Goal: Task Accomplishment & Management: Manage account settings

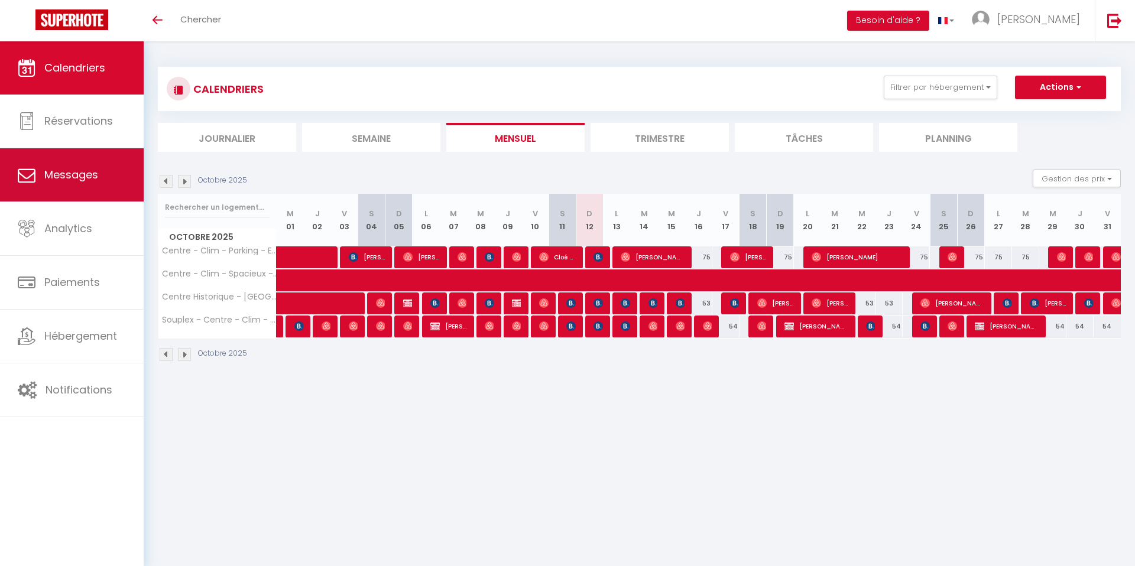
click at [106, 158] on link "Messages" at bounding box center [72, 174] width 144 height 53
select select "message"
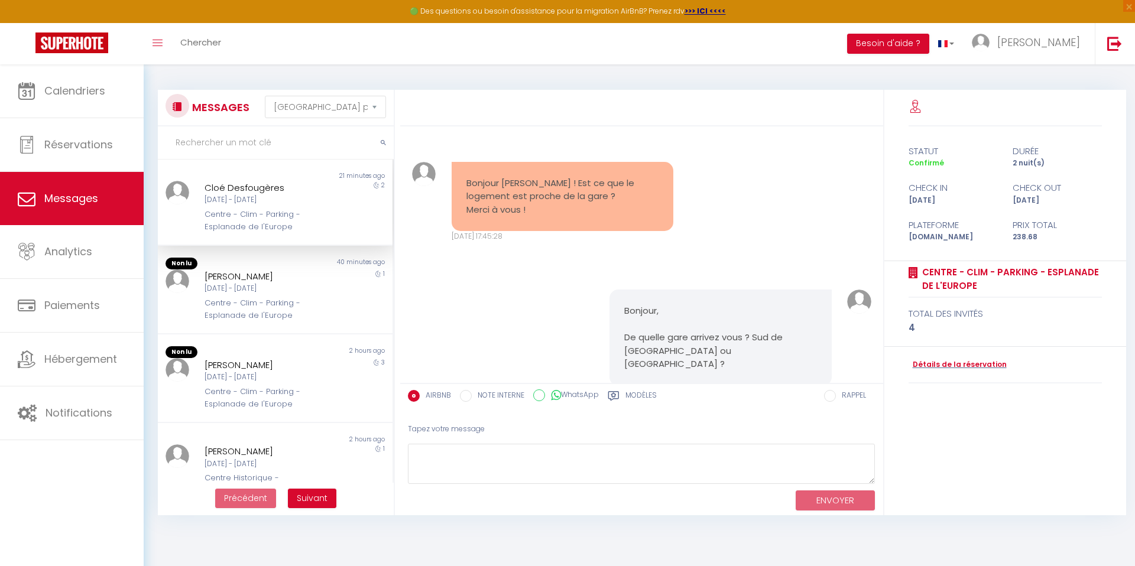
scroll to position [7123, 0]
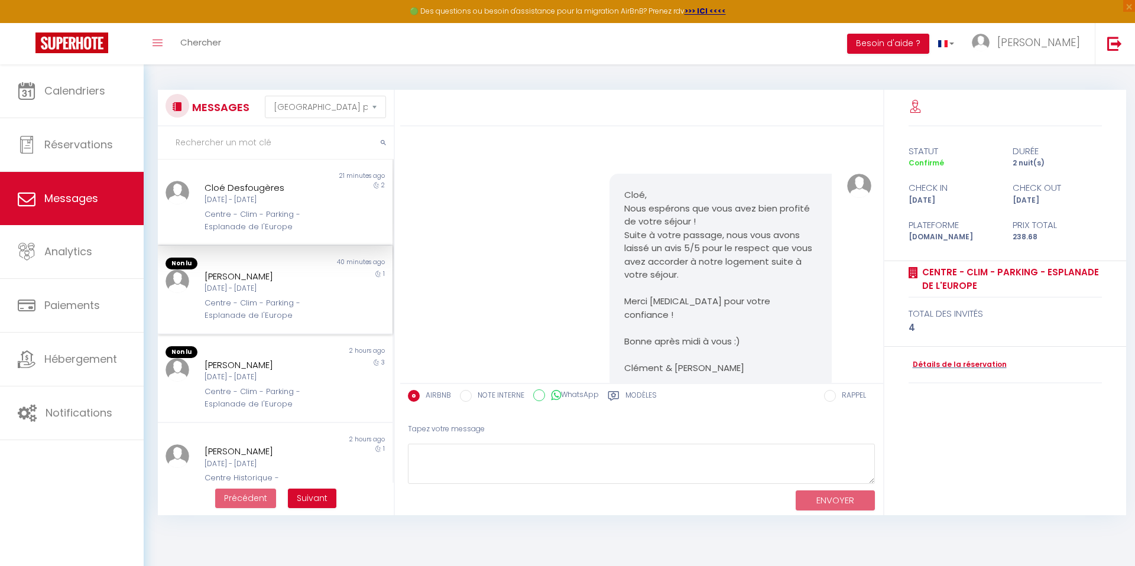
click at [288, 302] on div "Centre - Clim - Parking - Esplanade de l'Europe" at bounding box center [265, 309] width 121 height 24
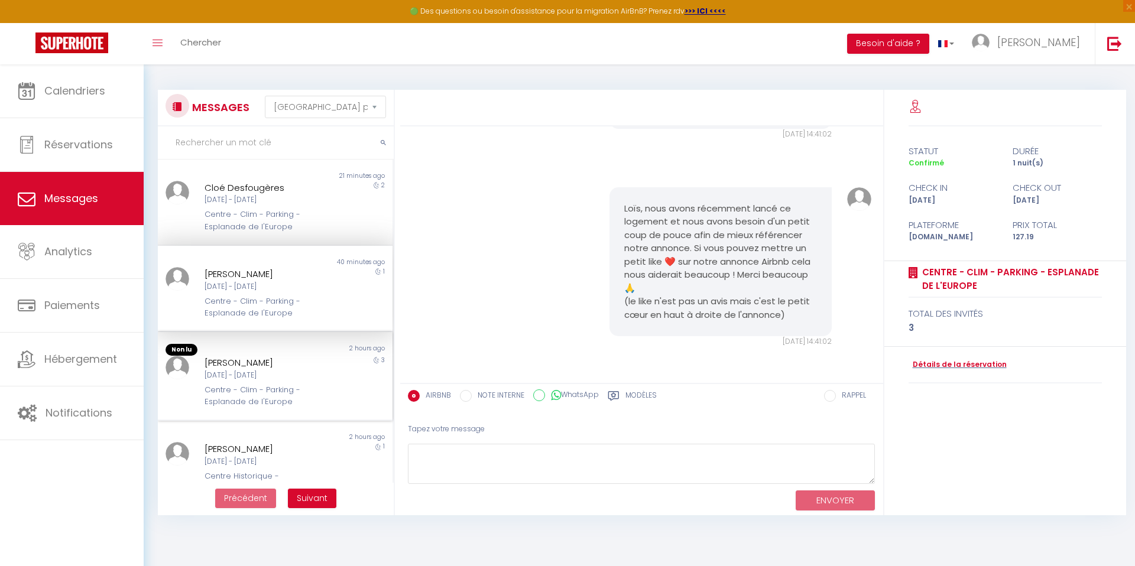
click at [285, 350] on div "2 hours ago" at bounding box center [333, 350] width 117 height 12
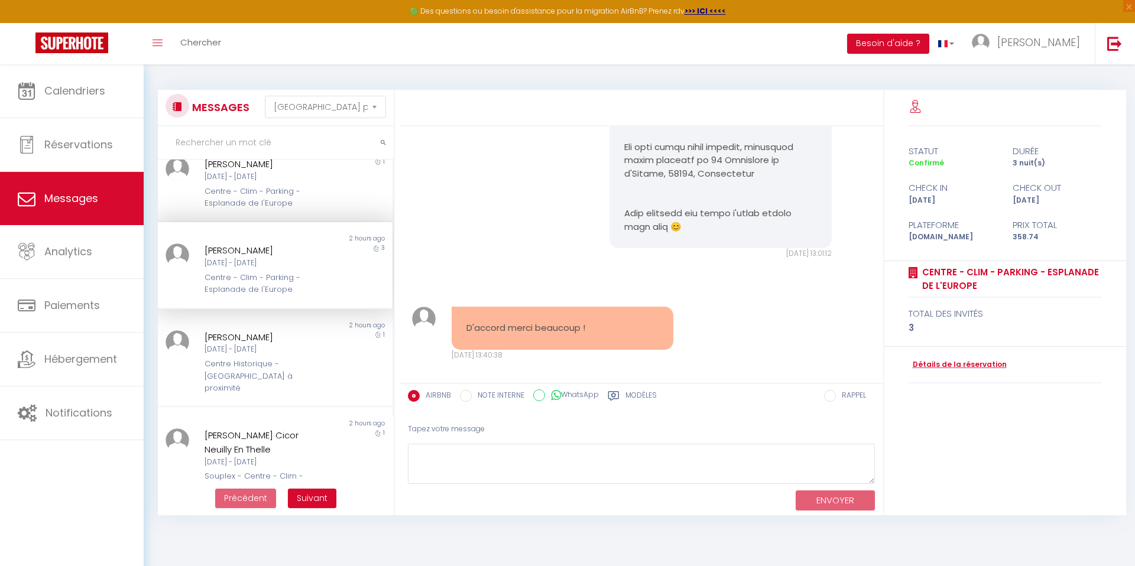
scroll to position [111, 0]
click at [286, 367] on div "Centre Historique - [GEOGRAPHIC_DATA] à proximité" at bounding box center [265, 375] width 121 height 36
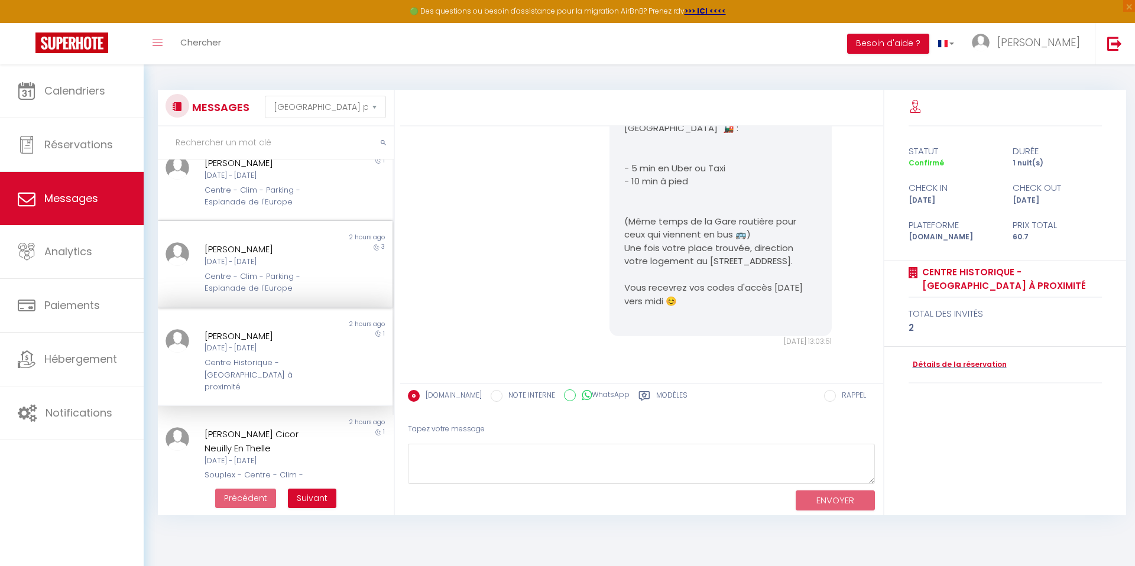
click at [316, 273] on div "Centre - Clim - Parking - Esplanade de l'Europe" at bounding box center [265, 283] width 121 height 24
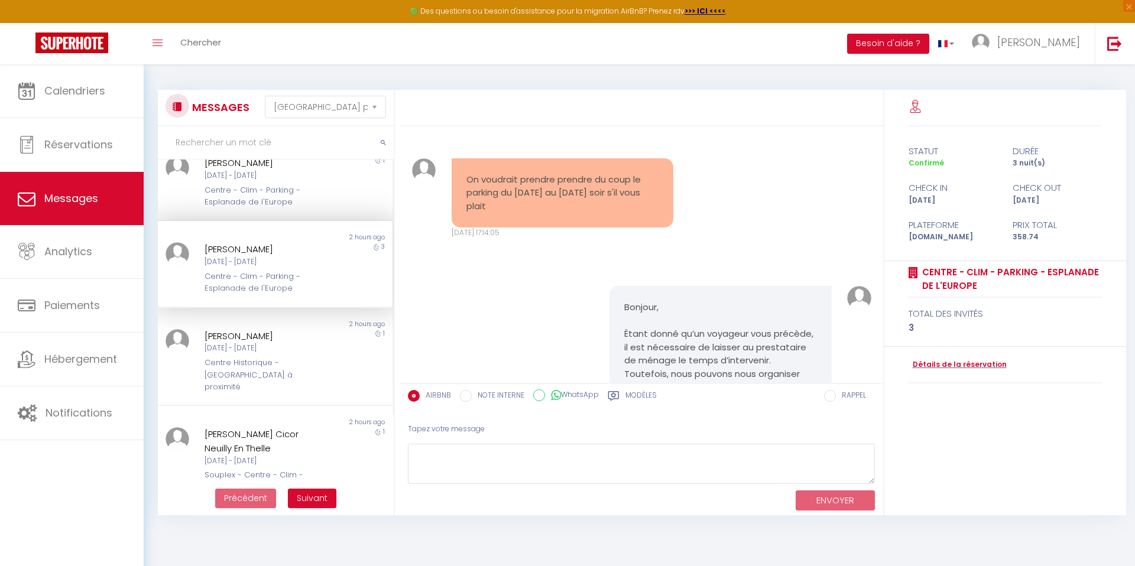
scroll to position [5014, 0]
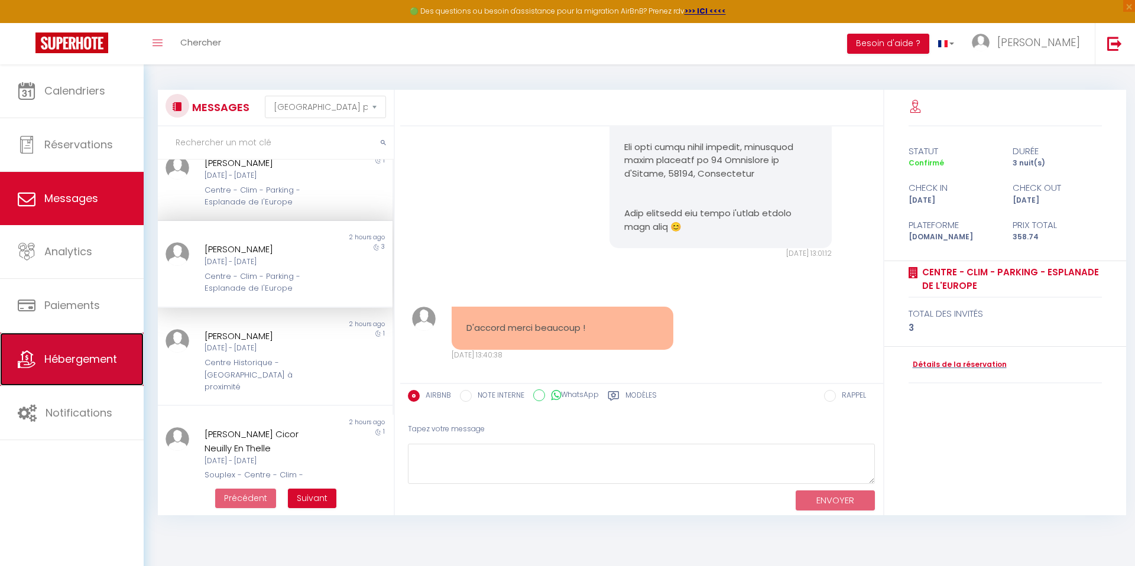
click at [65, 359] on span "Hébergement" at bounding box center [80, 359] width 73 height 15
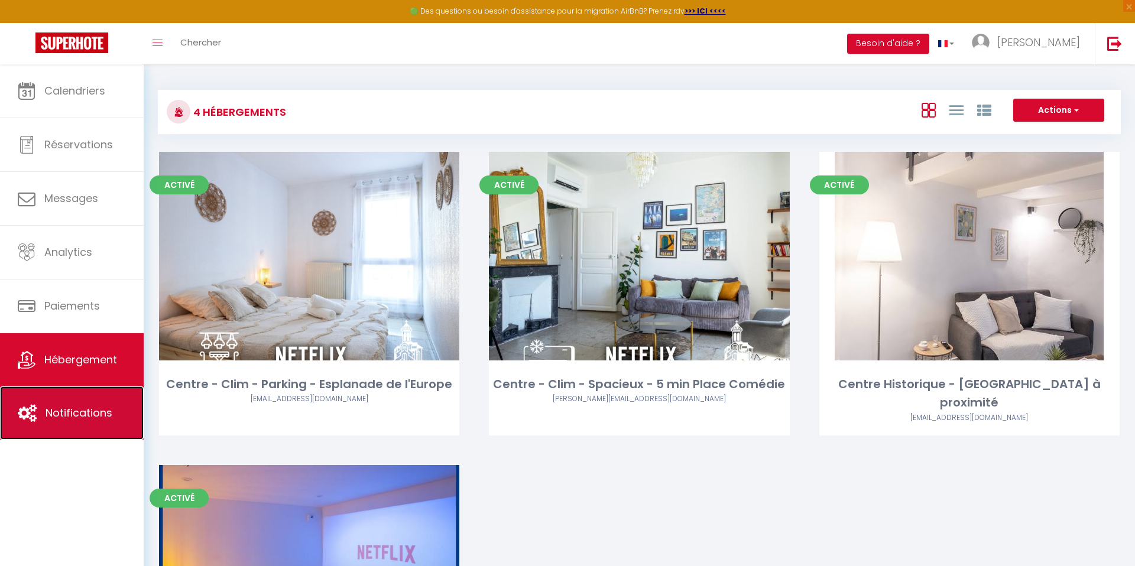
click at [60, 392] on link "Notifications" at bounding box center [72, 413] width 144 height 53
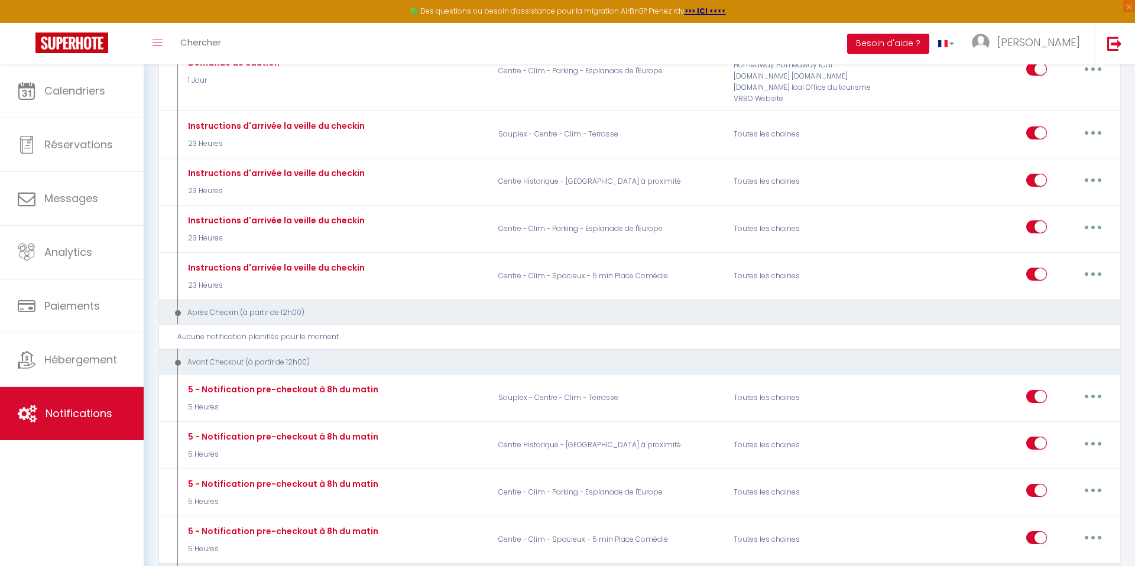
scroll to position [936, 0]
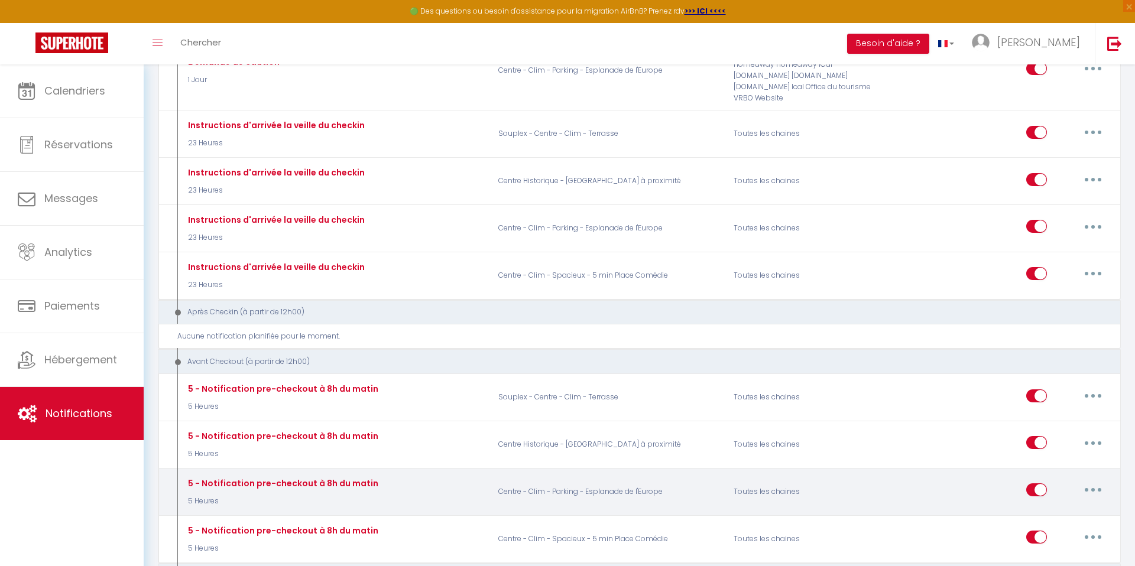
click at [1095, 481] on button "button" at bounding box center [1093, 490] width 33 height 19
click at [1062, 507] on link "Editer" at bounding box center [1062, 517] width 87 height 20
type input "5 - Notification pre-checkout à 8h du matin"
select select "4"
select select "5 Heures"
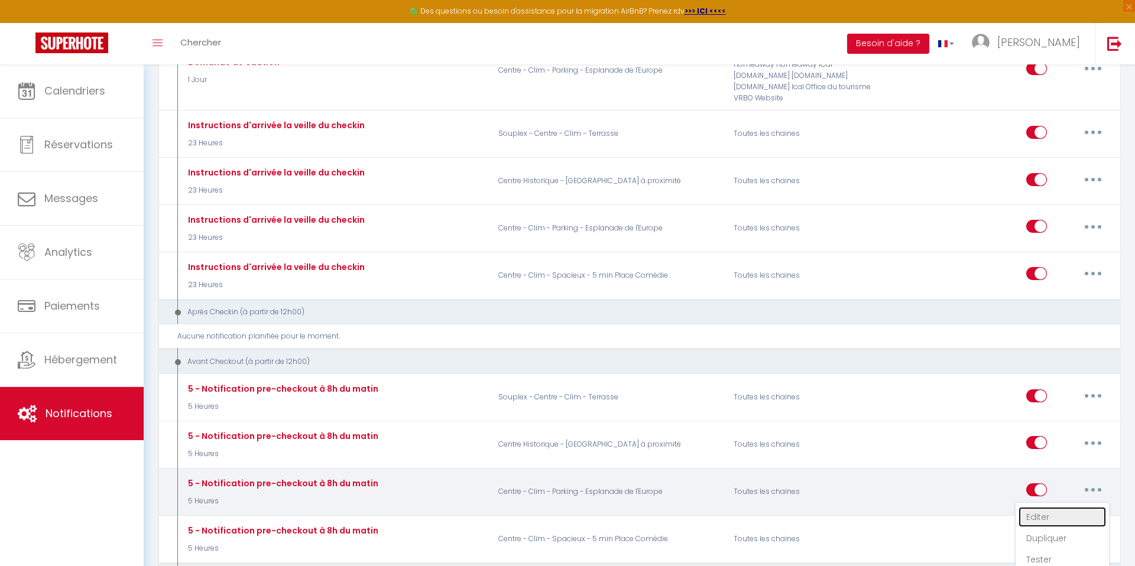
select select "if_booking_is_paid"
checkbox input "true"
checkbox input "false"
radio input "true"
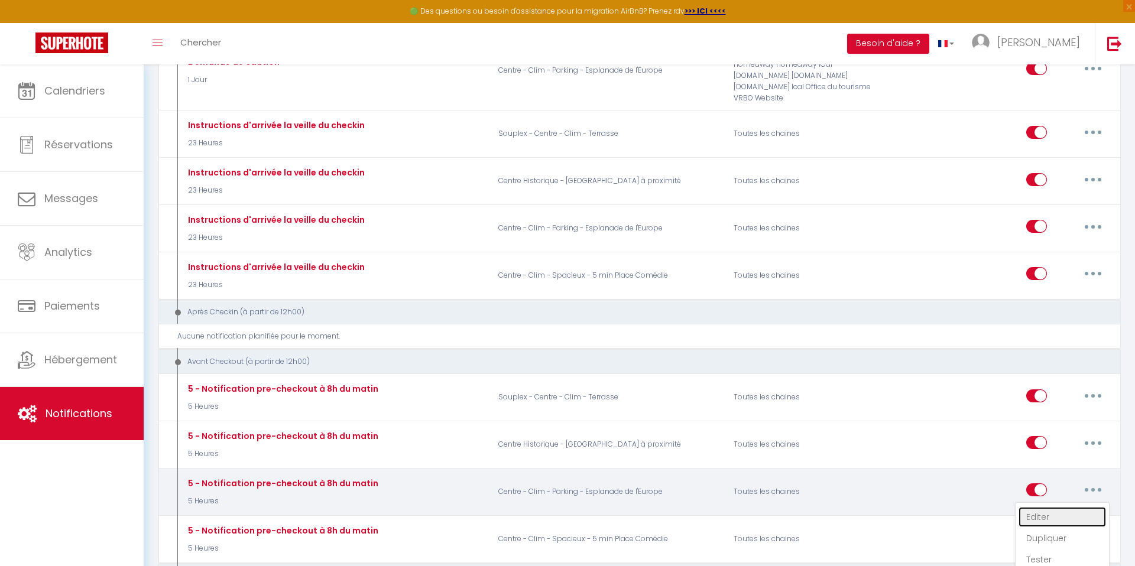
type input "Procédure pour votre départ - [RENTAL:NAME] - [GUEST:FIRST_NAME] [GUEST:NAME]"
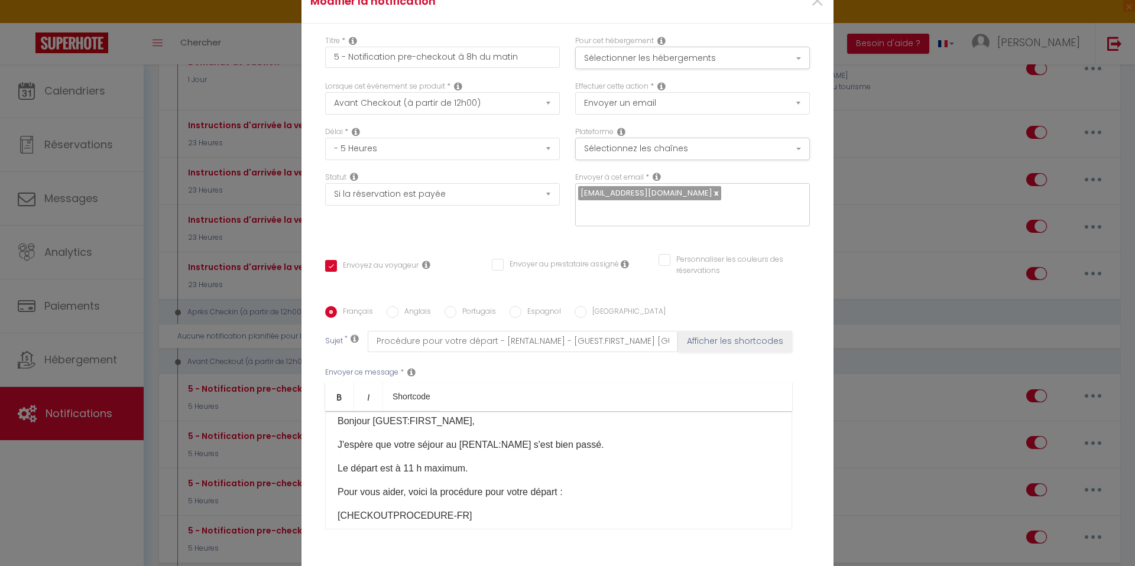
scroll to position [14, 0]
drag, startPoint x: 528, startPoint y: 442, endPoint x: 461, endPoint y: 441, distance: 67.4
click at [461, 441] on p "J'espère que votre séjour au [RENTAL:NAME] s'est bien passé." at bounding box center [559, 441] width 442 height 14
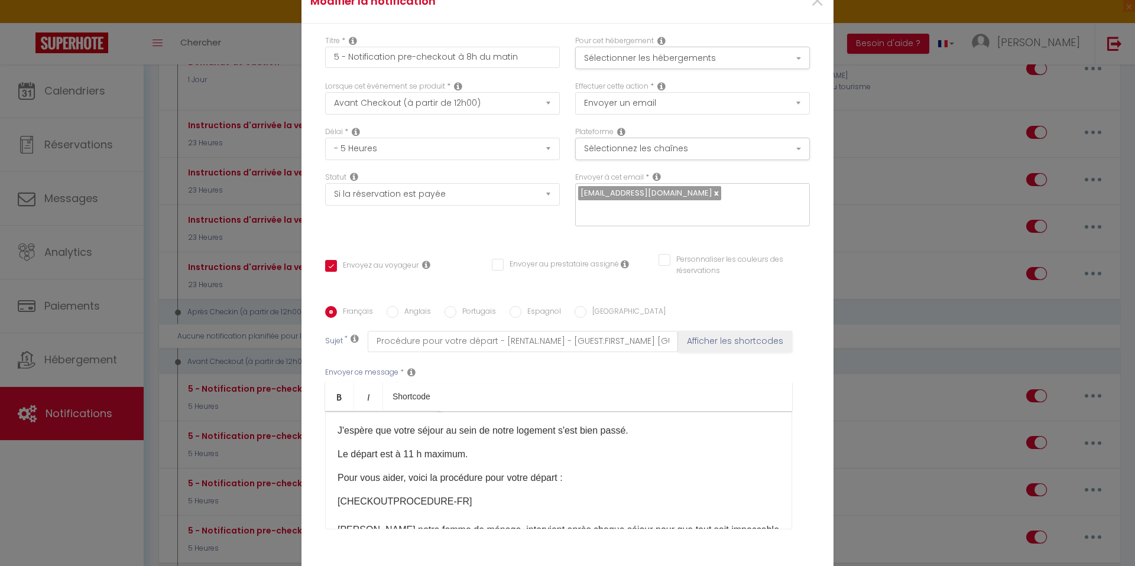
scroll to position [17, 0]
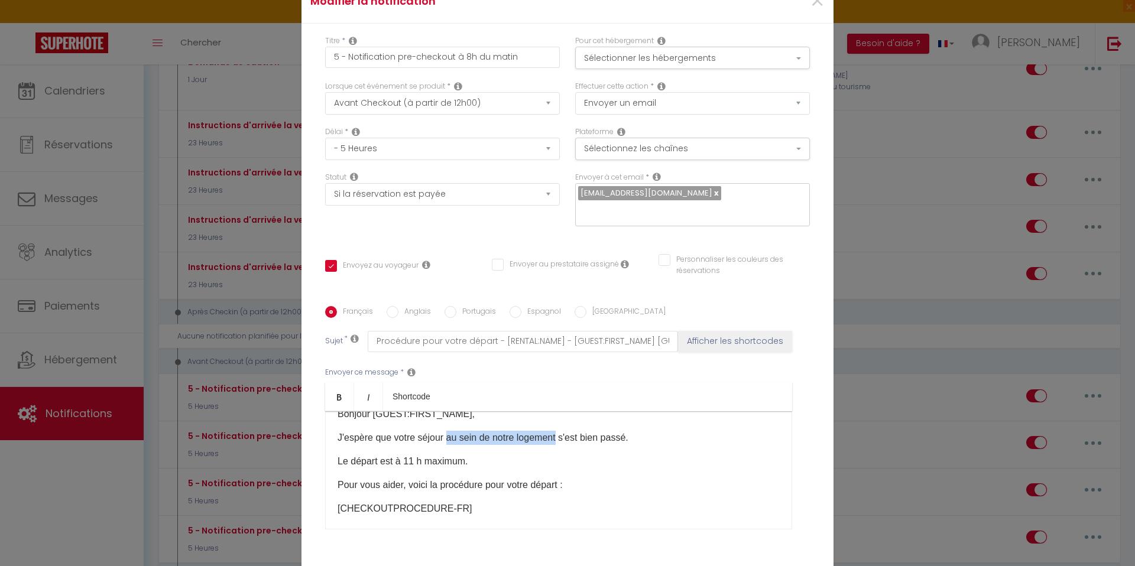
drag, startPoint x: 559, startPoint y: 438, endPoint x: 447, endPoint y: 436, distance: 111.8
click at [447, 436] on p "J'espère que votre séjour au sein de notre logement s'est bien passé." at bounding box center [559, 438] width 442 height 14
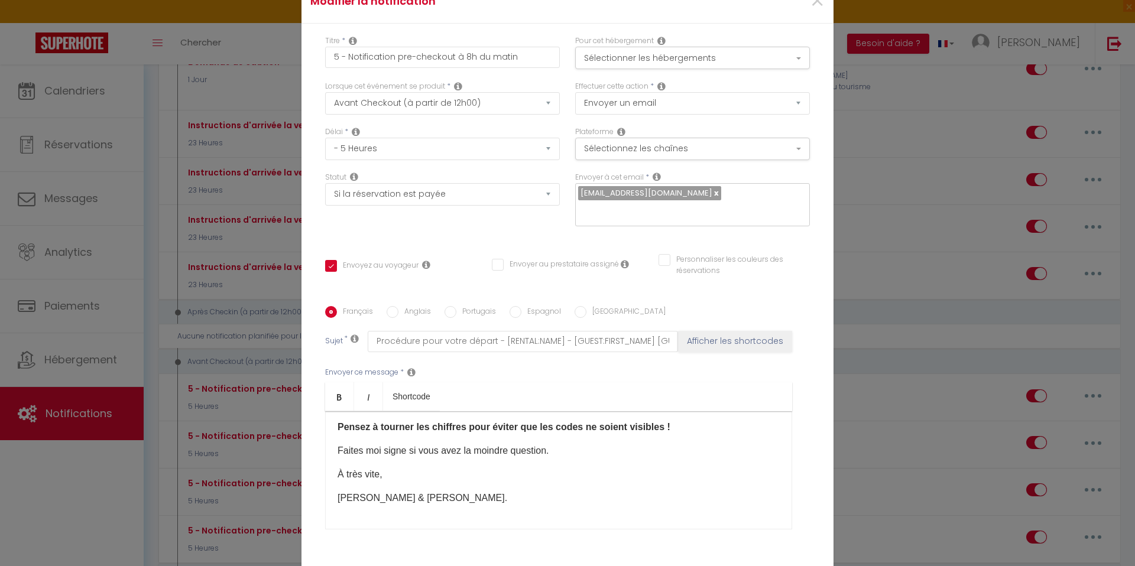
scroll to position [89, 0]
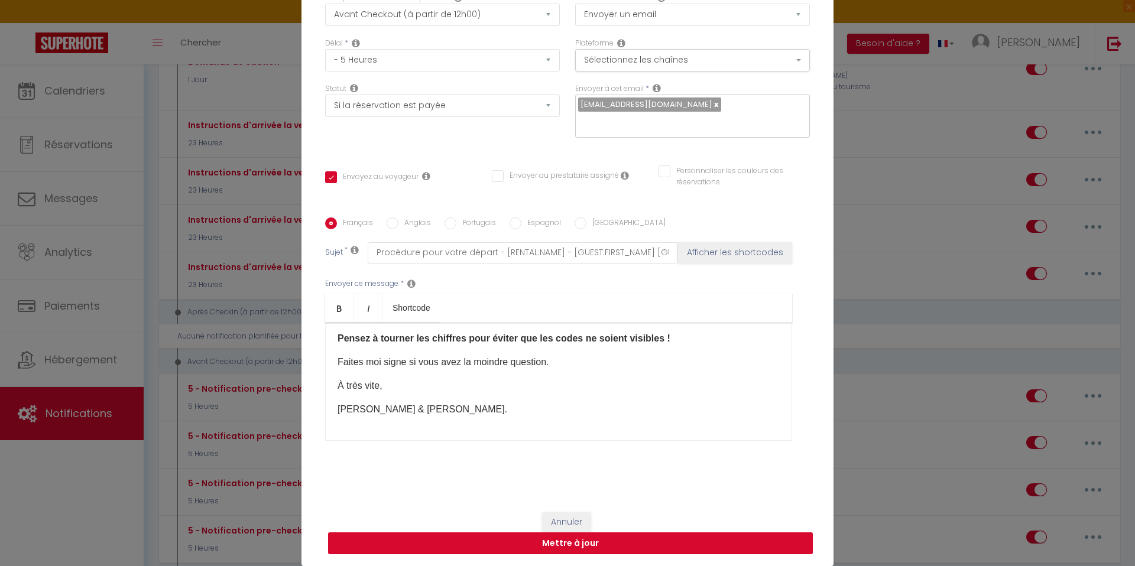
click at [451, 543] on button "Mettre à jour" at bounding box center [570, 544] width 485 height 22
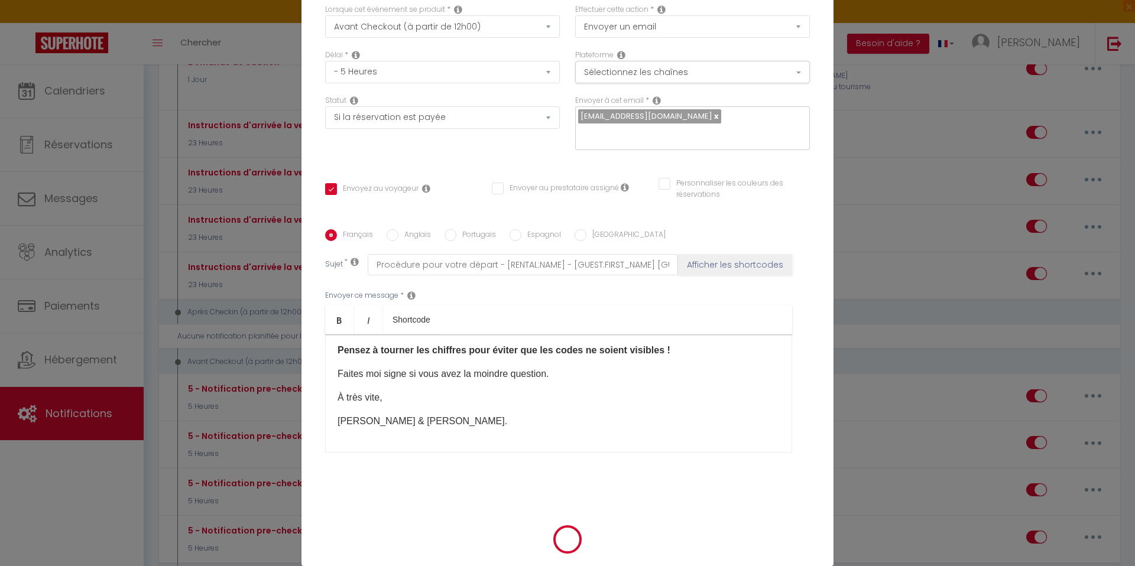
checkbox input "true"
checkbox input "false"
select select "1"
select select
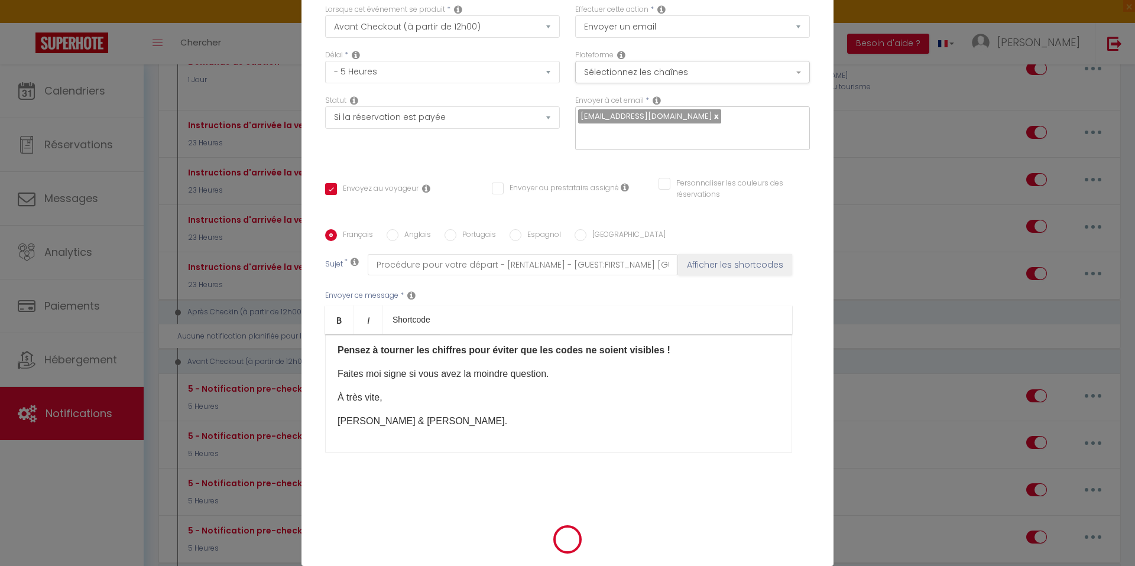
select select
checkbox input "false"
radio input "false"
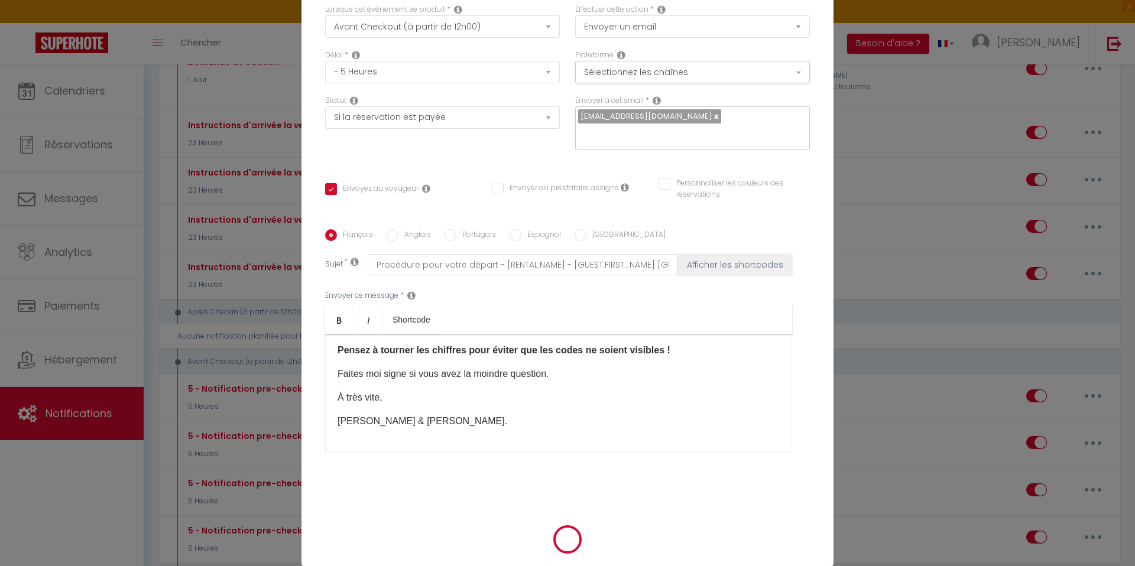
scroll to position [0, 0]
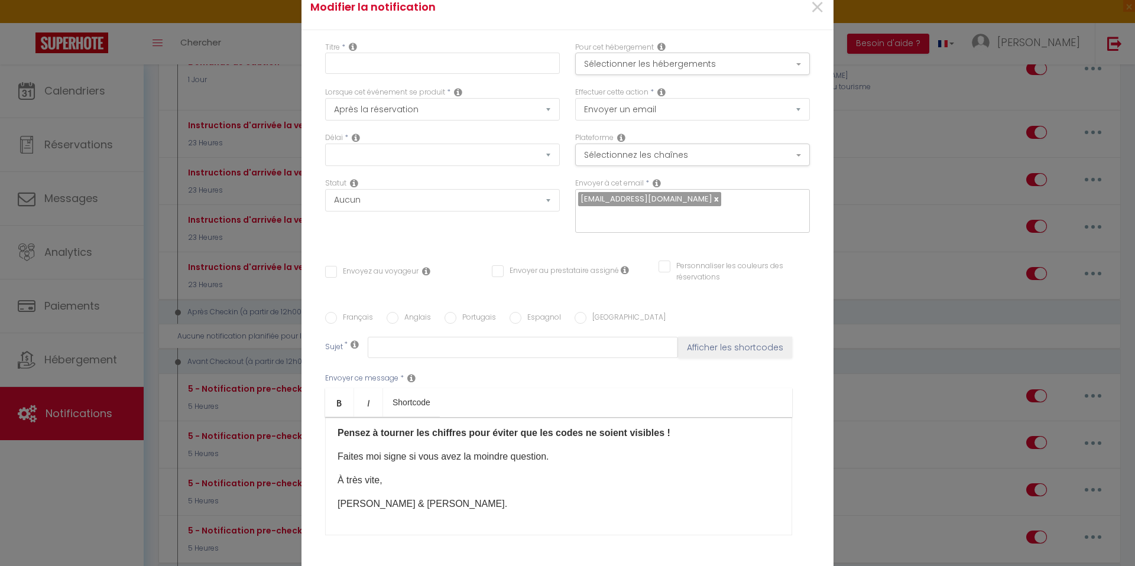
select select
checkbox input "false"
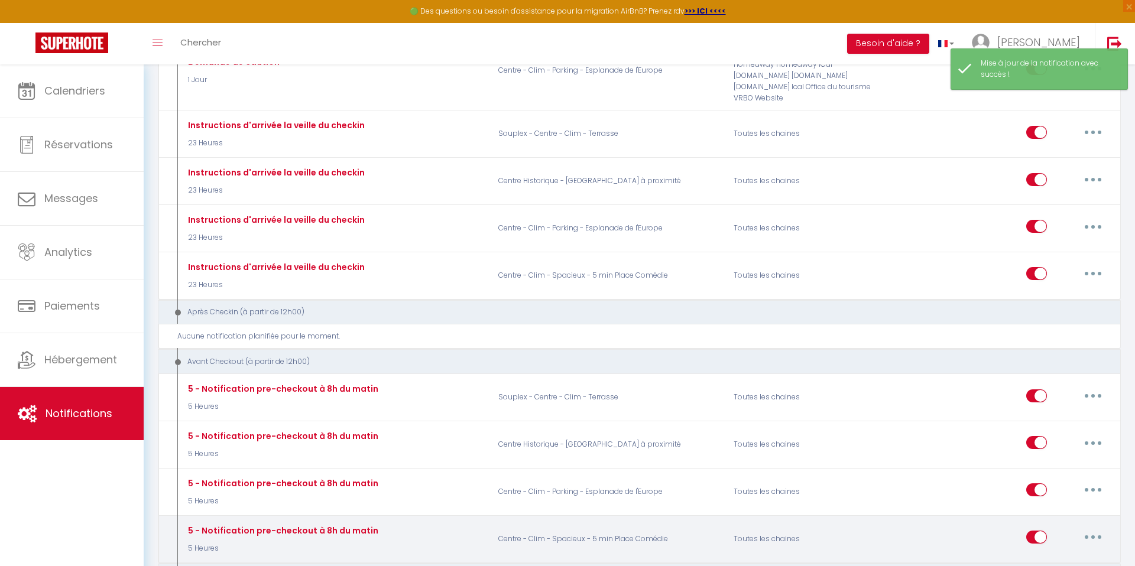
click at [1089, 528] on button "button" at bounding box center [1093, 537] width 33 height 19
click at [1058, 555] on link "Editer" at bounding box center [1062, 565] width 87 height 20
type input "5 - Notification pre-checkout à 8h du matin"
select select "4"
select select "5 Heures"
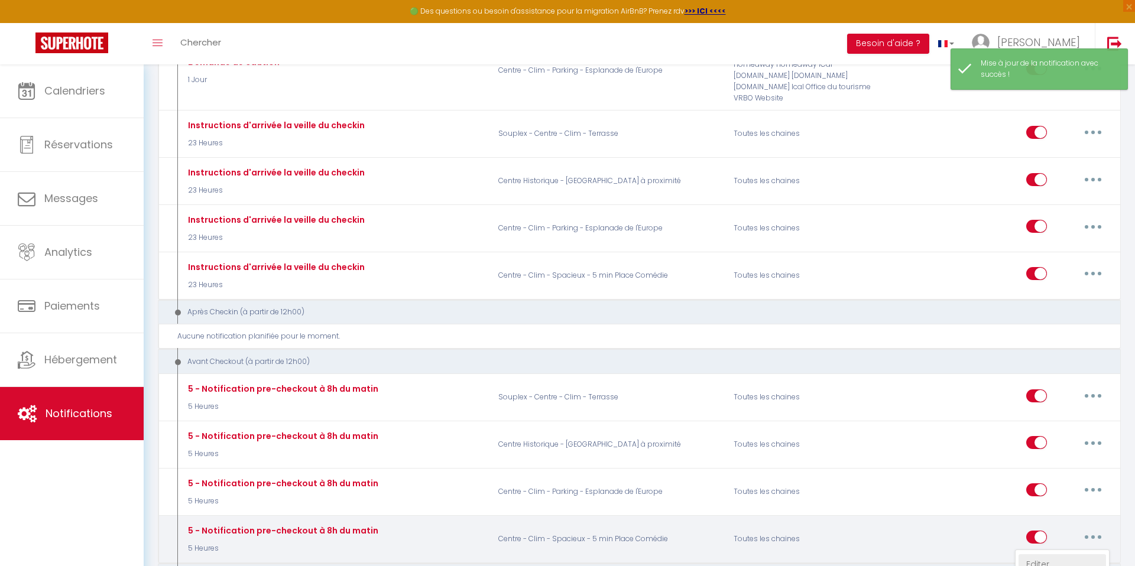
select select "if_booking_is_paid"
checkbox input "true"
checkbox input "false"
radio input "true"
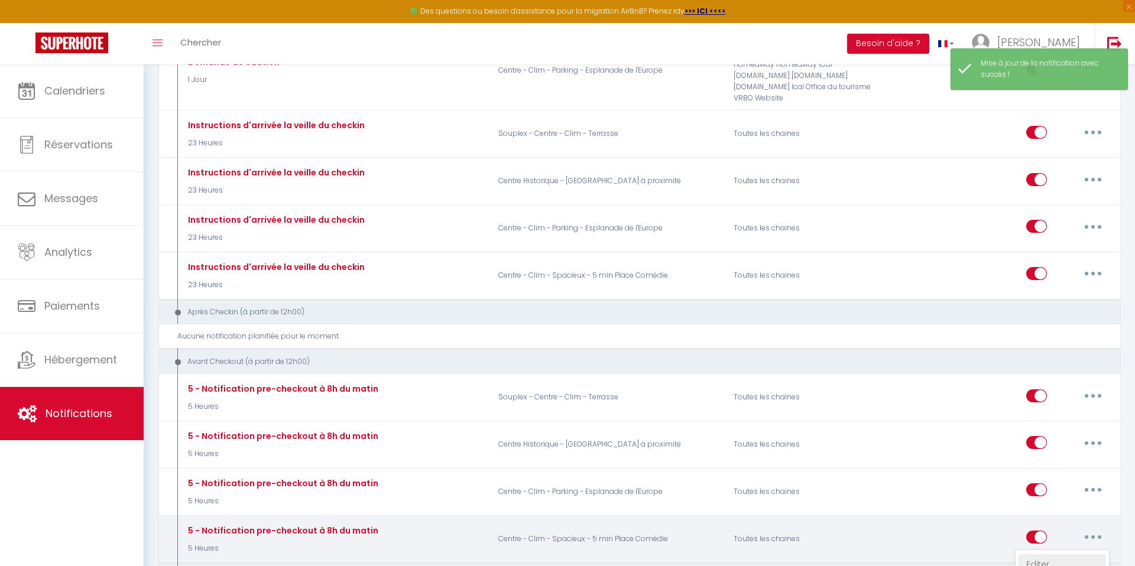
type input "Procédure pour votre départ - [RENTAL:NAME] - [GUEST:FIRST_NAME] [GUEST:NAME]"
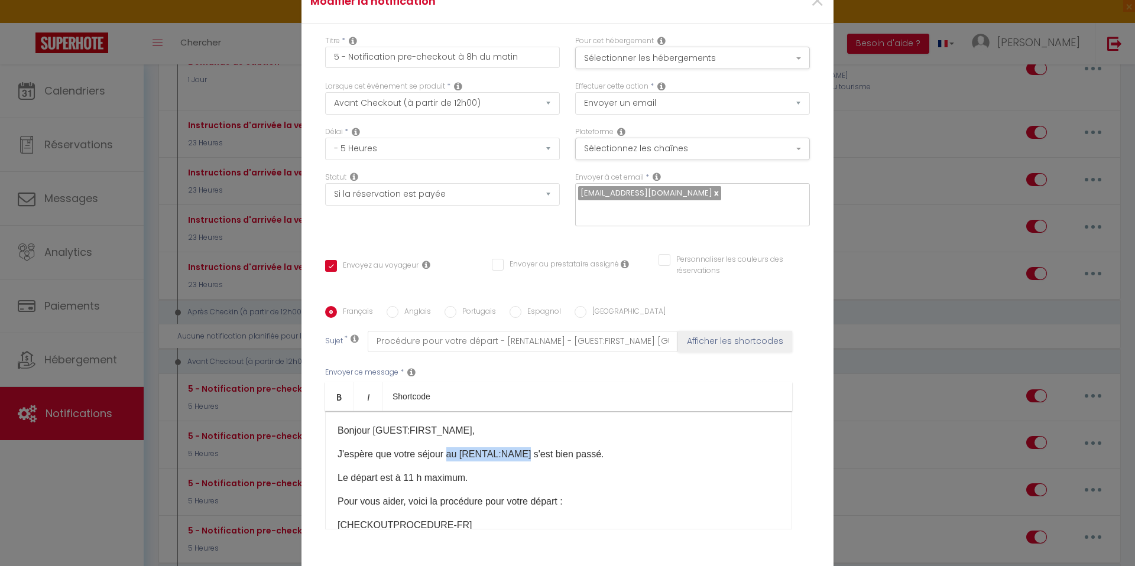
drag, startPoint x: 527, startPoint y: 370, endPoint x: 450, endPoint y: 371, distance: 76.9
click at [449, 448] on p "J'espère que votre séjour au [RENTAL:NAME] s'est bien passé." at bounding box center [559, 455] width 442 height 14
checkbox input "true"
checkbox input "false"
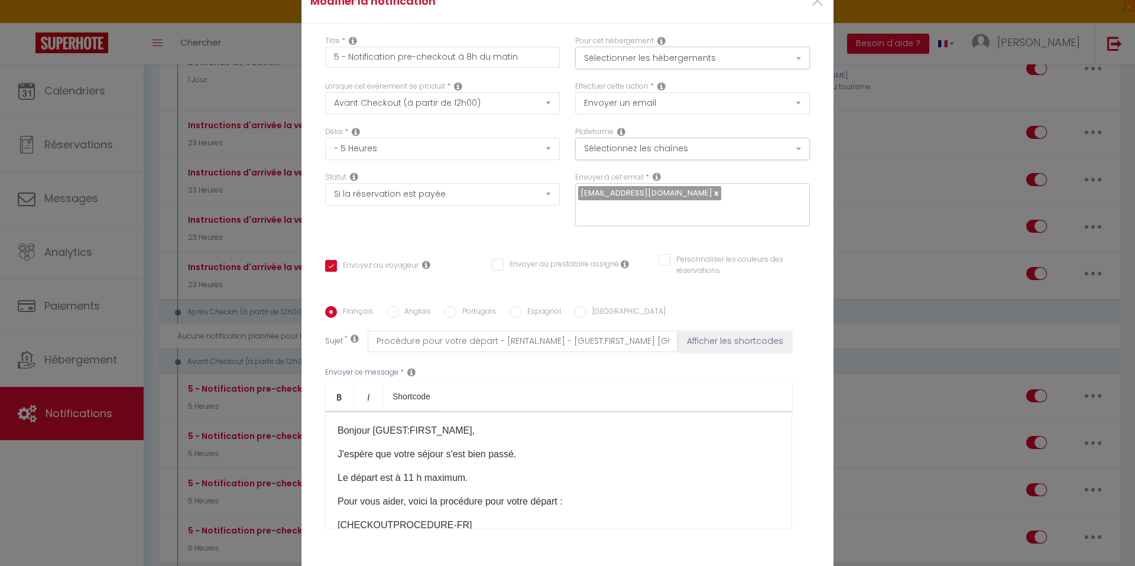
checkbox input "false"
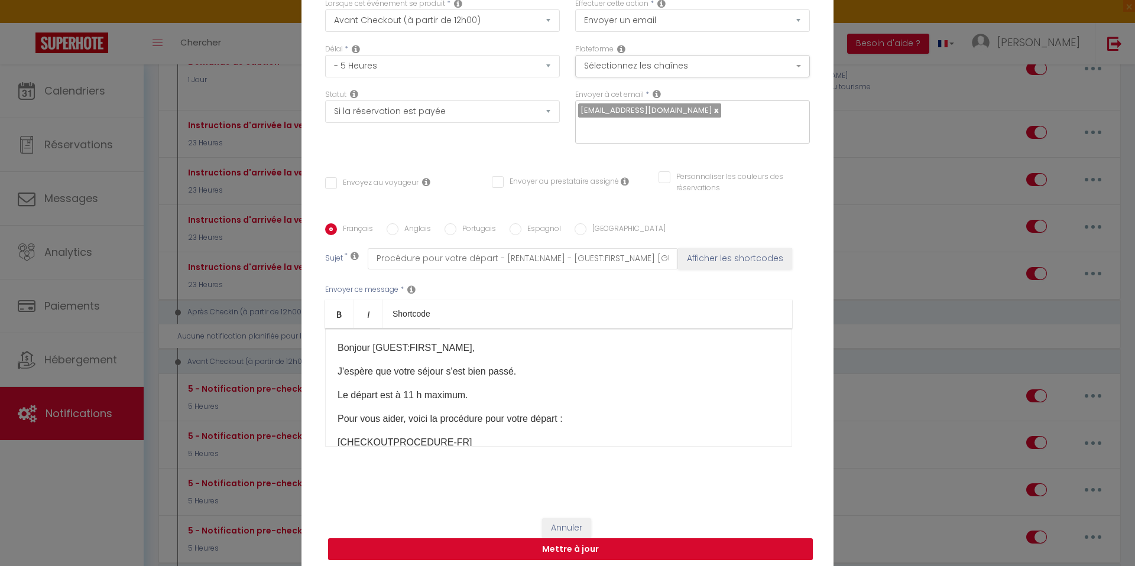
select select "1"
select select
checkbox input "false"
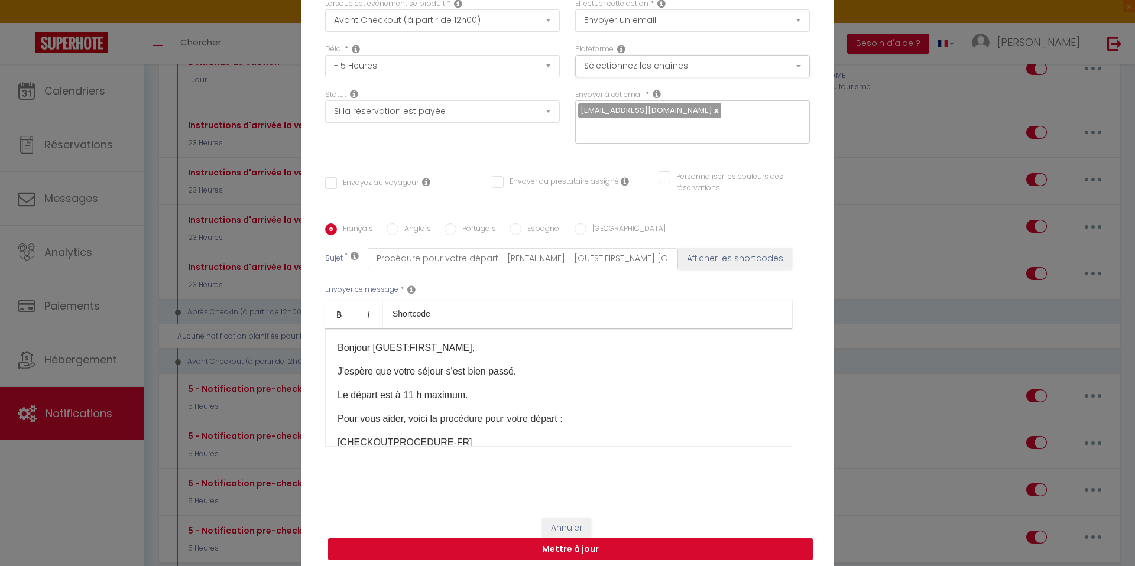
checkbox input "false"
radio input "false"
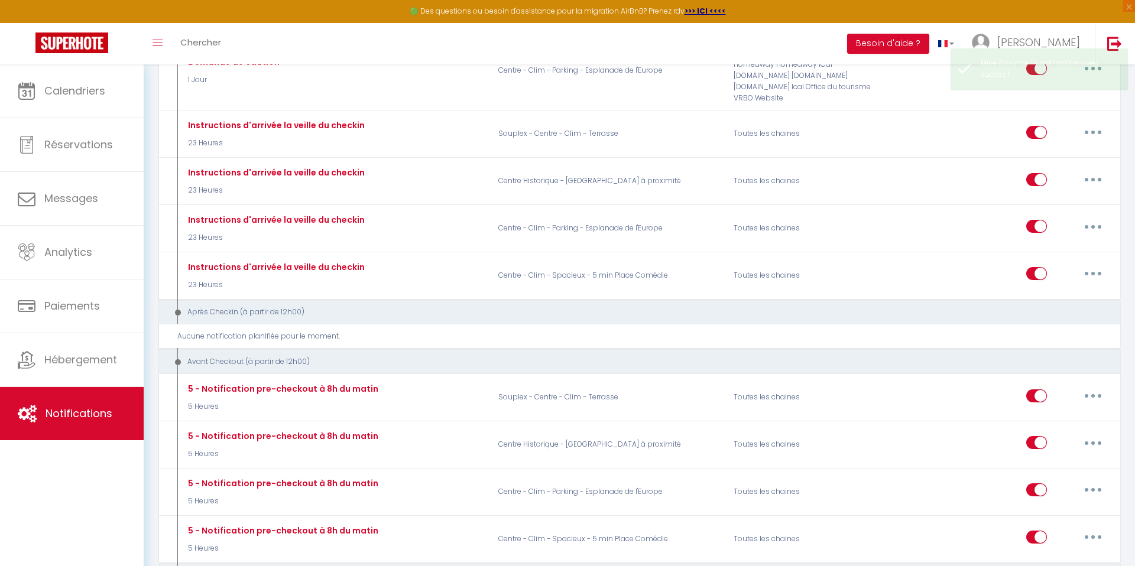
select select
checkbox input "false"
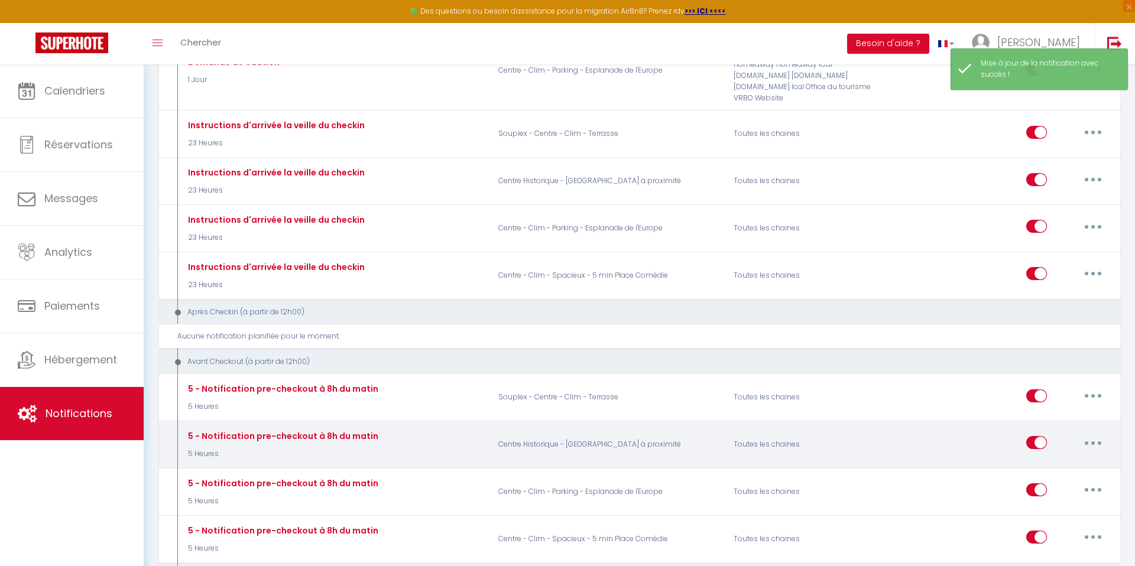
click at [1100, 433] on button "button" at bounding box center [1093, 442] width 33 height 19
click at [1033, 460] on link "Editer" at bounding box center [1062, 470] width 87 height 20
type input "5 - Notification pre-checkout à 8h du matin"
select select "4"
select select "5 Heures"
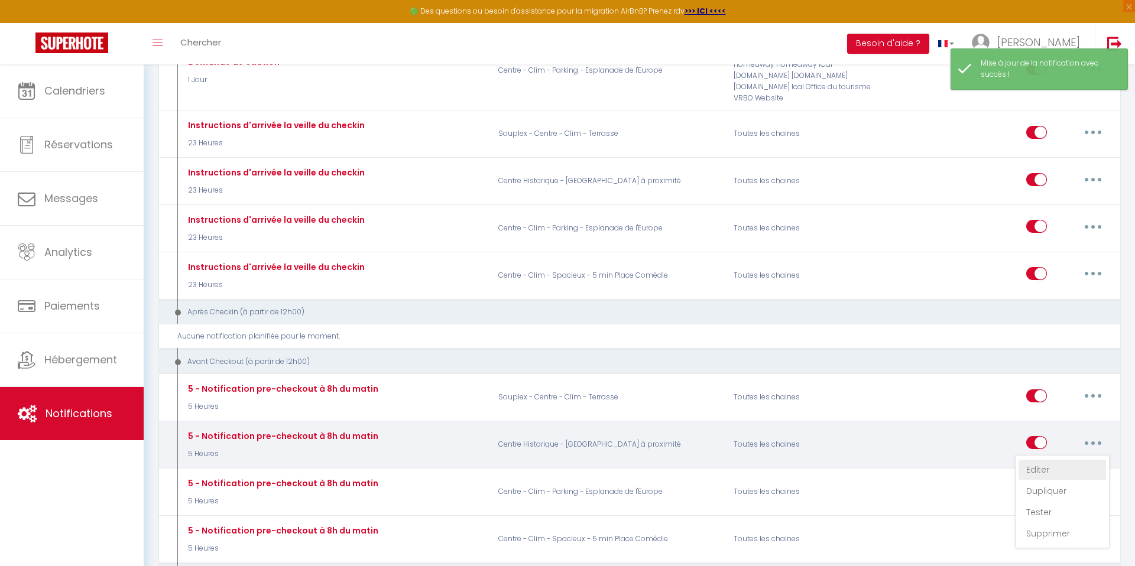
select select "if_booking_is_paid"
checkbox input "true"
checkbox input "false"
radio input "true"
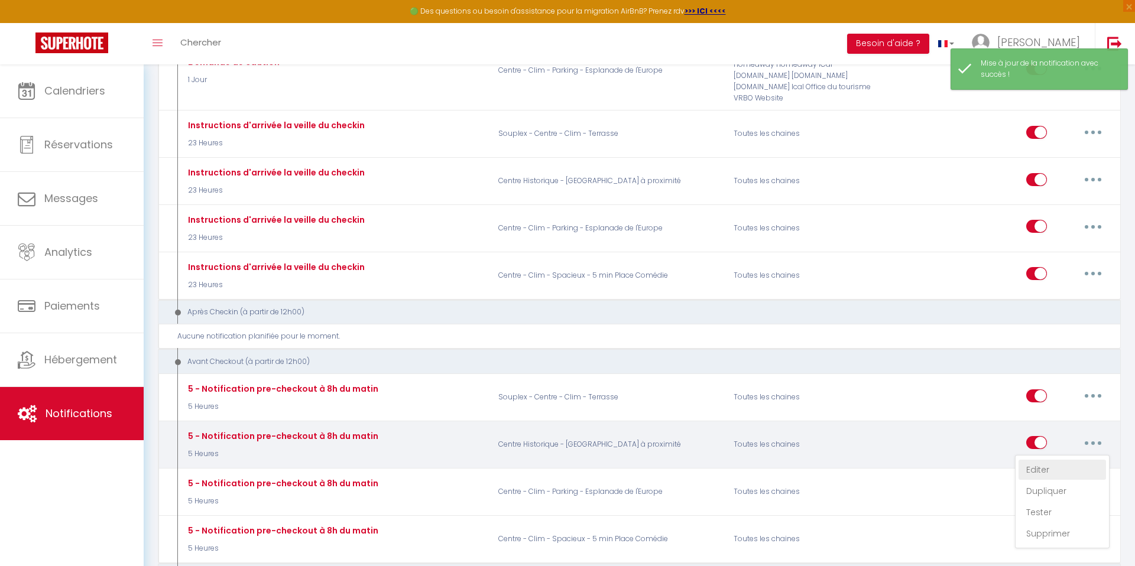
type input "Procédure pour votre départ - [RENTAL:NAME] - [GUEST:FIRST_NAME] [GUEST:NAME]"
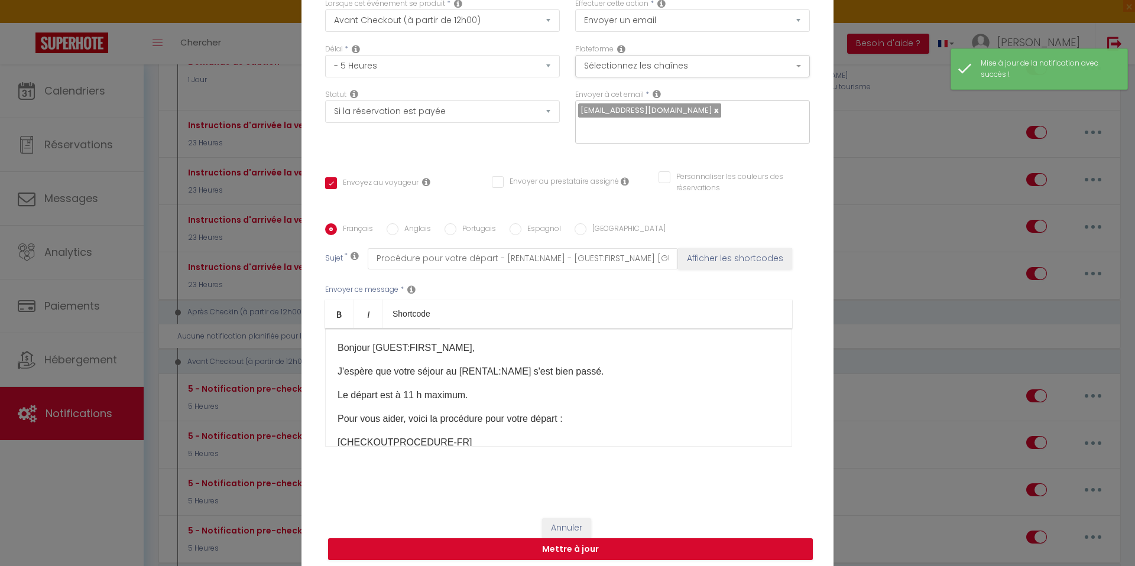
scroll to position [69, 0]
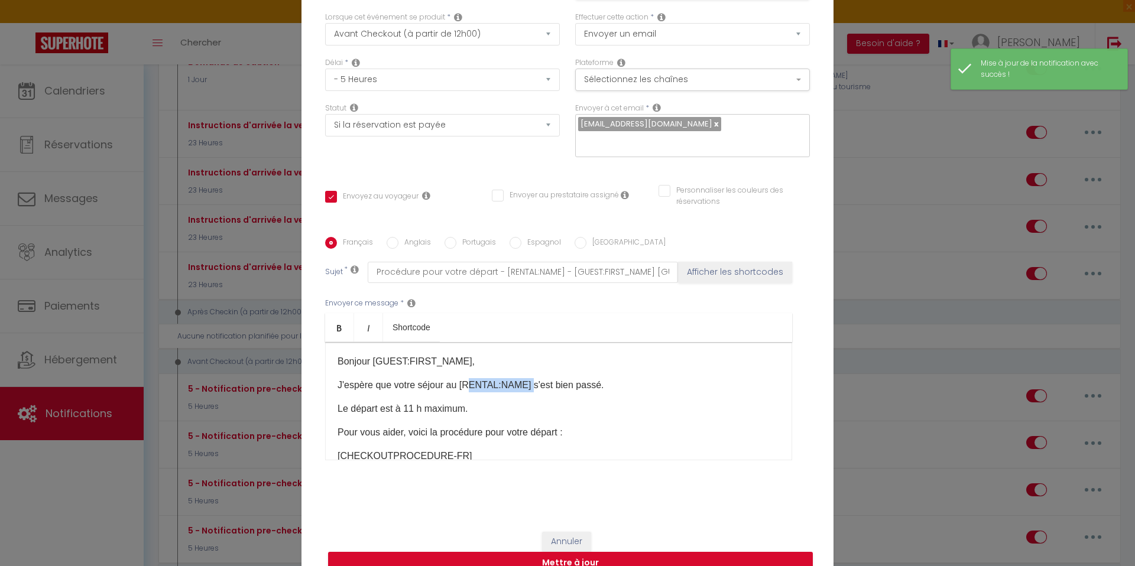
drag, startPoint x: 529, startPoint y: 387, endPoint x: 467, endPoint y: 388, distance: 62.1
click at [467, 388] on p "J'espère que votre séjour au [RENTAL:NAME] s'est bien passé." at bounding box center [559, 385] width 442 height 14
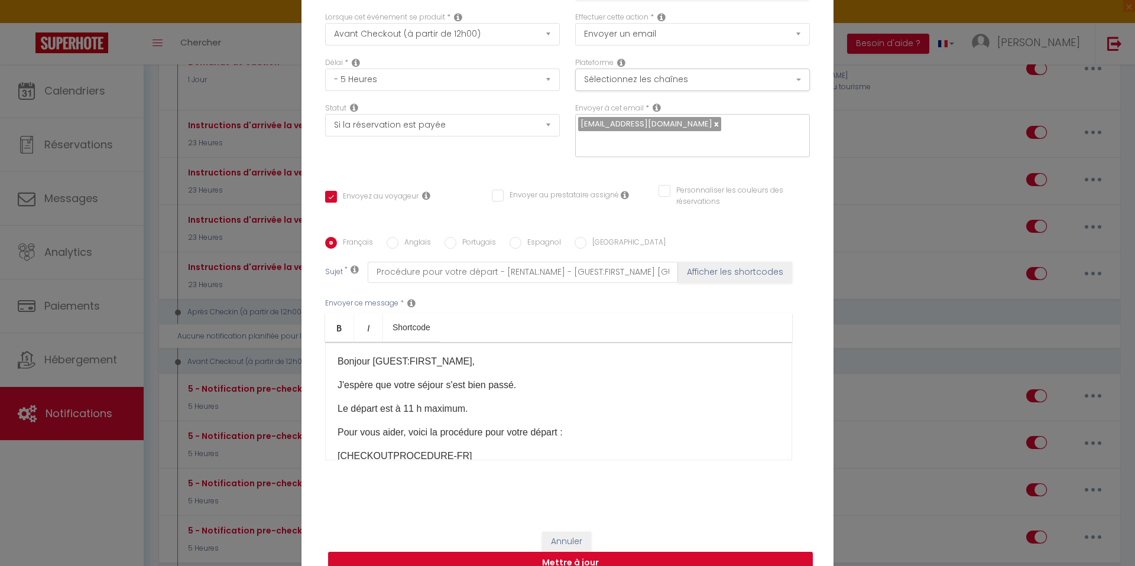
click at [472, 562] on button "Mettre à jour" at bounding box center [570, 563] width 485 height 22
checkbox input "true"
checkbox input "false"
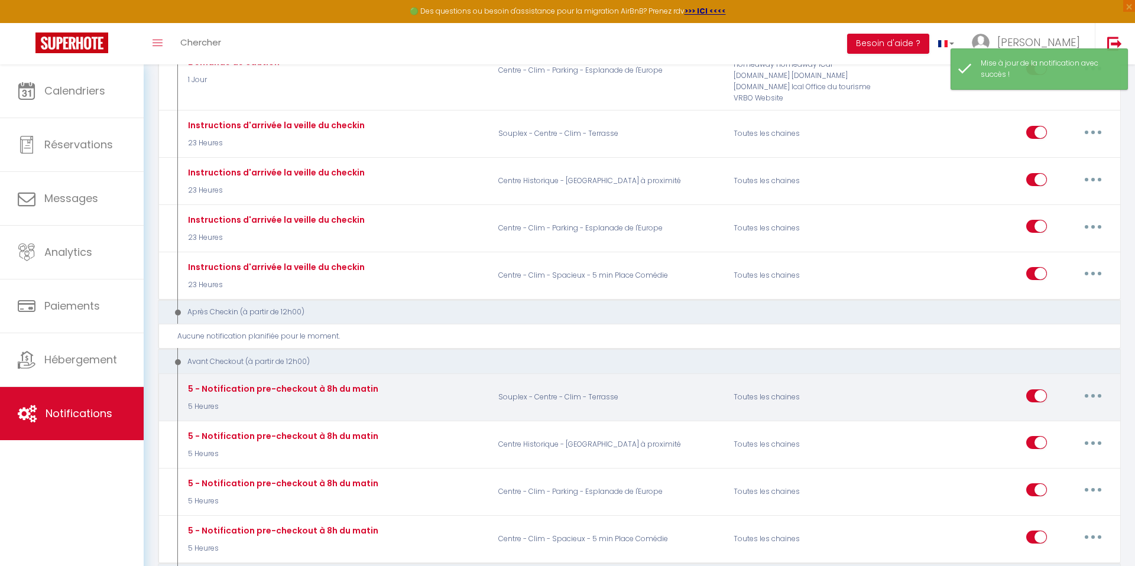
click at [1086, 387] on button "button" at bounding box center [1093, 396] width 33 height 19
click at [1052, 413] on link "Editer" at bounding box center [1062, 423] width 87 height 20
type input "5 - Notification pre-checkout à 8h du matin"
select select "4"
select select "5 Heures"
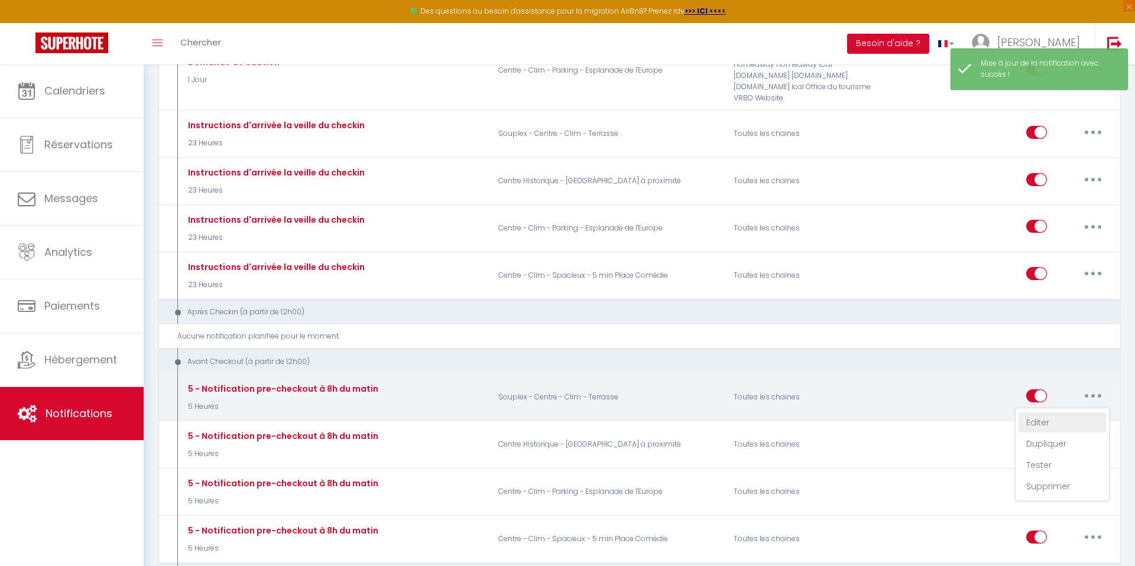
select select "if_booking_is_paid"
checkbox input "true"
checkbox input "false"
radio input "true"
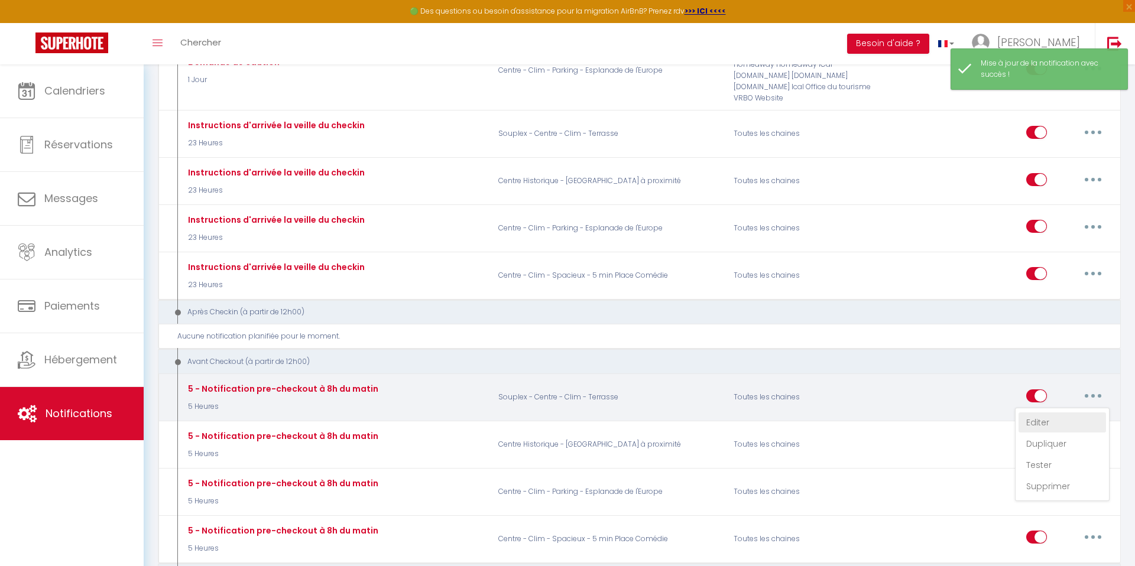
type input "Procédure pour votre départ - [RENTAL:NAME] - [GUEST:FIRST_NAME] [GUEST:NAME]"
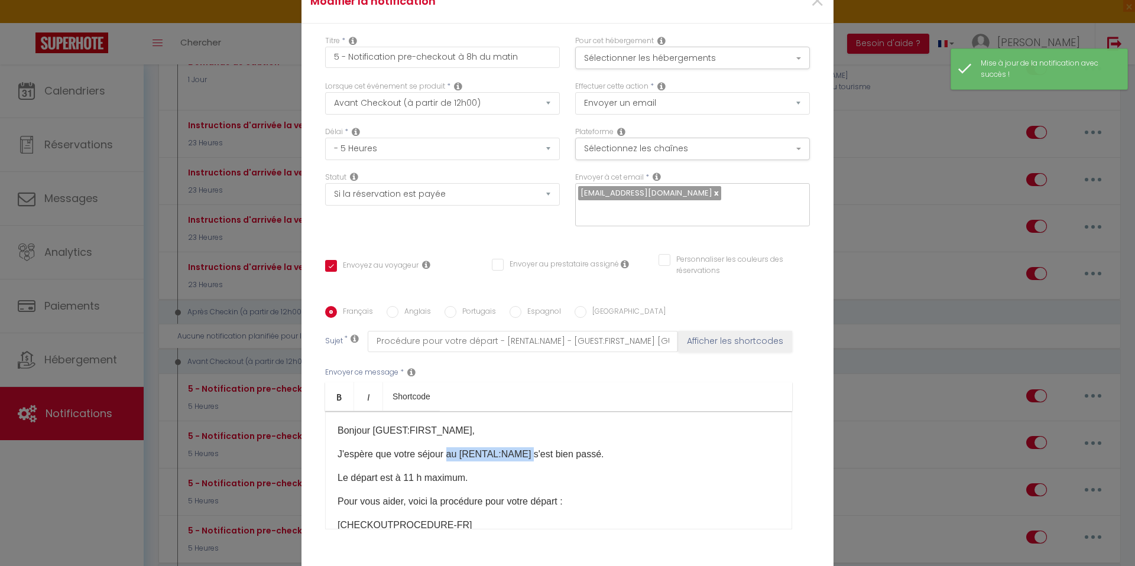
drag, startPoint x: 529, startPoint y: 378, endPoint x: 448, endPoint y: 378, distance: 81.6
click at [448, 448] on p "J'espère que votre séjour au [RENTAL:NAME] s'est bien passé." at bounding box center [559, 455] width 442 height 14
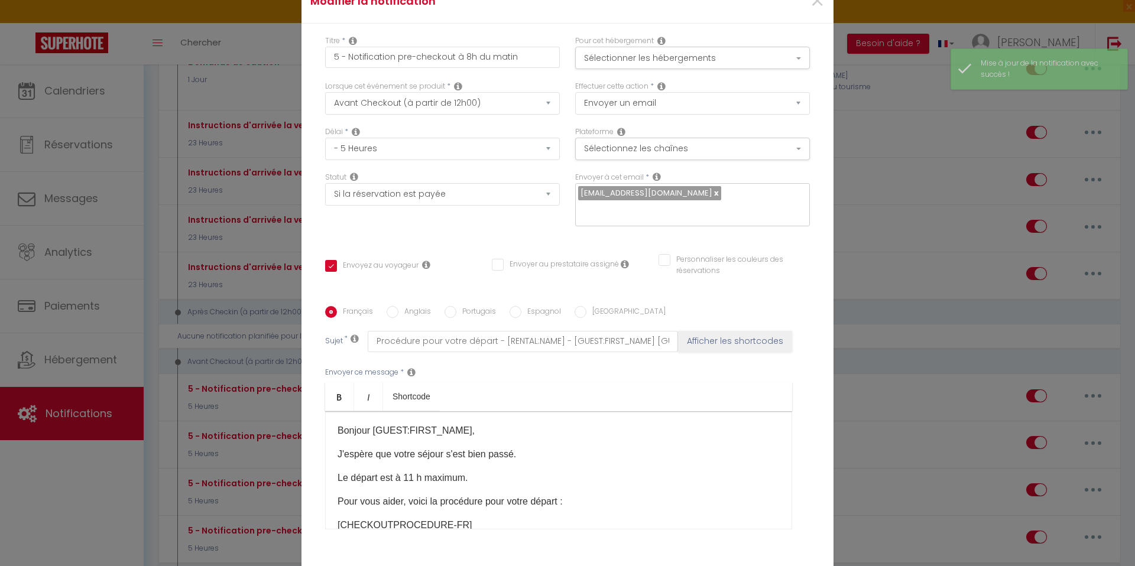
click at [400, 306] on label "Anglais" at bounding box center [414, 312] width 33 height 13
click at [398, 306] on input "Anglais" at bounding box center [393, 312] width 12 height 12
radio input "true"
checkbox input "true"
checkbox input "false"
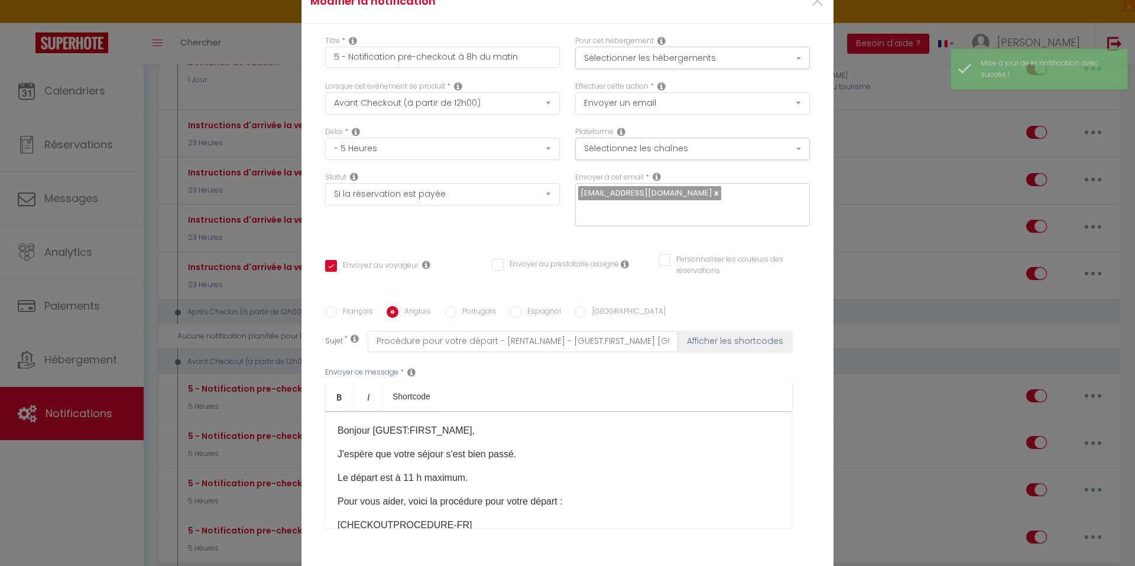
checkbox input "false"
type input "Departure procedure"
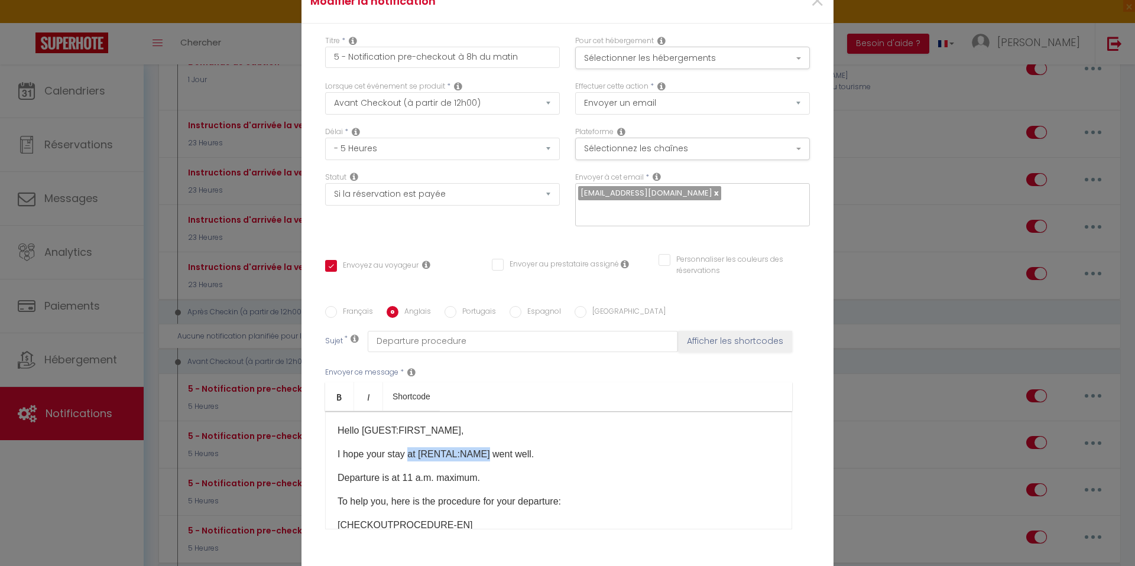
drag, startPoint x: 486, startPoint y: 377, endPoint x: 409, endPoint y: 377, distance: 77.4
click at [409, 448] on p "I hope your stay at [RENTAL:NAME] ​went well." at bounding box center [559, 455] width 442 height 14
checkbox input "true"
checkbox input "false"
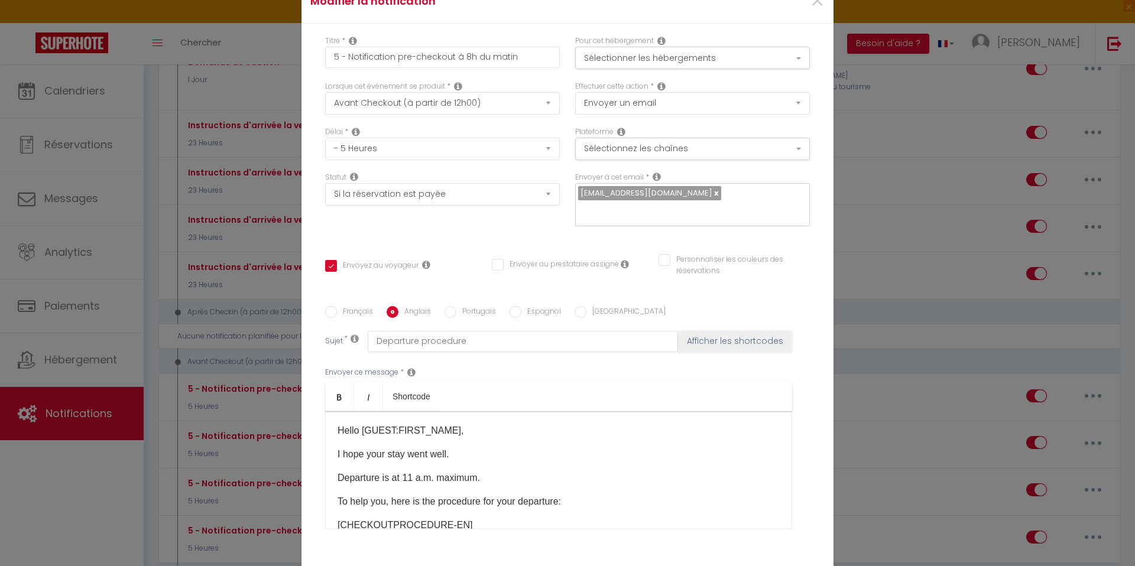
checkbox input "false"
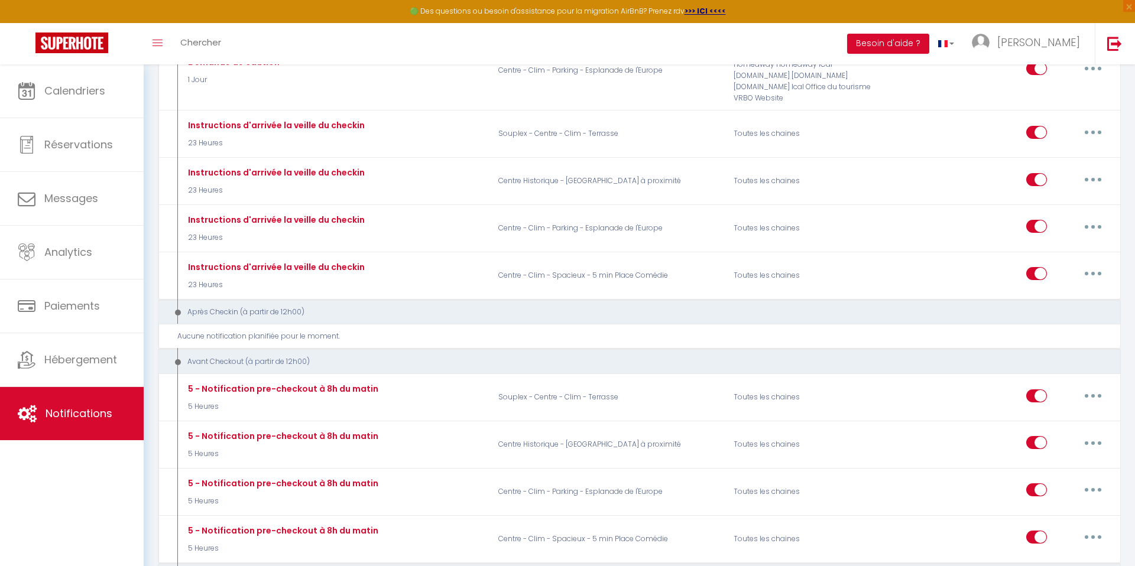
select select
checkbox input "false"
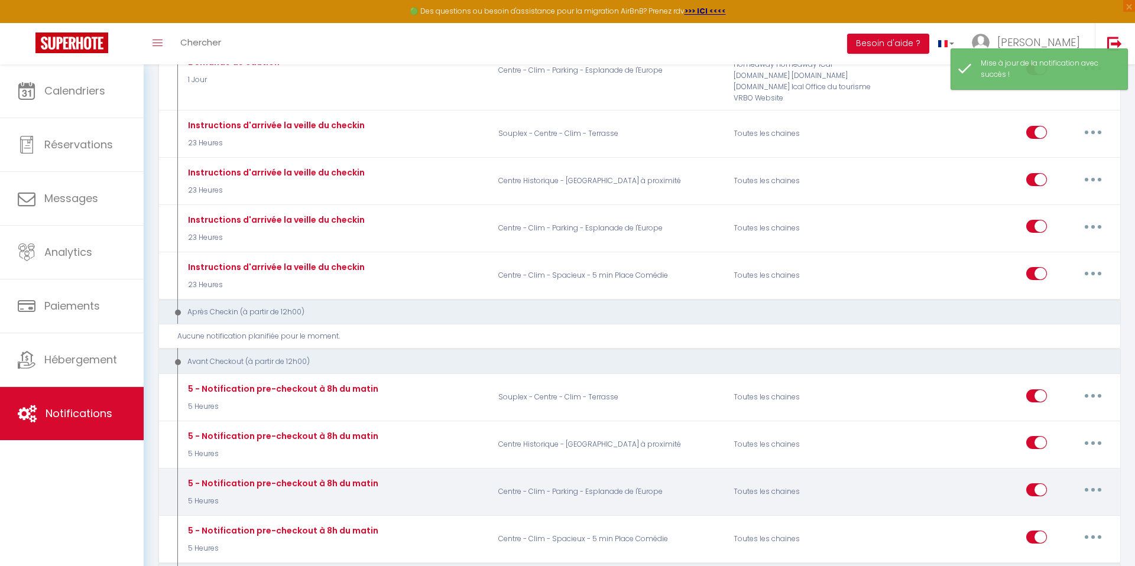
click at [1099, 481] on button "button" at bounding box center [1093, 490] width 33 height 19
click at [1030, 507] on link "Editer" at bounding box center [1062, 517] width 87 height 20
type input "5 - Notification pre-checkout à 8h du matin"
select select "4"
select select "5 Heures"
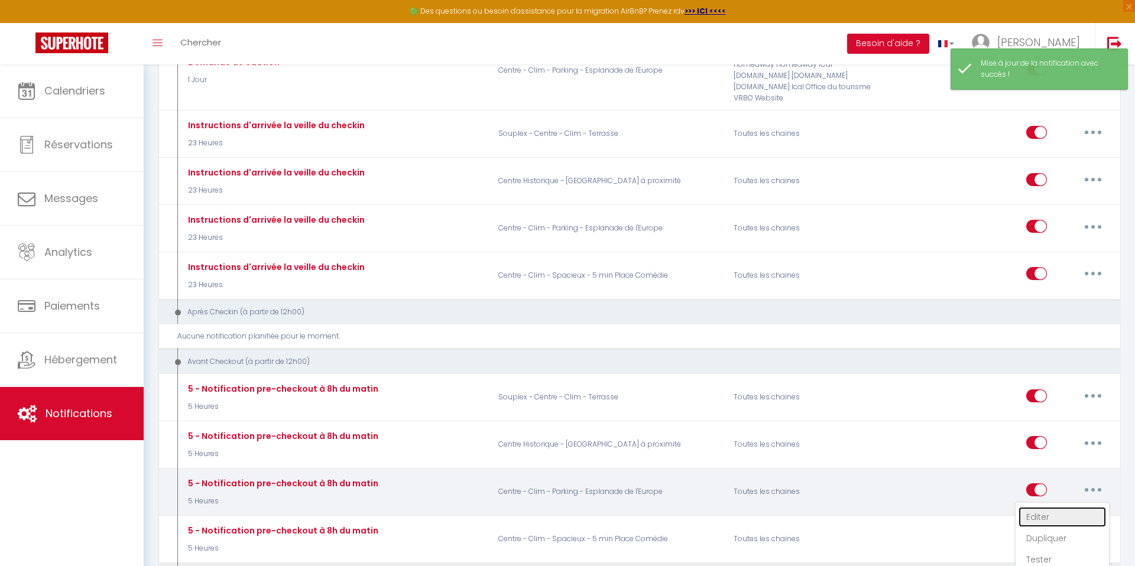
select select "if_booking_is_paid"
checkbox input "true"
checkbox input "false"
radio input "true"
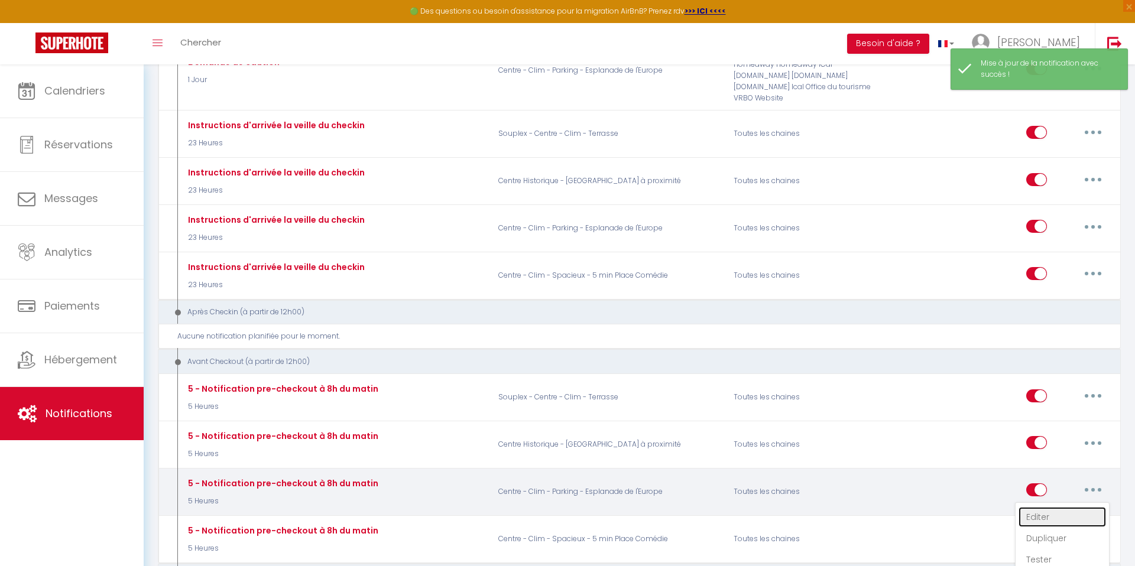
type input "Procédure pour votre départ - [RENTAL:NAME] - [GUEST:FIRST_NAME] [GUEST:NAME]"
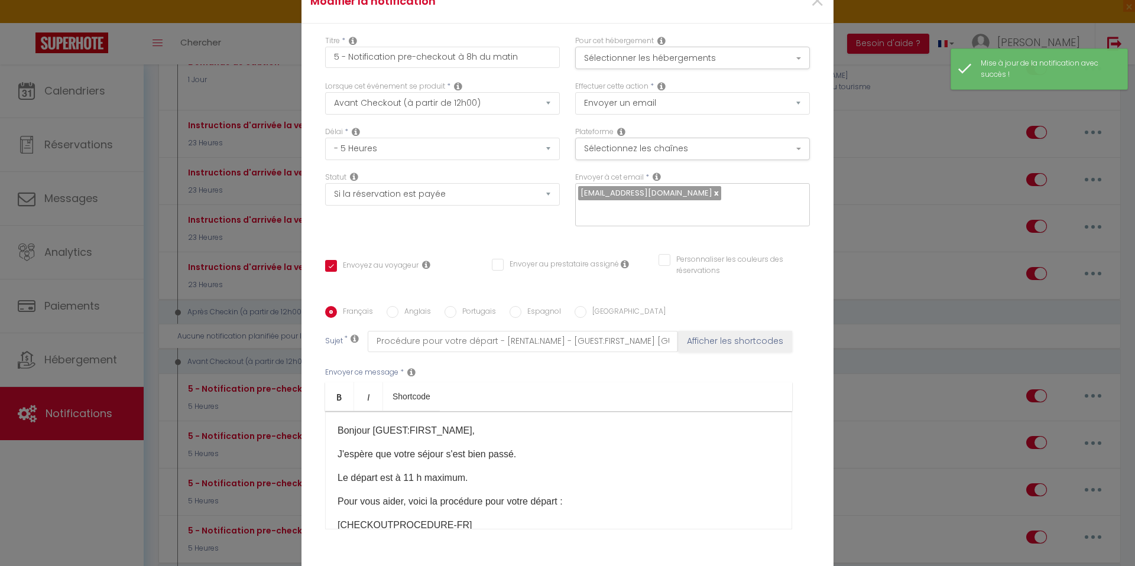
click at [398, 306] on label "Anglais" at bounding box center [414, 312] width 33 height 13
click at [398, 306] on input "Anglais" at bounding box center [393, 312] width 12 height 12
radio input "true"
checkbox input "true"
checkbox input "false"
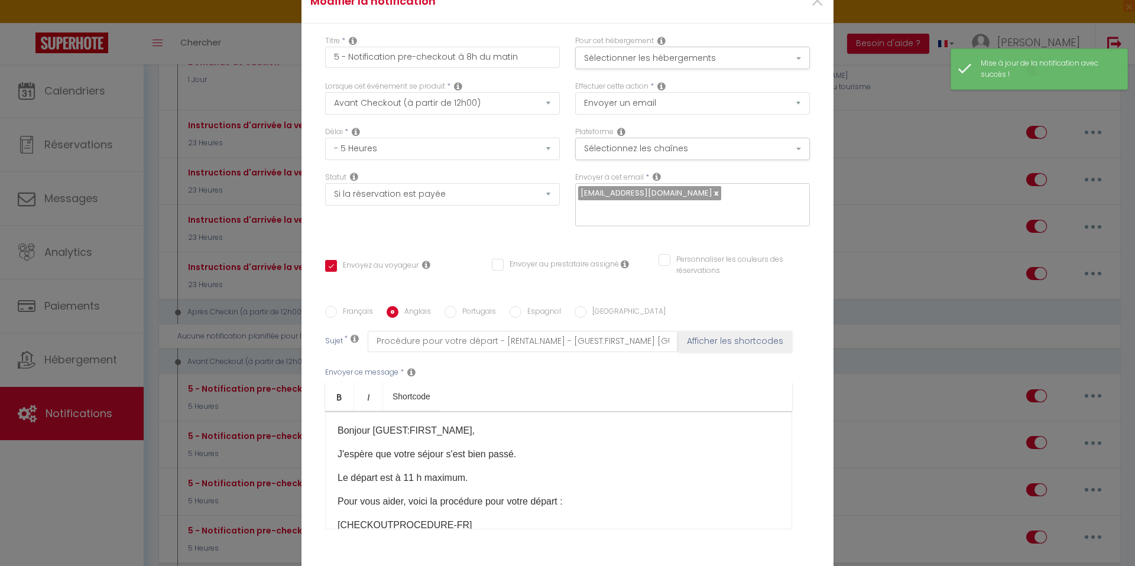
checkbox input "false"
type input "Departure procedure"
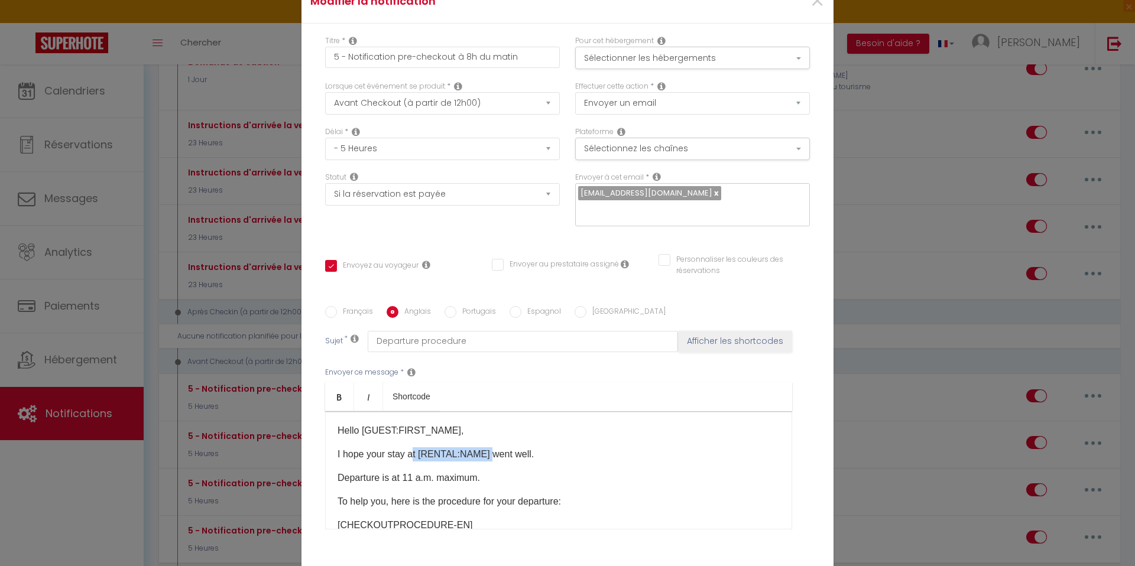
drag, startPoint x: 490, startPoint y: 372, endPoint x: 411, endPoint y: 377, distance: 78.8
click at [411, 448] on p "I hope your stay at [RENTAL:NAME] ​went well." at bounding box center [559, 455] width 442 height 14
checkbox input "true"
checkbox input "false"
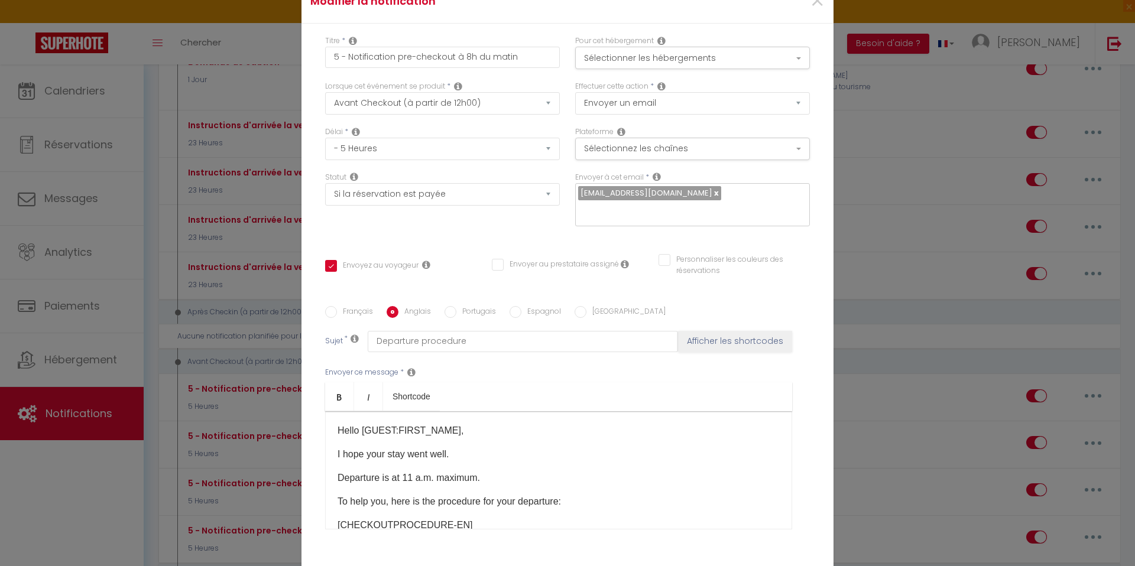
checkbox input "false"
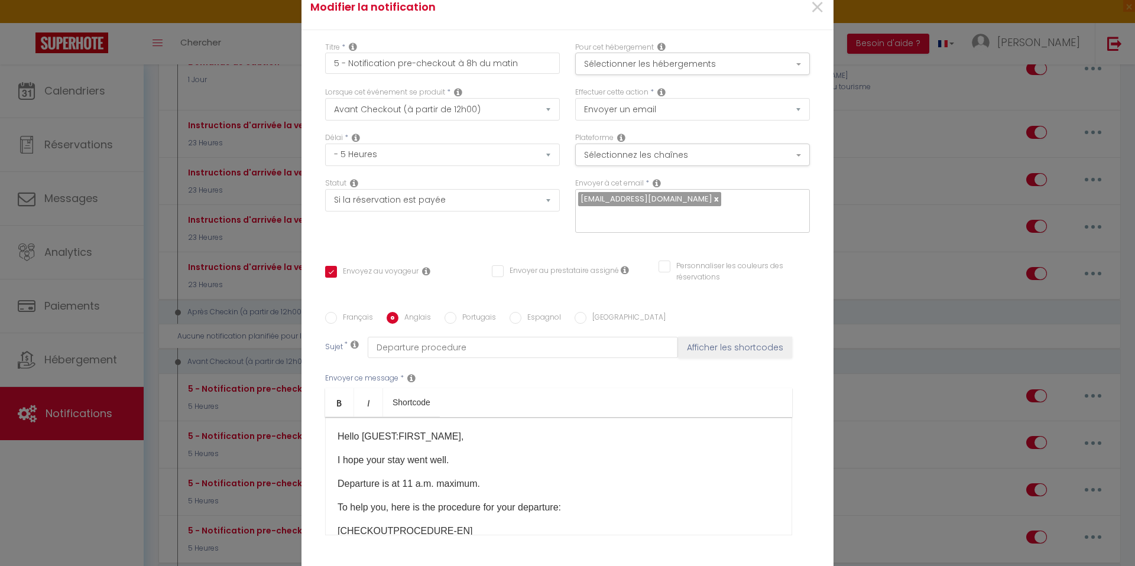
scroll to position [83, 0]
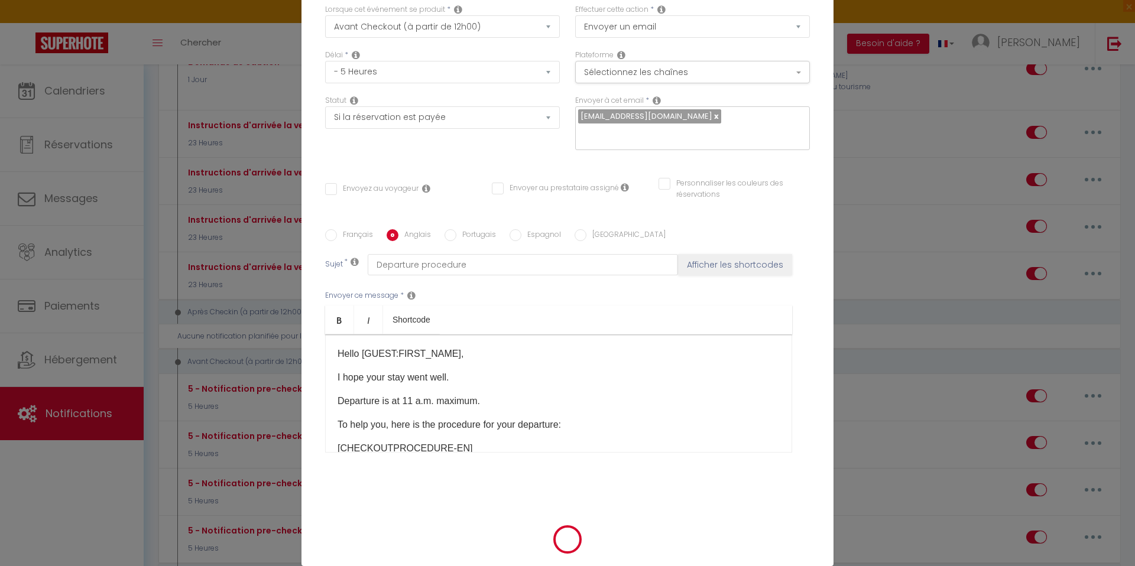
select select "1"
select select
checkbox input "false"
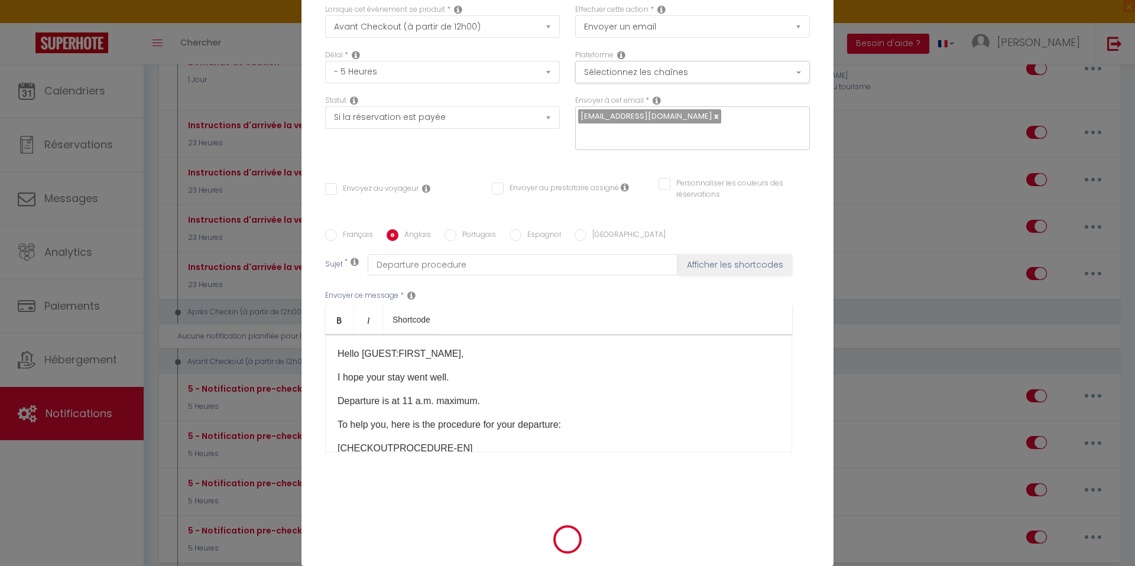
checkbox input "false"
radio input "false"
select select
checkbox input "false"
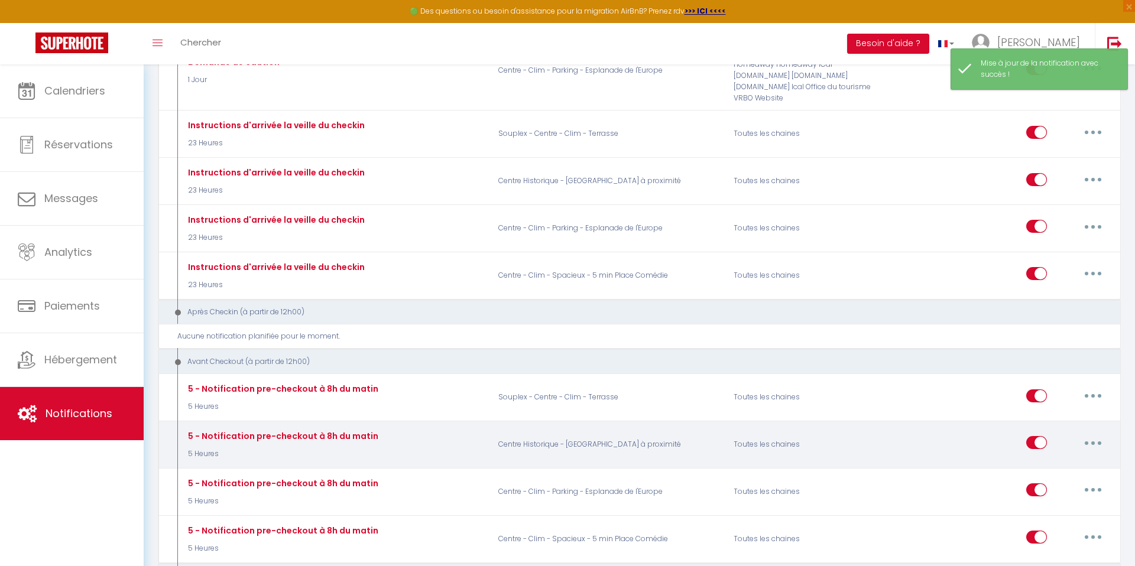
click at [1093, 433] on button "button" at bounding box center [1093, 442] width 33 height 19
click at [1045, 460] on link "Editer" at bounding box center [1062, 470] width 87 height 20
type input "5 - Notification pre-checkout à 8h du matin"
select select "4"
select select "5 Heures"
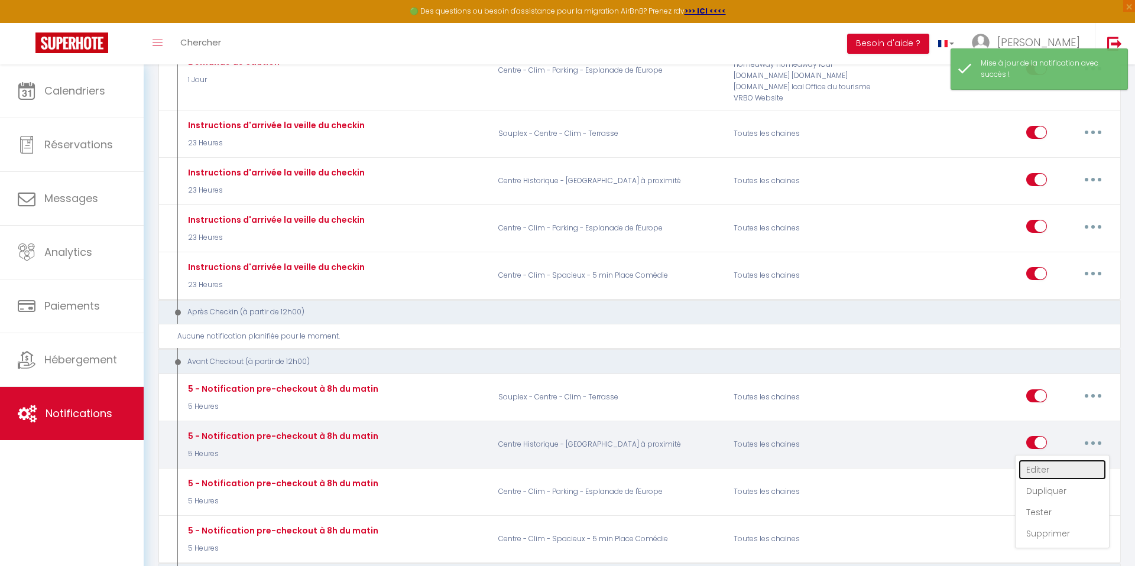
select select "if_booking_is_paid"
checkbox input "true"
checkbox input "false"
radio input "true"
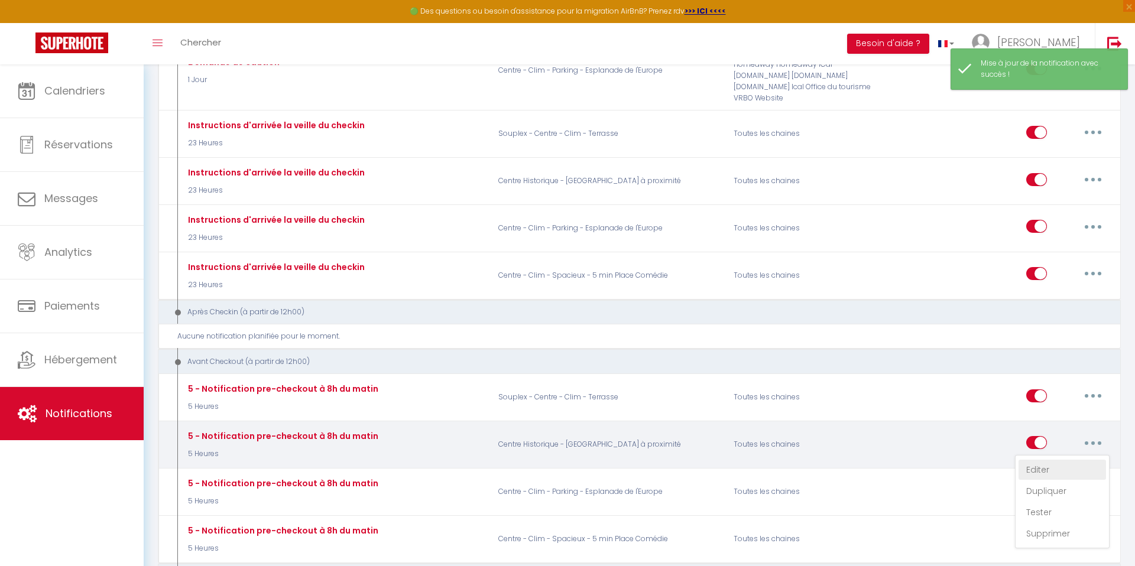
type input "Procédure pour votre départ - [RENTAL:NAME] - [GUEST:FIRST_NAME] [GUEST:NAME]"
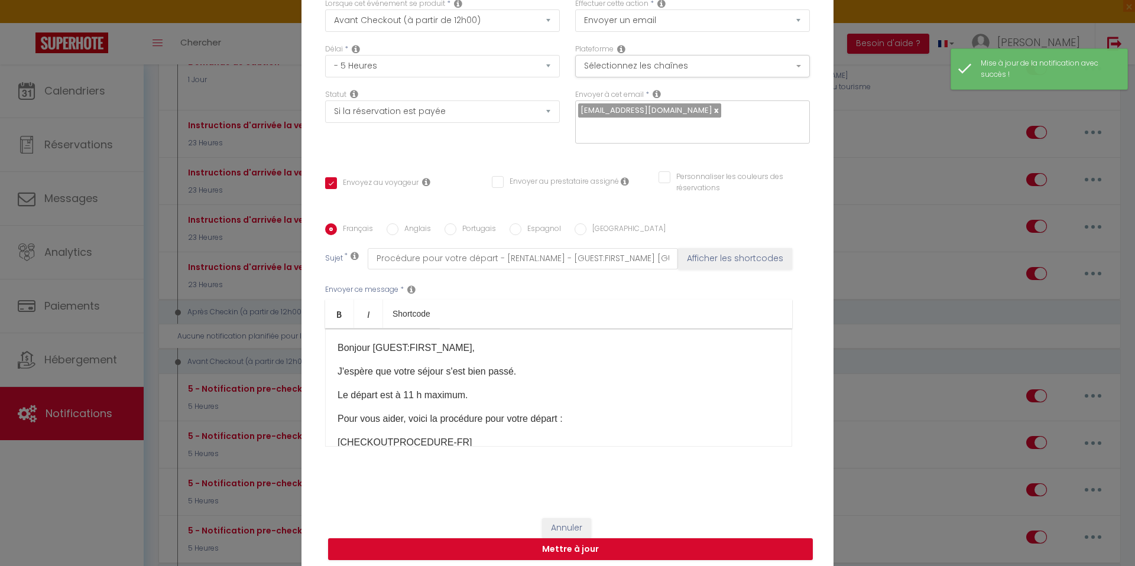
click at [391, 232] on input "Anglais" at bounding box center [393, 229] width 12 height 12
radio input "true"
checkbox input "true"
checkbox input "false"
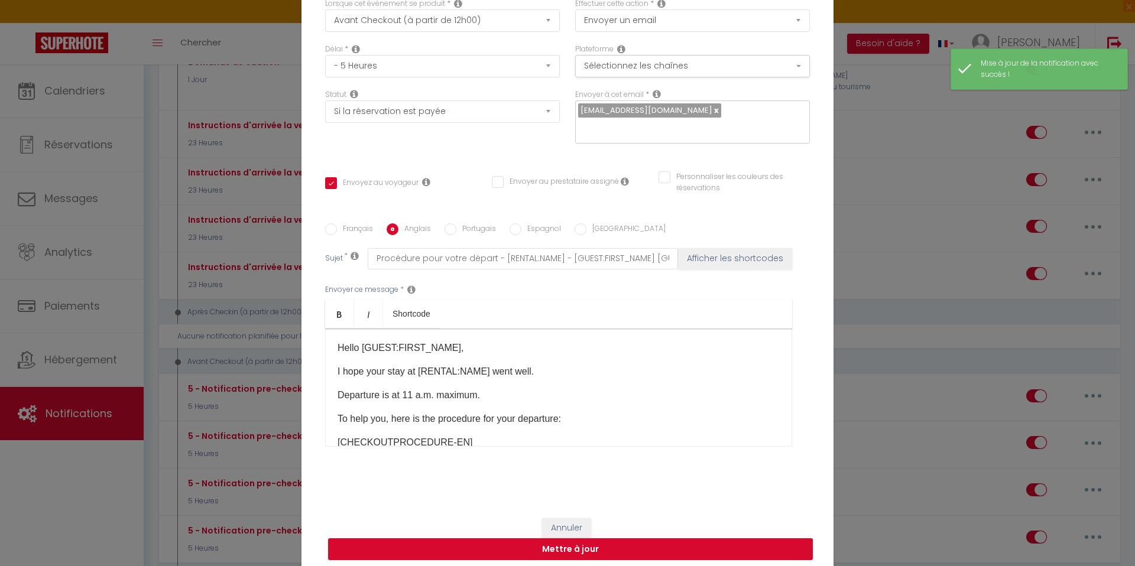
type input "Departure procedure"
drag, startPoint x: 488, startPoint y: 369, endPoint x: 403, endPoint y: 368, distance: 85.7
click at [403, 368] on p "I hope your stay at [RENTAL:NAME] ​went well." at bounding box center [559, 372] width 442 height 14
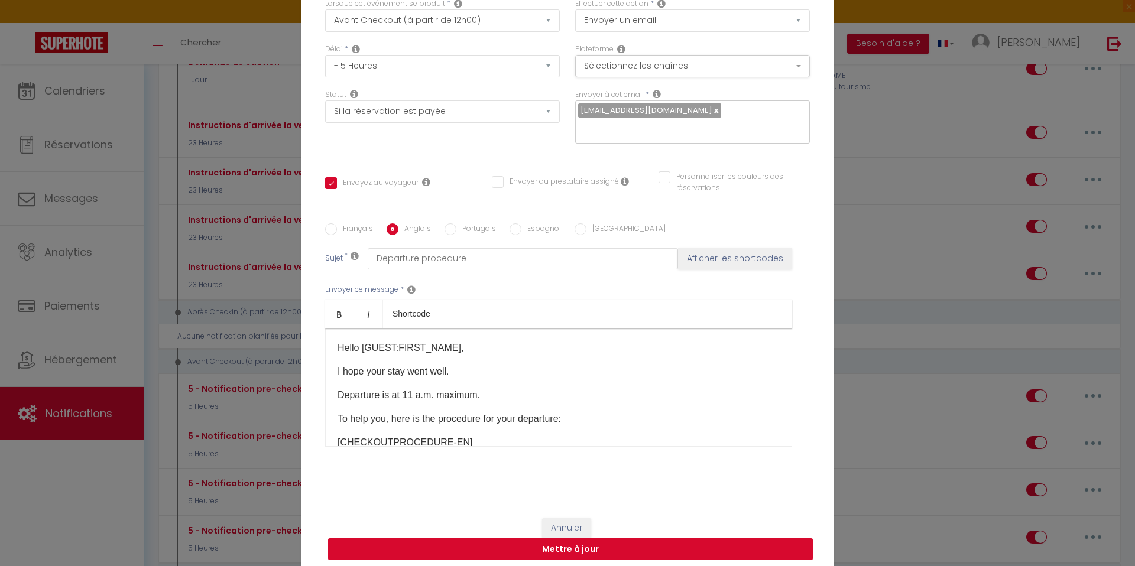
click at [435, 549] on button "Mettre à jour" at bounding box center [570, 550] width 485 height 22
checkbox input "true"
checkbox input "false"
select select "1"
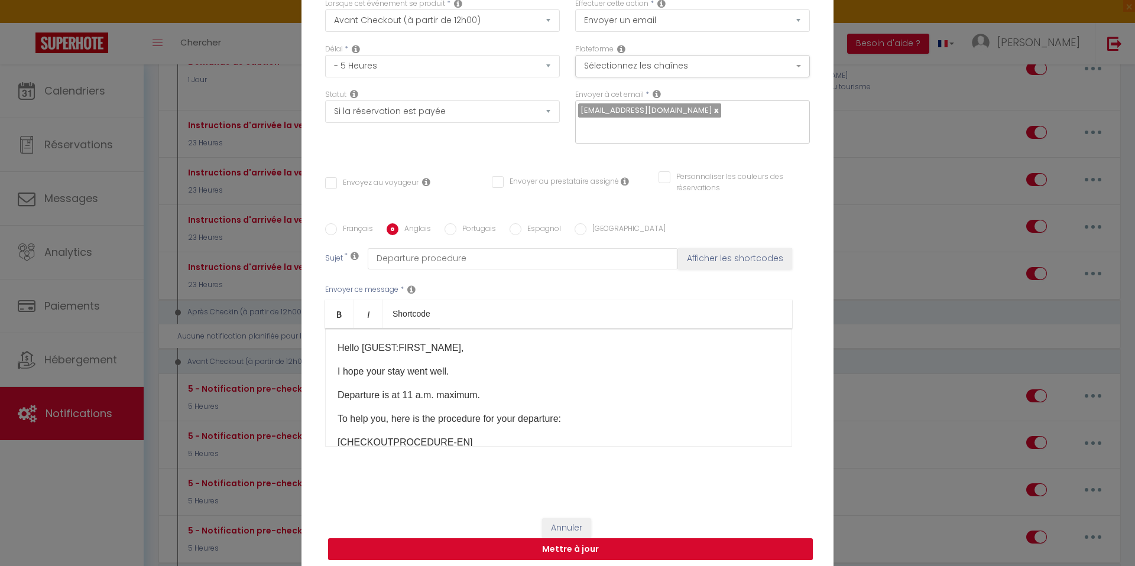
select select
checkbox input "false"
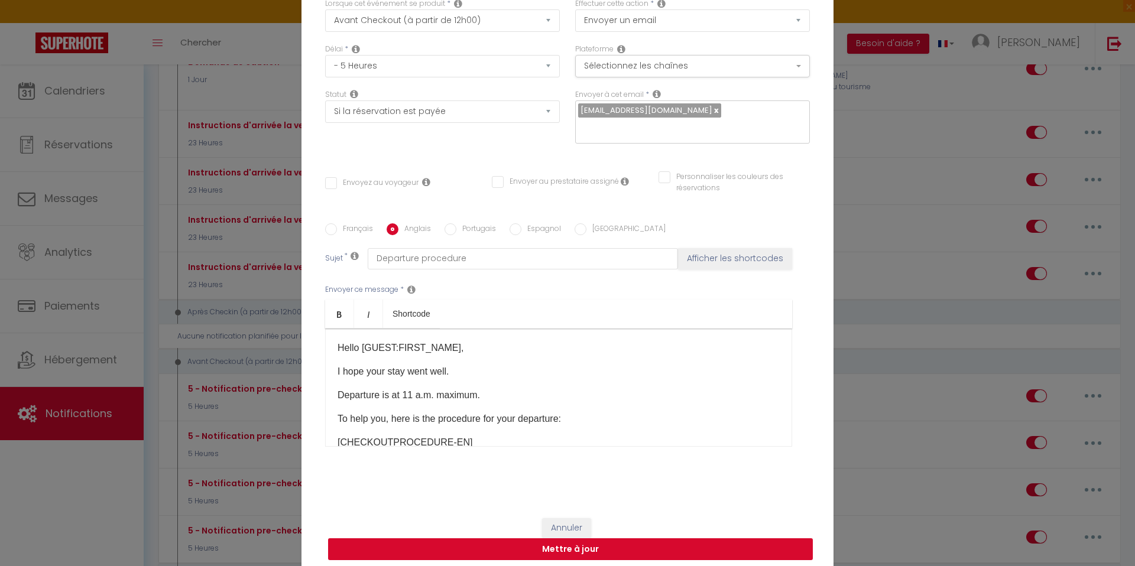
radio input "false"
select select
checkbox input "false"
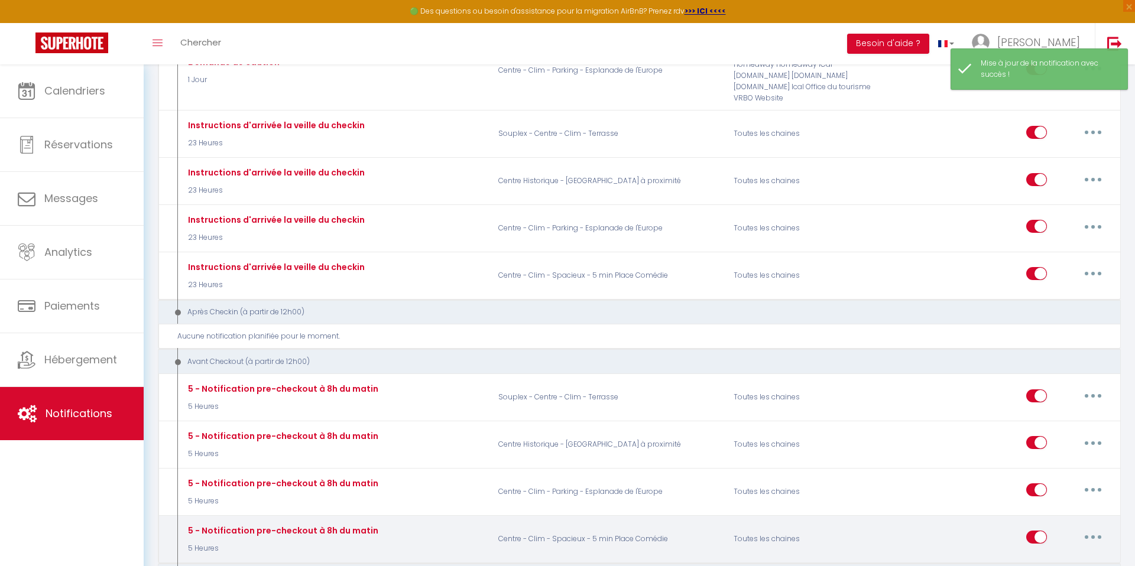
click at [1089, 528] on button "button" at bounding box center [1093, 537] width 33 height 19
click at [1048, 555] on link "Editer" at bounding box center [1062, 565] width 87 height 20
type input "5 - Notification pre-checkout à 8h du matin"
select select "4"
select select "5 Heures"
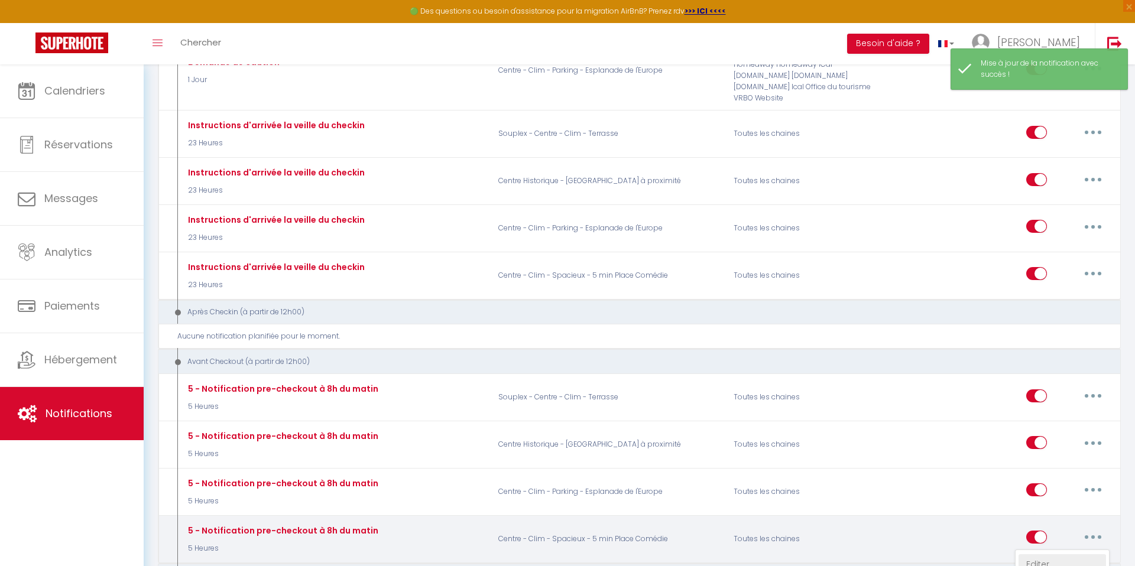
select select "if_booking_is_paid"
checkbox input "true"
checkbox input "false"
radio input "true"
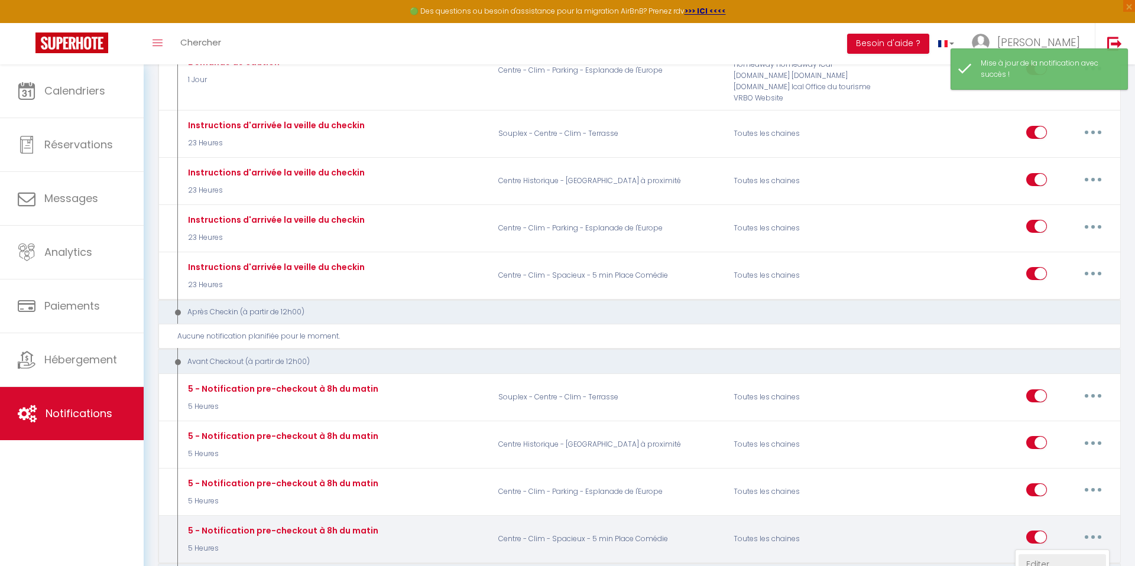
type input "Procédure pour votre départ - [RENTAL:NAME] - [GUEST:FIRST_NAME] [GUEST:NAME]"
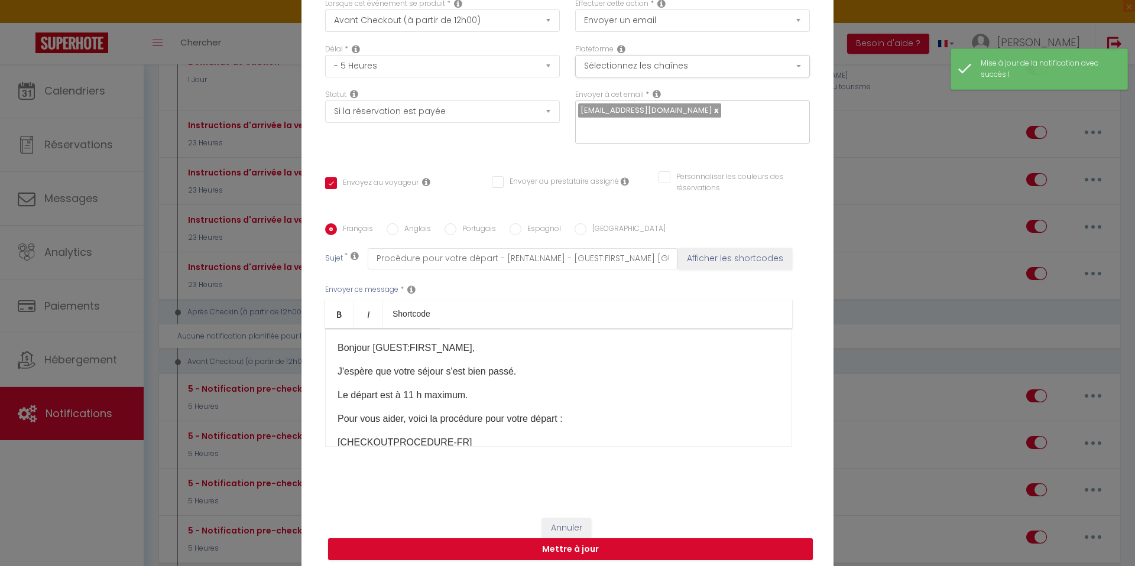
click at [395, 234] on input "Anglais" at bounding box center [393, 229] width 12 height 12
radio input "true"
checkbox input "true"
checkbox input "false"
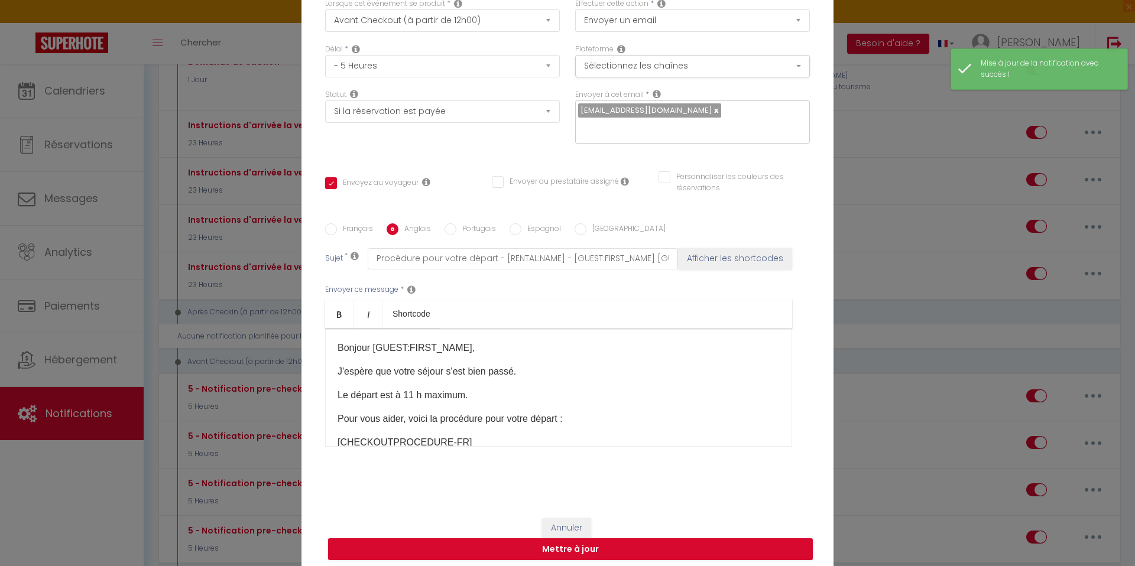
type input "Departure procedure"
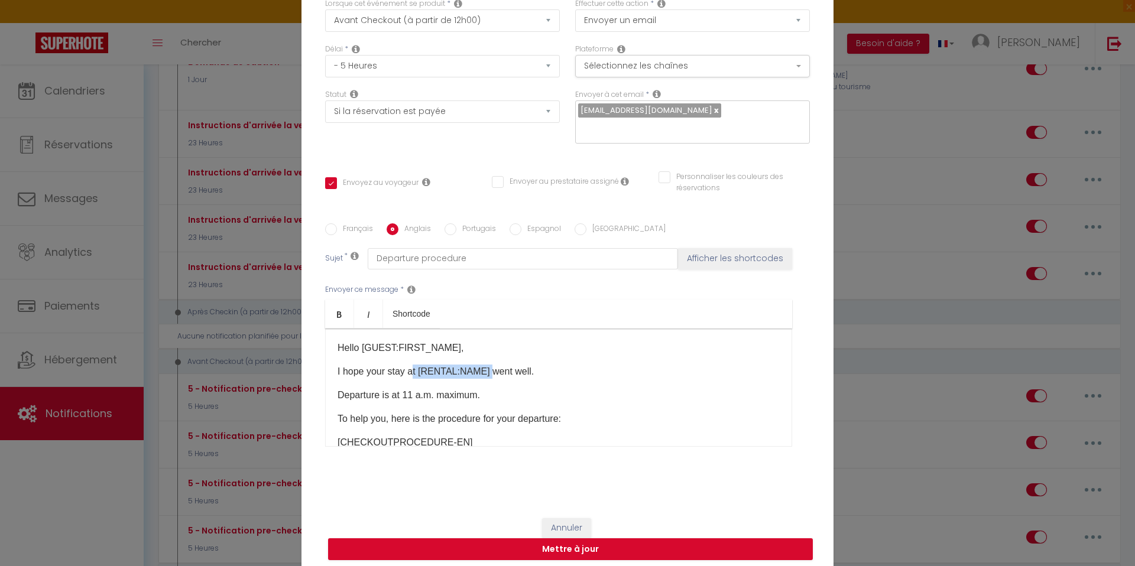
drag, startPoint x: 487, startPoint y: 372, endPoint x: 412, endPoint y: 371, distance: 75.1
click at [412, 371] on p "I hope your stay at [RENTAL:NAME] ​went well." at bounding box center [559, 372] width 442 height 14
click at [452, 545] on button "Mettre à jour" at bounding box center [570, 550] width 485 height 22
checkbox input "true"
checkbox input "false"
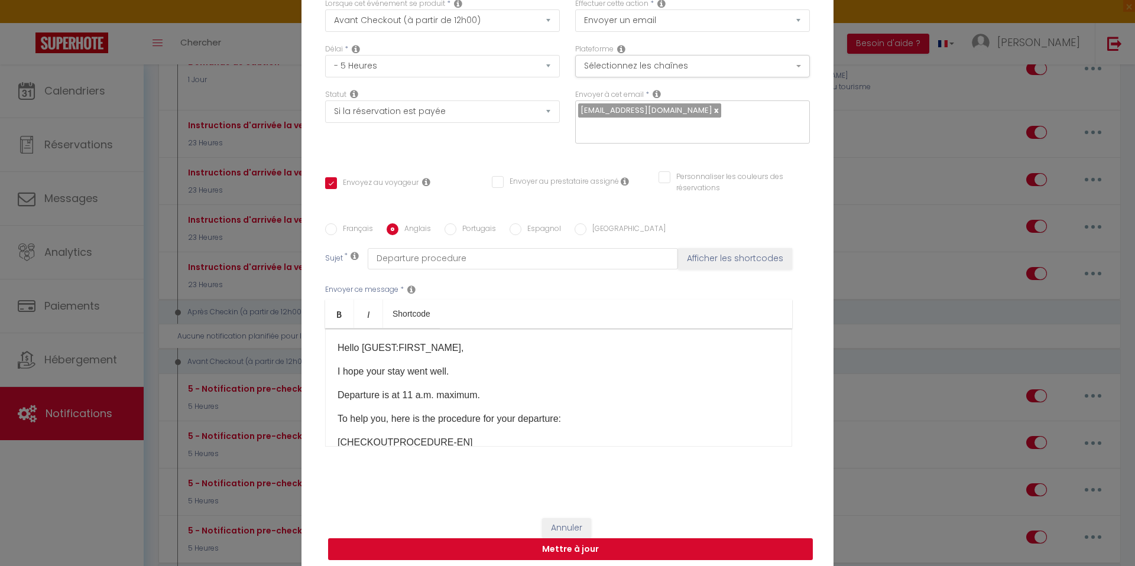
checkbox input "false"
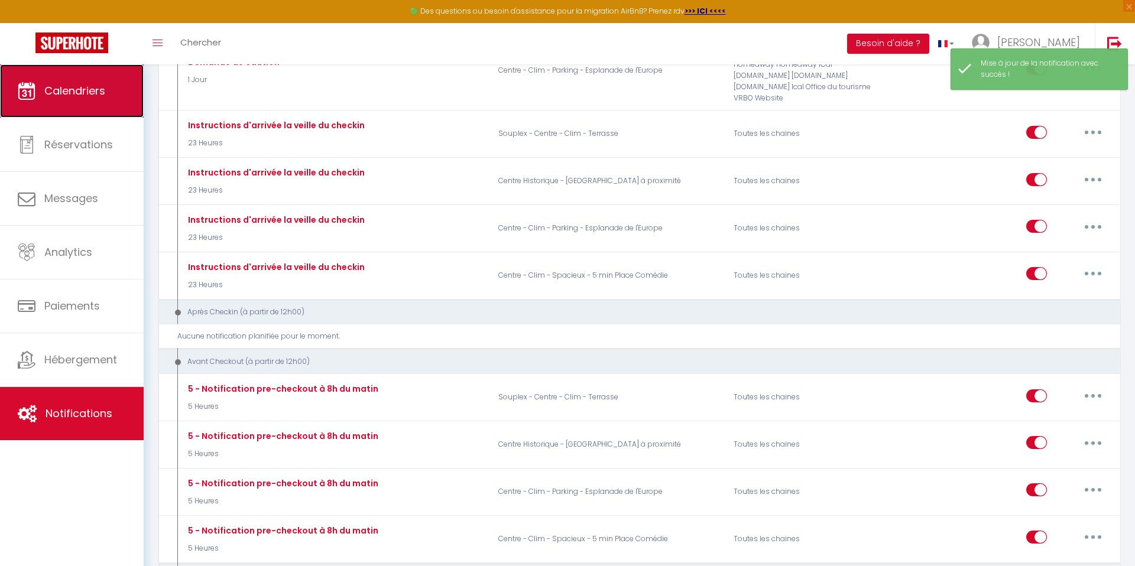
click at [68, 104] on link "Calendriers" at bounding box center [72, 90] width 144 height 53
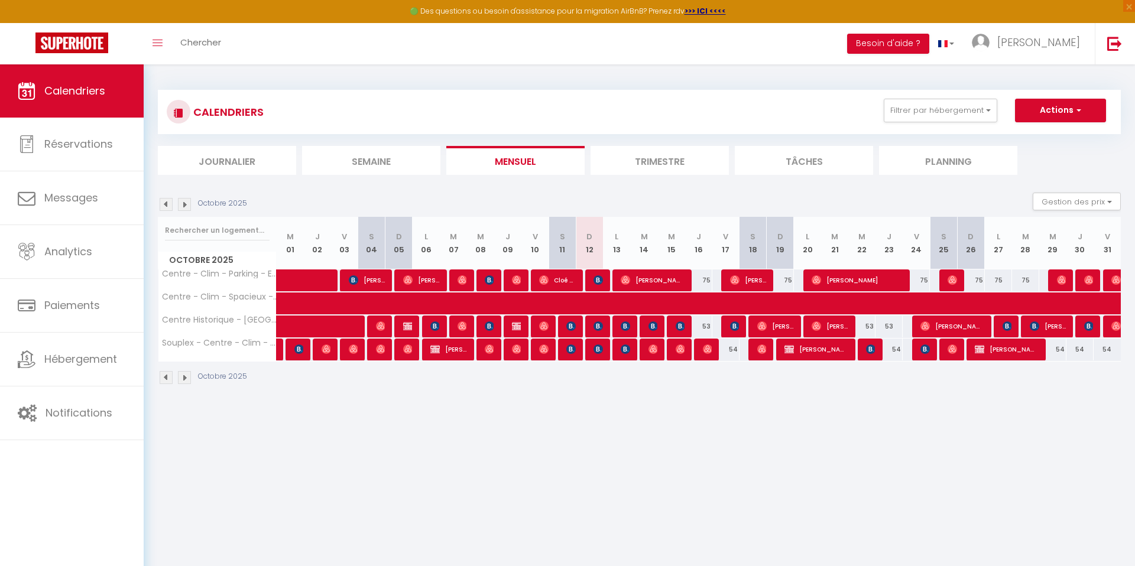
click at [184, 380] on img at bounding box center [184, 377] width 13 height 13
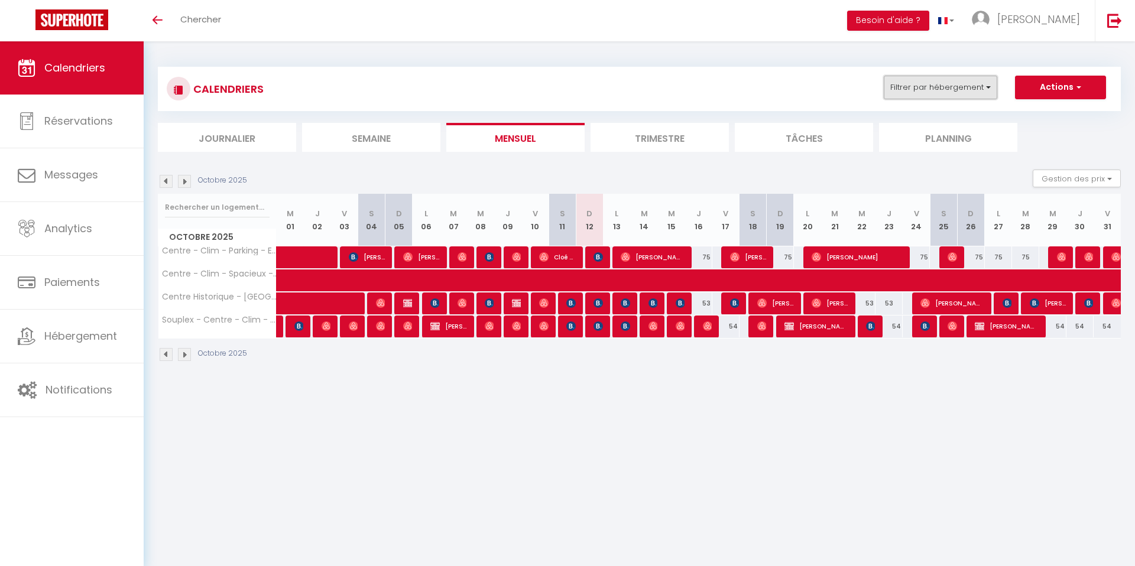
click at [895, 86] on button "Filtrer par hébergement" at bounding box center [941, 88] width 114 height 24
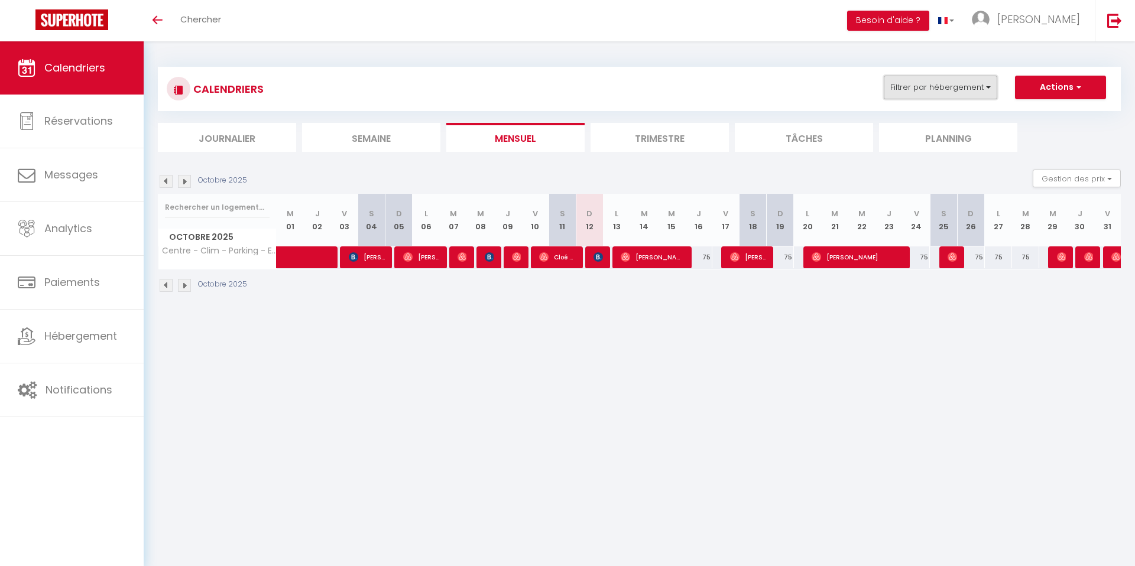
click at [975, 91] on button "Filtrer par hébergement" at bounding box center [941, 88] width 114 height 24
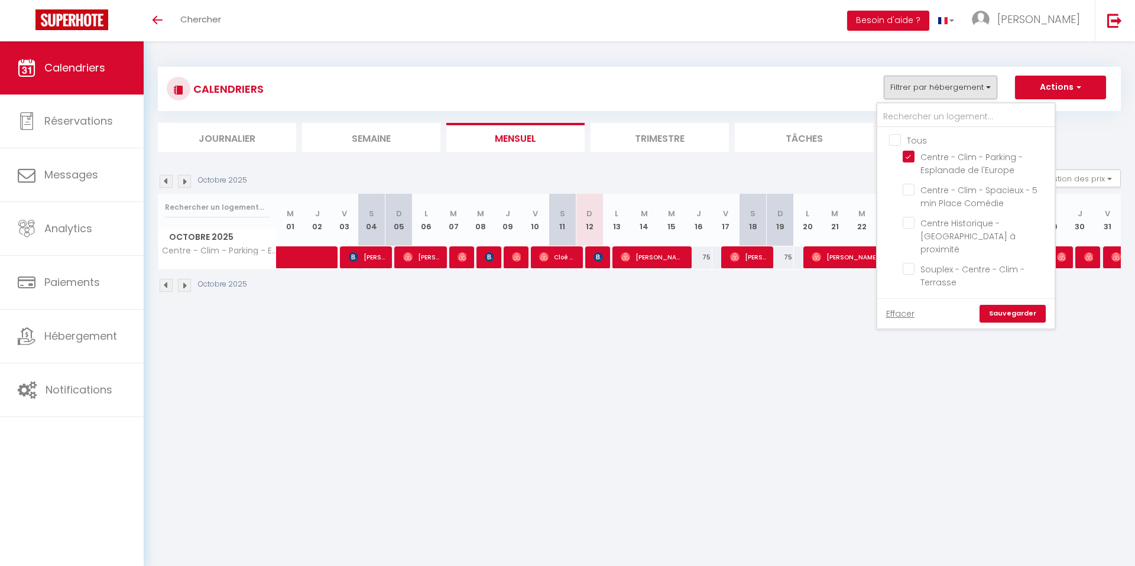
click at [907, 134] on input "Tous" at bounding box center [977, 140] width 177 height 12
checkbox input "true"
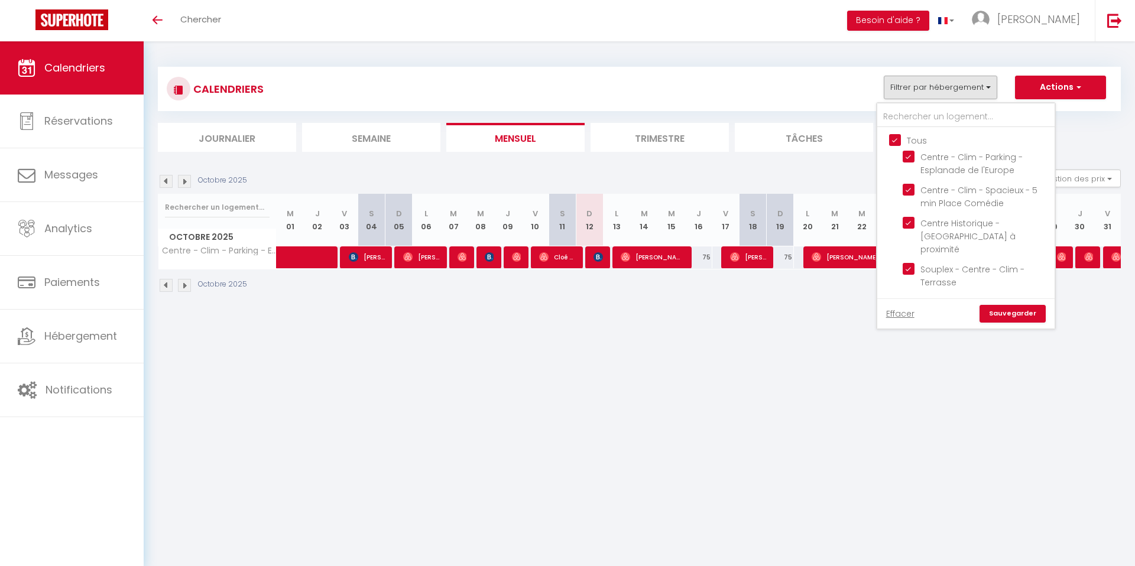
click at [999, 308] on link "Sauvegarder" at bounding box center [1013, 314] width 66 height 18
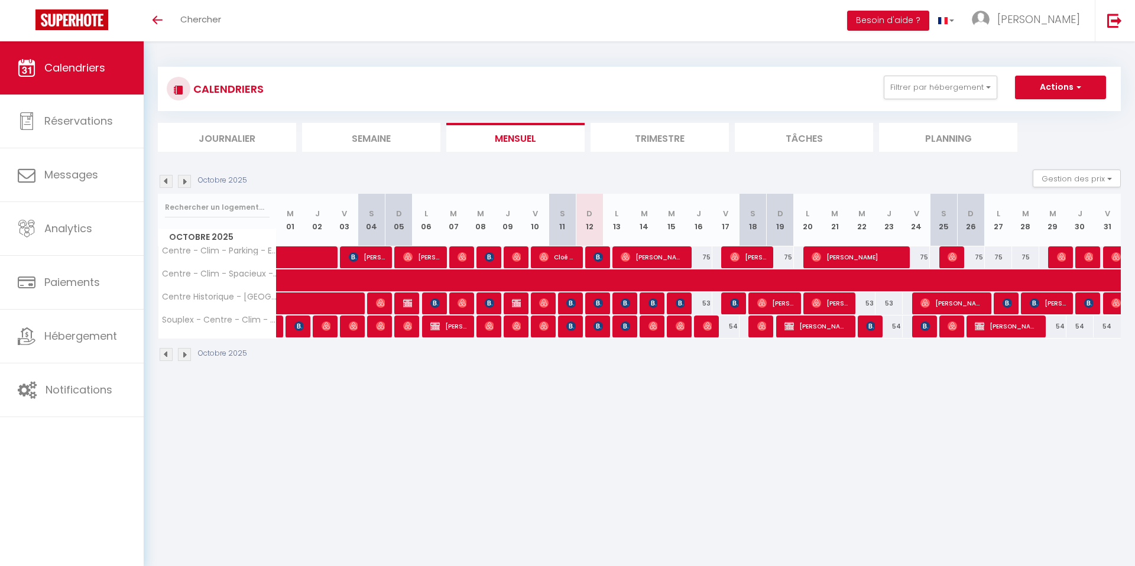
click at [658, 144] on li "Trimestre" at bounding box center [660, 137] width 138 height 29
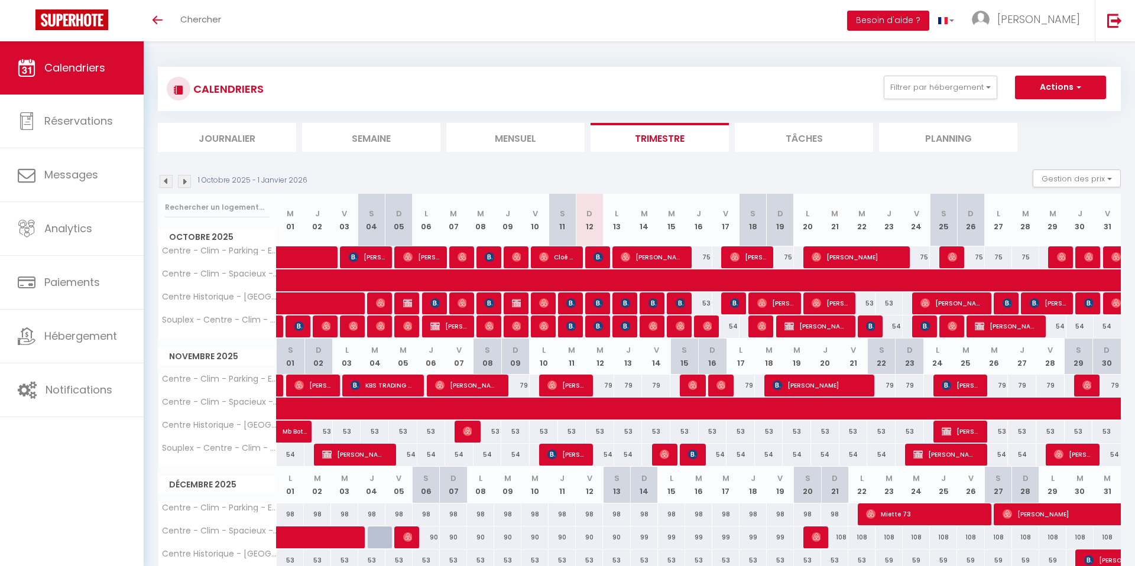
click at [184, 180] on img at bounding box center [184, 181] width 13 height 13
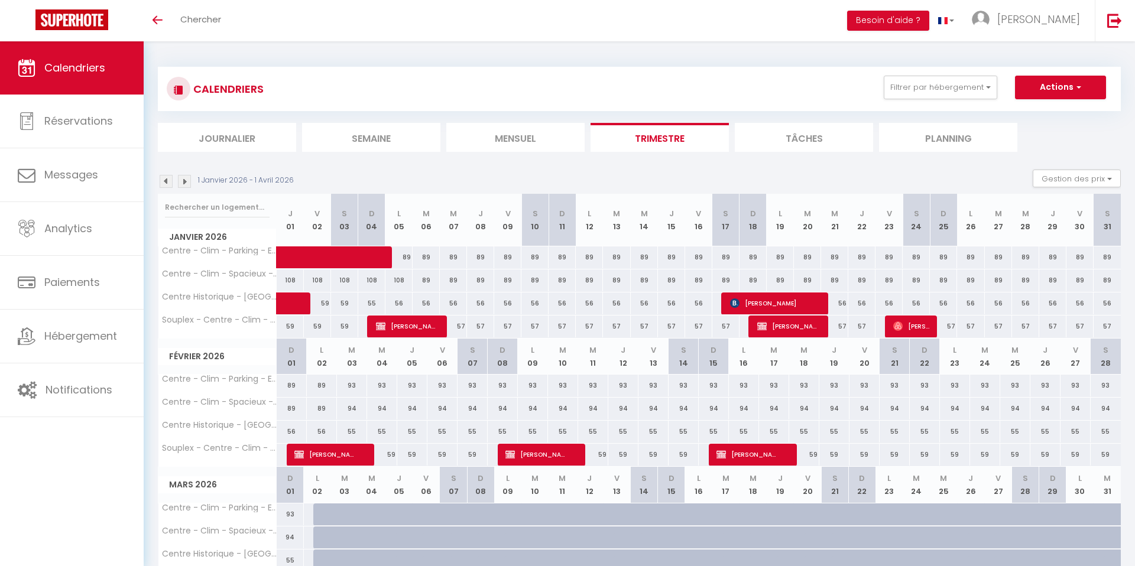
click at [167, 187] on img at bounding box center [166, 181] width 13 height 13
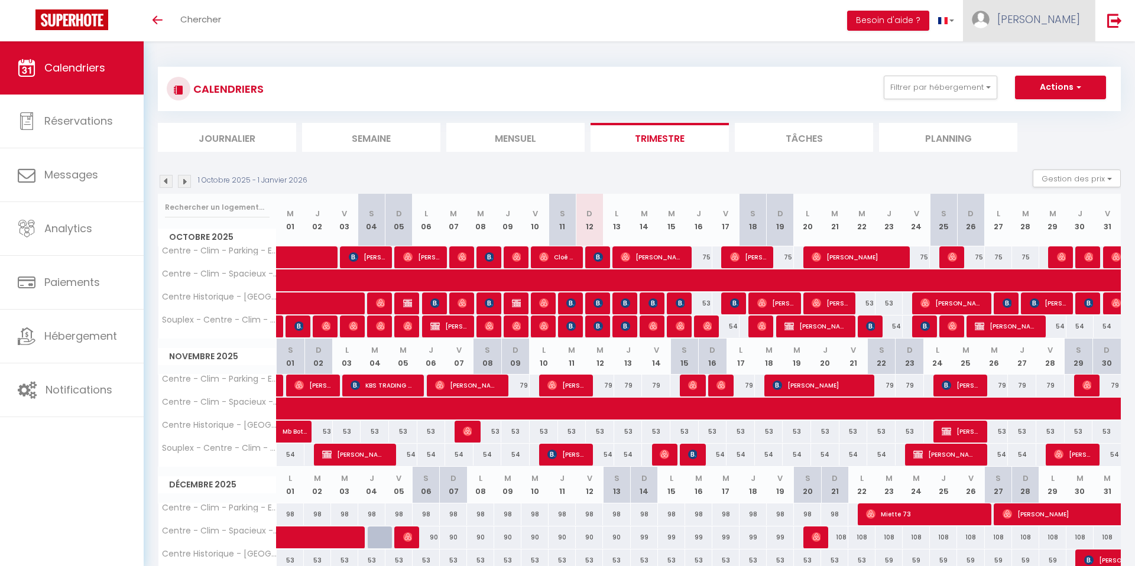
click at [1029, 12] on link "[PERSON_NAME]" at bounding box center [1029, 20] width 132 height 41
click at [1039, 61] on link "Paramètres" at bounding box center [1047, 59] width 87 height 20
select select "28"
select select "fr"
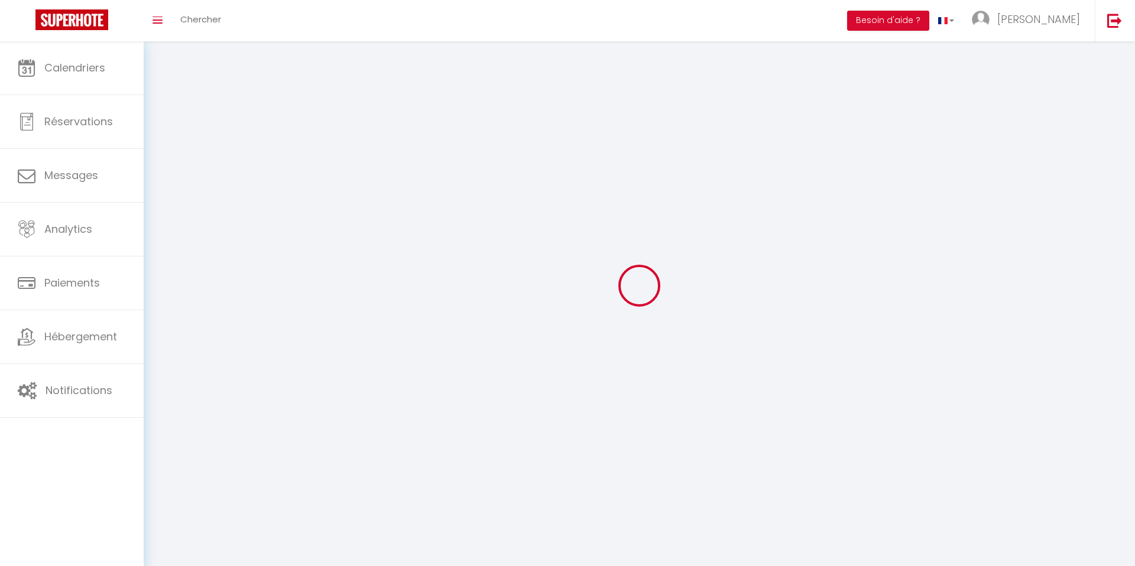
type input "ZmyPkehw8WkU0ReOCThZOhkB7"
type input "054qjBntB2A2bGpxFzS2QX0YK"
type input "https://app.superhote.com/#/get-available-rentals/054qjBntB2A2bGpxFzS2QX0YK"
select select "fr"
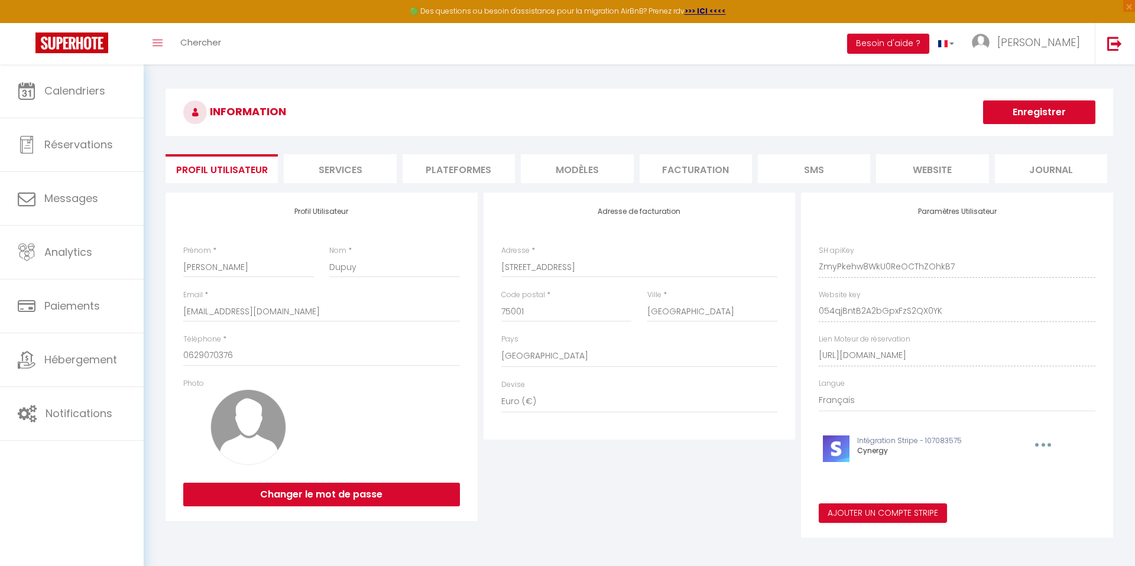
click at [375, 170] on li "Services" at bounding box center [340, 168] width 112 height 29
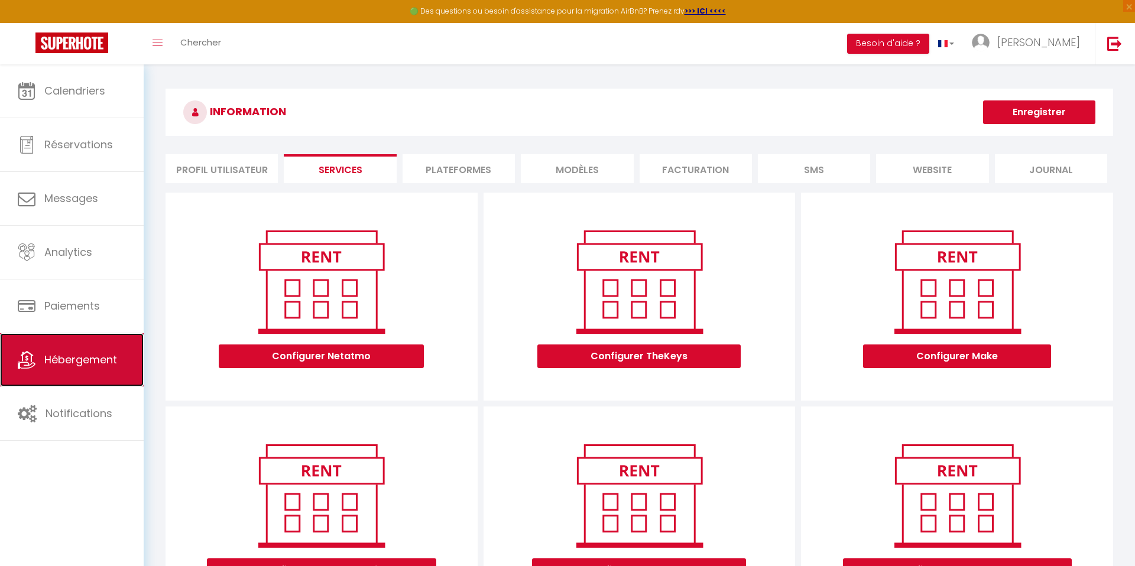
click at [77, 370] on link "Hébergement" at bounding box center [72, 359] width 144 height 53
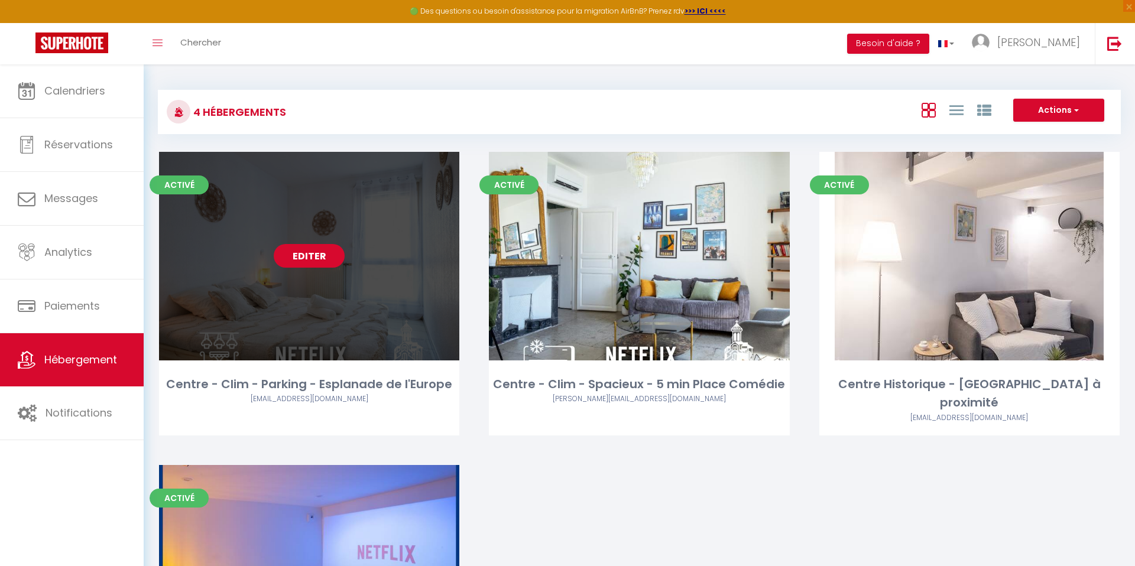
click at [298, 260] on link "Editer" at bounding box center [309, 256] width 71 height 24
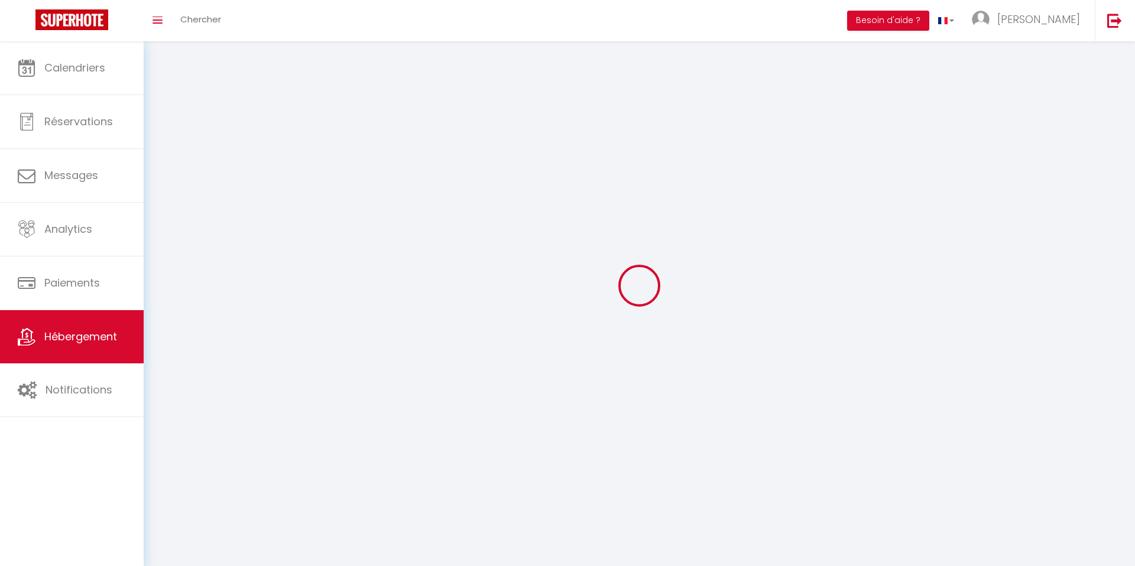
select select "1"
select select
select select "28"
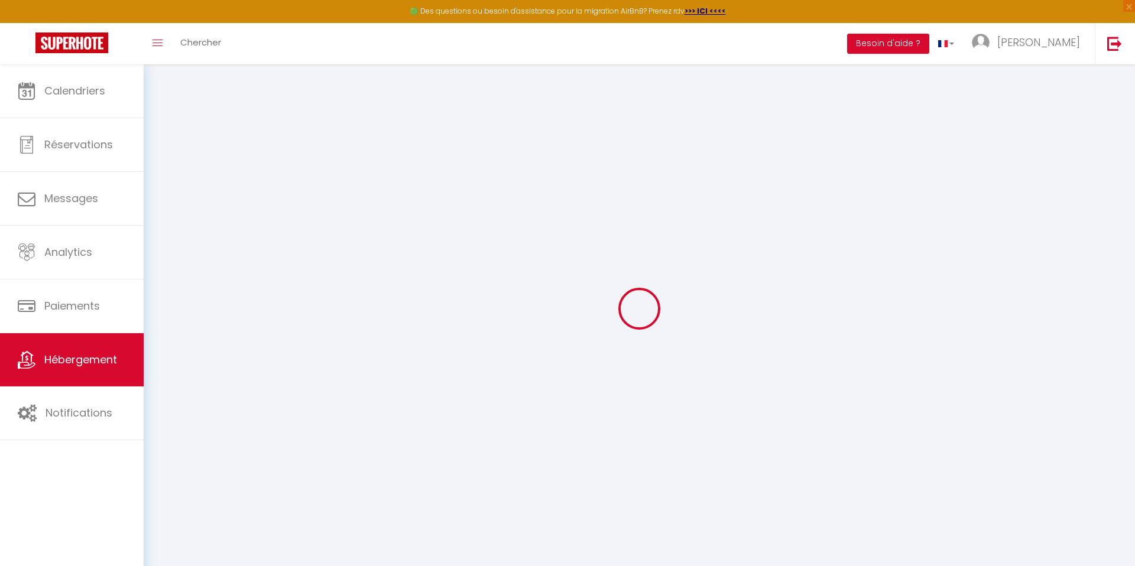
select select
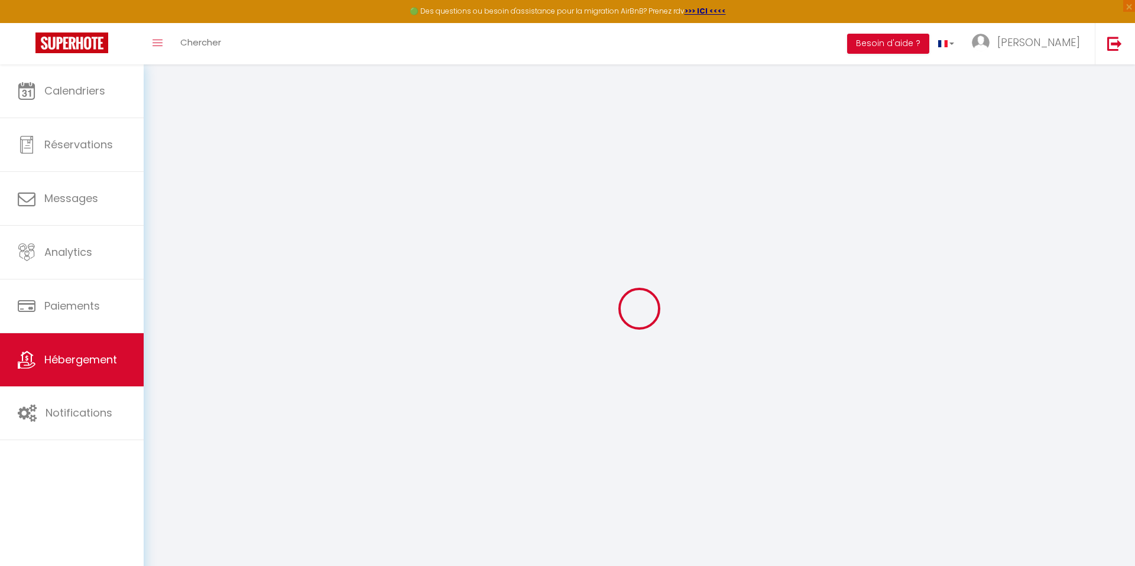
select select
checkbox input "false"
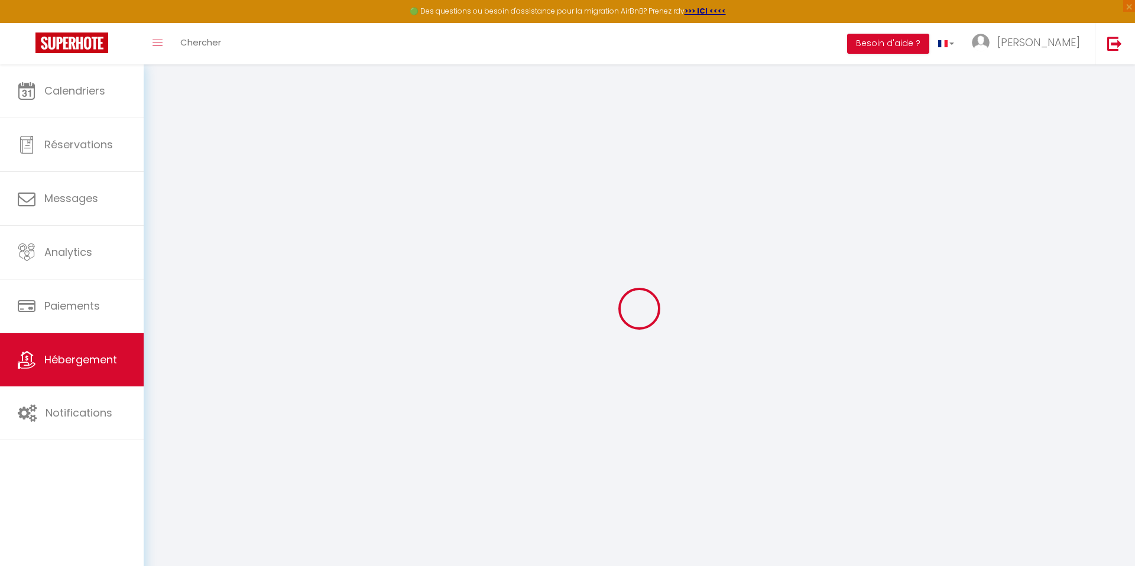
select select
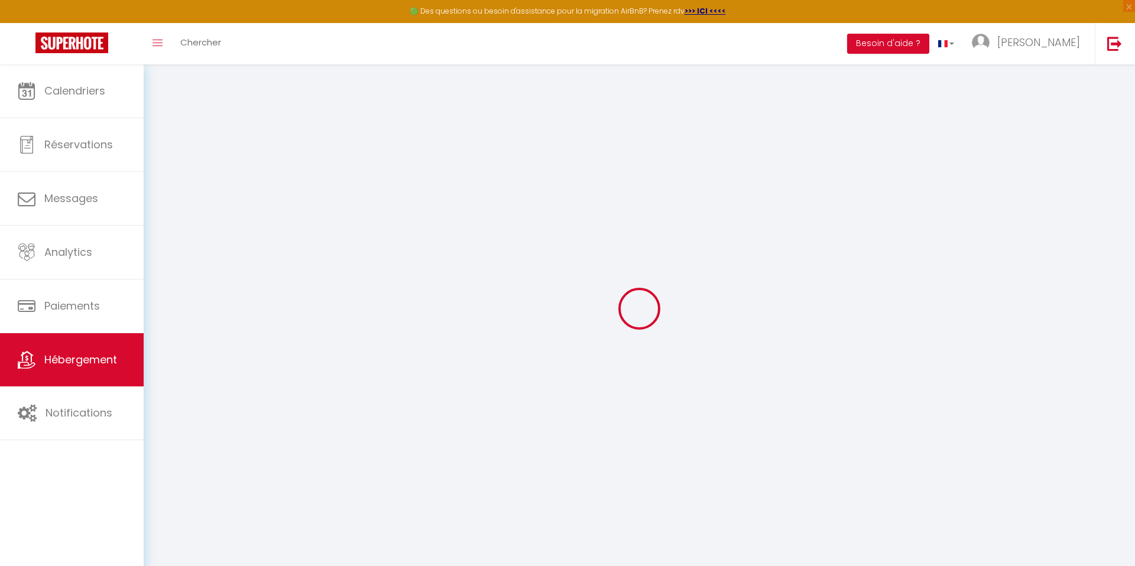
select select
checkbox input "false"
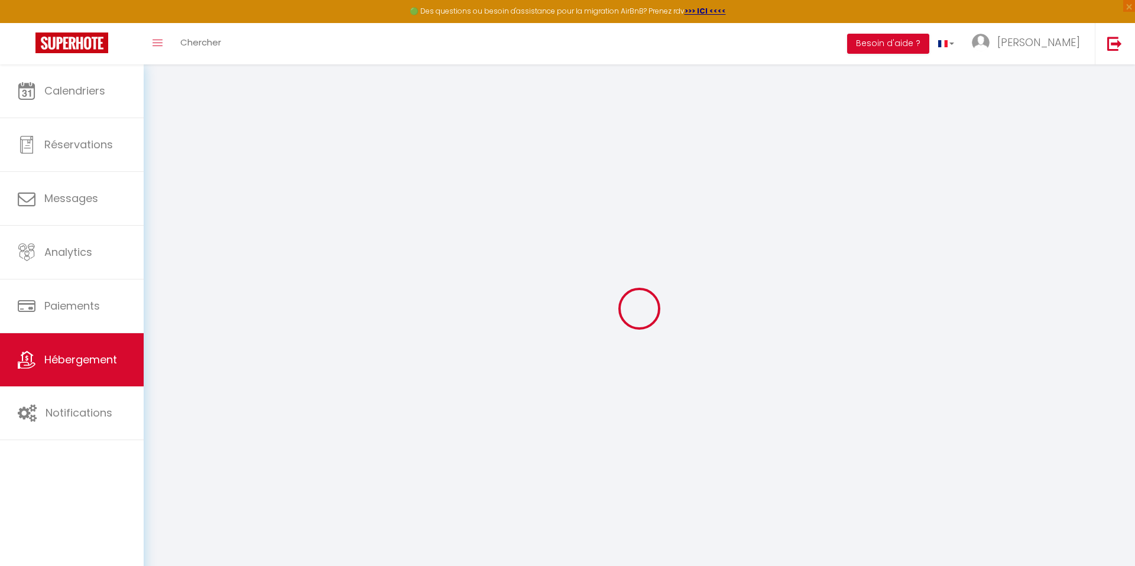
checkbox input "false"
select select
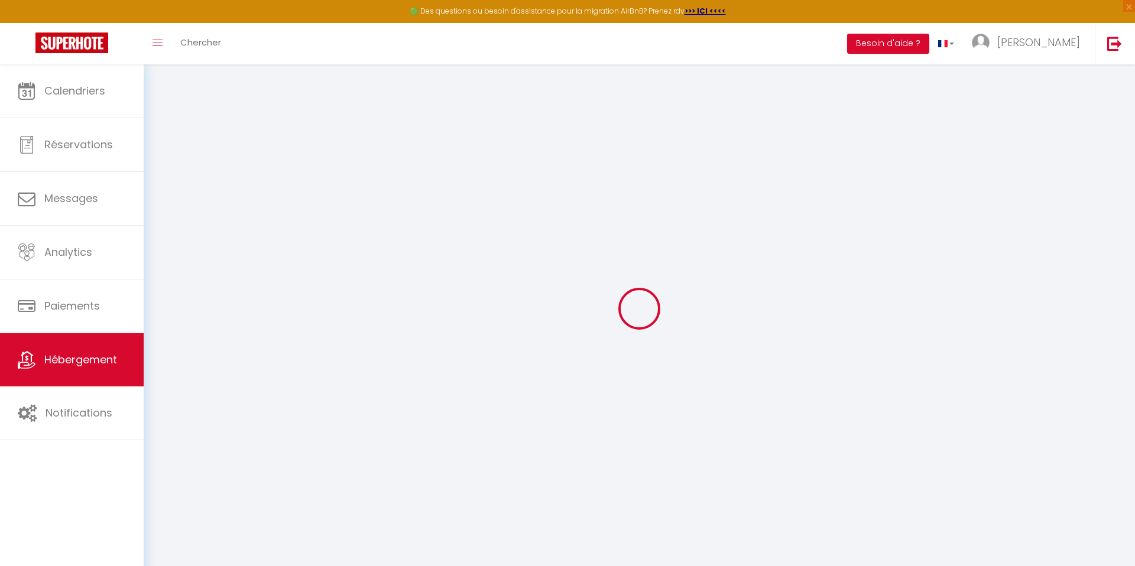
select select
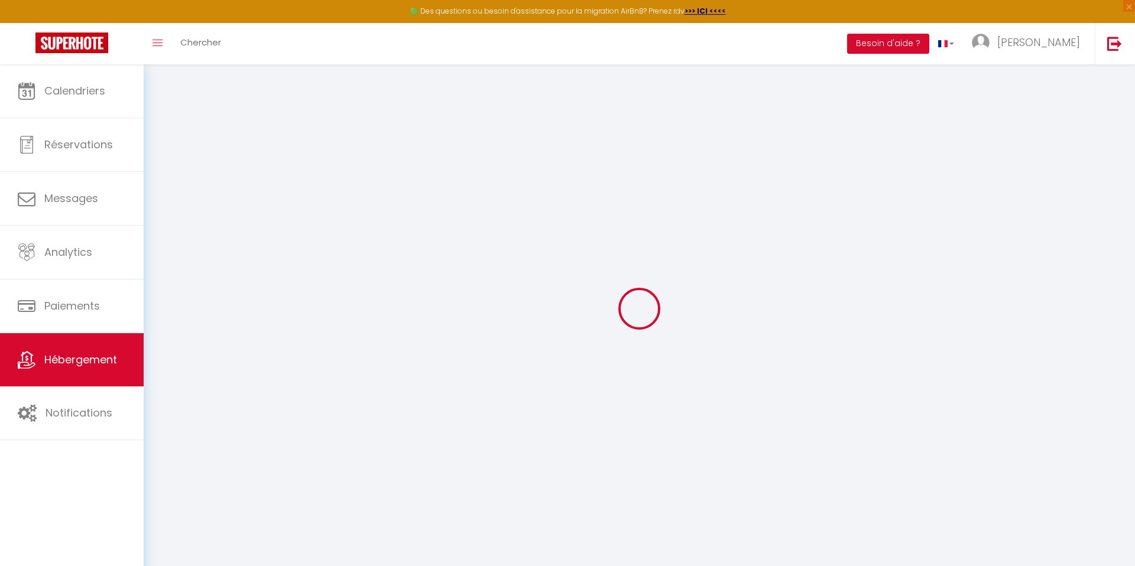
checkbox input "false"
select select
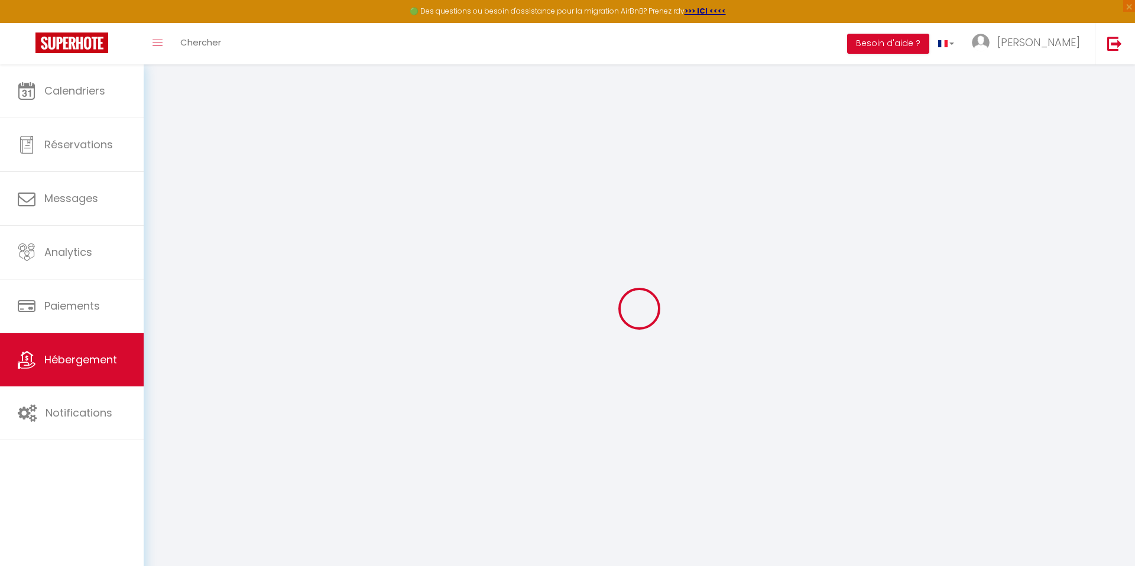
select select
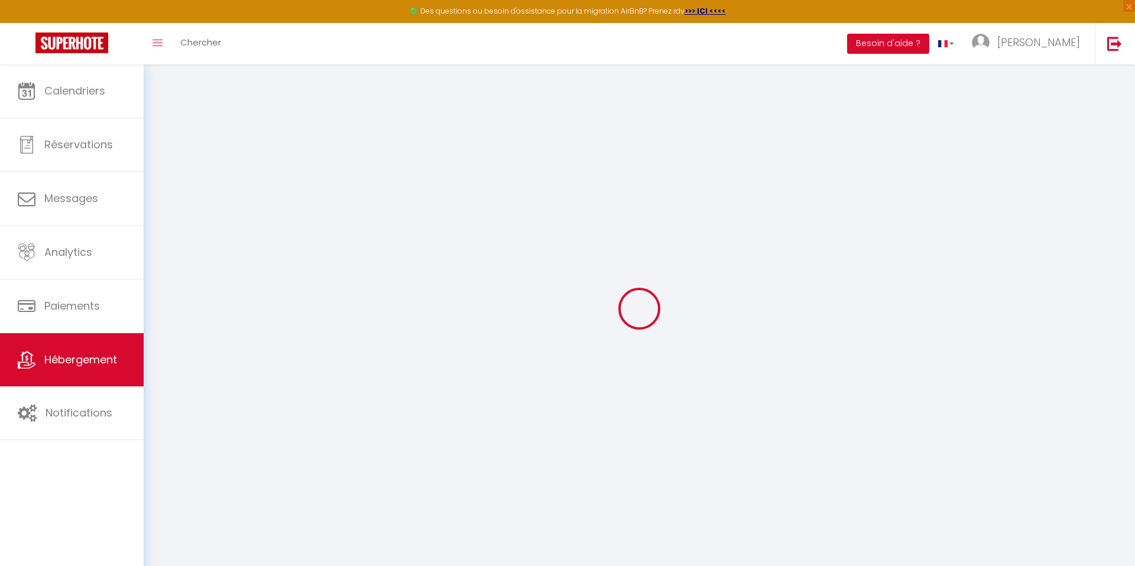
select select
checkbox input "false"
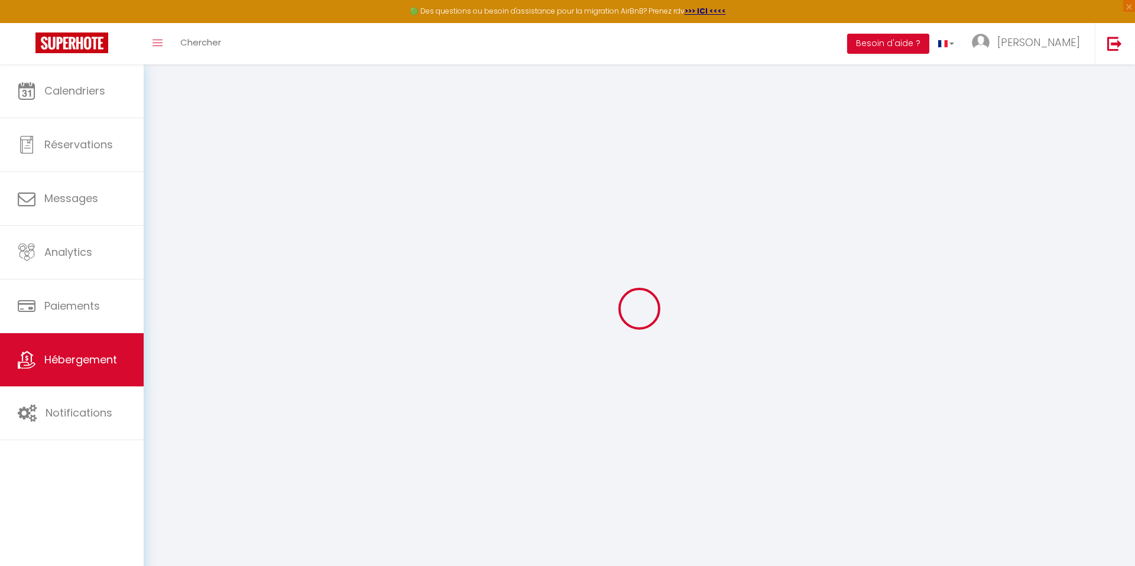
checkbox input "false"
select select
type input "Centre - Clim - Parking - Esplanade de l'Europe"
type input "[PERSON_NAME]"
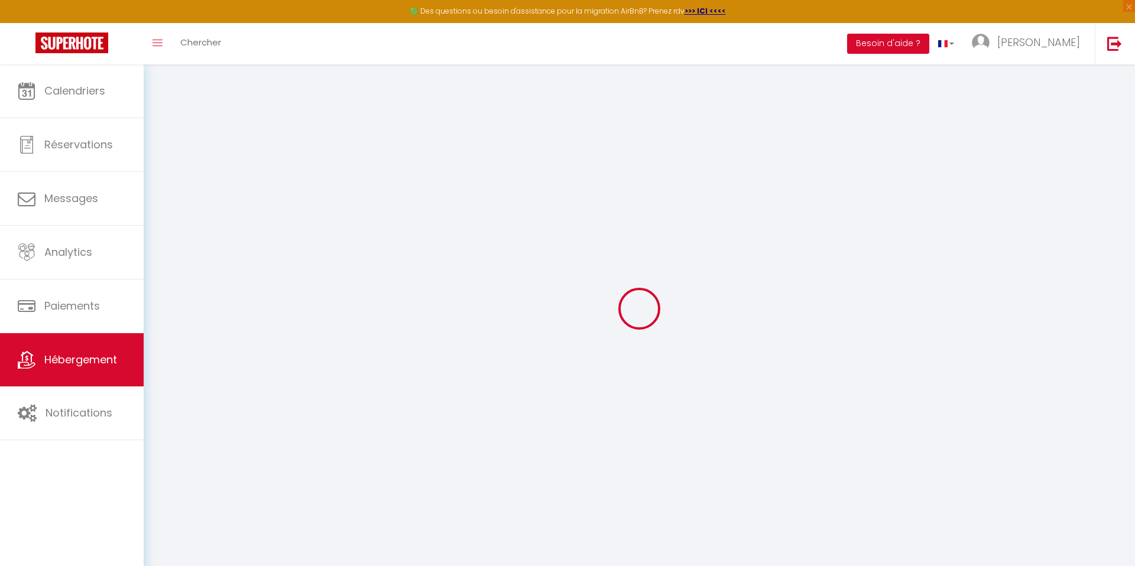
type input "Dupuy"
select select "2"
type input "35"
select select
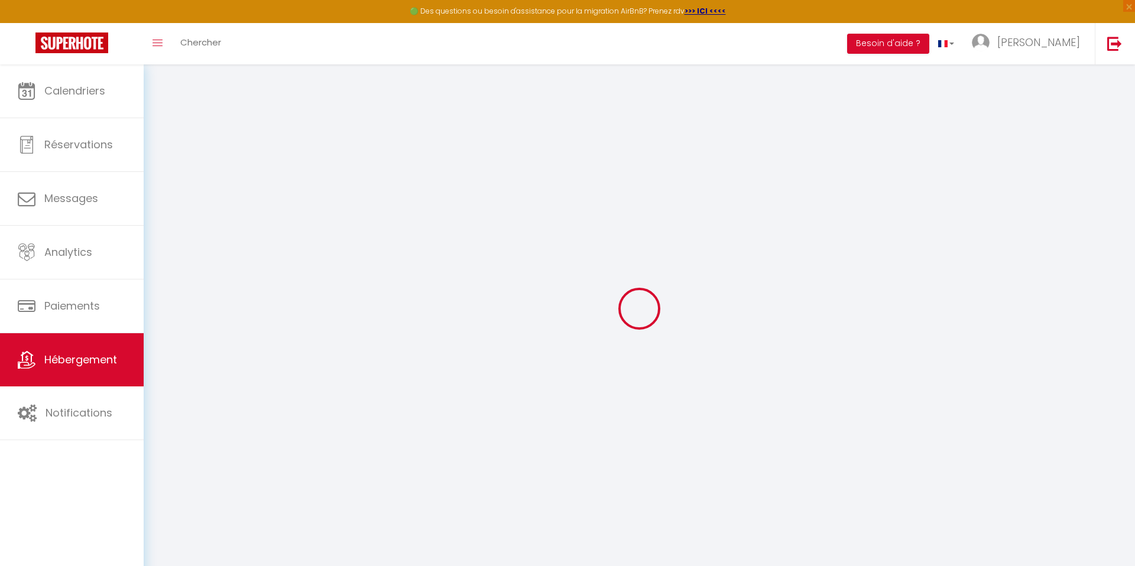
select select
type input "22 Esplanade de l'Europe"
type input "34000"
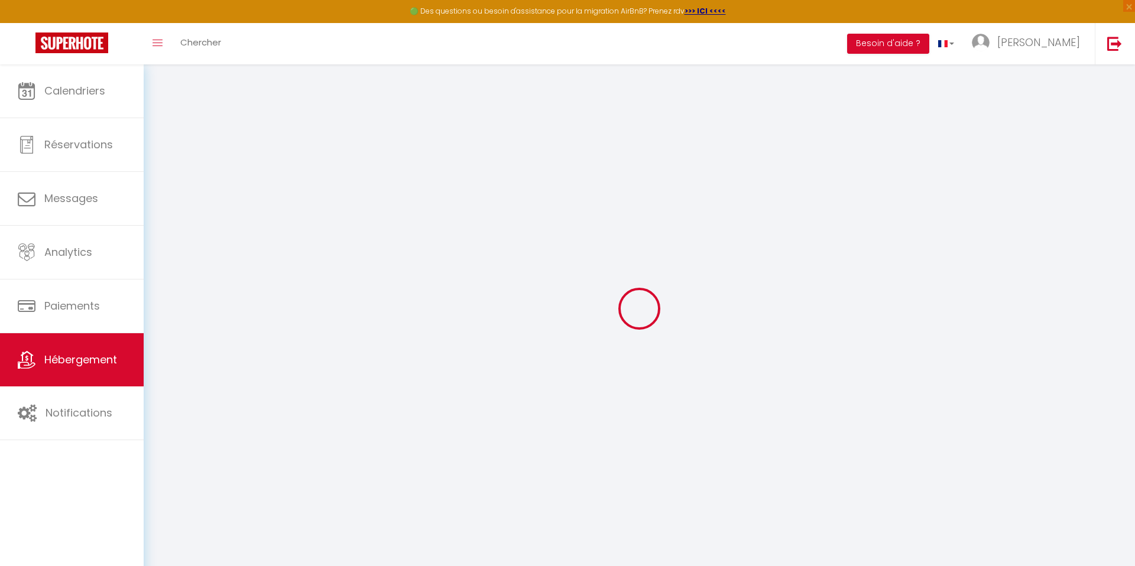
type input "Montpellier"
type input "[EMAIL_ADDRESS][DOMAIN_NAME]"
select select "11546"
checkbox input "false"
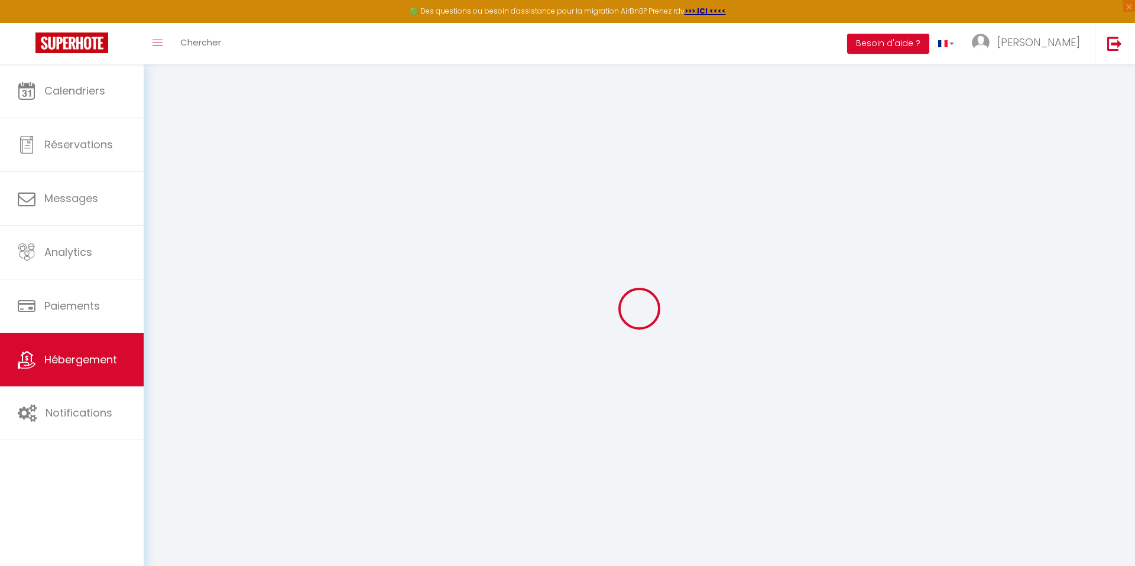
checkbox input "false"
type input "0"
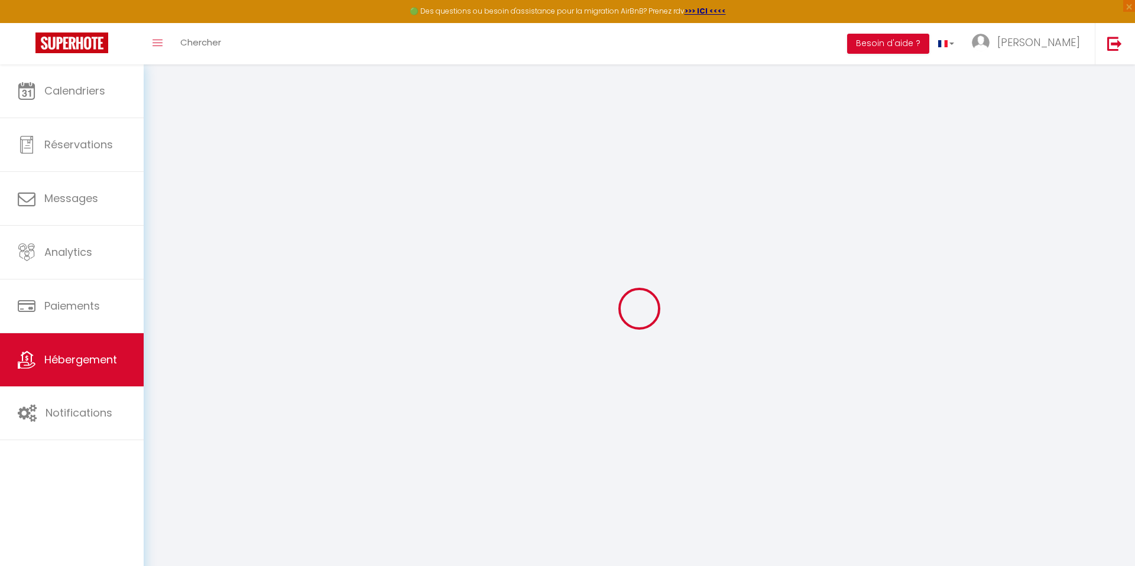
type input "0"
select select "51107"
select select
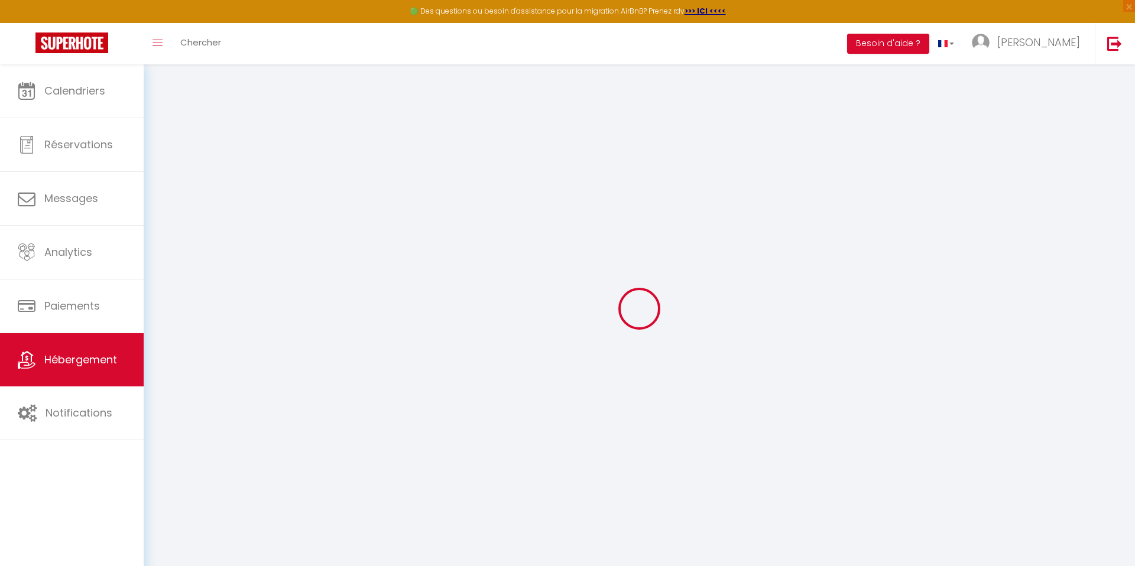
select select
checkbox input "false"
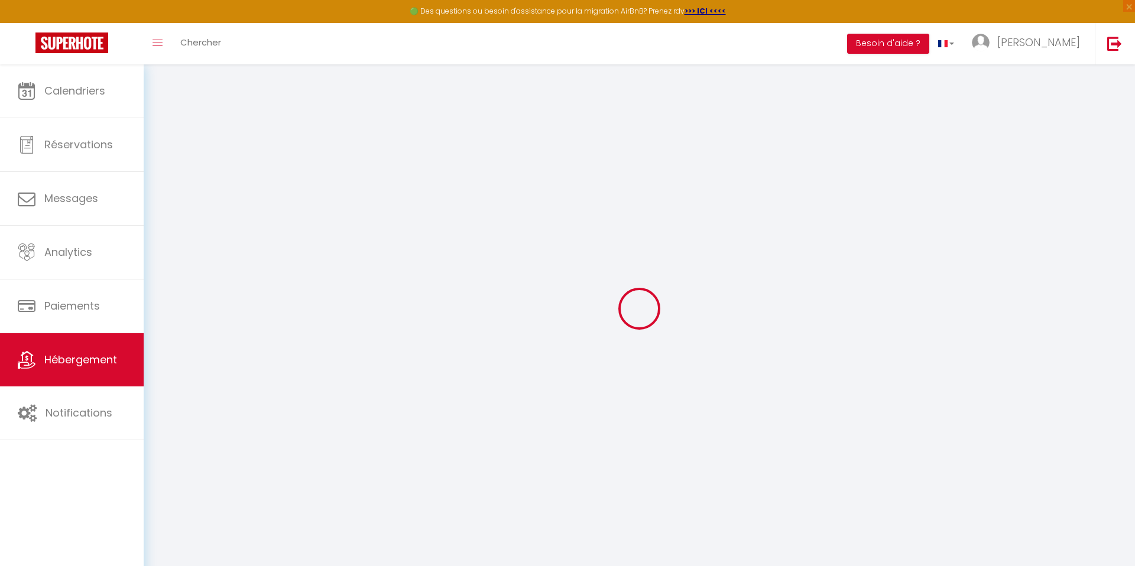
checkbox input "false"
select select
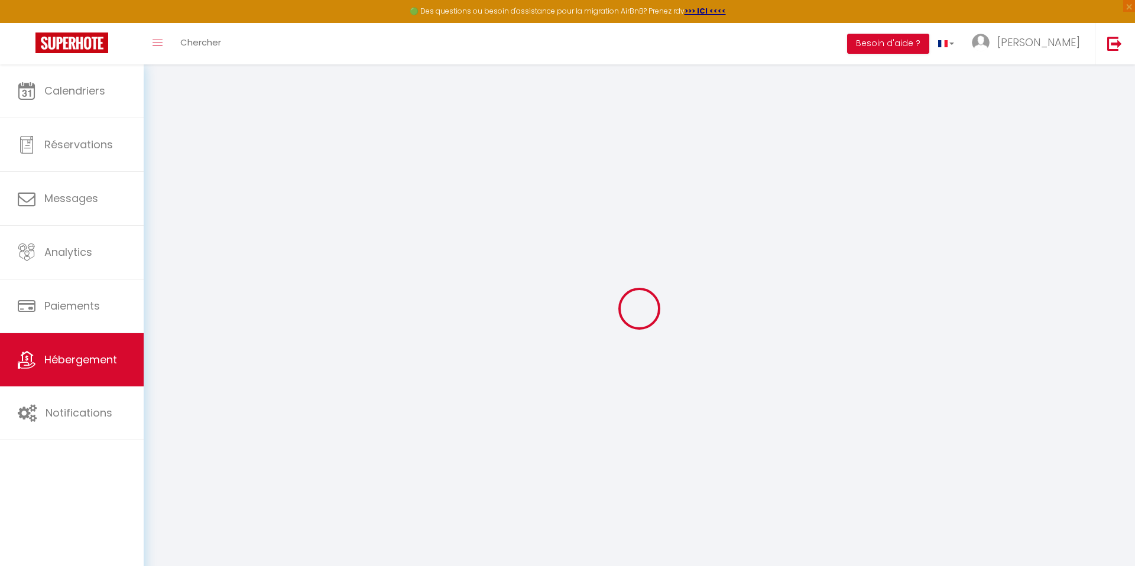
select select
checkbox input "false"
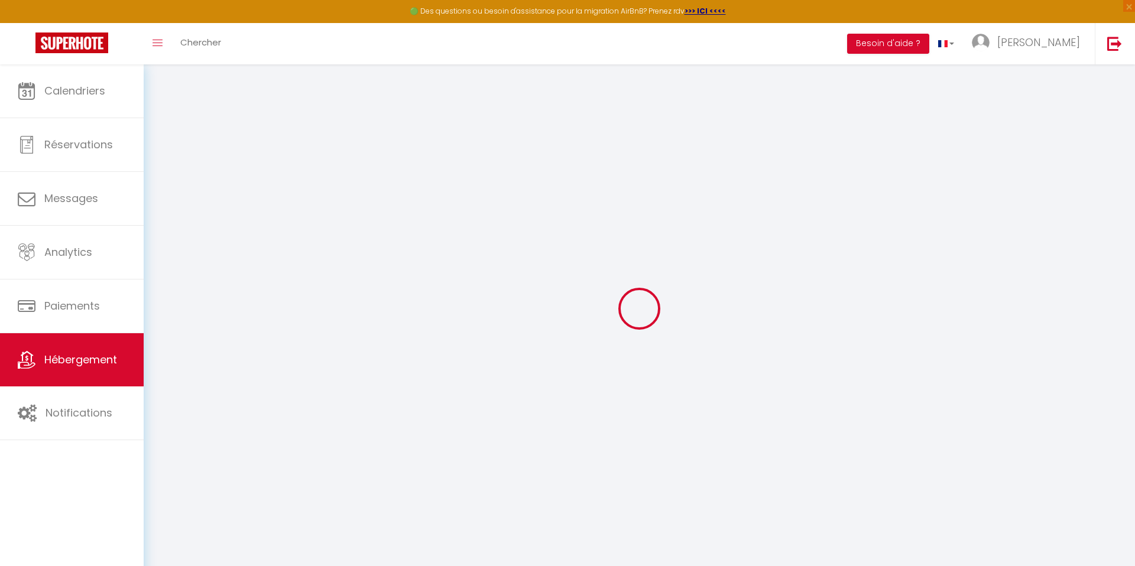
checkbox input "false"
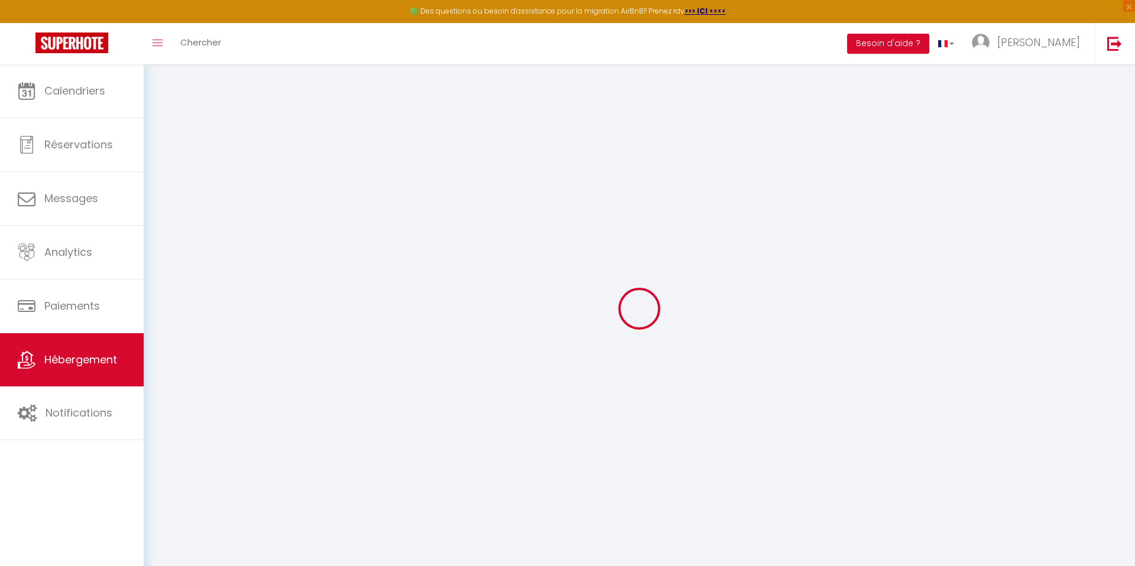
select select "14:00"
select select
select select "11:00"
select select "30"
select select "120"
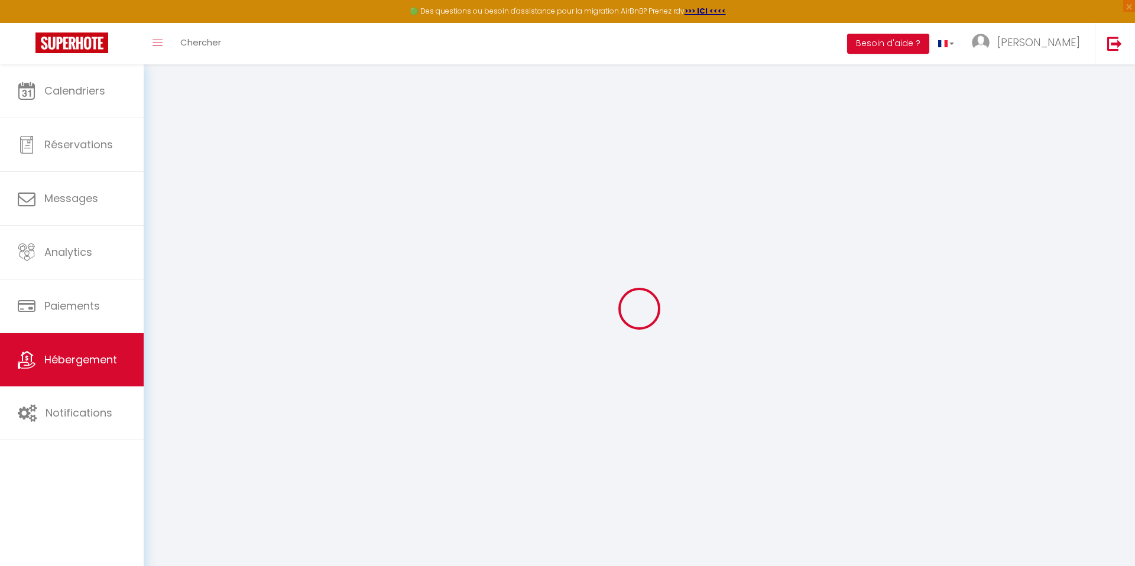
select select
checkbox input "false"
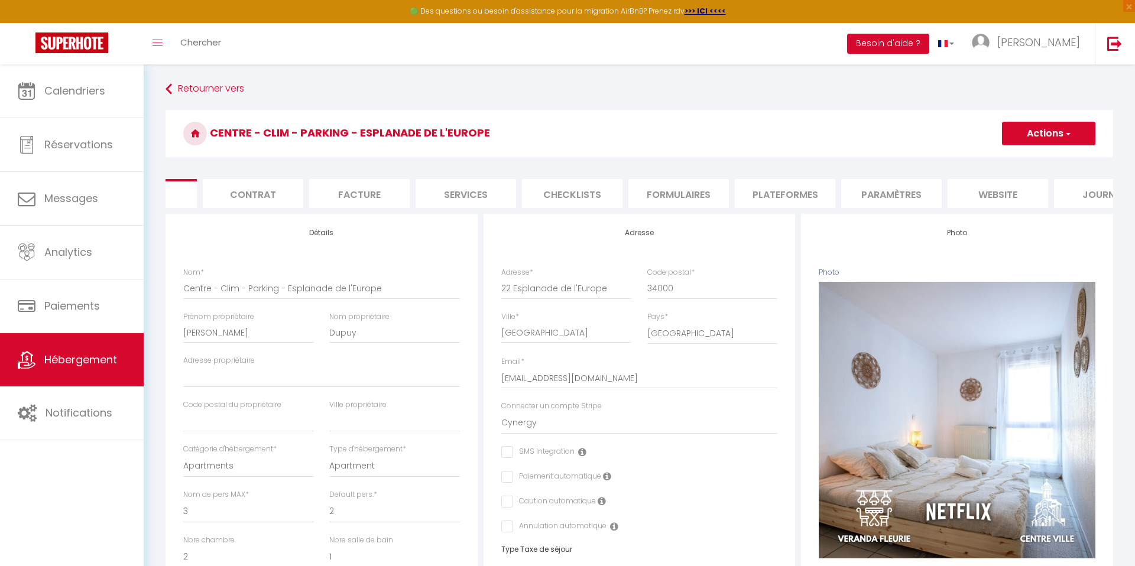
scroll to position [0, 116]
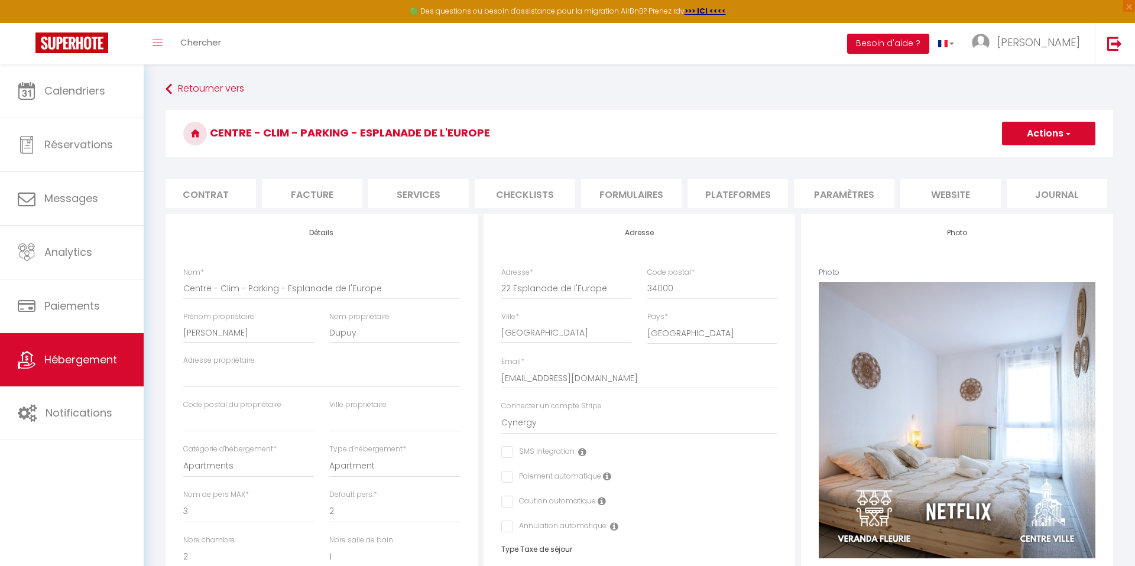
click at [426, 190] on li "Services" at bounding box center [418, 193] width 101 height 29
select select
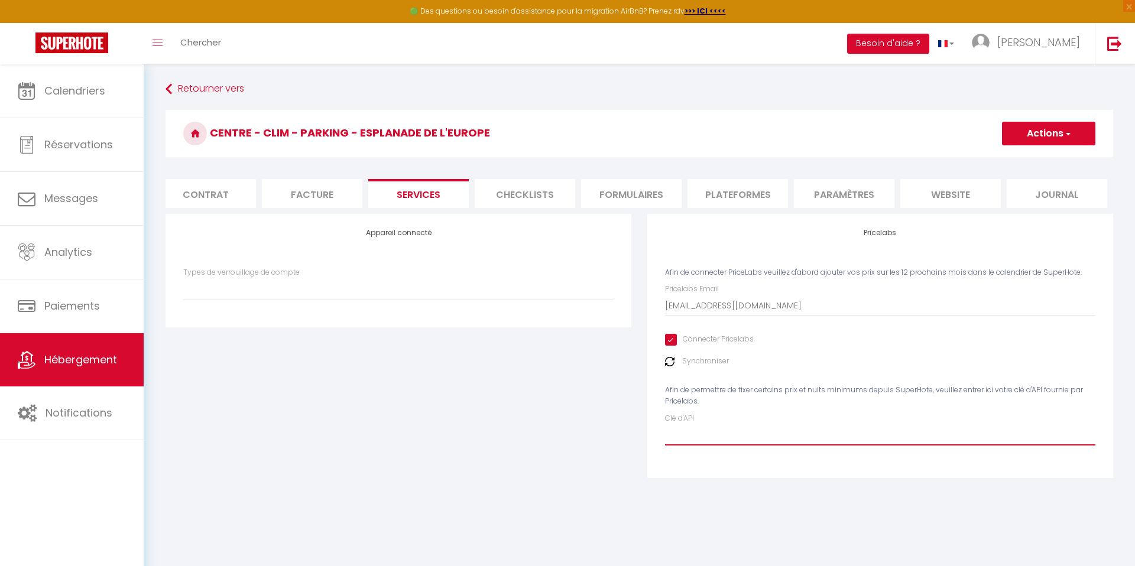
click at [711, 443] on input "Clé d'API" at bounding box center [880, 434] width 430 height 21
paste input "telCt85DdIdKWAhxOYXNAZBlkFjI2oWMNcJMjyBy"
type input "telCt85DdIdKWAhxOYXNAZBlkFjI2oWMNcJMjyBy"
select select
type input "telCt85DdIdKWAhxOYXNAZBlkFjI2oWMNcJMjyBy"
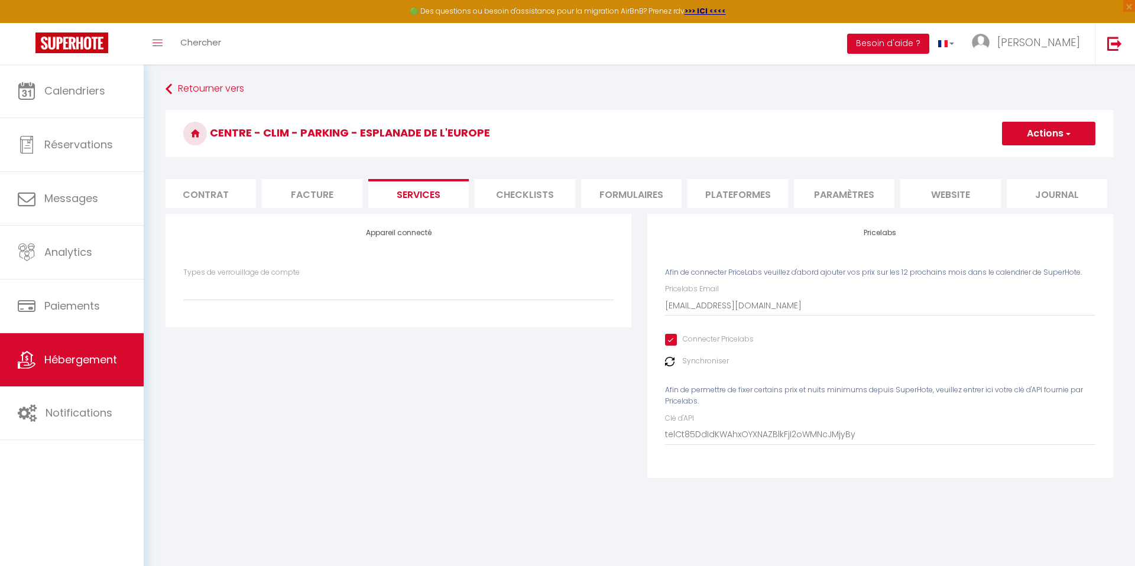
click at [1022, 140] on button "Actions" at bounding box center [1048, 134] width 93 height 24
click at [1020, 158] on link "Enregistrer" at bounding box center [1047, 159] width 93 height 15
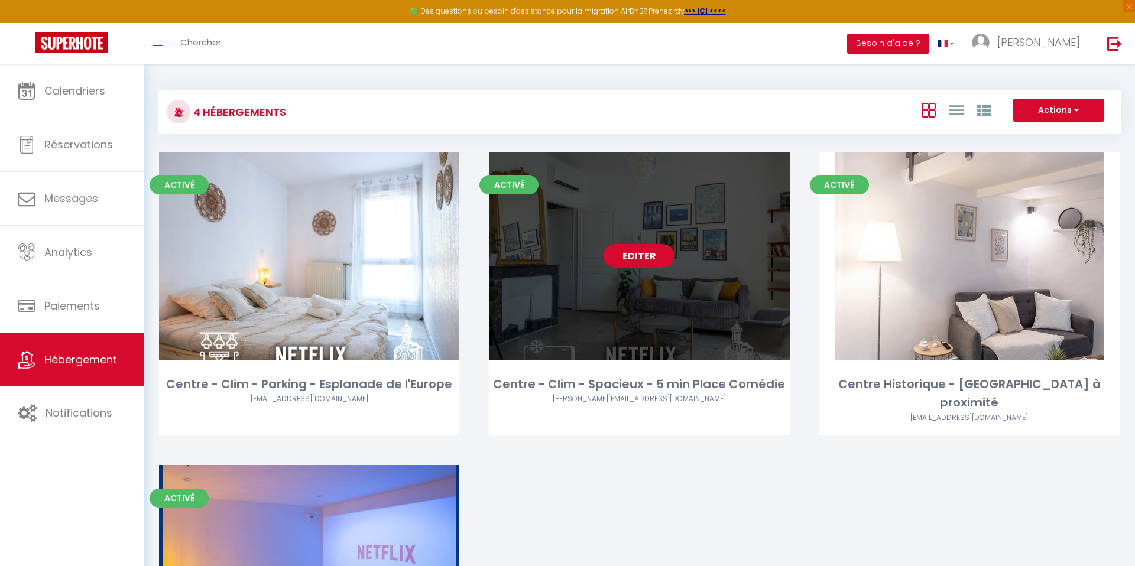
click at [638, 262] on link "Editer" at bounding box center [639, 256] width 71 height 24
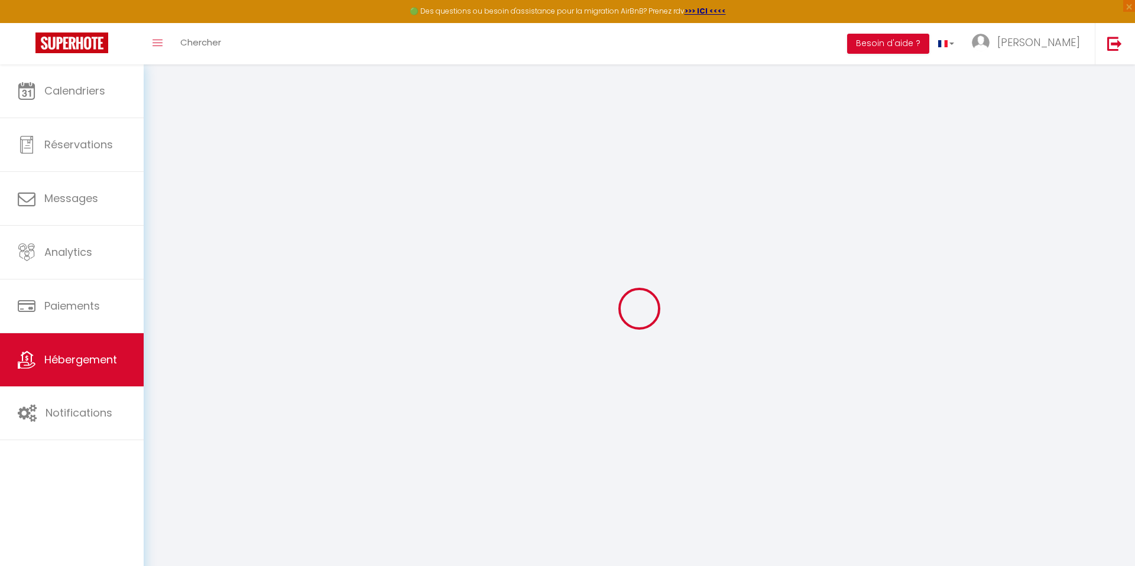
select select
type input "[EMAIL_ADDRESS][DOMAIN_NAME]"
checkbox input "true"
select select
checkbox input "false"
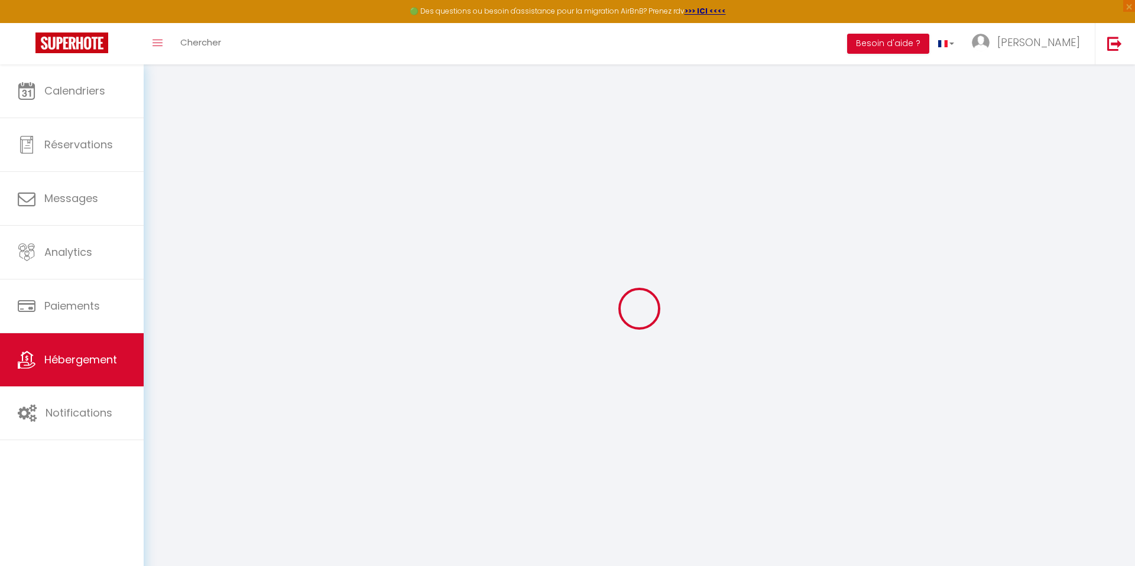
checkbox input "false"
select select "14:00"
select select
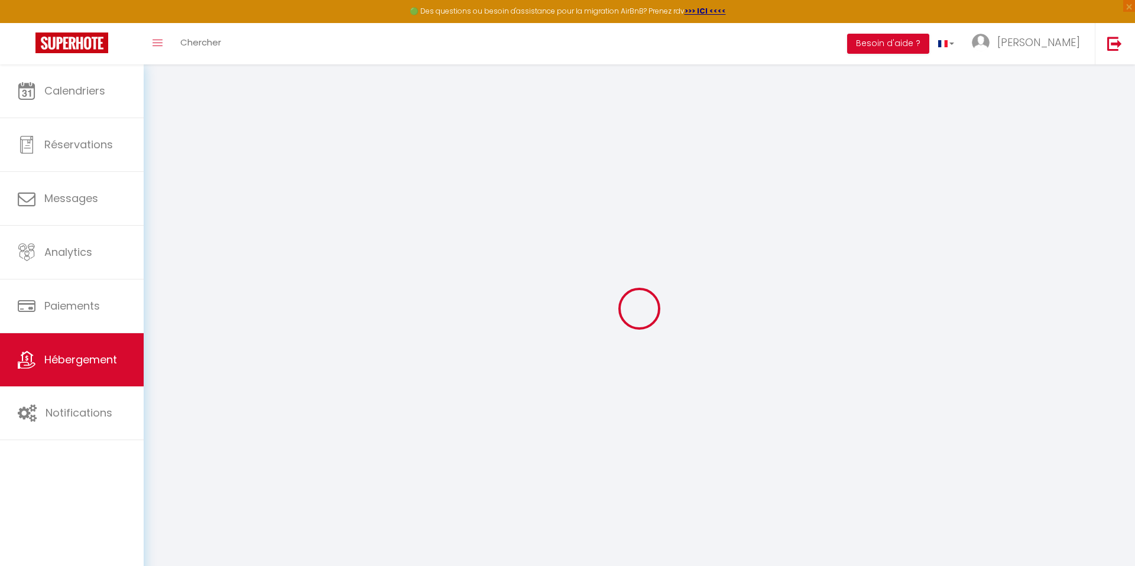
select select "11:00"
select select "30"
select select "120"
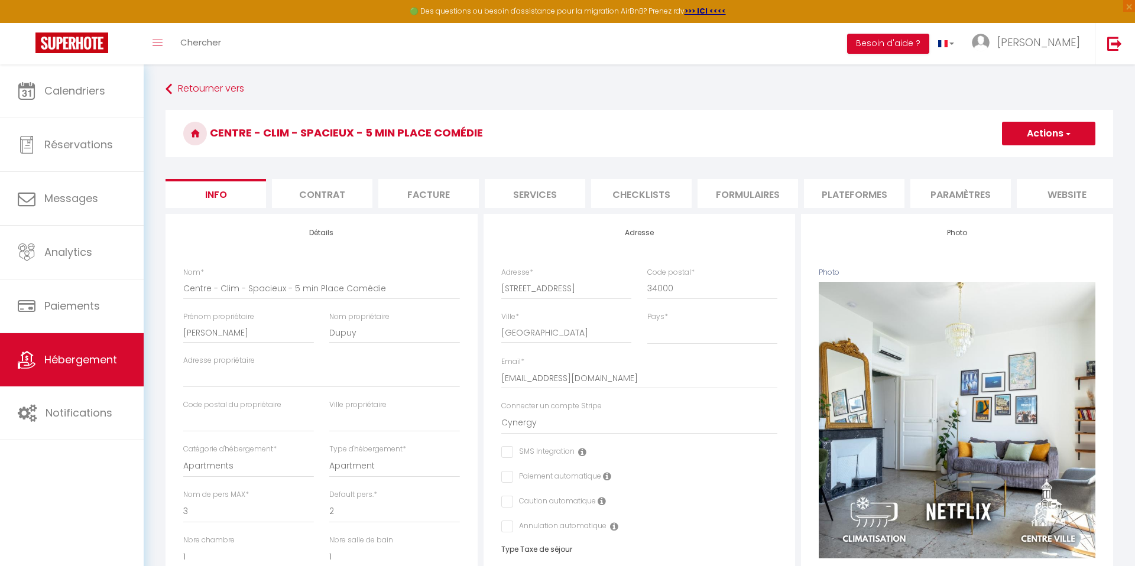
click at [511, 195] on li "Services" at bounding box center [535, 193] width 101 height 29
select select
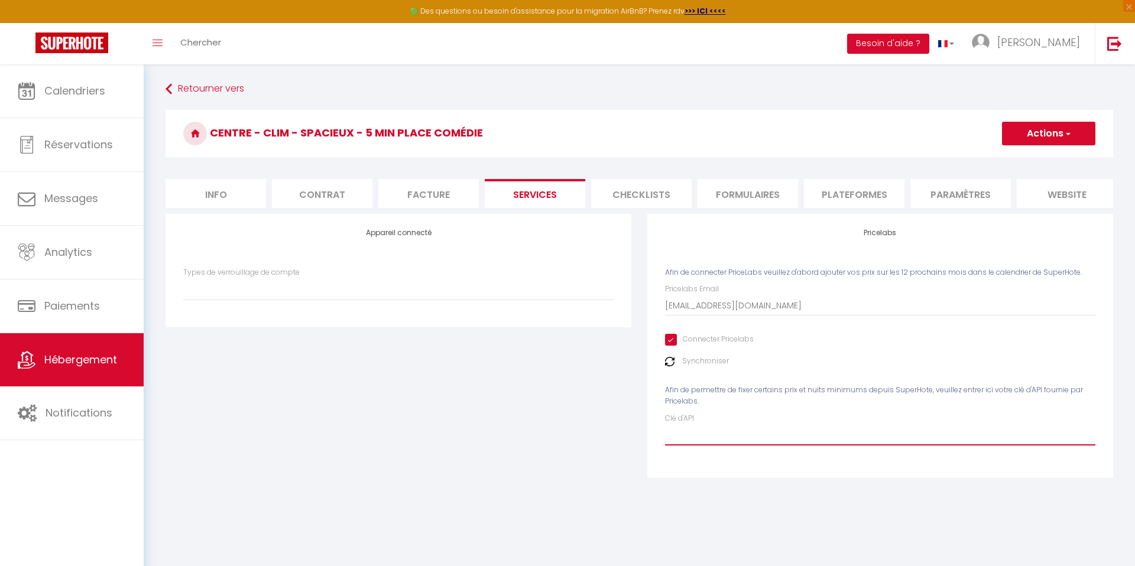
click at [718, 434] on input "Clé d'API" at bounding box center [880, 434] width 430 height 21
paste input "telCt85DdIdKWAhxOYXNAZBlkFjI2oWMNcJMjyBy"
type input "telCt85DdIdKWAhxOYXNAZBlkFjI2oWMNcJMjyBy"
select select
type input "telCt85DdIdKWAhxOYXNAZBlkFjI2oWMNcJMjyBy"
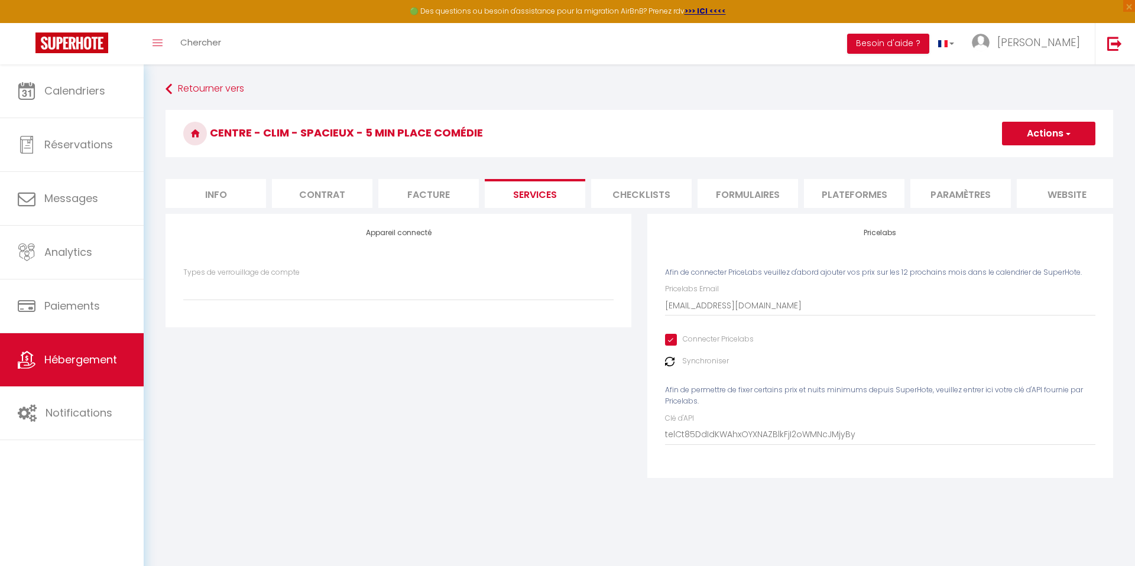
click at [901, 487] on div "Pricelabs Afin de connecter PriceLabs veuillez d'abord ajouter vos prix sur les…" at bounding box center [881, 354] width 482 height 280
click at [1026, 135] on button "Actions" at bounding box center [1048, 134] width 93 height 24
click at [1025, 158] on link "Enregistrer" at bounding box center [1047, 159] width 93 height 15
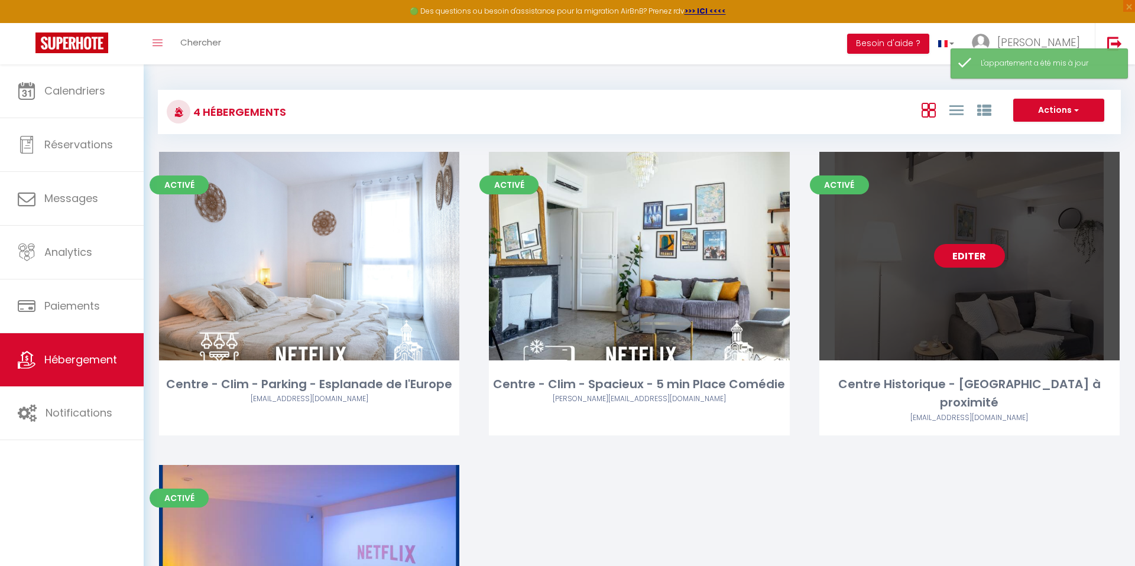
click at [971, 254] on link "Editer" at bounding box center [969, 256] width 71 height 24
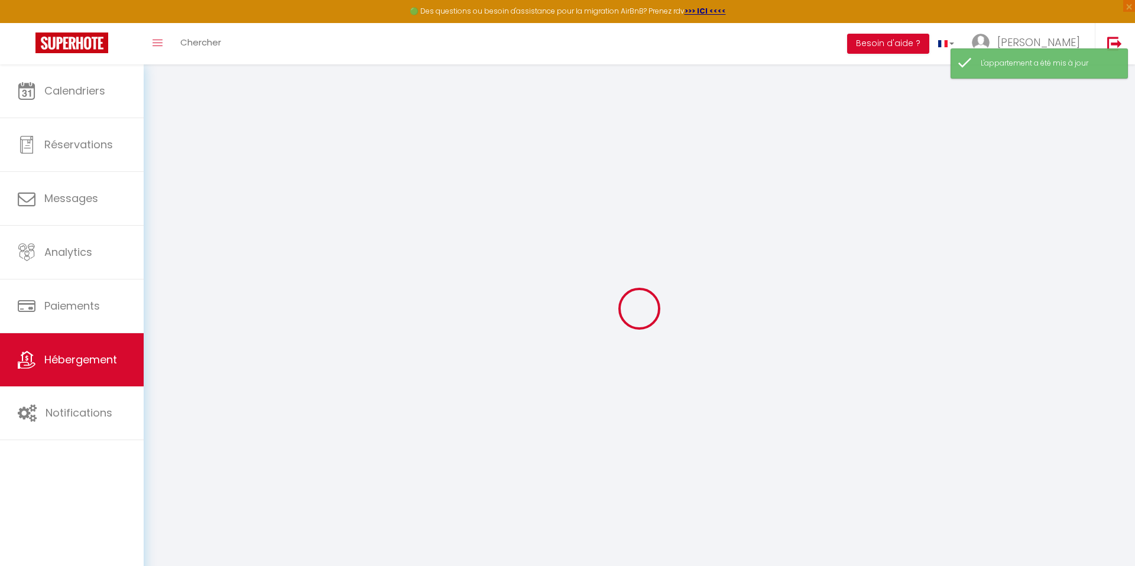
select select
type input "[EMAIL_ADDRESS][DOMAIN_NAME]"
checkbox input "true"
select select
checkbox input "false"
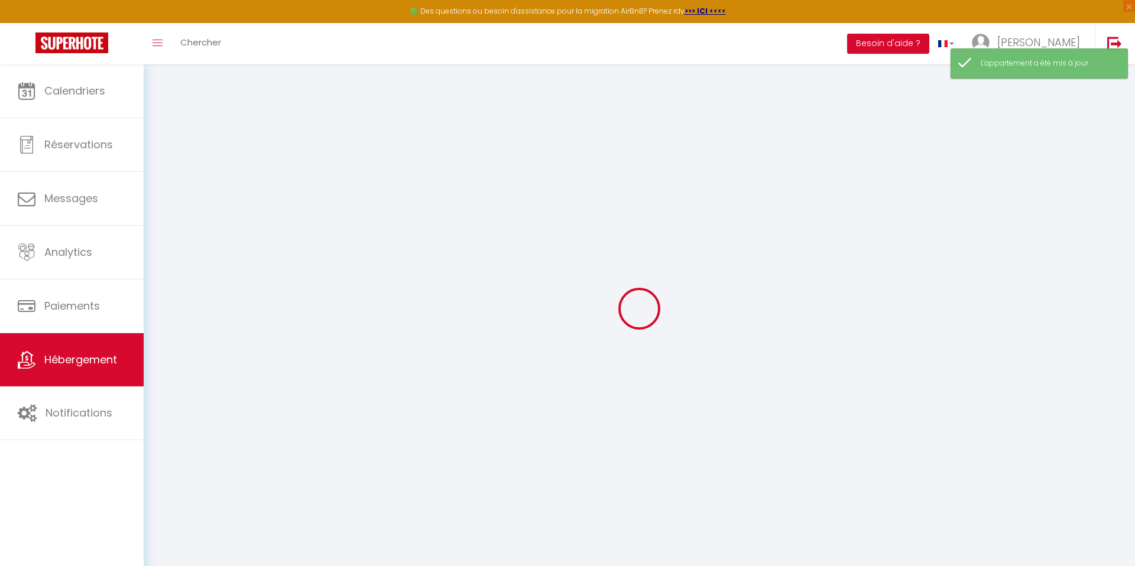
checkbox input "false"
select select "14:00"
select select
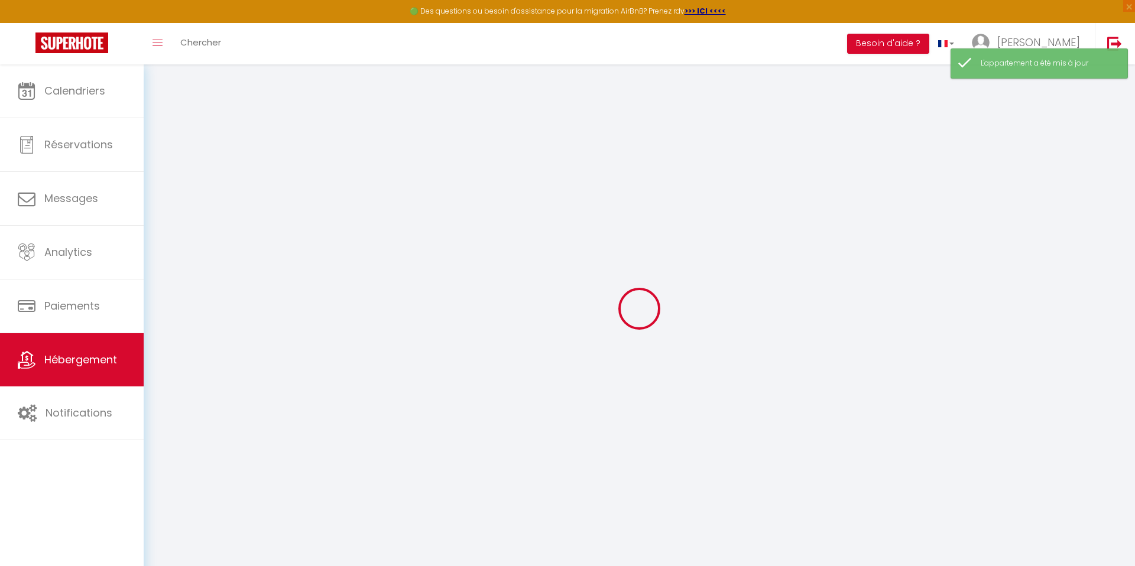
select select "11:00"
select select "30"
select select "120"
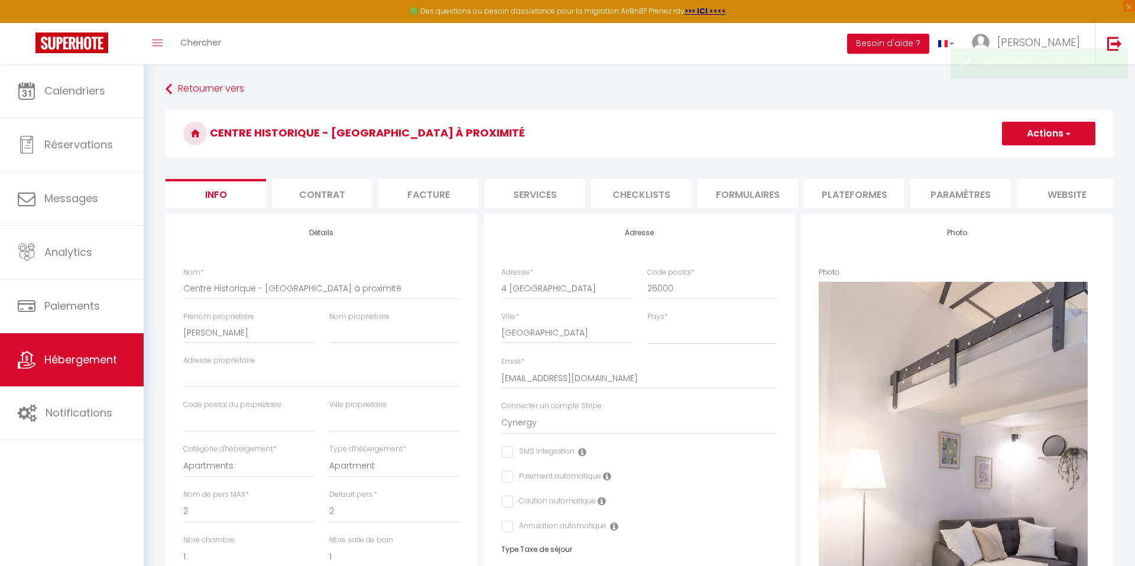
click at [518, 192] on li "Services" at bounding box center [535, 193] width 101 height 29
select select
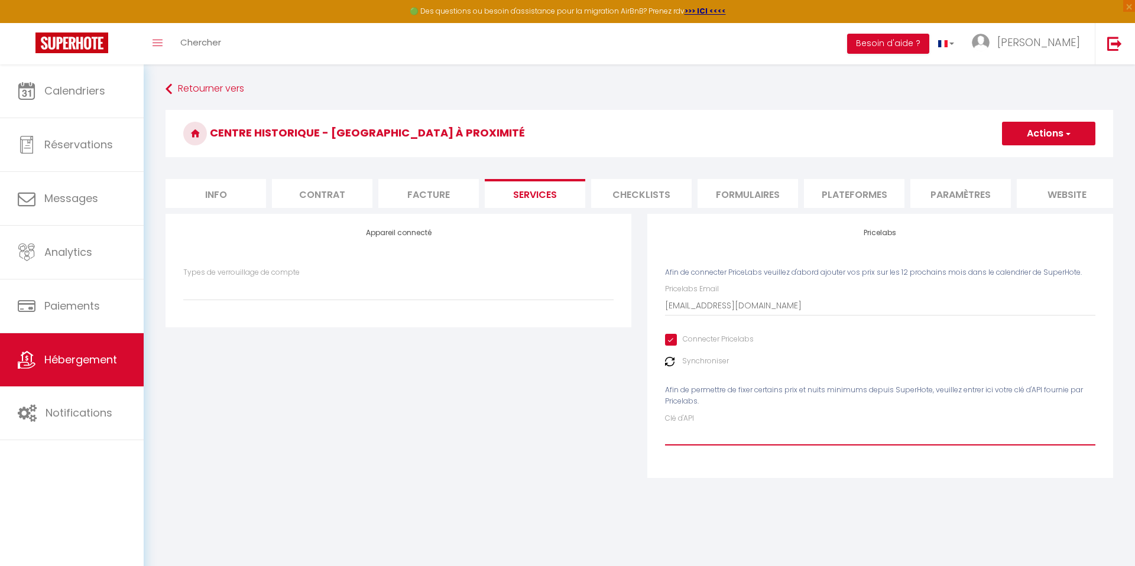
click at [686, 432] on input "Clé d'API" at bounding box center [880, 434] width 430 height 21
paste input "telCt85DdIdKWAhxOYXNAZBlkFjI2oWMNcJMjyBy"
type input "telCt85DdIdKWAhxOYXNAZBlkFjI2oWMNcJMjyBy"
select select
type input "telCt85DdIdKWAhxOYXNAZBlkFjI2oWMNcJMjyBy"
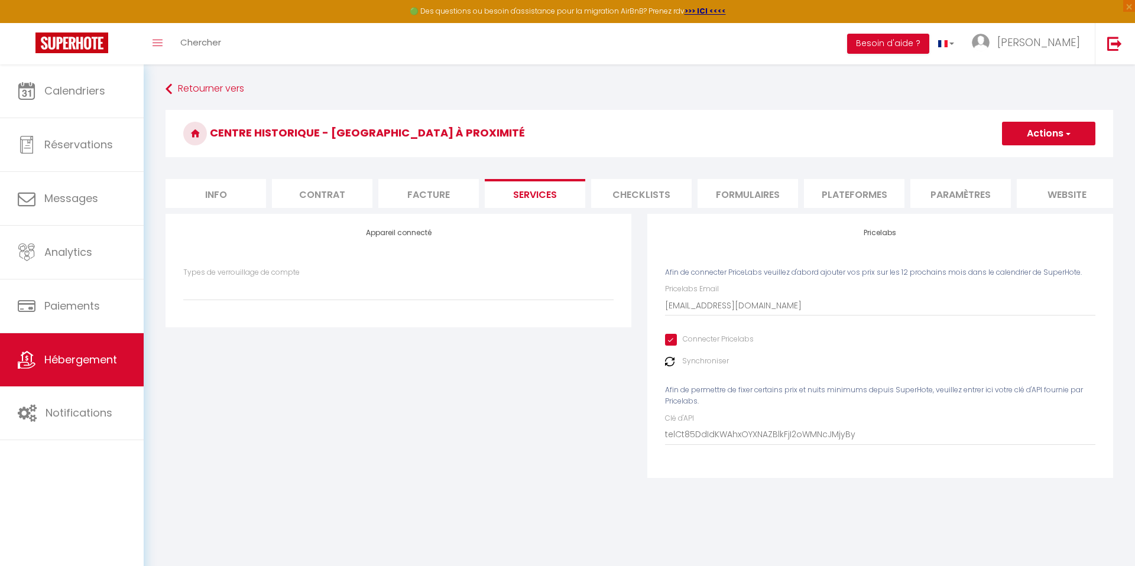
click at [1014, 127] on button "Actions" at bounding box center [1048, 134] width 93 height 24
click at [1016, 155] on link "Enregistrer" at bounding box center [1047, 159] width 93 height 15
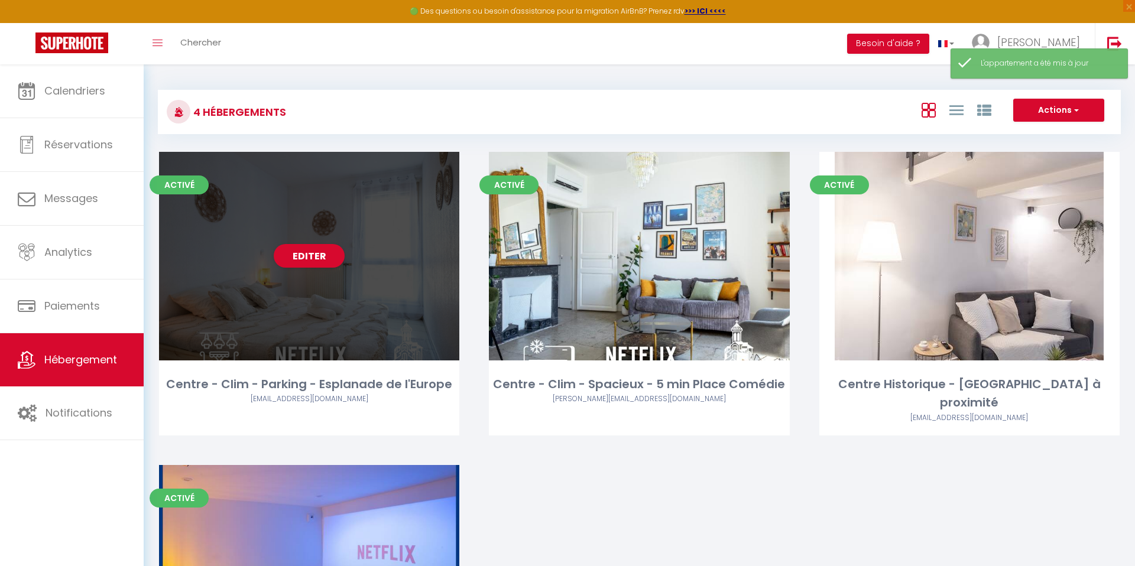
scroll to position [189, 0]
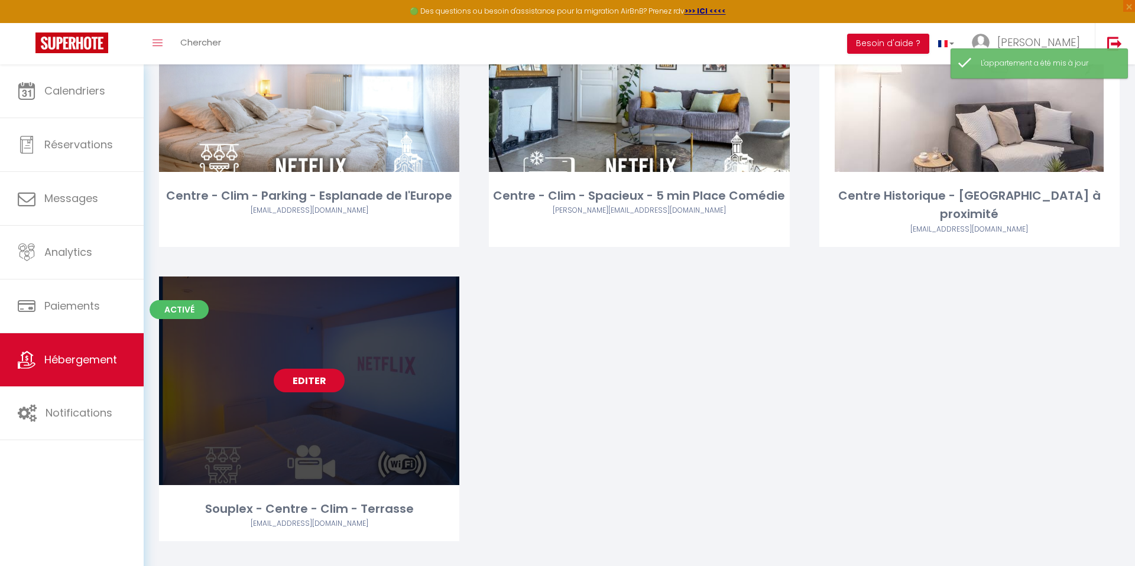
click at [306, 369] on link "Editer" at bounding box center [309, 381] width 71 height 24
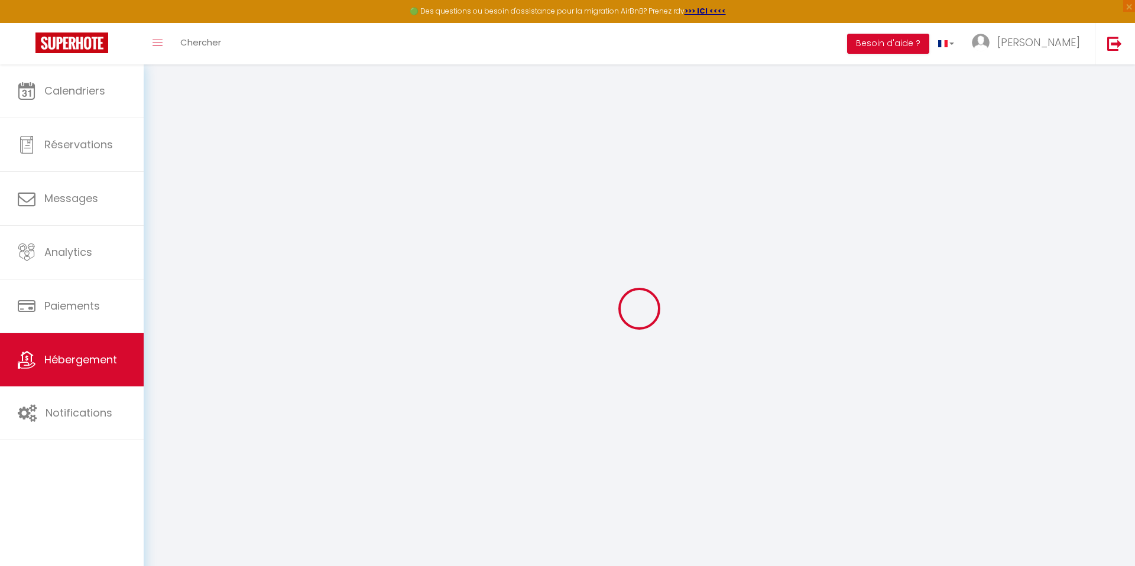
select select
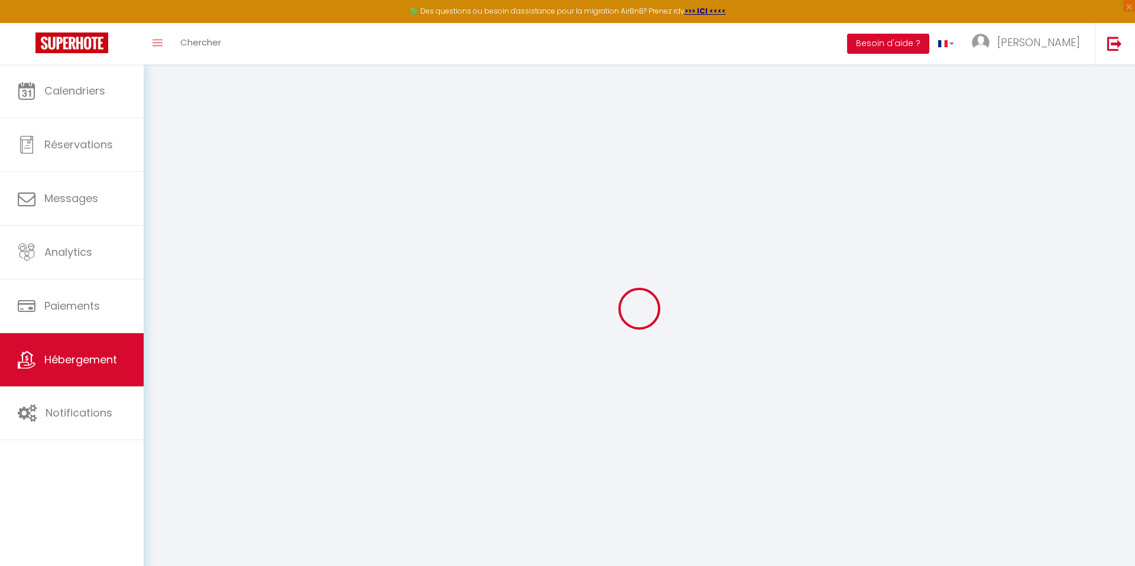
select select
checkbox input "false"
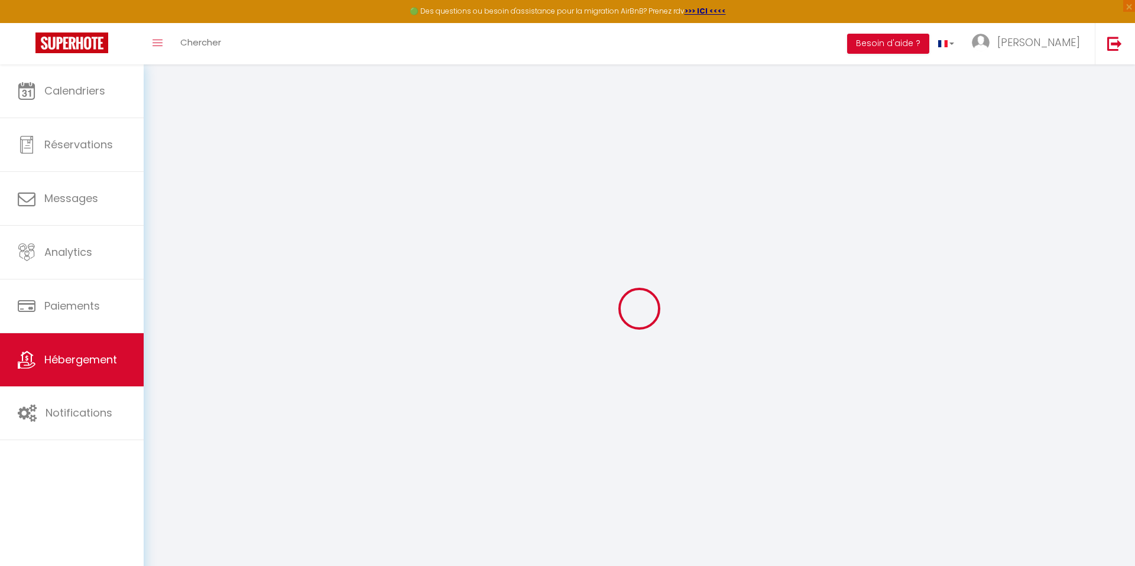
select select
type input "Souplex - Centre - Clim - Terrasse"
type input "[PERSON_NAME]"
select select "2"
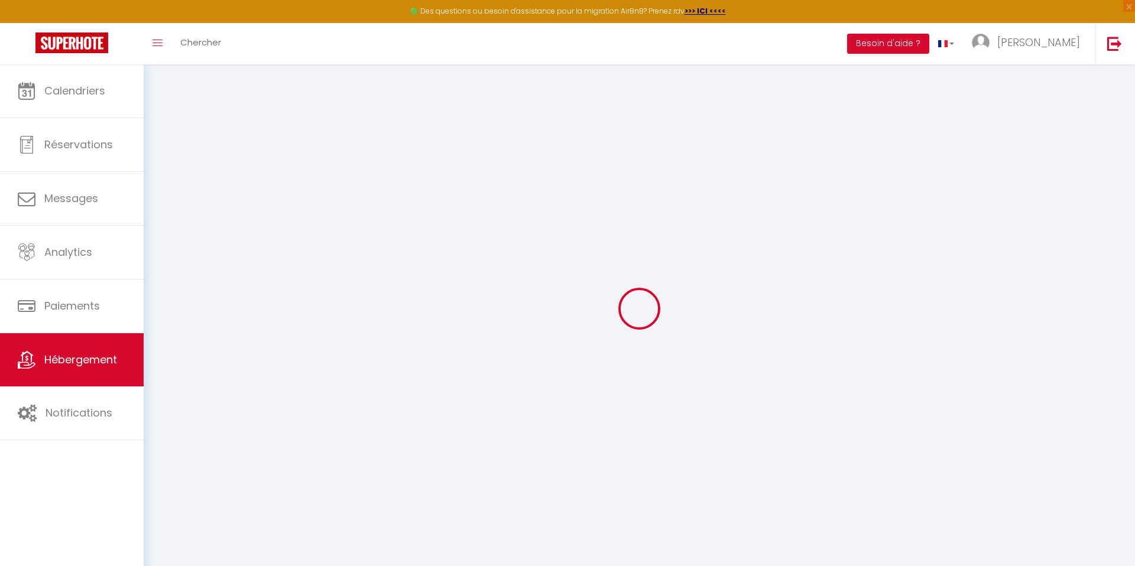
type input "69"
type input "300"
select select
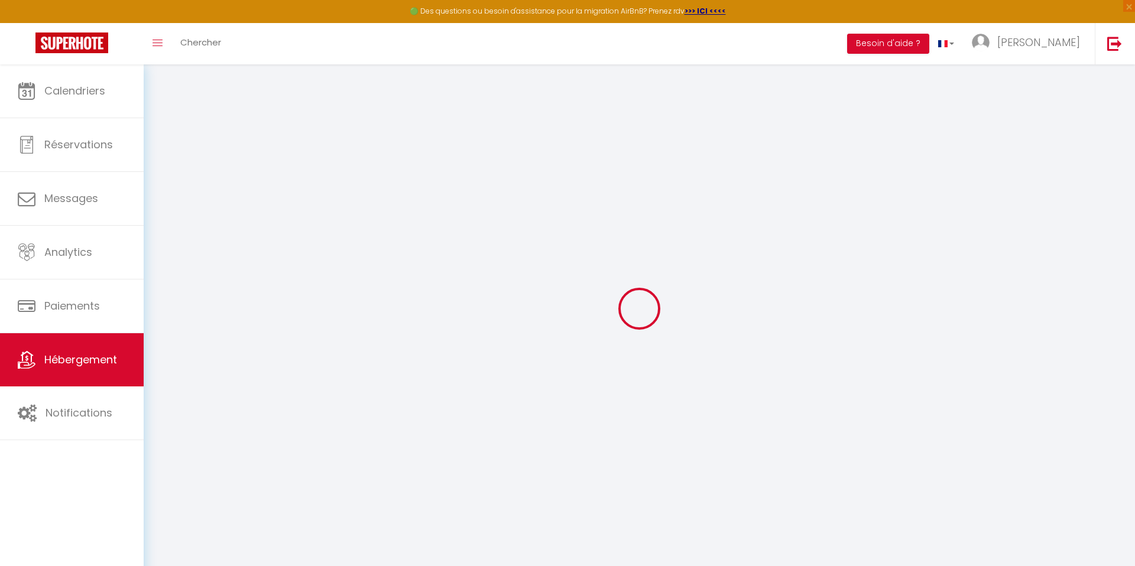
select select
type input "32 Avenue de Romans"
type input "26000"
type input "Valence"
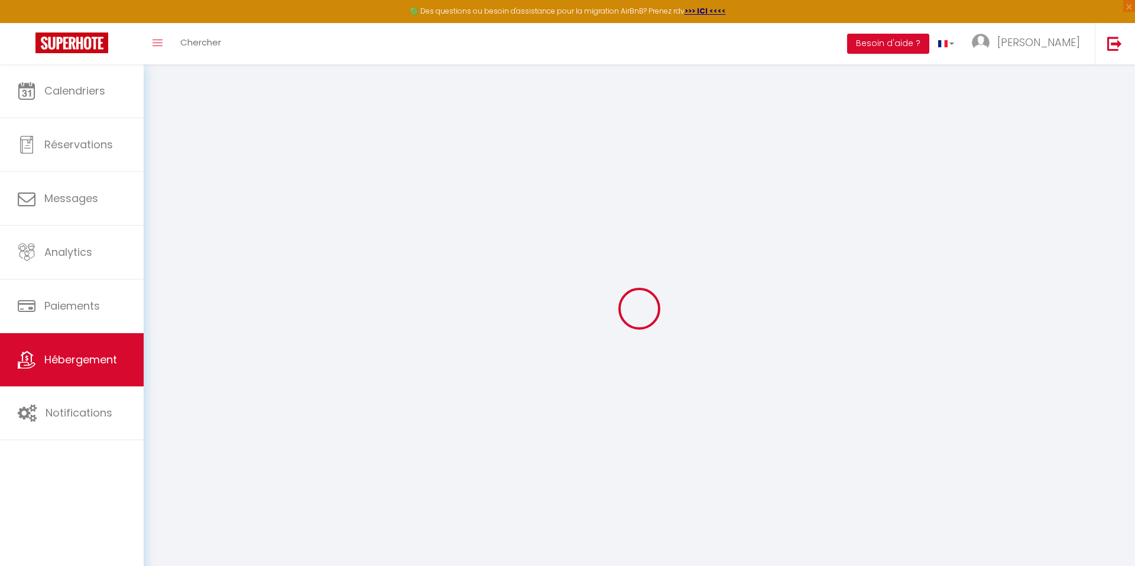
type input "[EMAIL_ADDRESS][DOMAIN_NAME]"
select select "11546"
checkbox input "false"
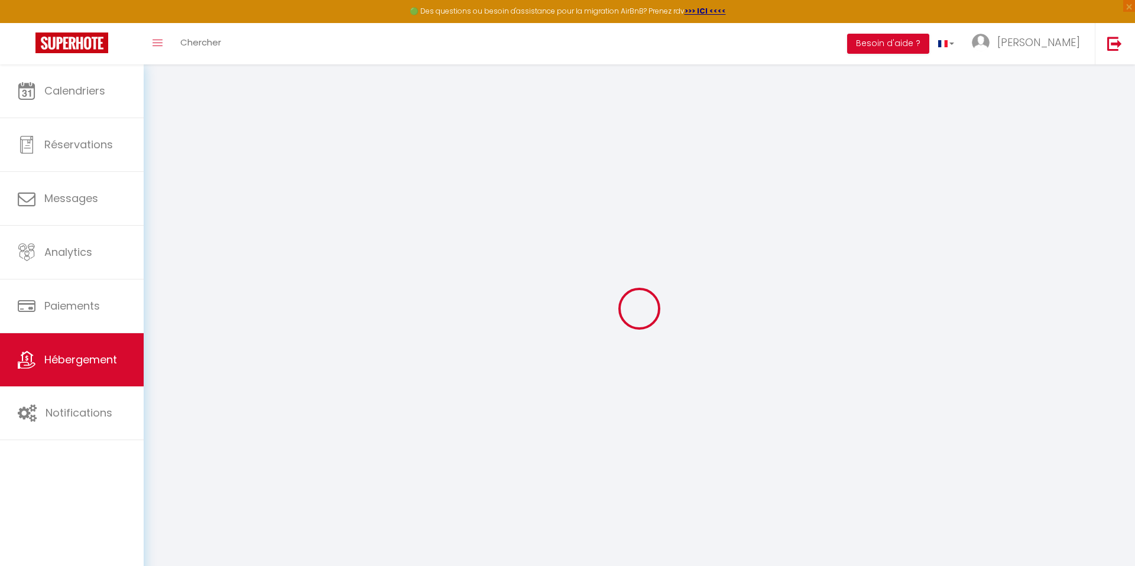
checkbox input "false"
type input "0"
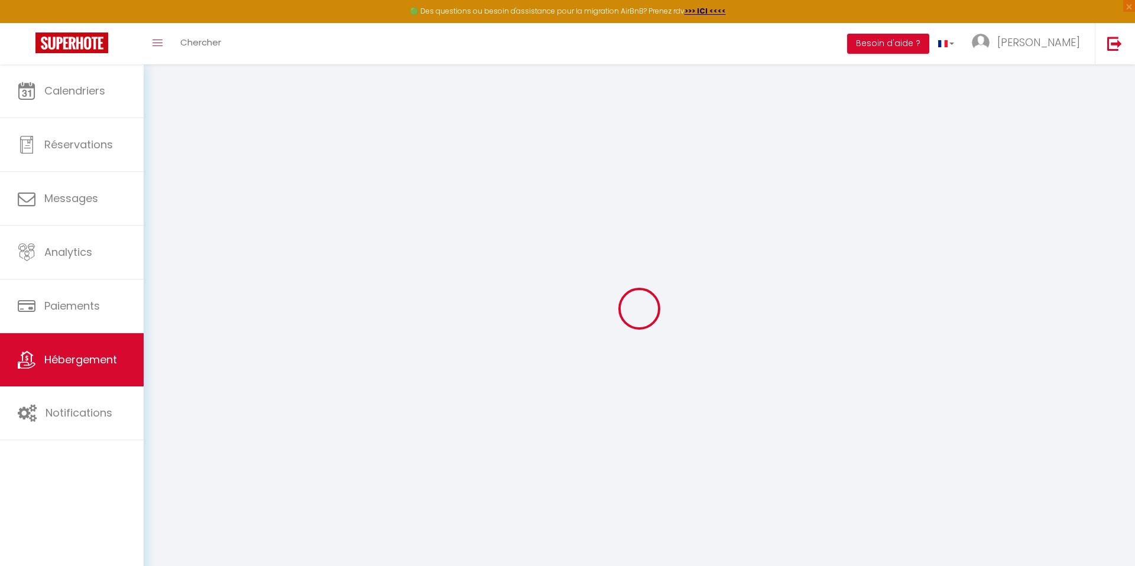
select select
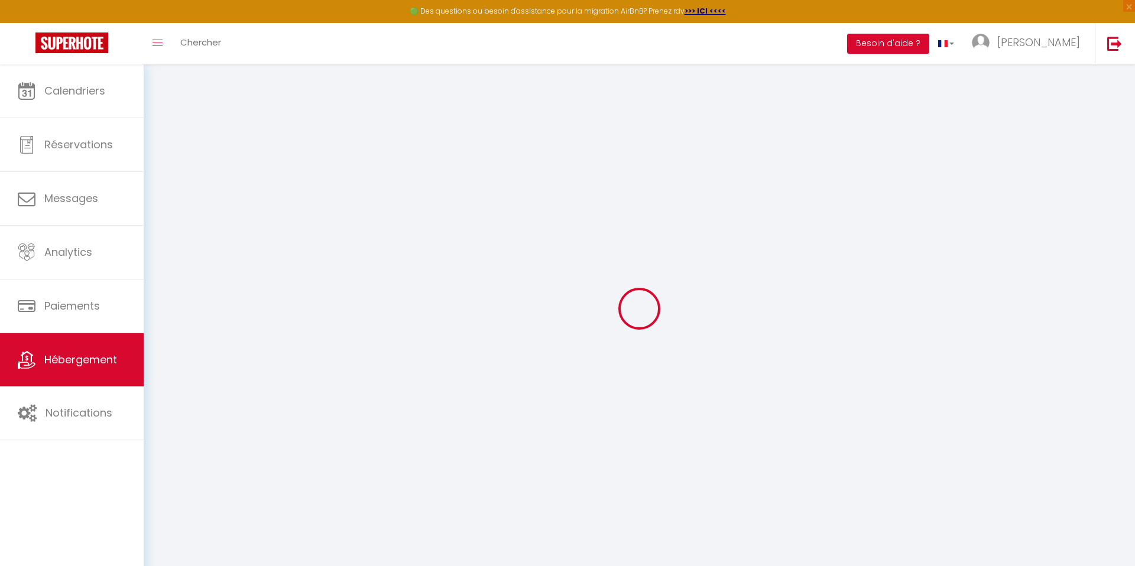
checkbox input "false"
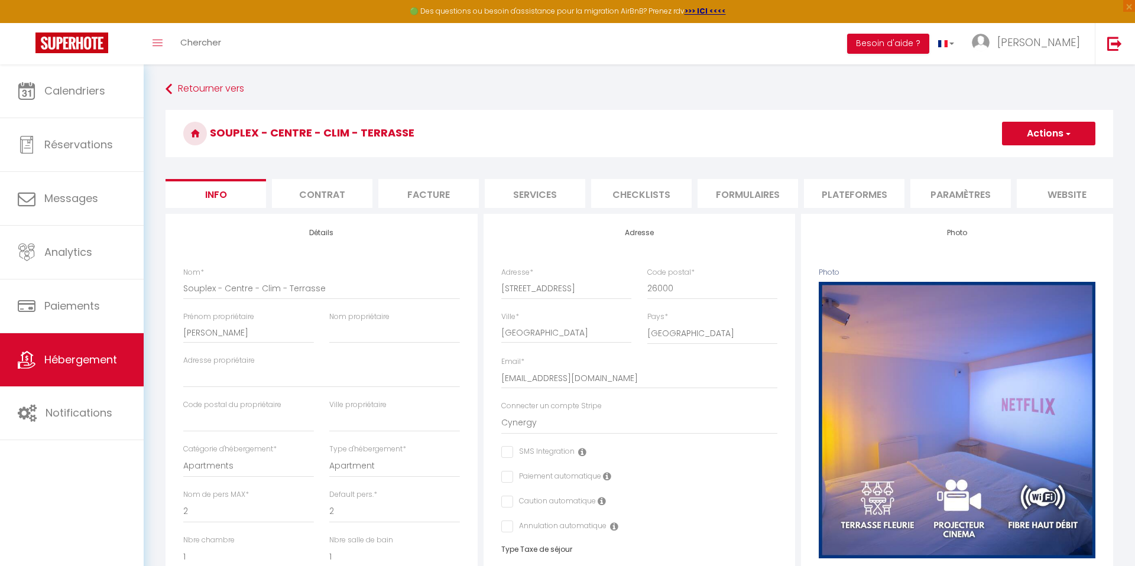
click at [540, 186] on li "Services" at bounding box center [535, 193] width 101 height 29
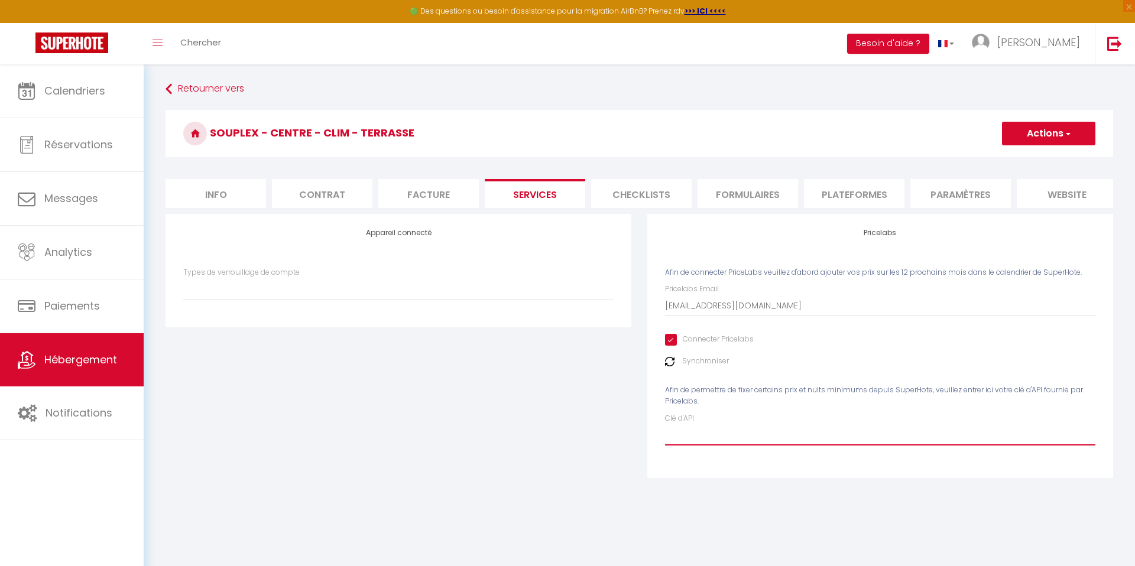
click at [743, 432] on input "Clé d'API" at bounding box center [880, 434] width 430 height 21
paste input "telCt85DdIdKWAhxOYXNAZBlkFjI2oWMNcJMjyBy"
click at [1026, 141] on button "Actions" at bounding box center [1048, 134] width 93 height 24
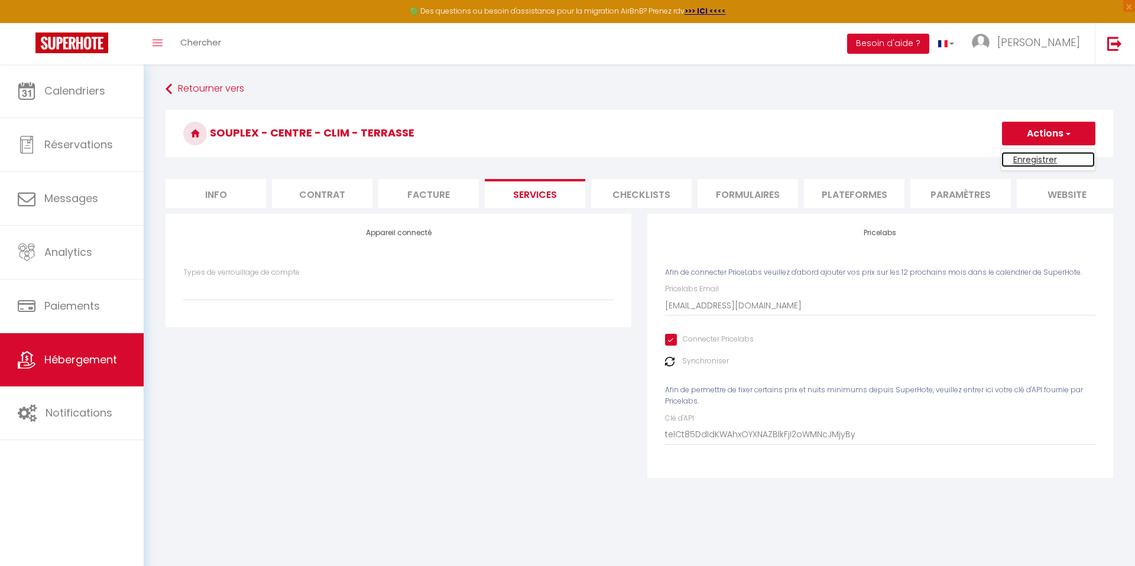
click at [1025, 162] on link "Enregistrer" at bounding box center [1047, 159] width 93 height 15
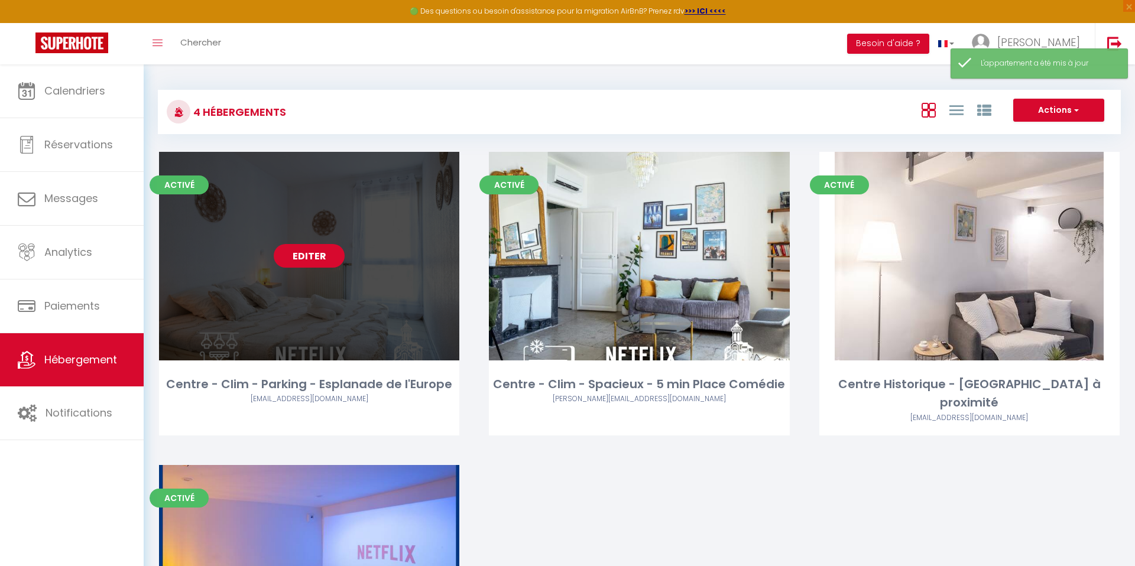
click at [317, 264] on link "Editer" at bounding box center [309, 256] width 71 height 24
click at [315, 262] on link "Editer" at bounding box center [309, 256] width 71 height 24
click at [310, 255] on link "Editer" at bounding box center [309, 256] width 71 height 24
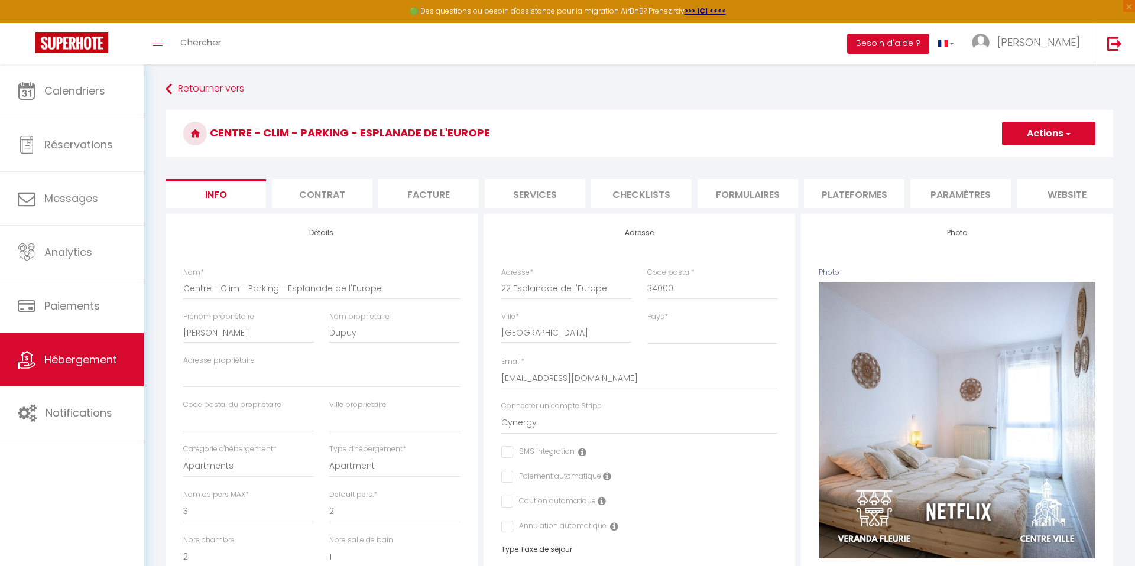
click at [521, 184] on li "Services" at bounding box center [535, 193] width 101 height 29
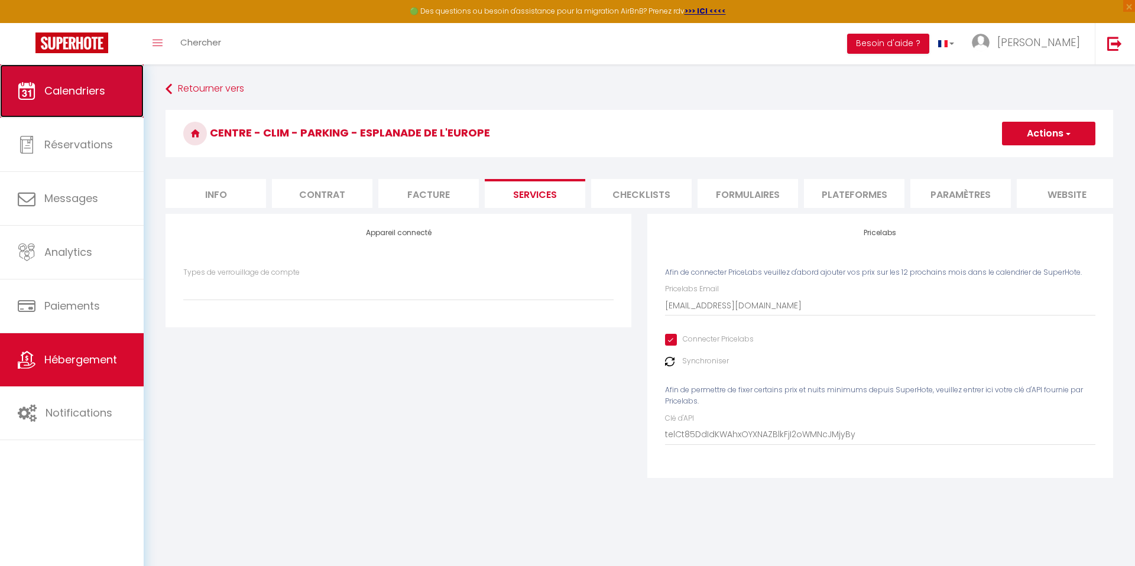
click at [54, 106] on link "Calendriers" at bounding box center [72, 90] width 144 height 53
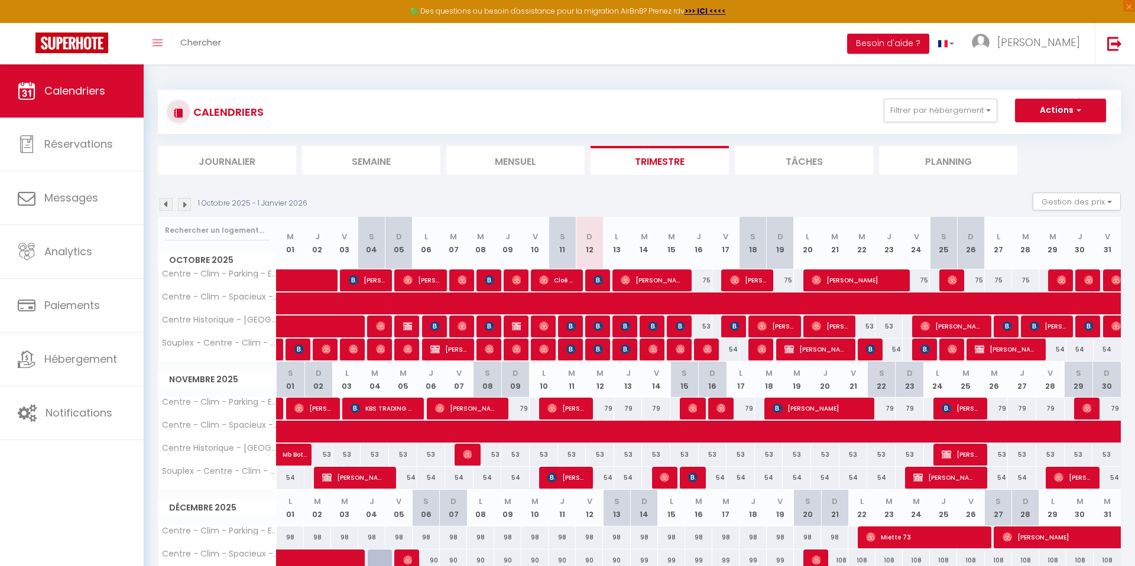
click at [492, 161] on li "Mensuel" at bounding box center [515, 160] width 138 height 29
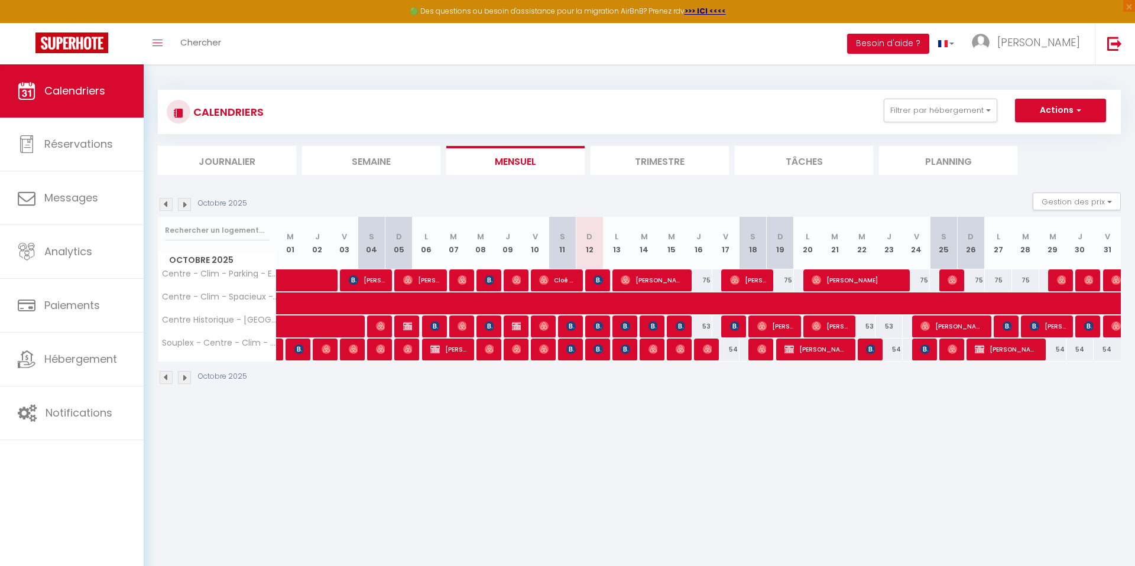
click at [186, 381] on img at bounding box center [184, 377] width 13 height 13
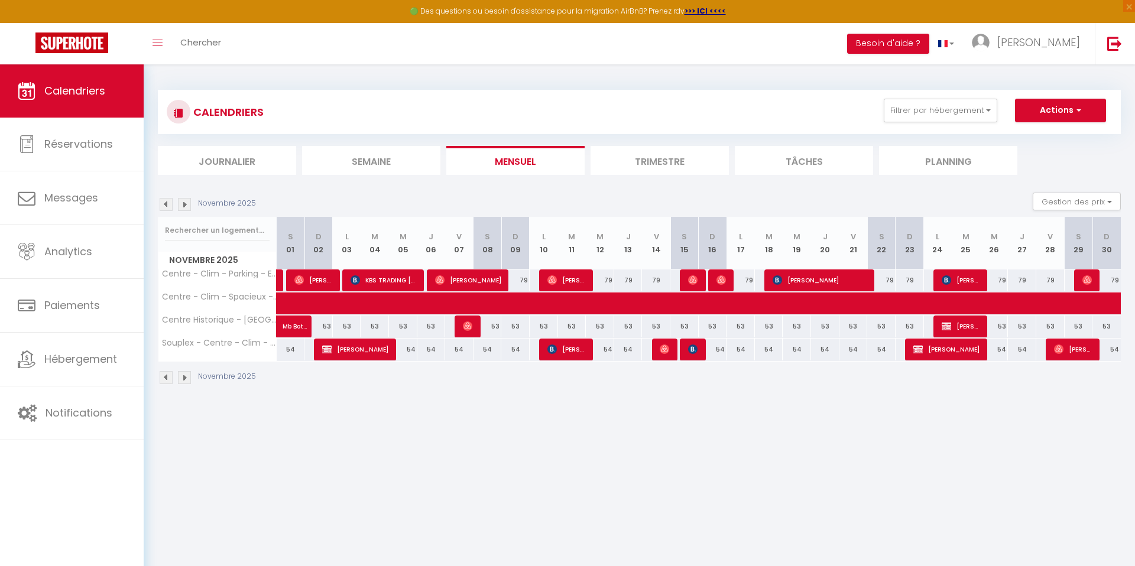
click at [186, 381] on img at bounding box center [184, 377] width 13 height 13
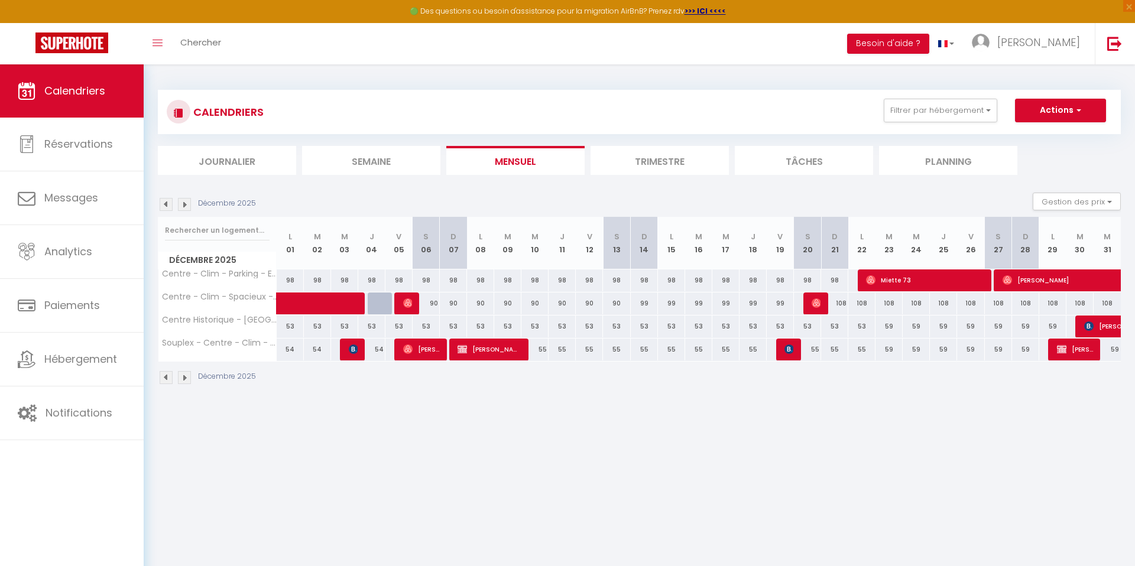
click at [957, 333] on div "59" at bounding box center [970, 327] width 27 height 22
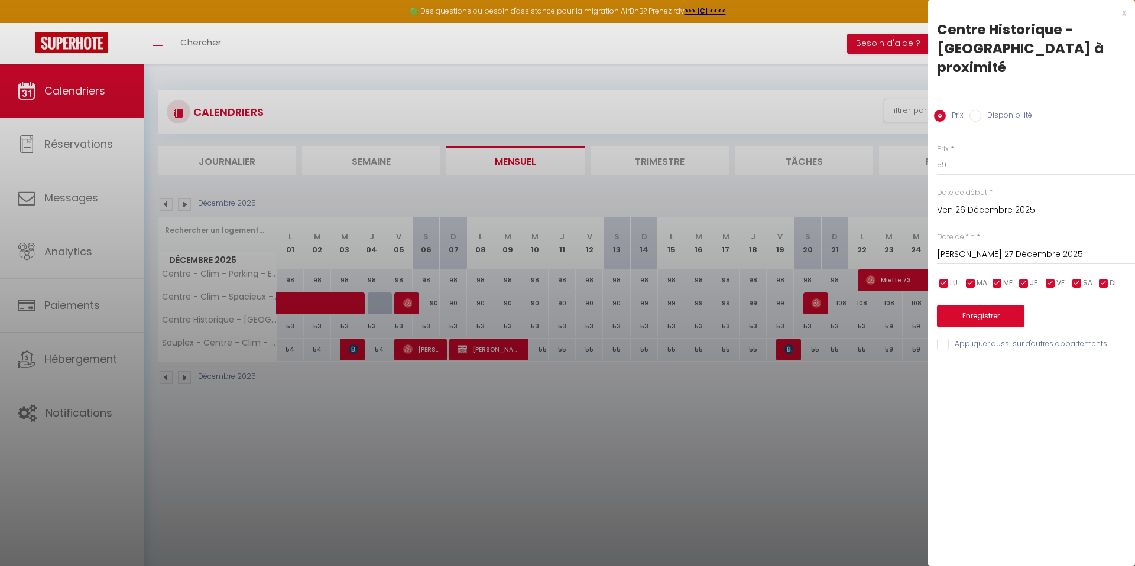
click at [897, 103] on div at bounding box center [567, 283] width 1135 height 566
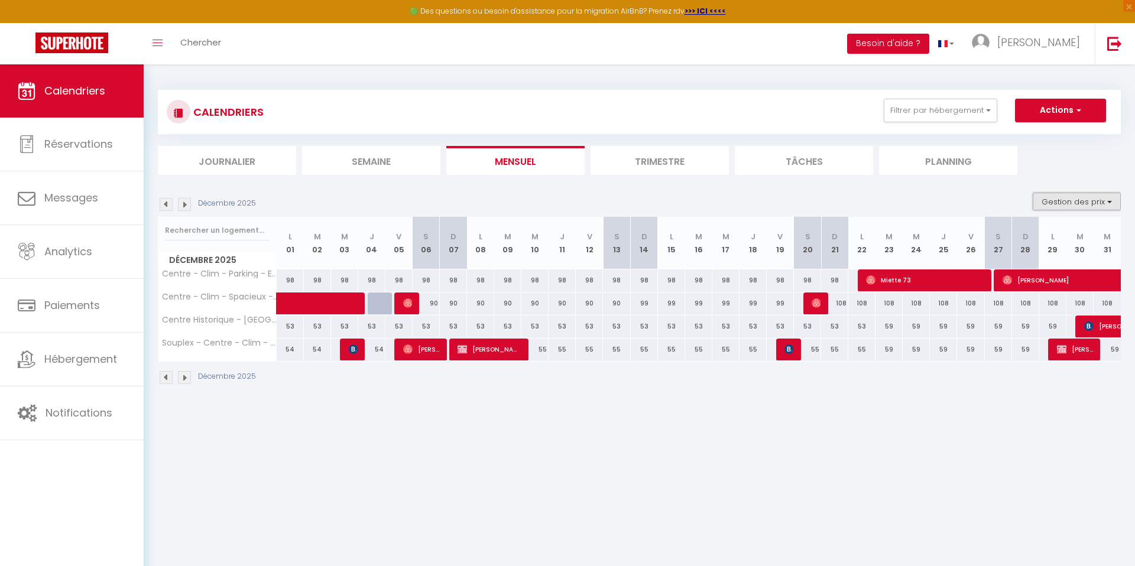
click at [1060, 196] on button "Gestion des prix" at bounding box center [1077, 202] width 88 height 18
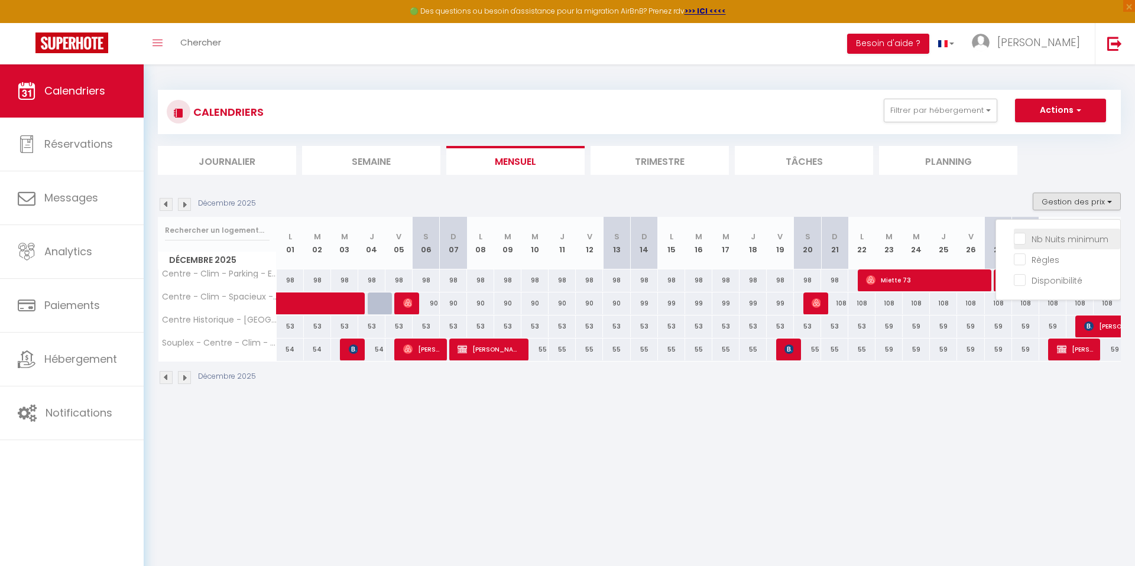
click at [1045, 237] on input "Nb Nuits minimum" at bounding box center [1067, 238] width 106 height 12
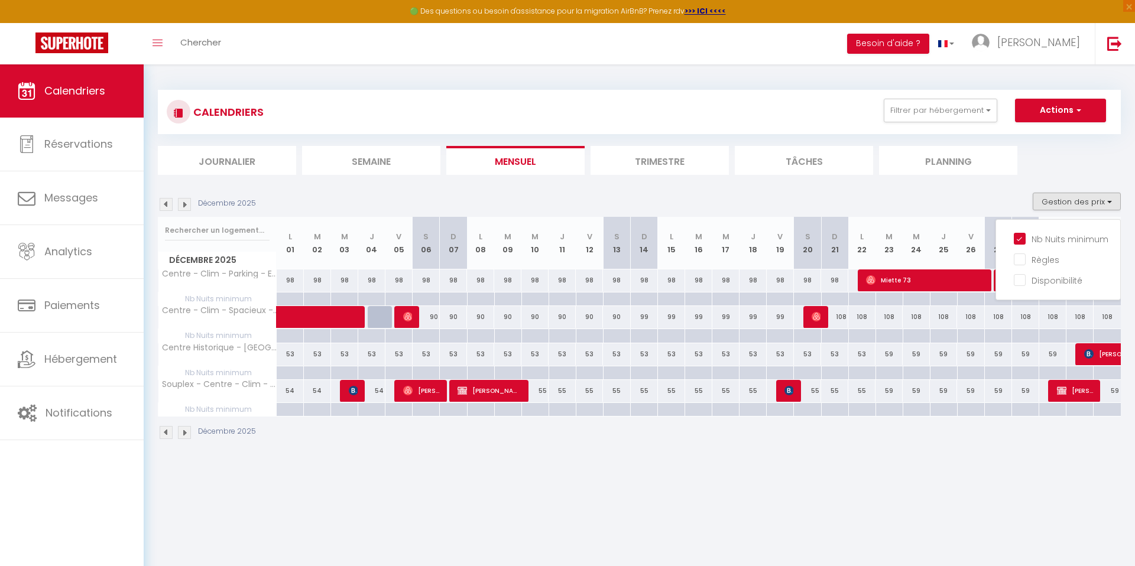
click at [973, 299] on div at bounding box center [970, 300] width 27 height 14
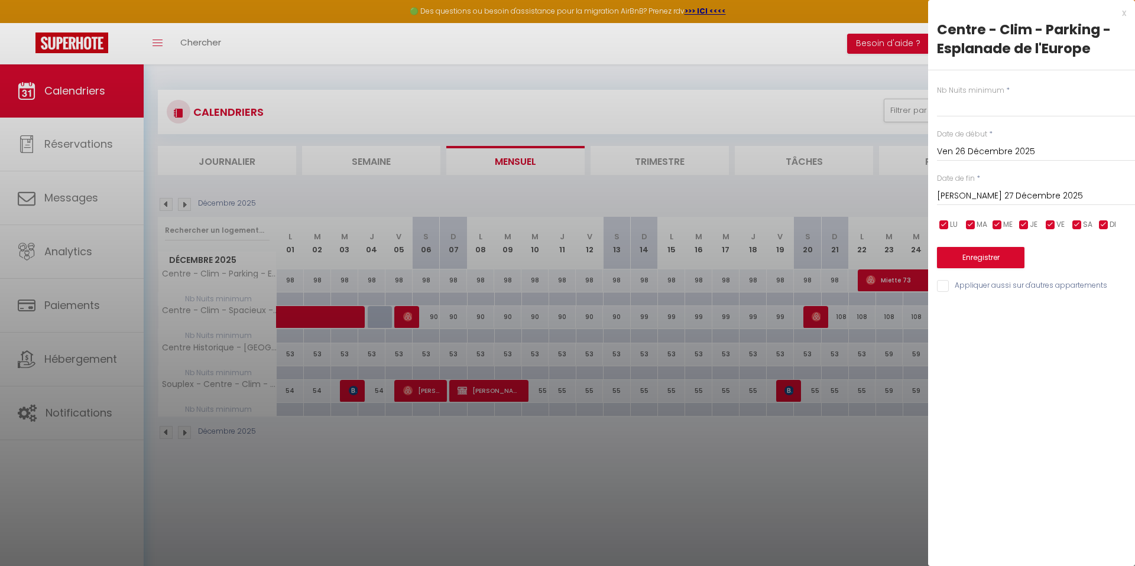
click at [884, 435] on div at bounding box center [567, 283] width 1135 height 566
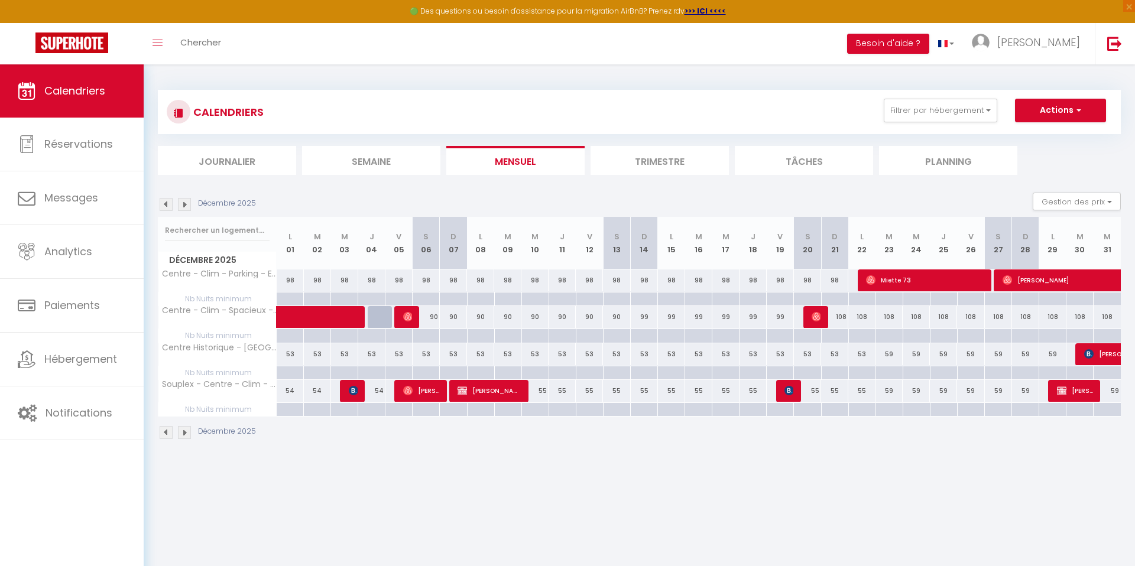
click at [888, 303] on div at bounding box center [889, 300] width 27 height 14
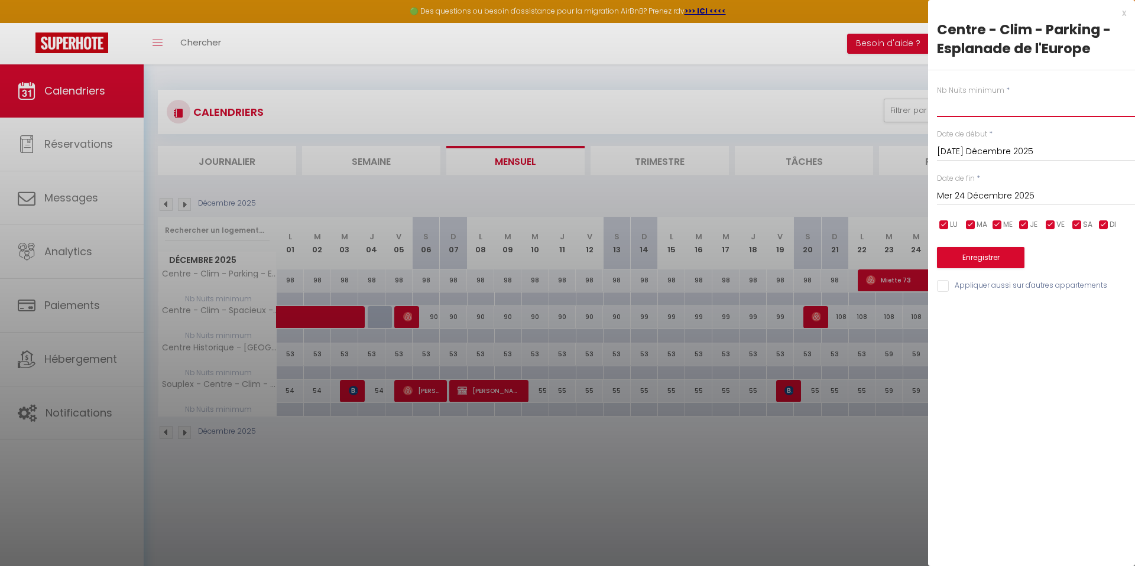
click at [945, 114] on input "text" at bounding box center [1036, 106] width 198 height 21
click at [974, 197] on input "Mer 24 Décembre 2025" at bounding box center [1036, 196] width 198 height 15
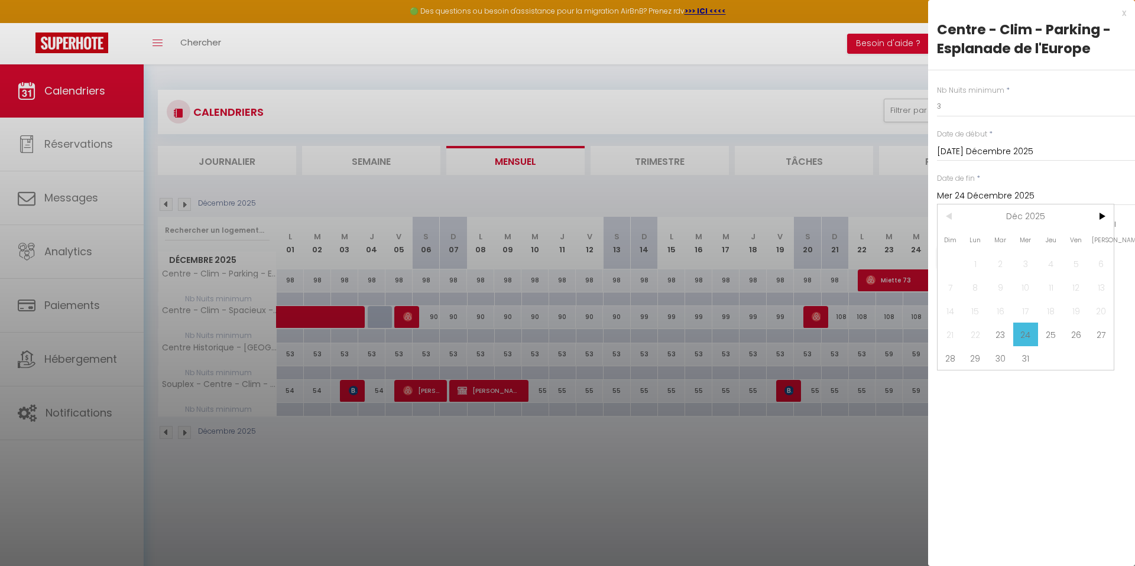
click at [974, 197] on input "Mer 24 Décembre 2025" at bounding box center [1036, 196] width 198 height 15
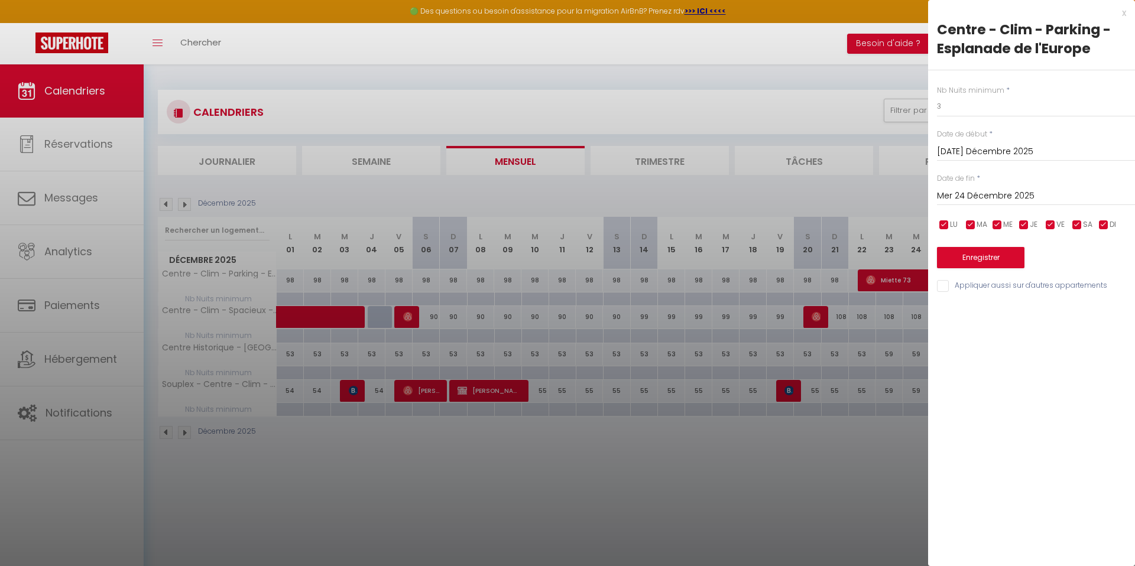
click at [956, 197] on input "Mer 24 Décembre 2025" at bounding box center [1036, 196] width 198 height 15
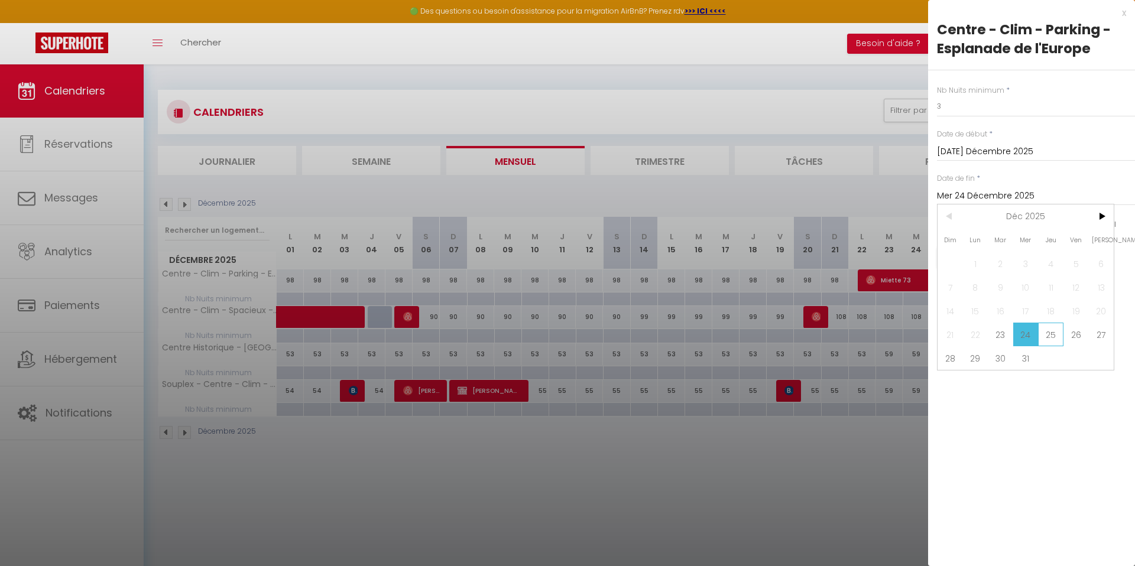
click at [1045, 328] on span "25" at bounding box center [1050, 335] width 25 height 24
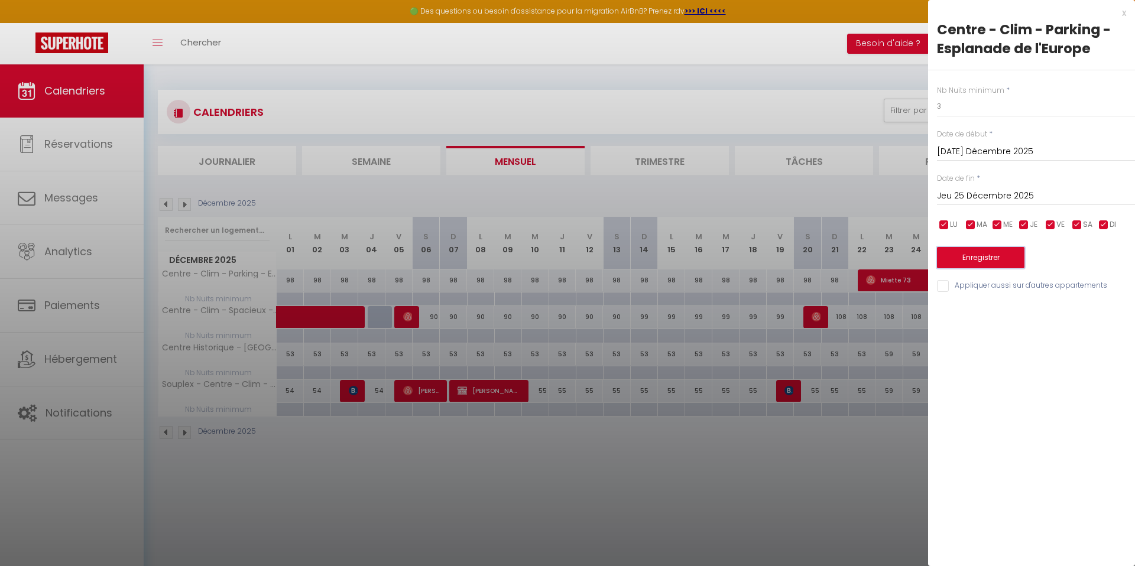
click at [957, 254] on button "Enregistrer" at bounding box center [980, 257] width 87 height 21
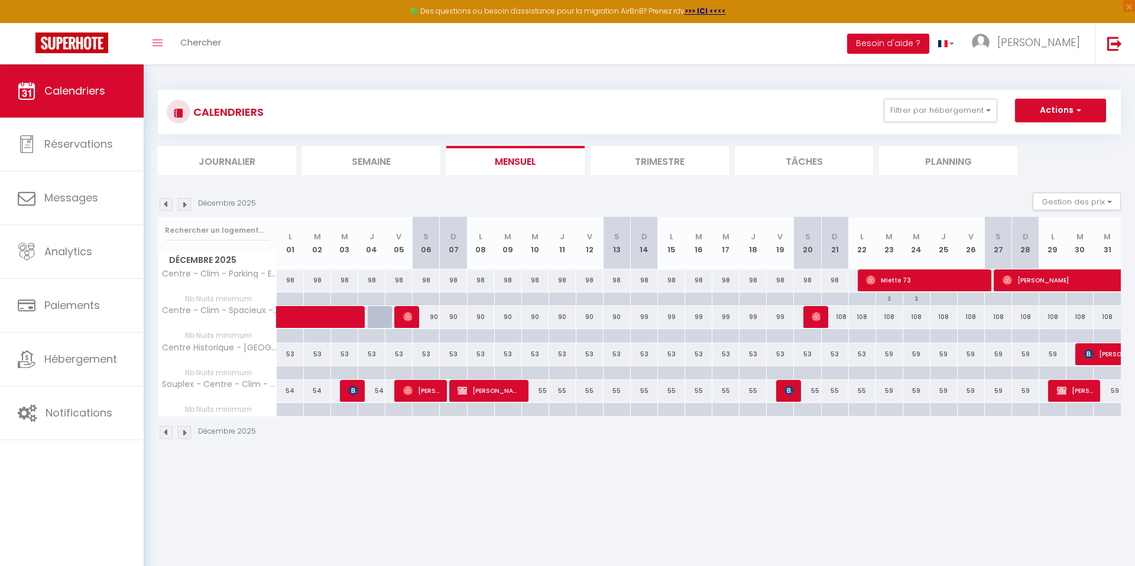
click at [939, 297] on div at bounding box center [943, 300] width 27 height 14
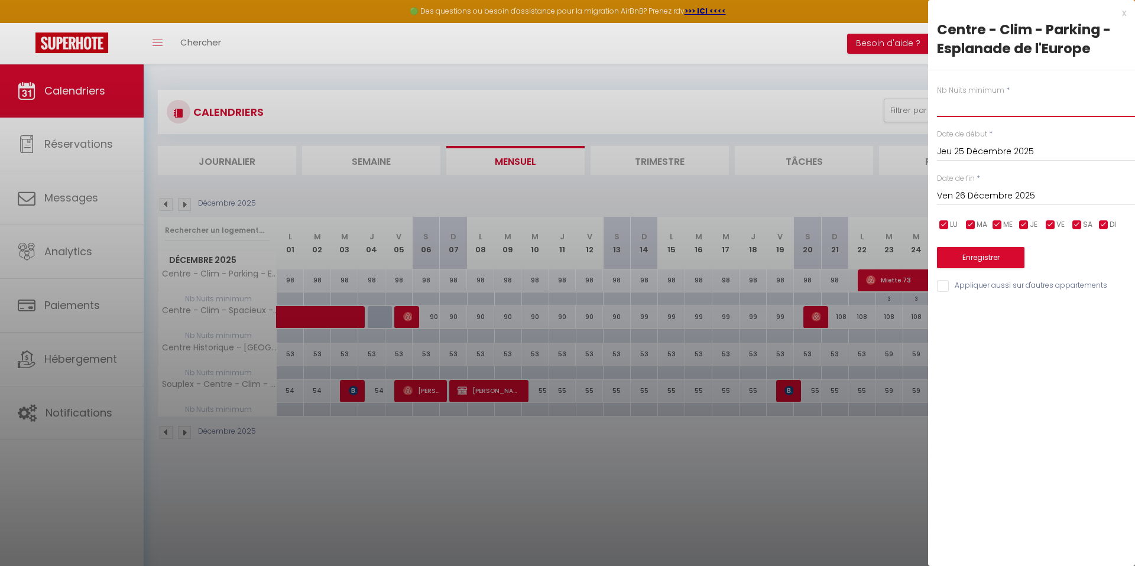
click at [945, 109] on input "text" at bounding box center [1036, 106] width 198 height 21
click at [971, 186] on div "Ven 26 Décembre 2025 < Déc 2025 > Dim Lun Mar Mer Jeu Ven Sam 1 2 3 4 5 6 7 8 9…" at bounding box center [1036, 194] width 198 height 21
click at [974, 197] on input "Ven 26 Décembre 2025" at bounding box center [1036, 196] width 198 height 15
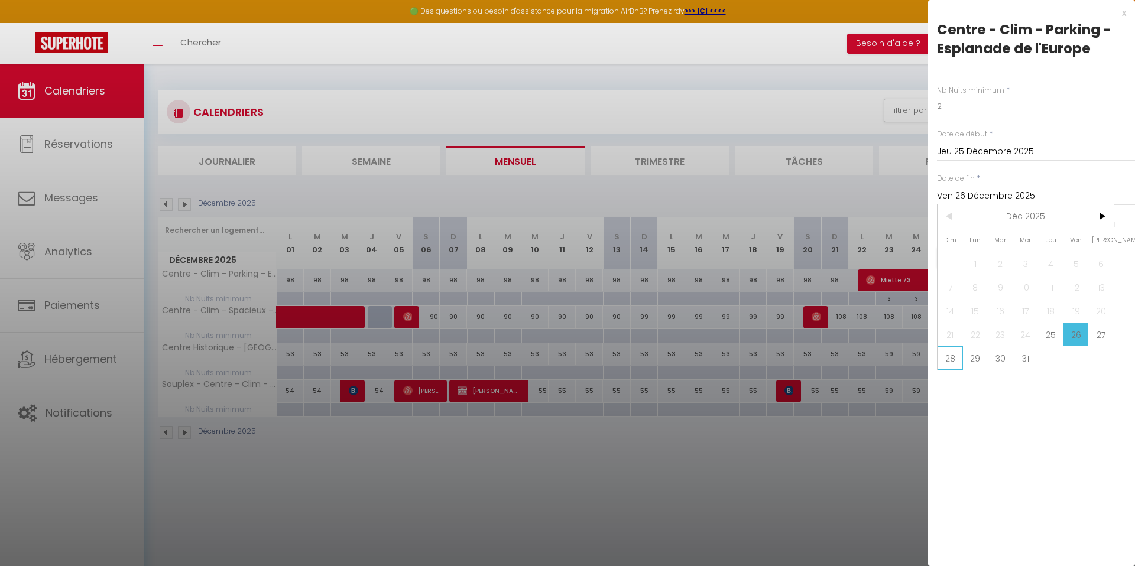
click at [955, 355] on span "28" at bounding box center [950, 358] width 25 height 24
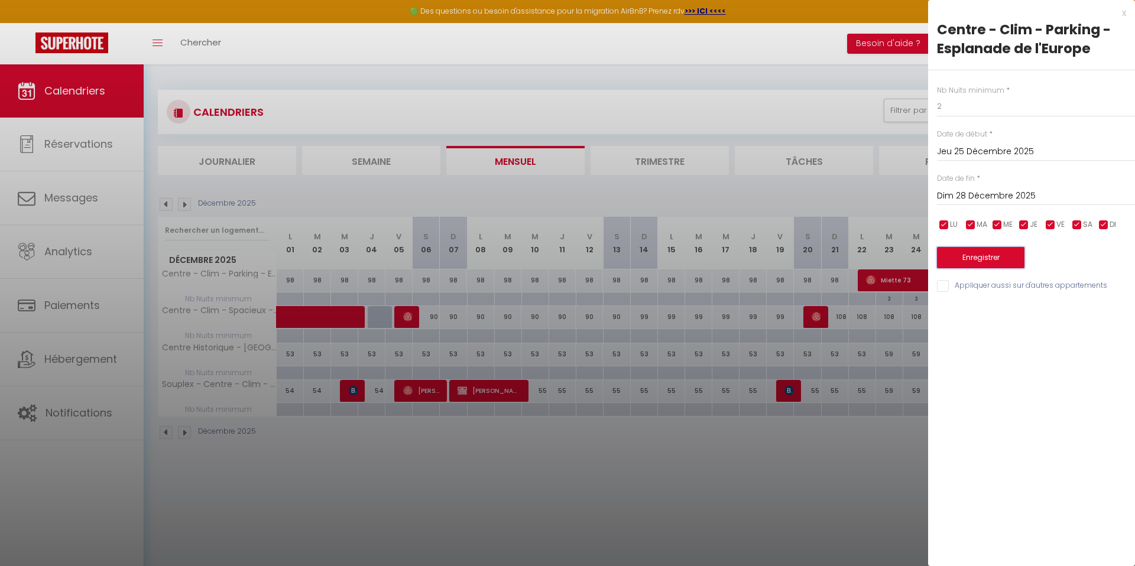
click at [975, 262] on button "Enregistrer" at bounding box center [980, 257] width 87 height 21
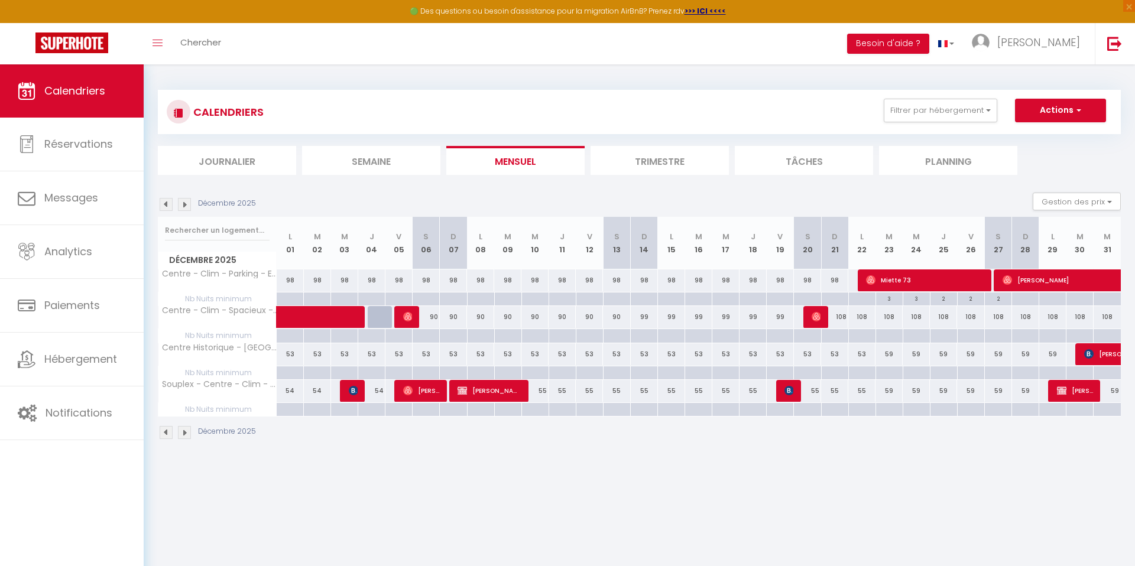
click at [1025, 300] on div at bounding box center [1025, 300] width 27 height 14
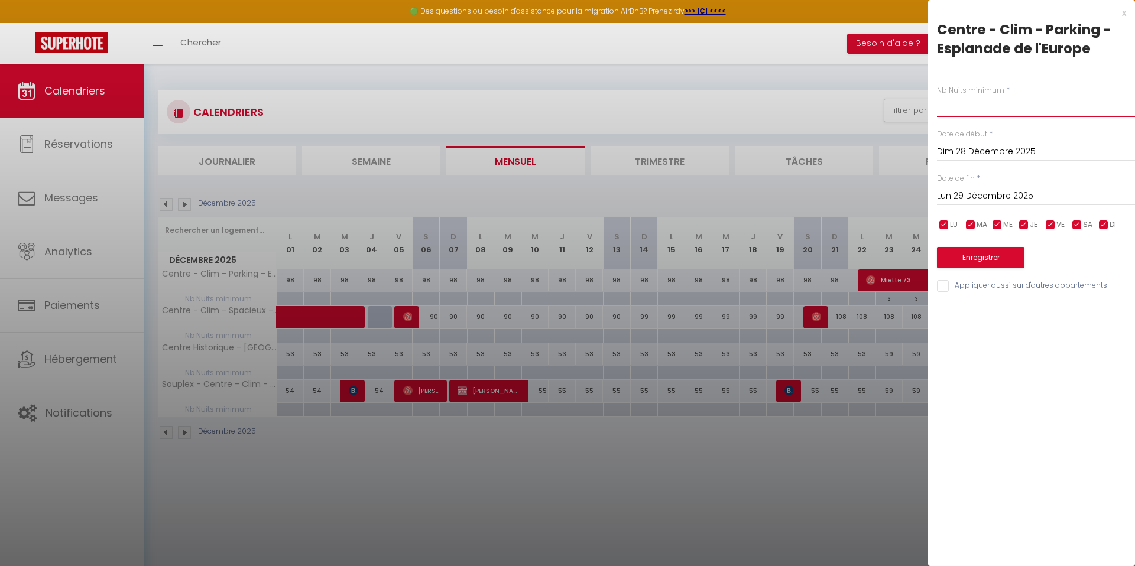
click at [962, 116] on input "text" at bounding box center [1036, 106] width 198 height 21
click at [980, 189] on input "Lun 29 Décembre 2025" at bounding box center [1036, 196] width 198 height 15
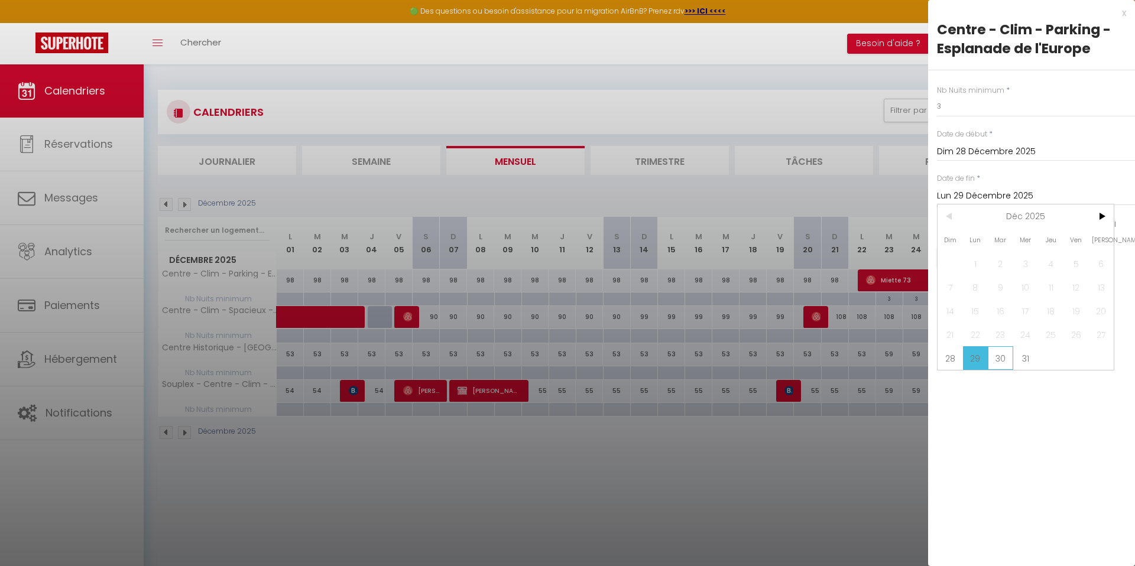
click at [1001, 355] on span "30" at bounding box center [1000, 358] width 25 height 24
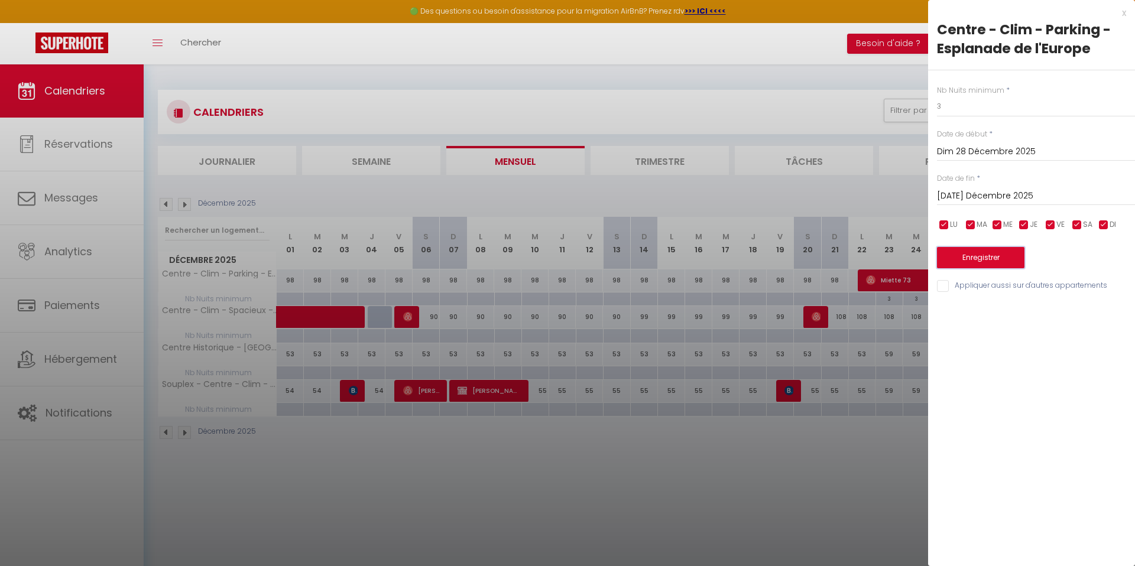
click at [970, 257] on button "Enregistrer" at bounding box center [980, 257] width 87 height 21
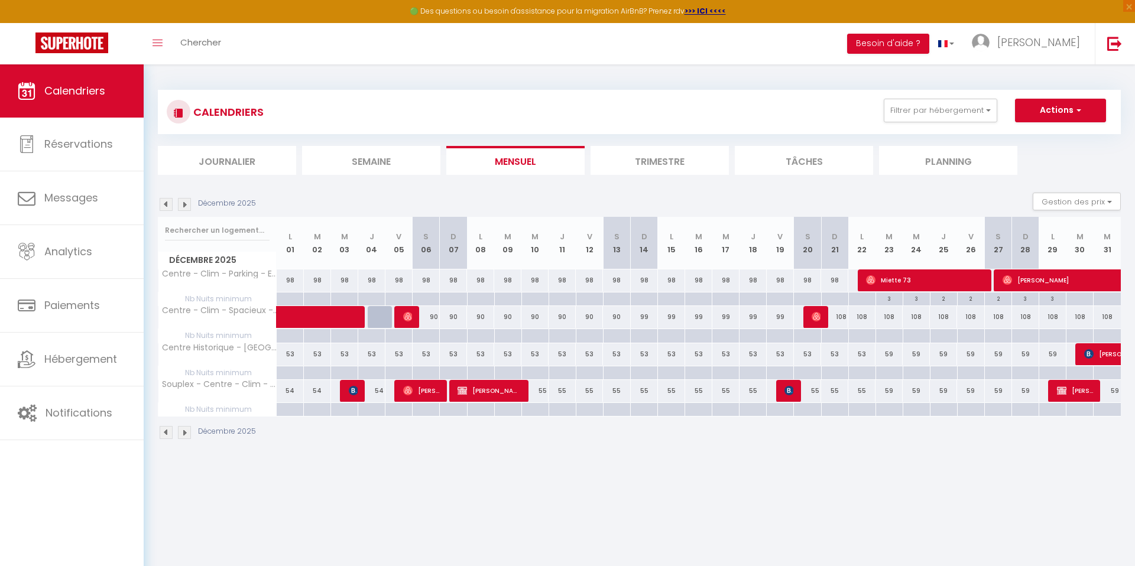
click at [1075, 299] on div at bounding box center [1079, 300] width 27 height 14
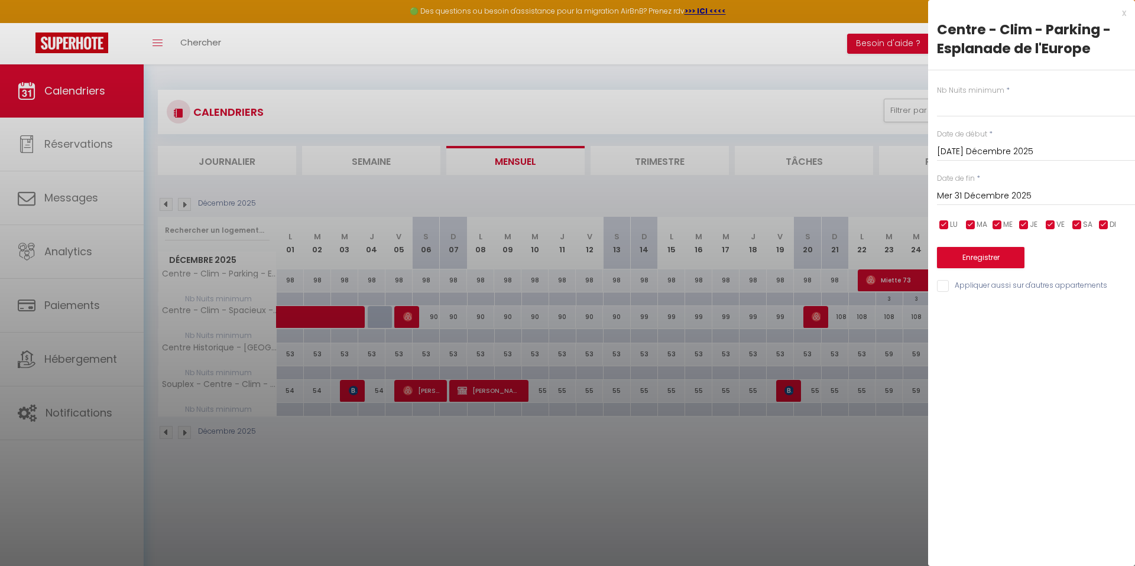
click at [983, 205] on div "Mer 31 Décembre 2025 < Déc 2025 > Dim Lun Mar Mer Jeu Ven Sam 1 2 3 4 5 6 7 8 9…" at bounding box center [1036, 194] width 198 height 21
click at [972, 193] on input "Mer 31 Décembre 2025" at bounding box center [1036, 196] width 198 height 15
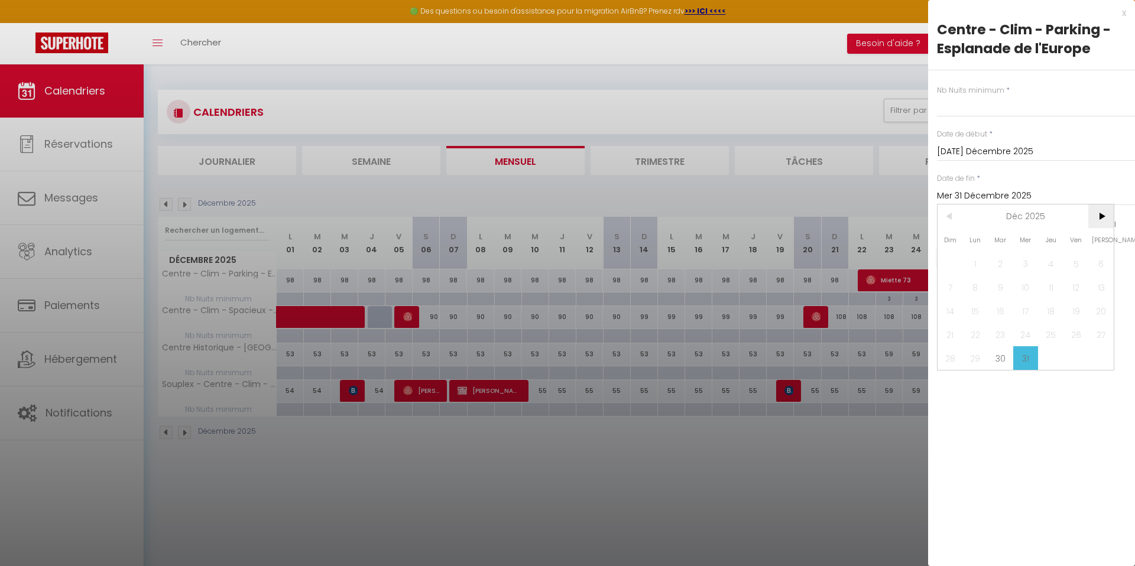
click at [1096, 216] on span ">" at bounding box center [1100, 217] width 25 height 24
click at [1047, 265] on span "1" at bounding box center [1050, 264] width 25 height 24
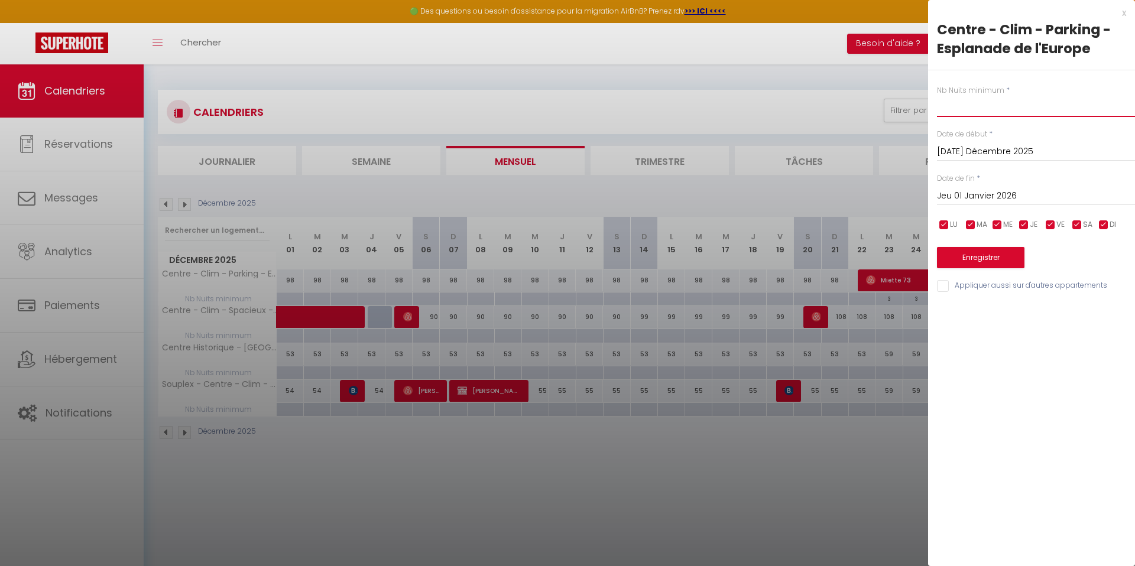
click at [958, 112] on input "text" at bounding box center [1036, 106] width 198 height 21
click at [977, 256] on button "Enregistrer" at bounding box center [980, 257] width 87 height 21
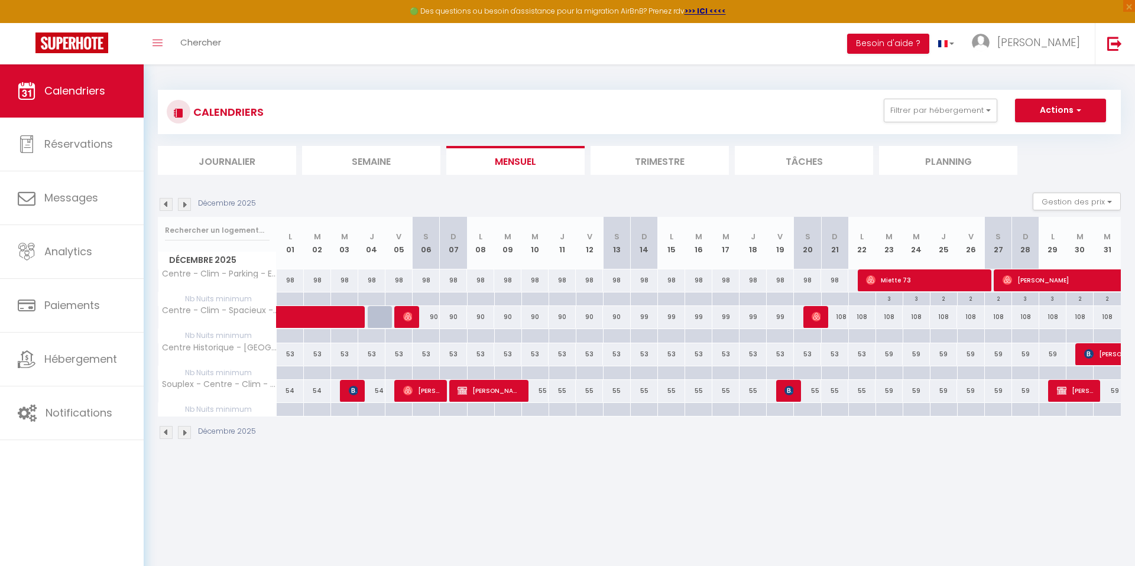
click at [187, 206] on img at bounding box center [184, 204] width 13 height 13
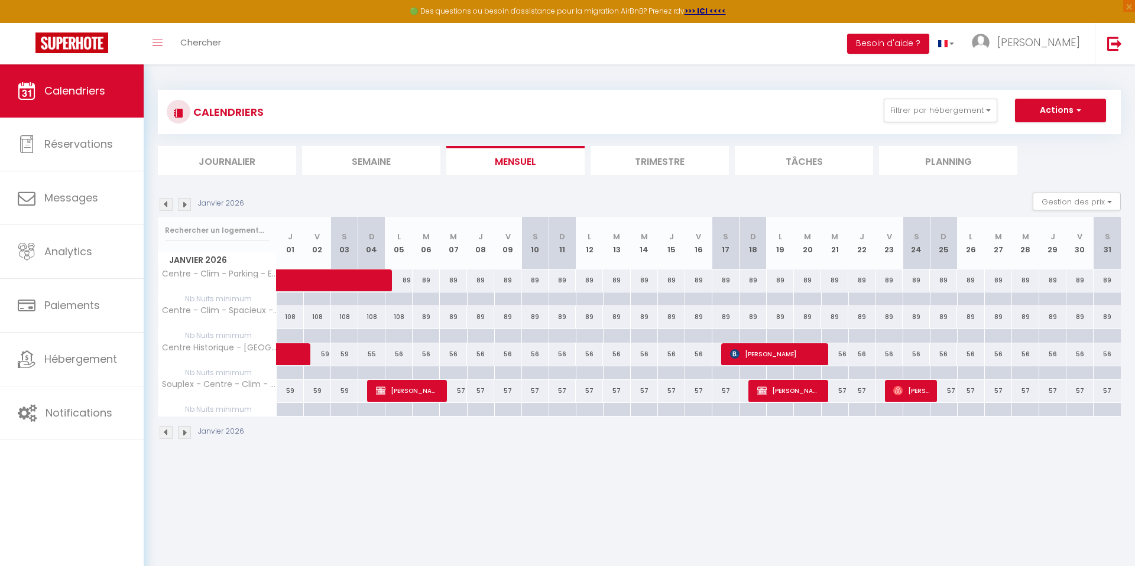
click at [168, 206] on img at bounding box center [166, 204] width 13 height 13
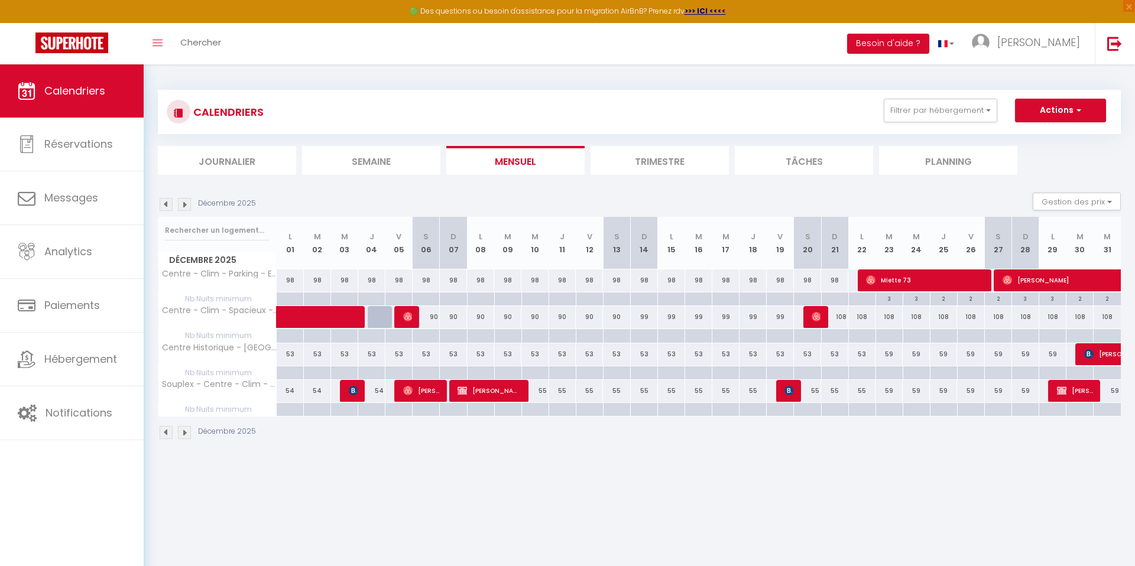
click at [886, 339] on div at bounding box center [889, 336] width 27 height 14
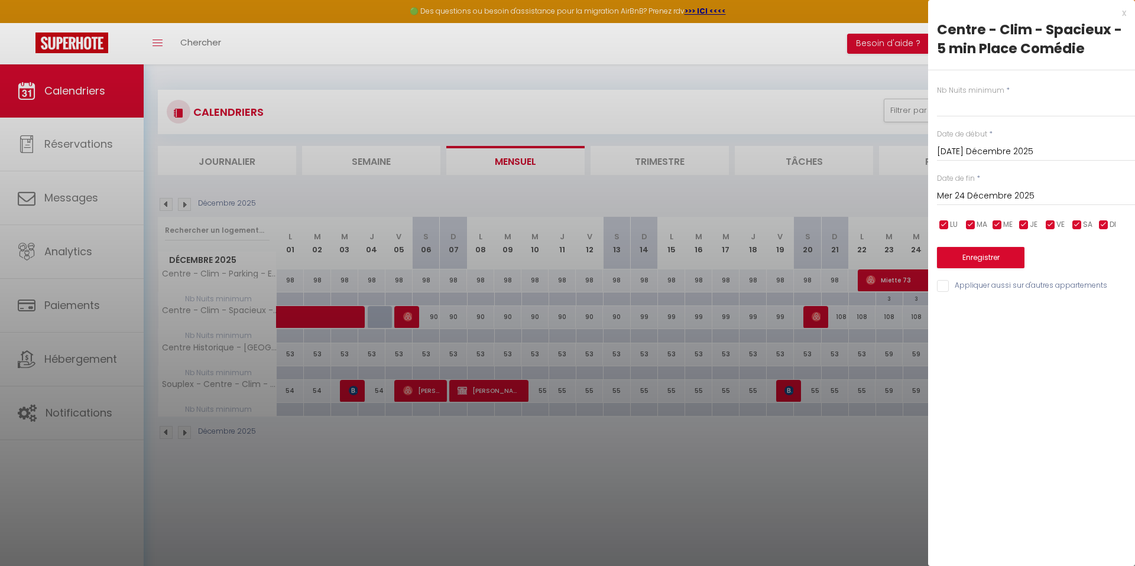
click at [944, 119] on div "Nb Nuits minimum * Date de début * Mar 23 Décembre 2025 < Déc 2025 > Dim Lun Ma…" at bounding box center [1031, 181] width 207 height 223
click at [946, 110] on input "text" at bounding box center [1036, 106] width 198 height 21
click at [971, 186] on div "Mer 24 Décembre 2025 < Déc 2025 > Dim Lun Mar Mer Jeu Ven Sam 1 2 3 4 5 6 7 8 9…" at bounding box center [1036, 194] width 198 height 21
click at [974, 206] on div "Nb Nuits minimum * 3 Date de début * Mar 23 Décembre 2025 < Déc 2025 > Dim Lun …" at bounding box center [1031, 181] width 207 height 223
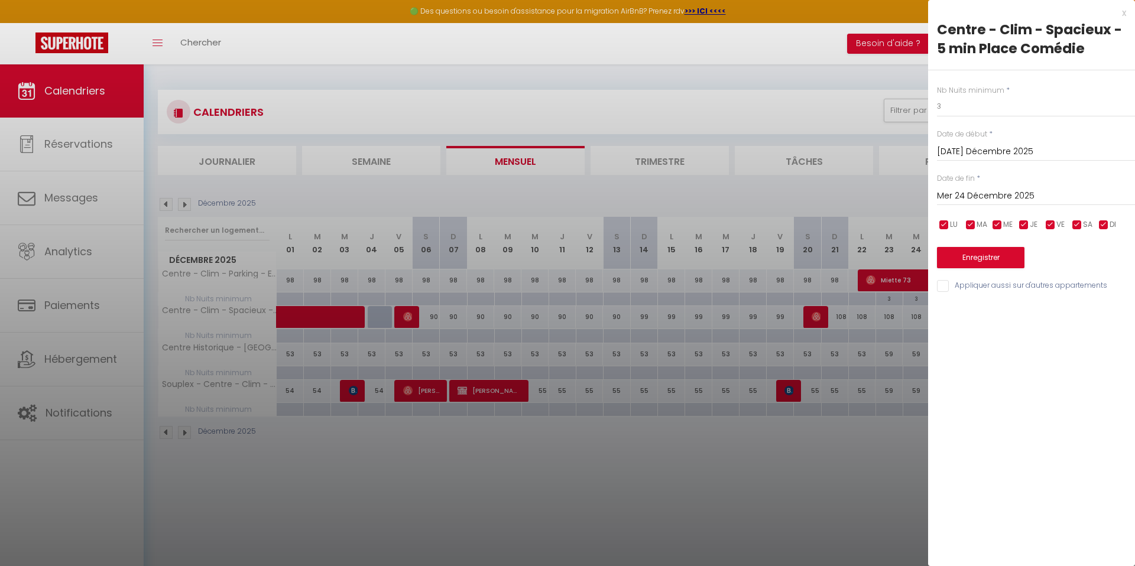
click at [972, 202] on input "Mer 24 Décembre 2025" at bounding box center [1036, 196] width 198 height 15
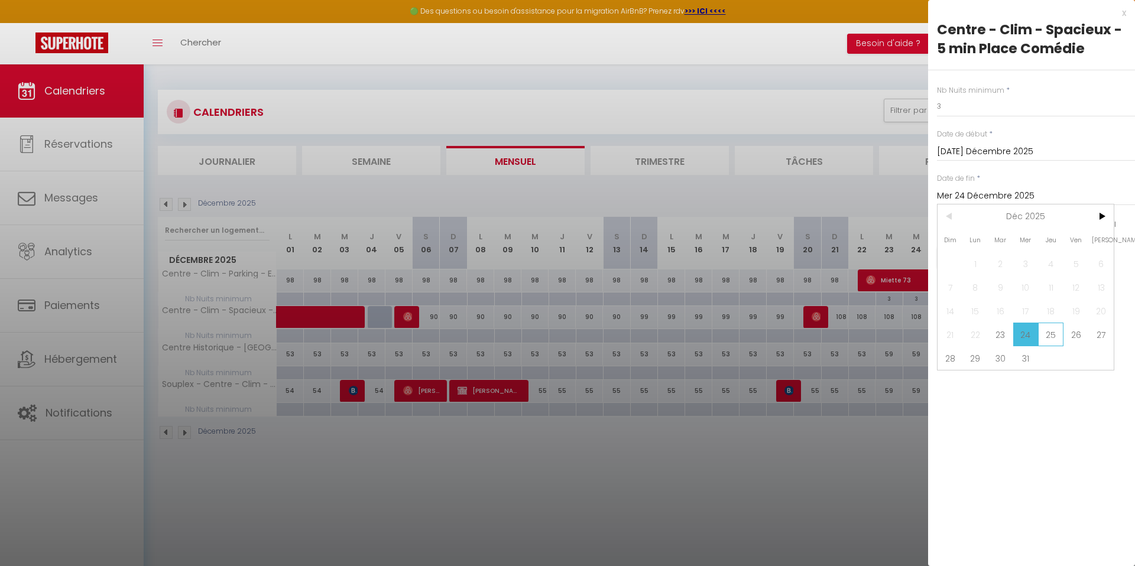
click at [1051, 335] on span "25" at bounding box center [1050, 335] width 25 height 24
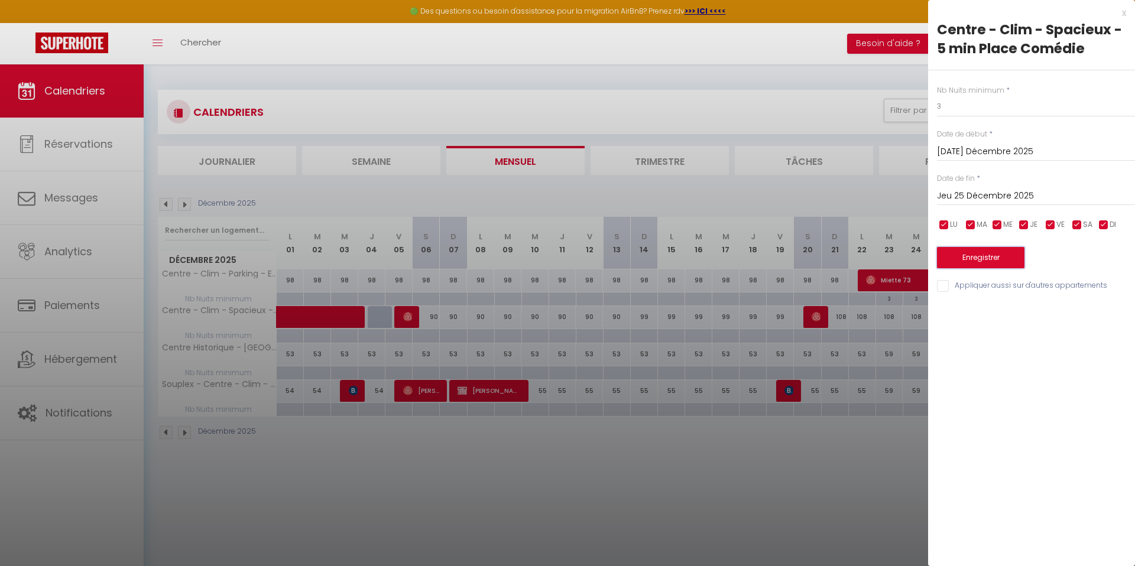
click at [971, 257] on button "Enregistrer" at bounding box center [980, 257] width 87 height 21
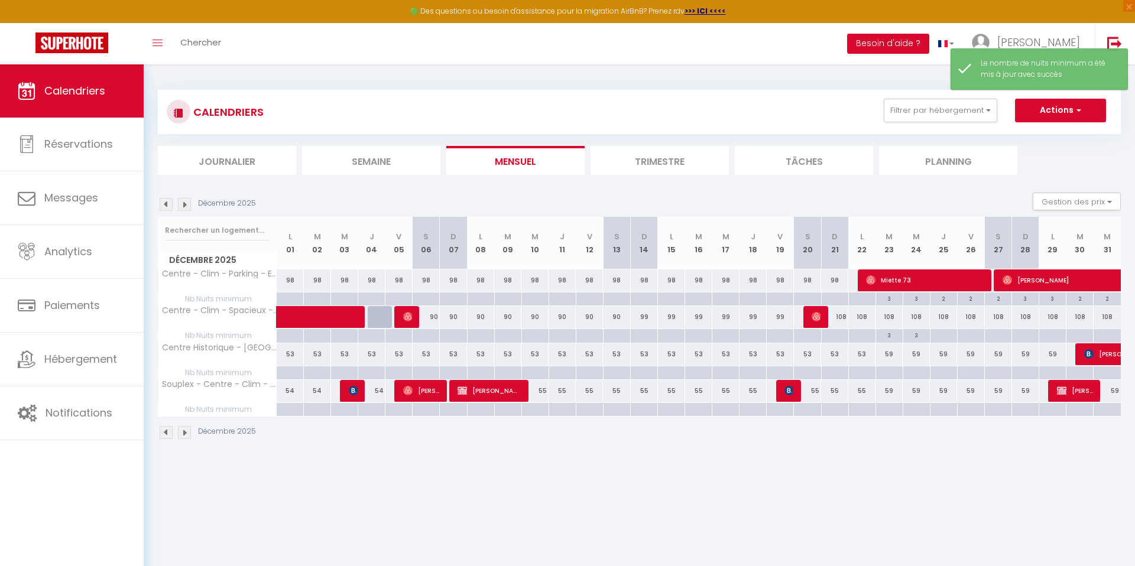
click at [884, 375] on div at bounding box center [889, 374] width 27 height 14
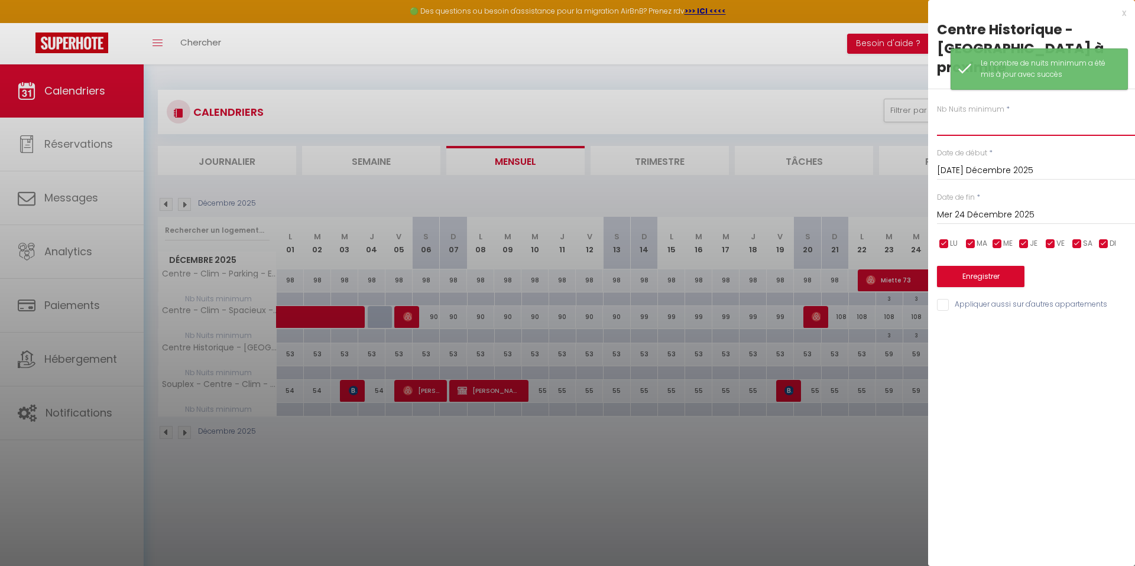
click at [952, 128] on input "text" at bounding box center [1036, 125] width 198 height 21
click at [976, 213] on input "Mer 24 Décembre 2025" at bounding box center [1036, 215] width 198 height 15
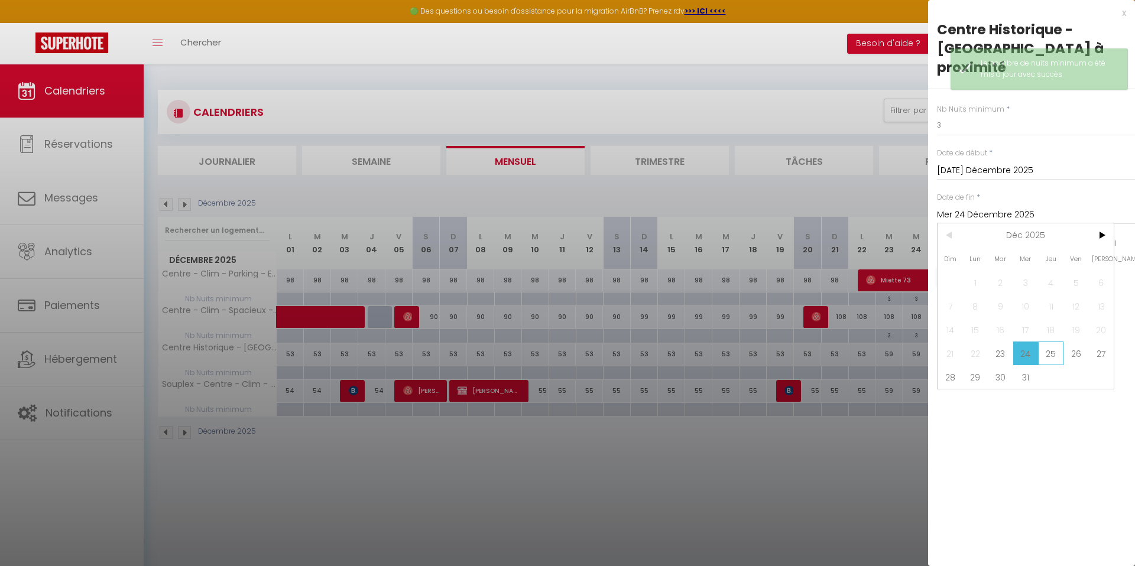
click at [1045, 354] on span "25" at bounding box center [1050, 354] width 25 height 24
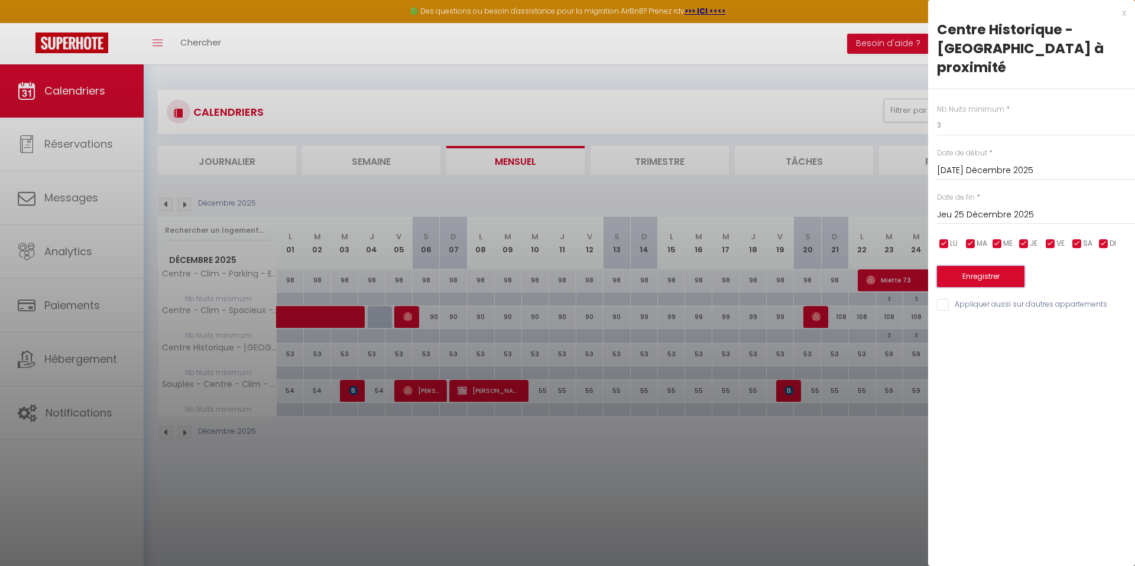
click at [980, 278] on button "Enregistrer" at bounding box center [980, 276] width 87 height 21
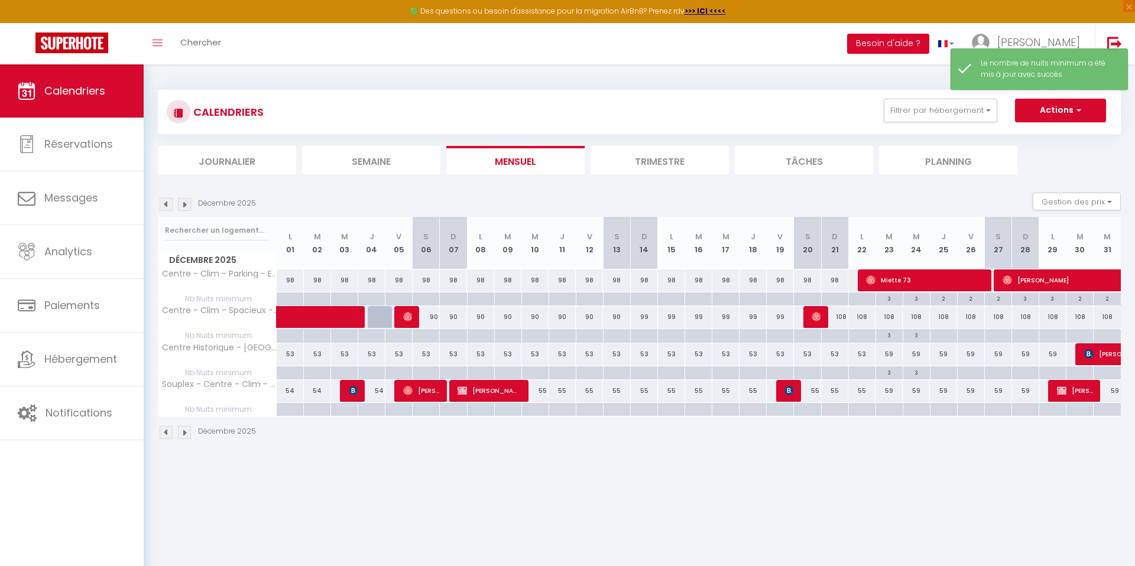
click at [890, 412] on div at bounding box center [889, 410] width 27 height 14
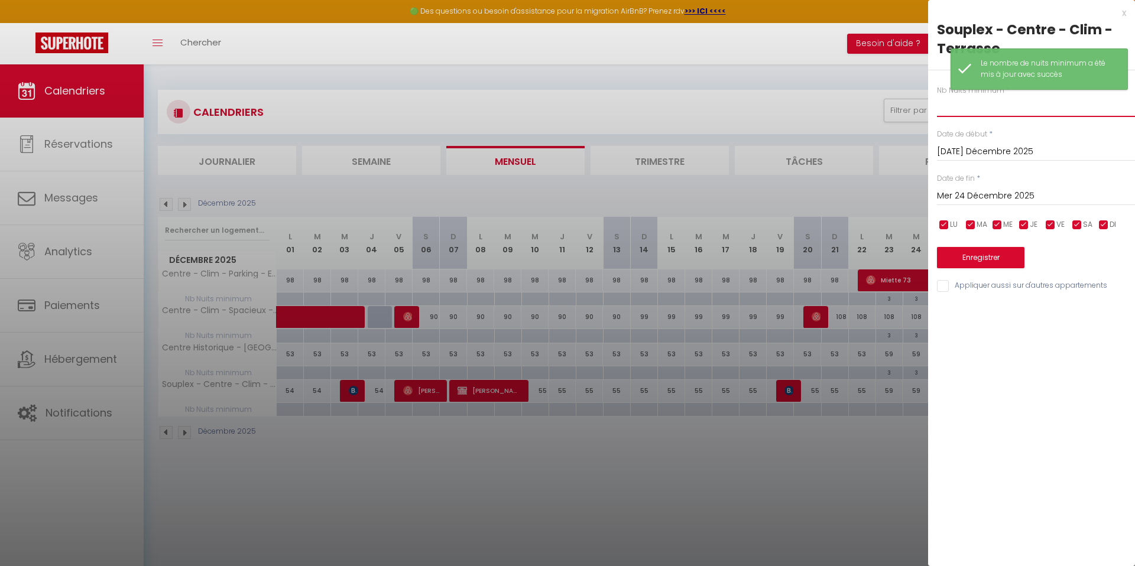
click at [950, 110] on input "text" at bounding box center [1036, 106] width 198 height 21
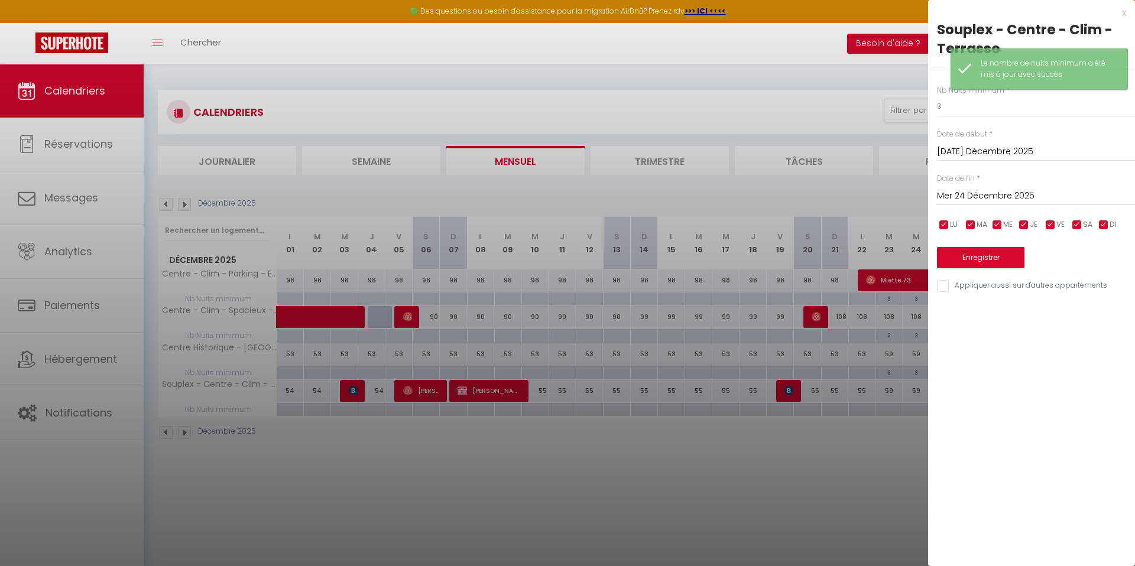
click at [981, 186] on div "Mer 24 Décembre 2025 < Déc 2025 > Dim Lun Mar Mer Jeu Ven Sam 1 2 3 4 5 6 7 8 9…" at bounding box center [1036, 194] width 198 height 21
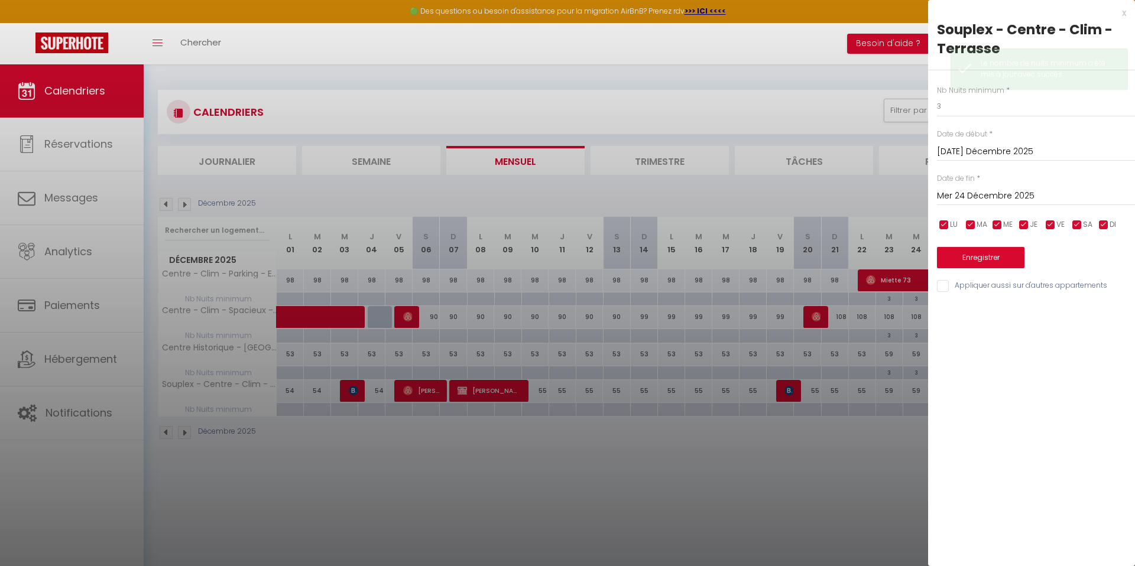
click at [983, 197] on input "Mer 24 Décembre 2025" at bounding box center [1036, 196] width 198 height 15
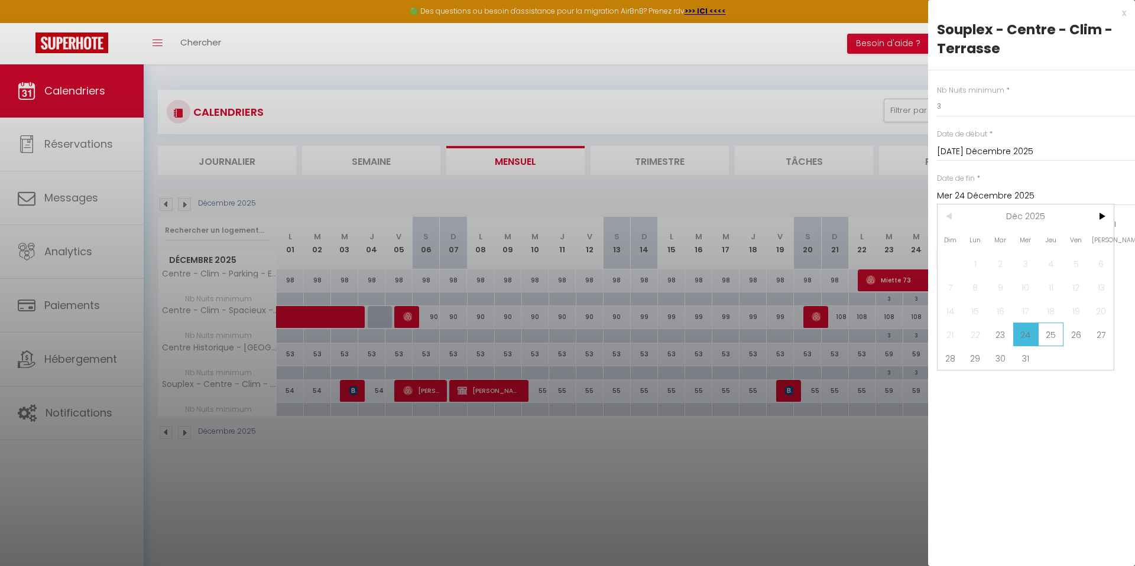
click at [1052, 331] on span "25" at bounding box center [1050, 335] width 25 height 24
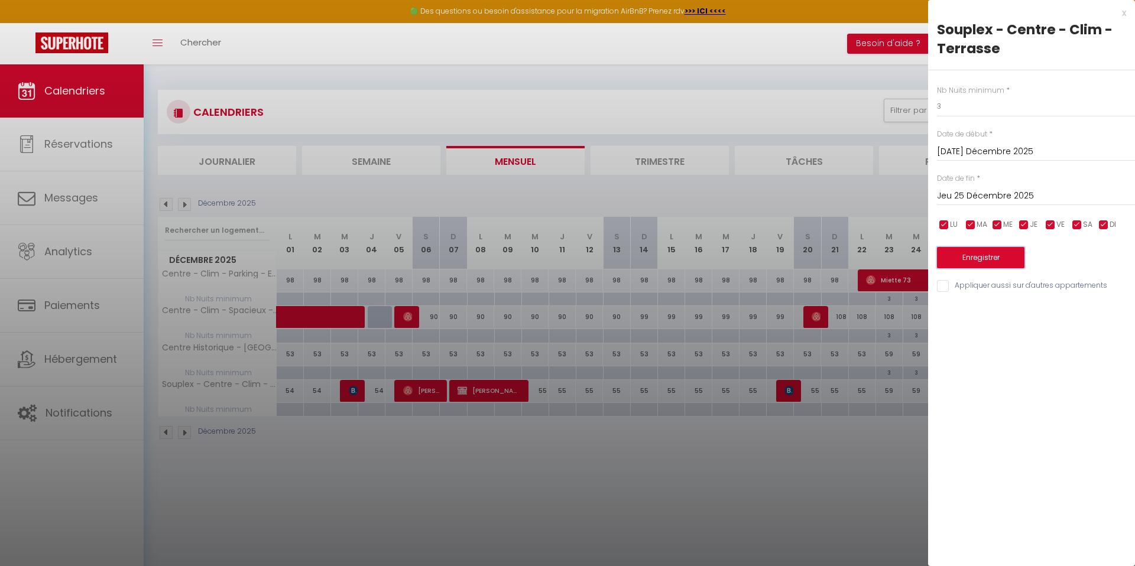
click at [983, 263] on button "Enregistrer" at bounding box center [980, 257] width 87 height 21
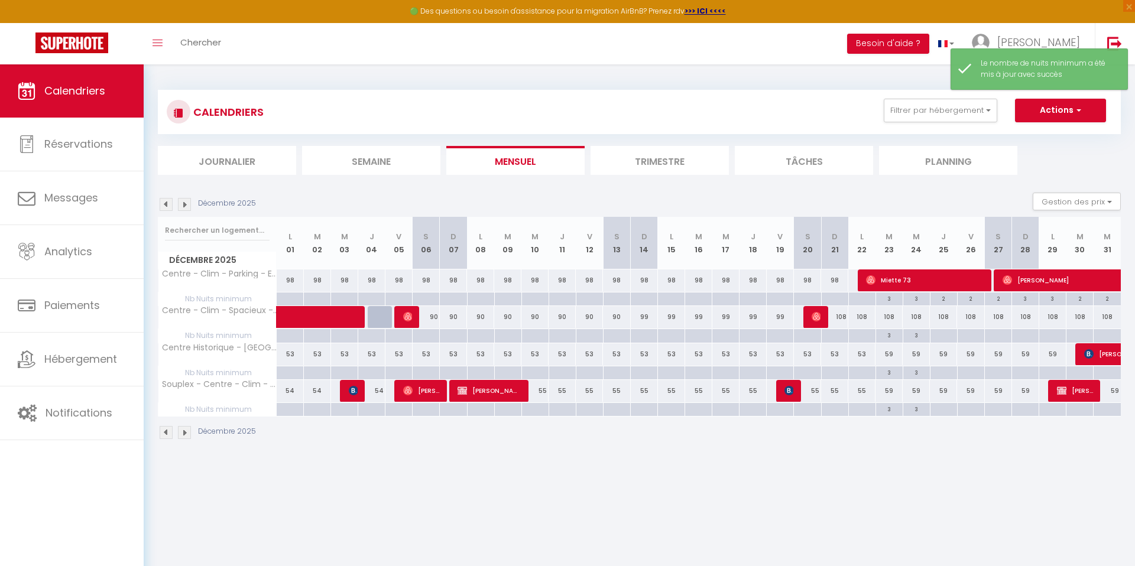
click at [948, 337] on div at bounding box center [943, 336] width 27 height 14
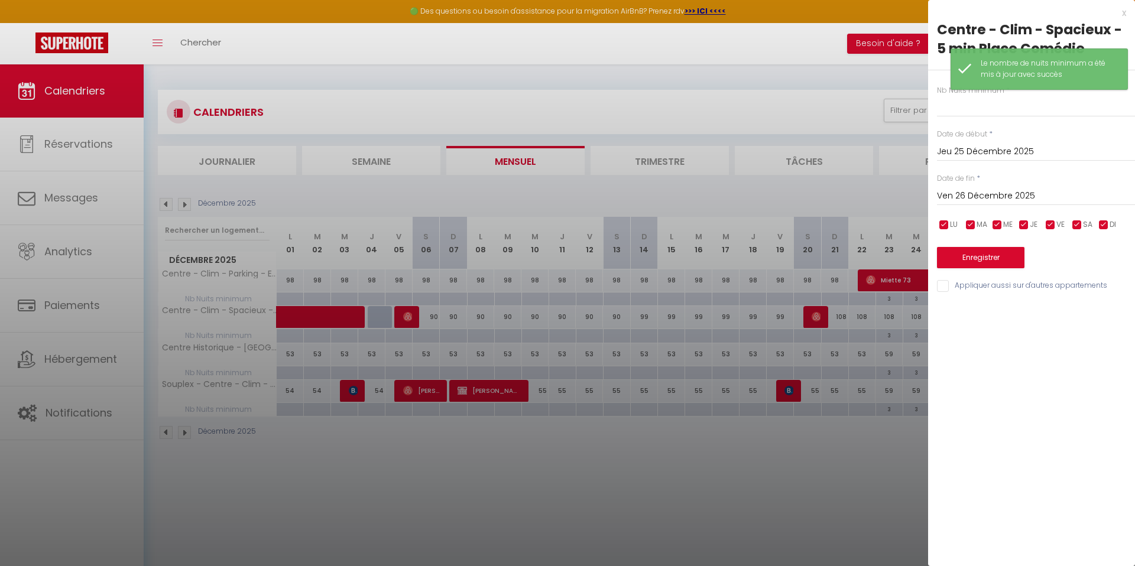
click at [1003, 197] on input "Ven 26 Décembre 2025" at bounding box center [1036, 196] width 198 height 15
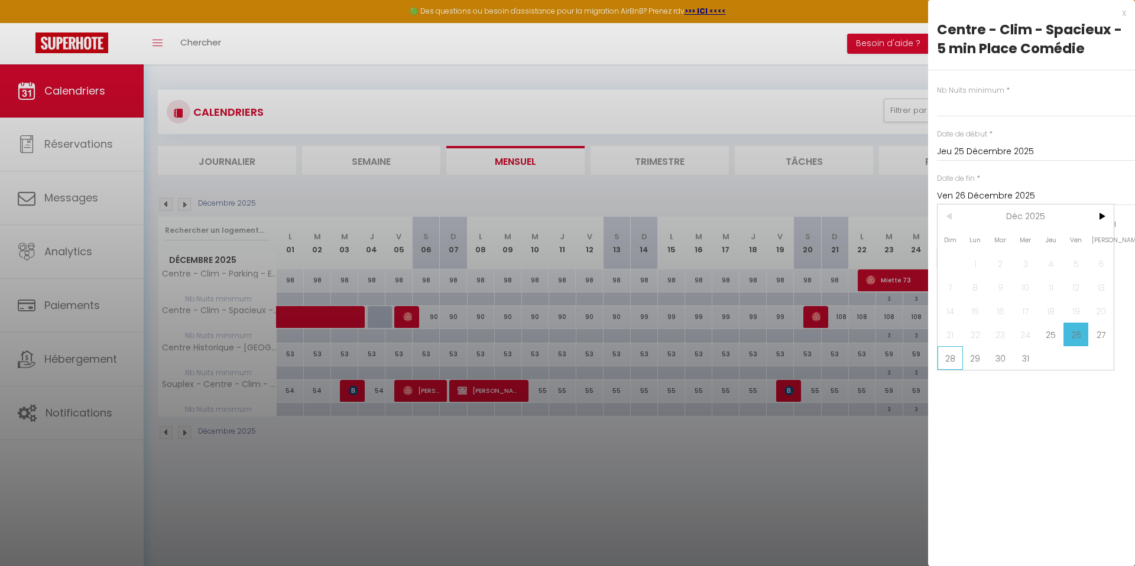
click at [958, 359] on span "28" at bounding box center [950, 358] width 25 height 24
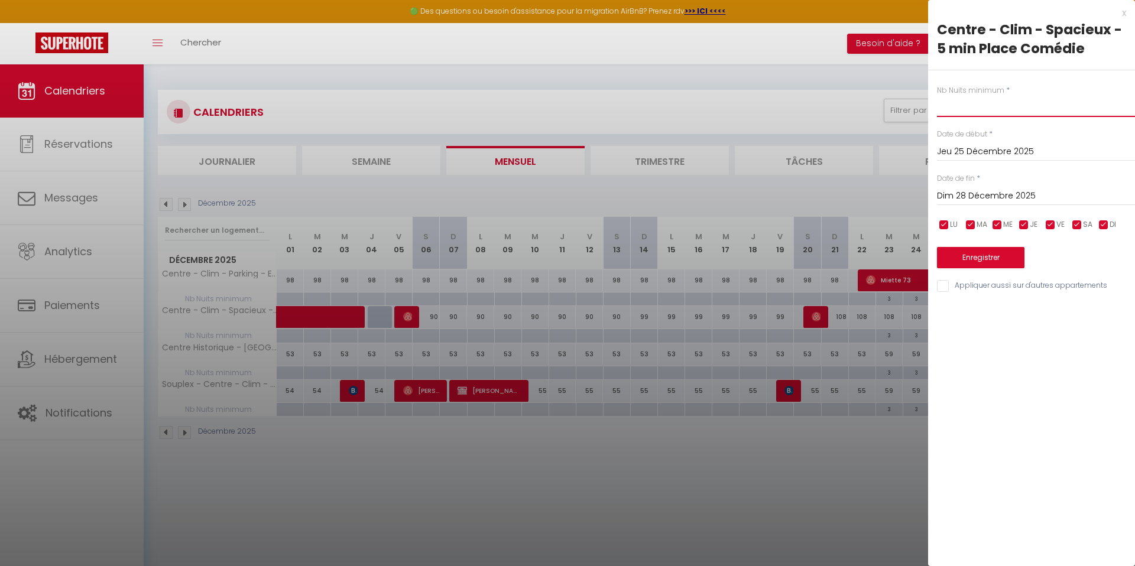
click at [957, 108] on input "text" at bounding box center [1036, 106] width 198 height 21
click at [1006, 262] on button "Enregistrer" at bounding box center [980, 257] width 87 height 21
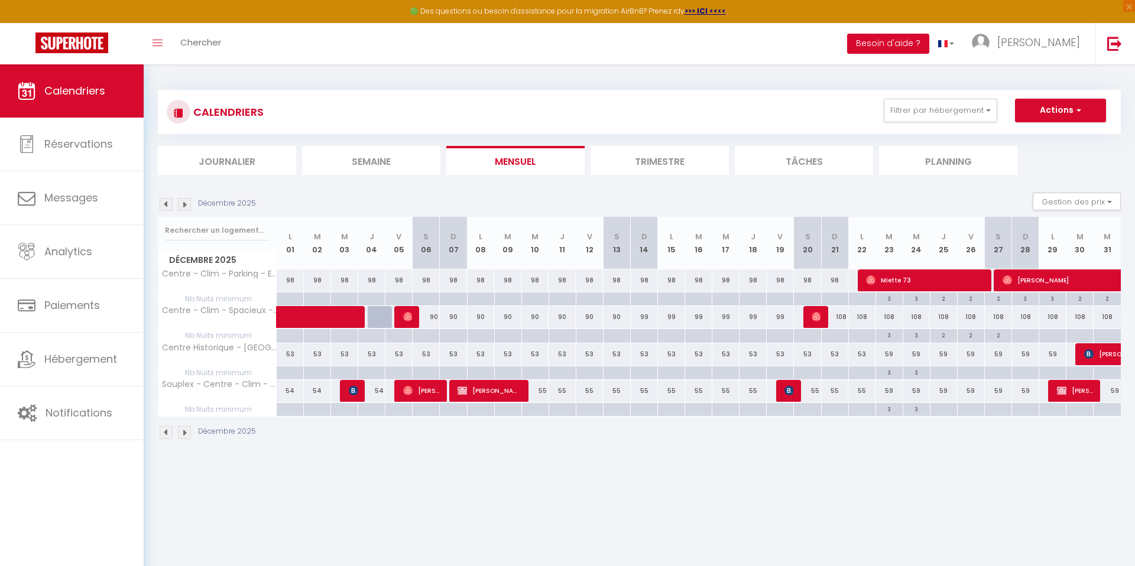
click at [1019, 336] on div at bounding box center [1025, 336] width 27 height 14
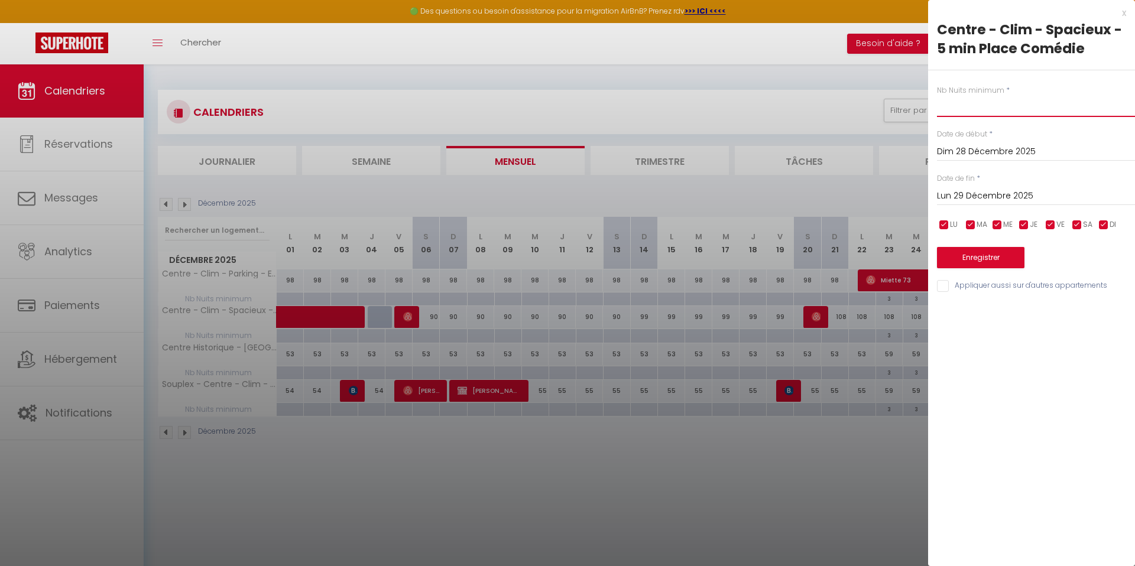
click at [947, 112] on input "text" at bounding box center [1036, 106] width 198 height 21
click at [978, 192] on input "Lun 29 Décembre 2025" at bounding box center [1036, 196] width 198 height 15
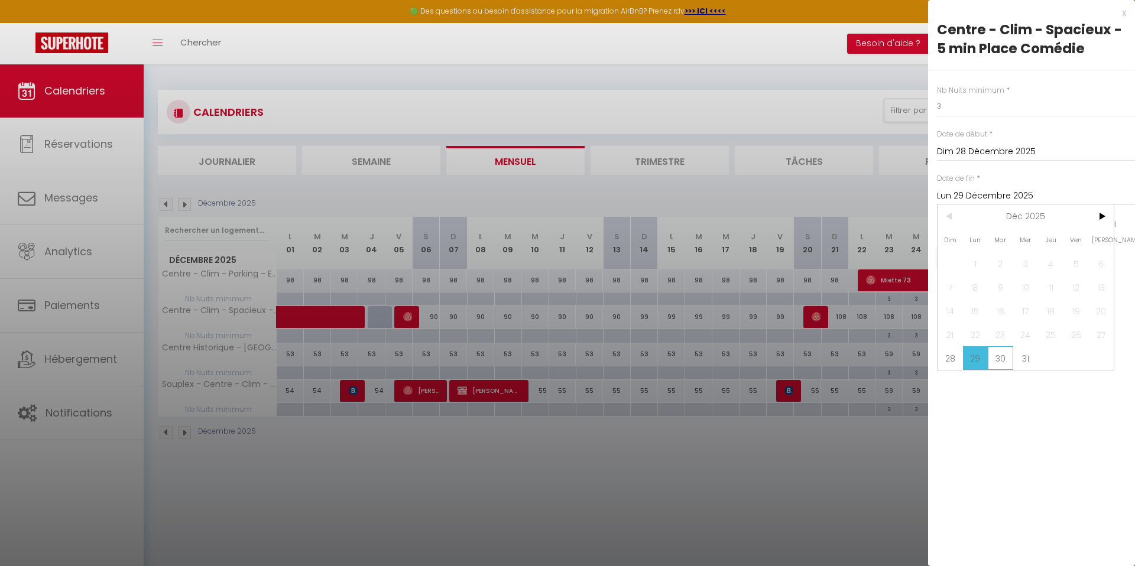
click at [1002, 353] on span "30" at bounding box center [1000, 358] width 25 height 24
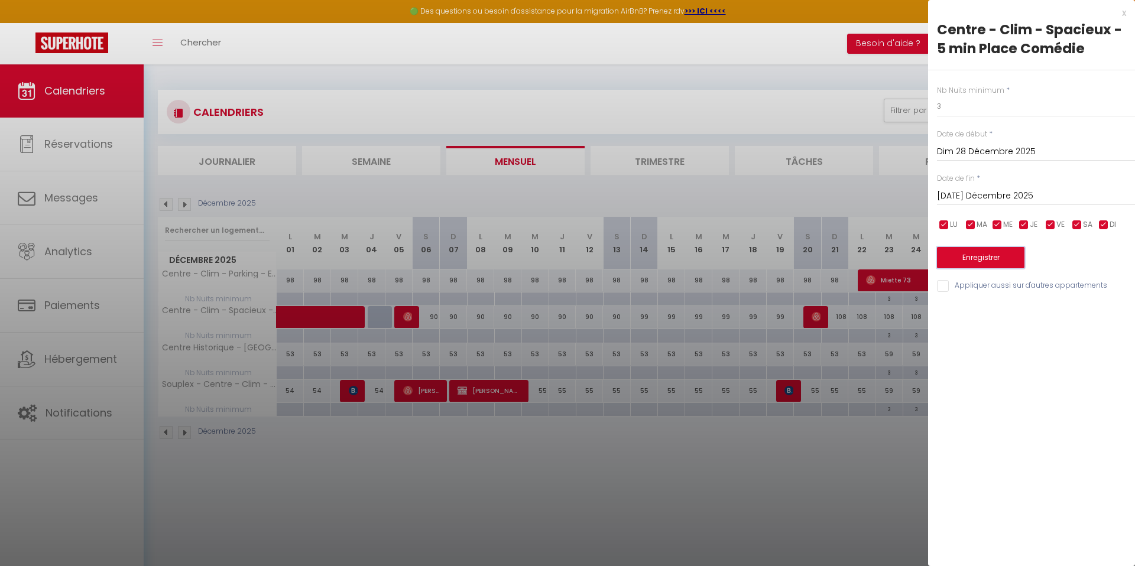
click at [984, 255] on button "Enregistrer" at bounding box center [980, 257] width 87 height 21
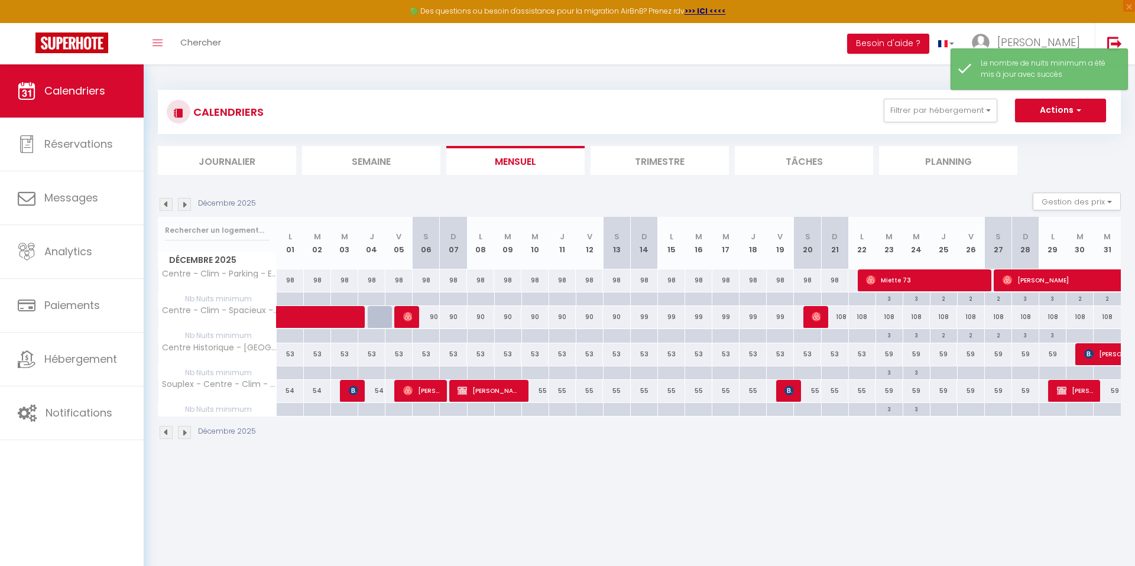
click at [1075, 335] on div at bounding box center [1079, 336] width 27 height 14
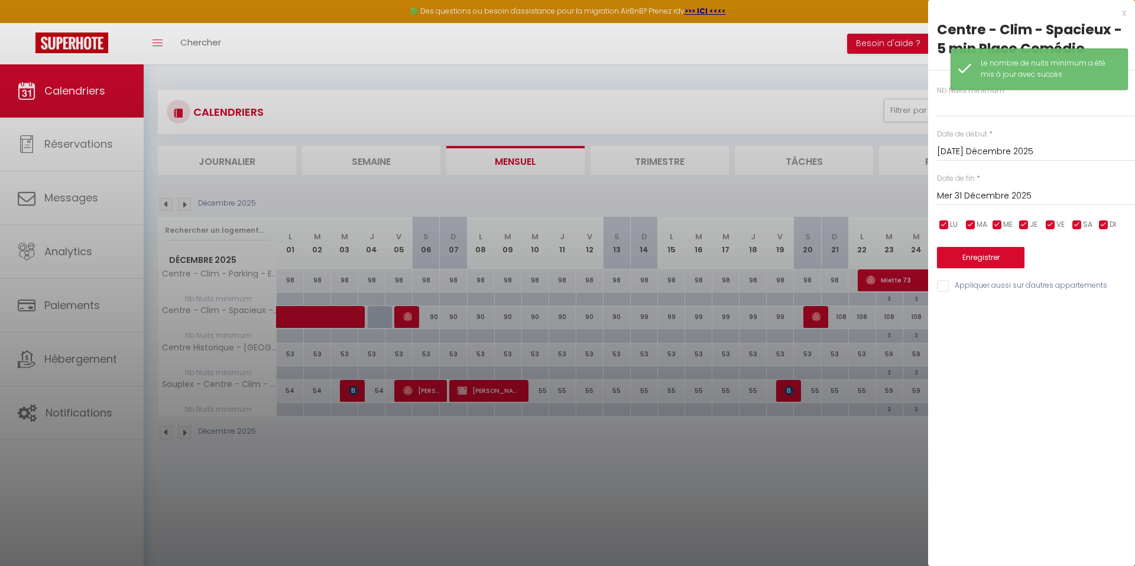
click at [946, 123] on div "Nb Nuits minimum * Date de début * Mar 30 Décembre 2025 < Déc 2025 > Dim Lun Ma…" at bounding box center [1031, 181] width 207 height 223
click at [945, 112] on input "text" at bounding box center [1036, 106] width 198 height 21
click at [961, 191] on input "Mer 31 Décembre 2025" at bounding box center [1036, 196] width 198 height 15
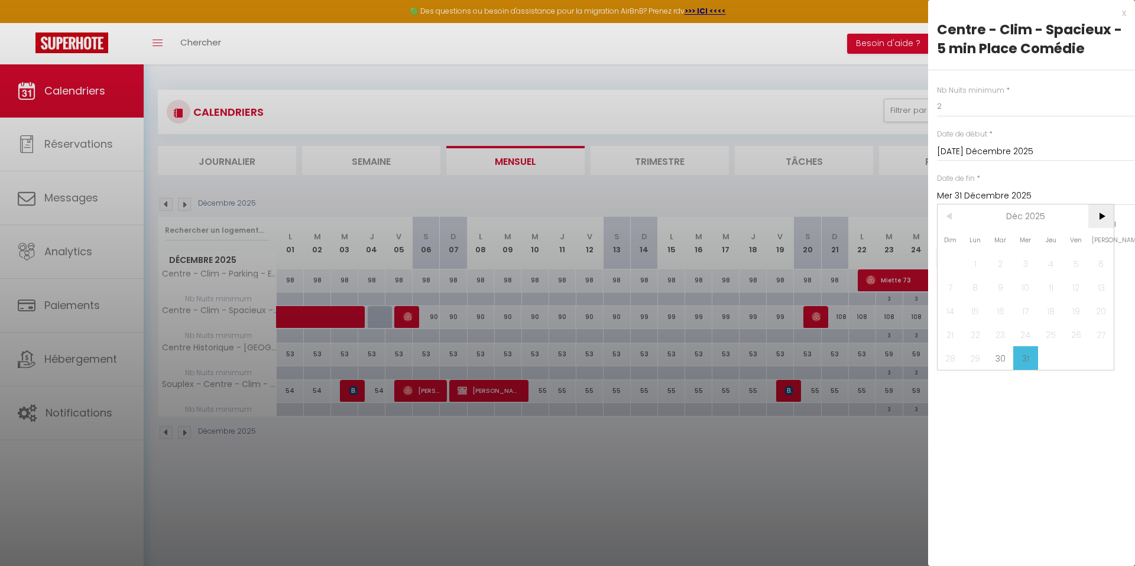
click at [1101, 220] on span ">" at bounding box center [1100, 217] width 25 height 24
click at [951, 223] on span "<" at bounding box center [950, 217] width 25 height 24
click at [1100, 216] on span ">" at bounding box center [1100, 217] width 25 height 24
click at [1056, 261] on span "1" at bounding box center [1050, 264] width 25 height 24
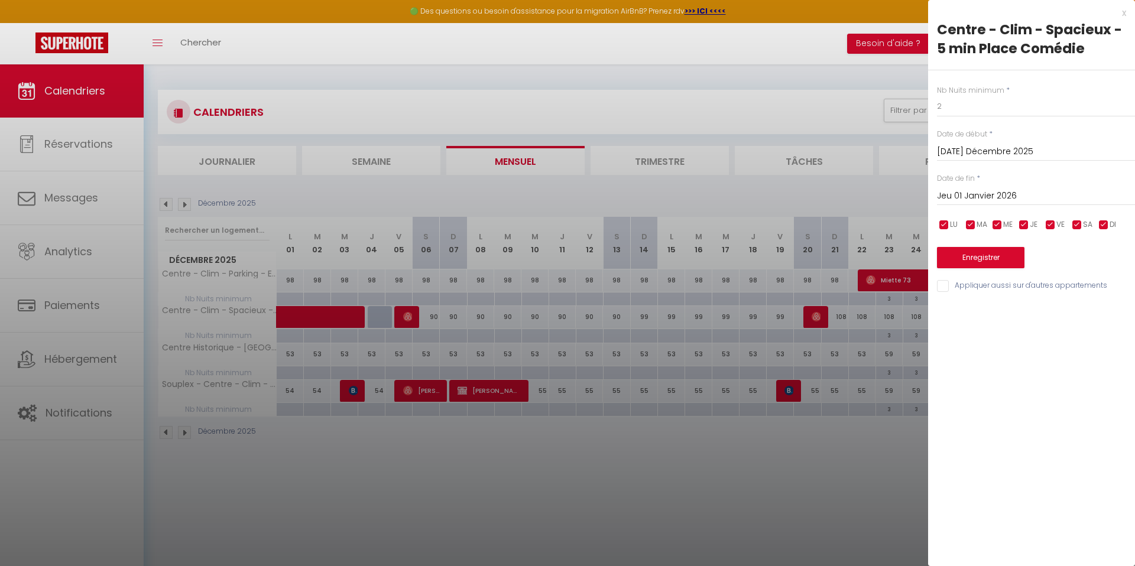
click at [991, 273] on div "Nb Nuits minimum * 2 Date de début * Mar 30 Décembre 2025 < Déc 2025 > Dim Lun …" at bounding box center [1031, 181] width 207 height 223
click at [975, 261] on button "Enregistrer" at bounding box center [980, 257] width 87 height 21
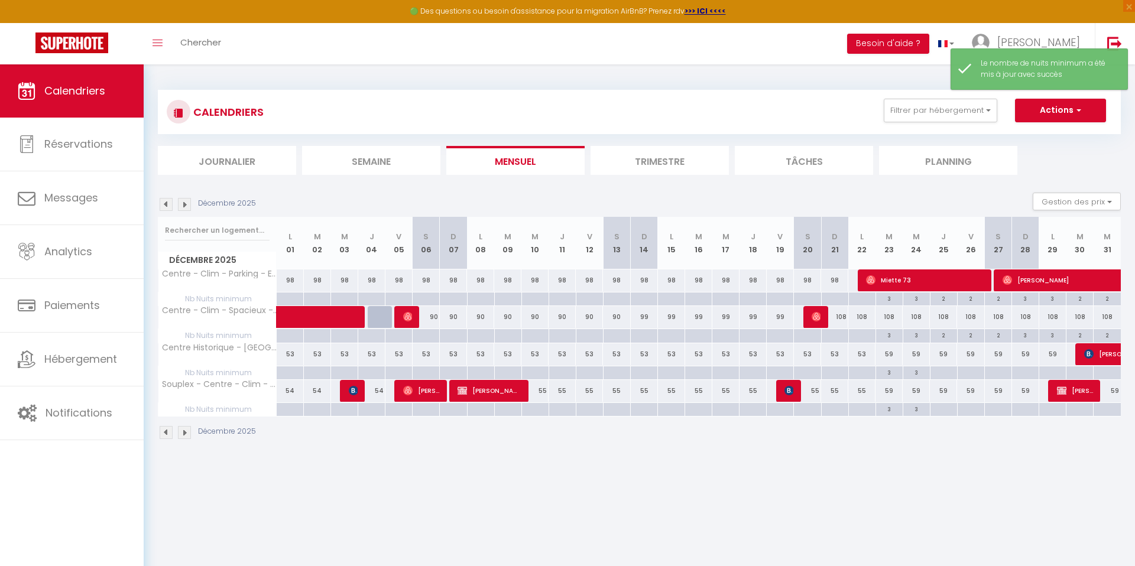
click at [183, 197] on div "Décembre 2025 Gestion des prix Nb Nuits minimum Règles Disponibilité" at bounding box center [639, 205] width 963 height 24
click at [183, 204] on img at bounding box center [184, 204] width 13 height 13
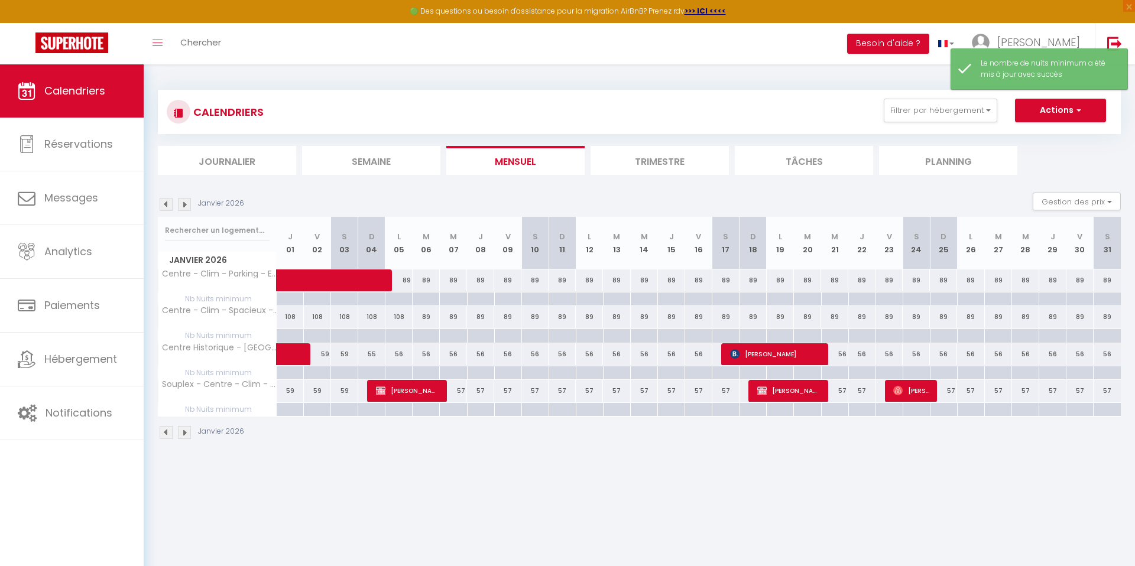
click at [167, 206] on img at bounding box center [166, 204] width 13 height 13
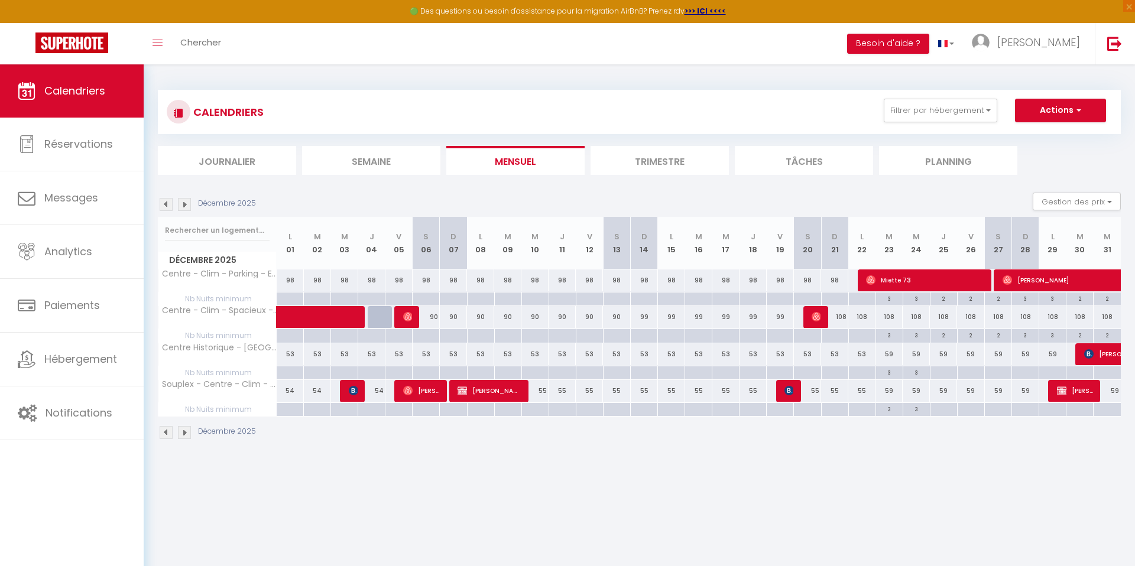
click at [948, 377] on div at bounding box center [943, 374] width 27 height 14
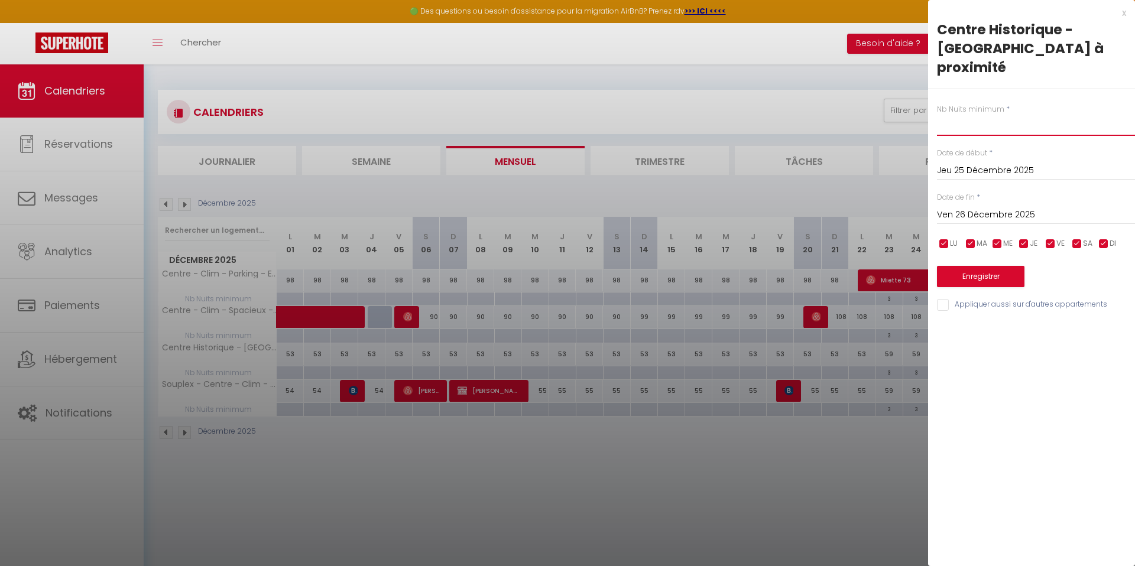
click at [946, 125] on input "text" at bounding box center [1036, 125] width 198 height 21
click at [973, 216] on input "Ven 26 Décembre 2025" at bounding box center [1036, 215] width 198 height 15
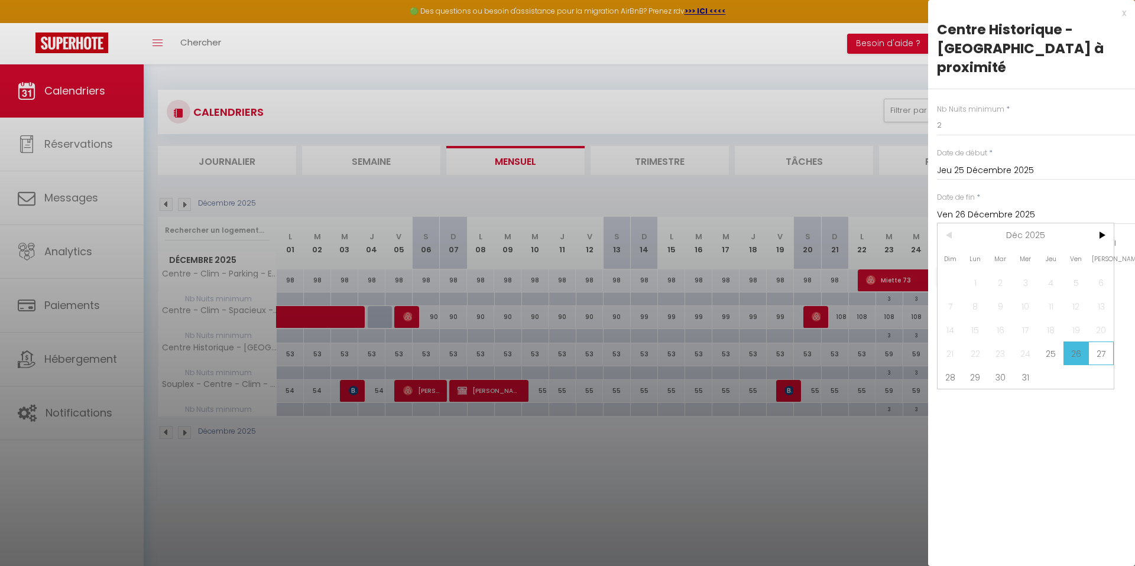
click at [1100, 354] on span "27" at bounding box center [1100, 354] width 25 height 24
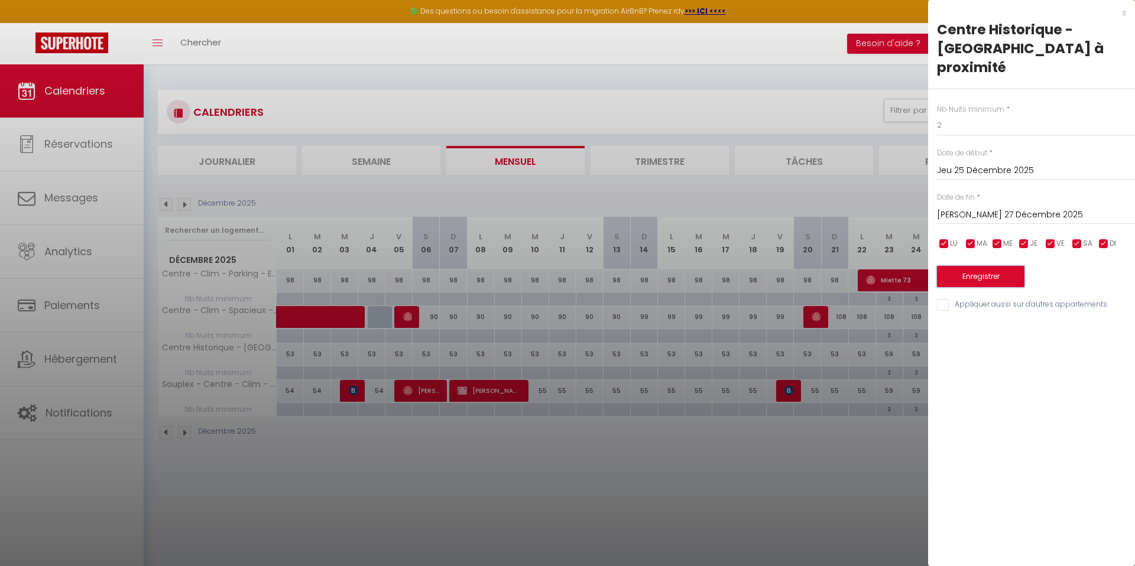
click at [994, 268] on button "Enregistrer" at bounding box center [980, 276] width 87 height 21
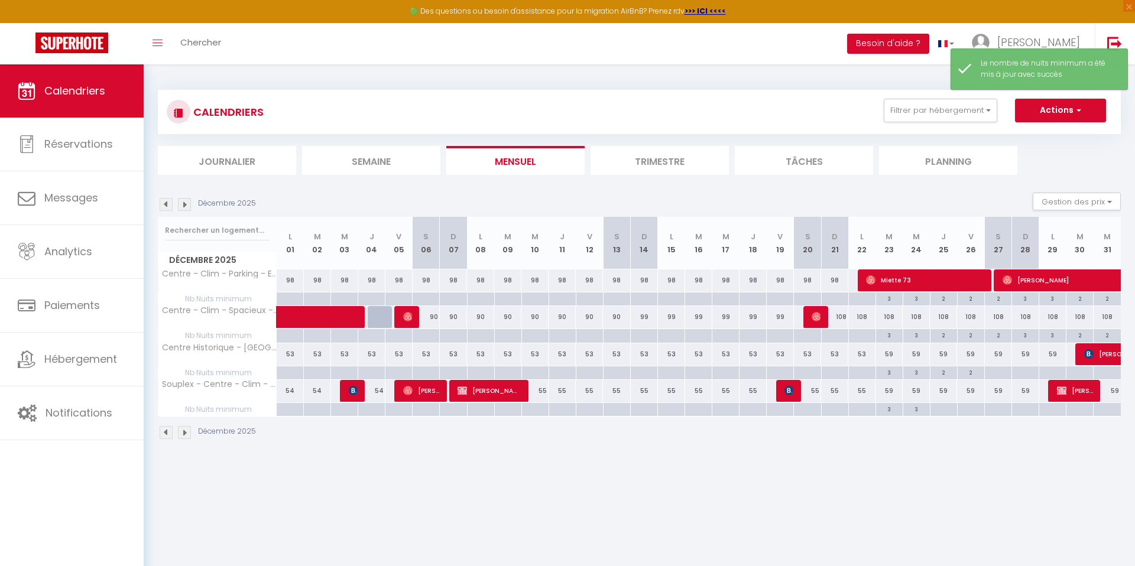
click at [999, 374] on div at bounding box center [997, 374] width 27 height 14
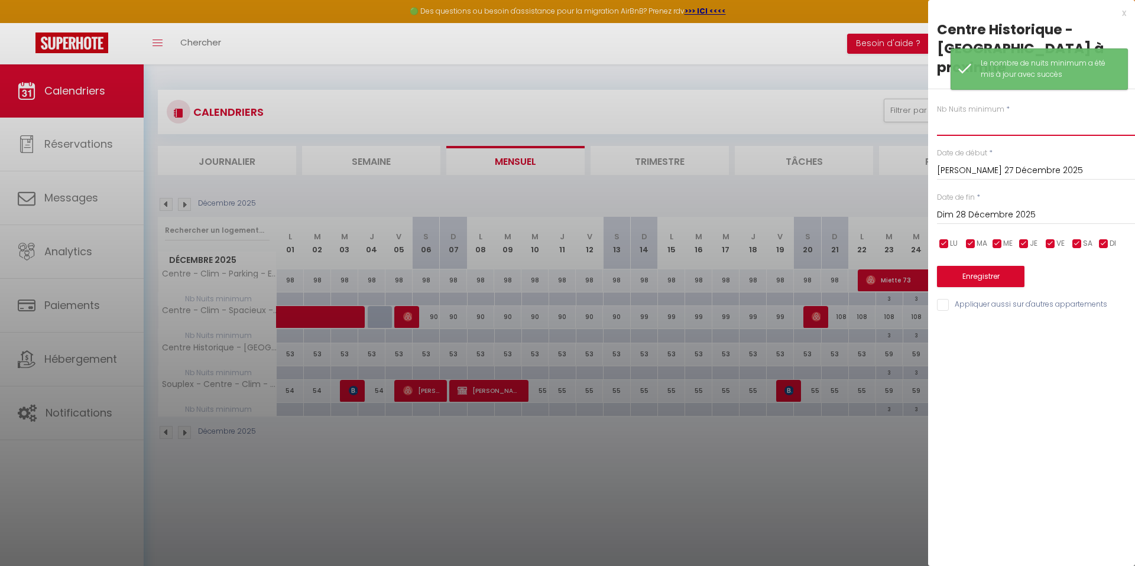
click at [946, 130] on input "text" at bounding box center [1036, 125] width 198 height 21
click at [973, 210] on input "Dim 28 Décembre 2025" at bounding box center [1036, 215] width 198 height 15
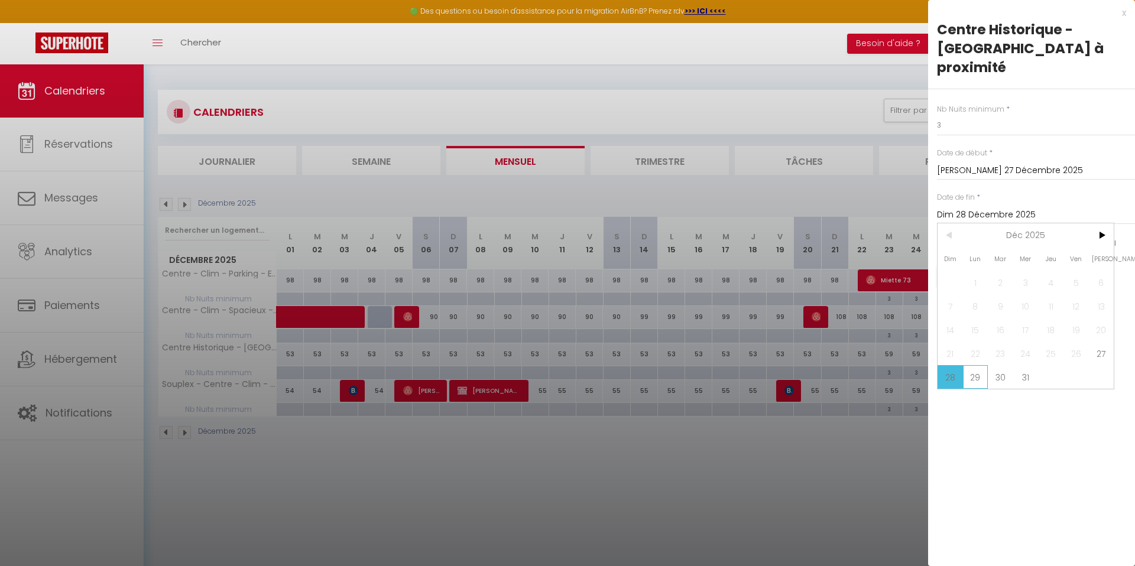
click at [967, 375] on span "29" at bounding box center [975, 377] width 25 height 24
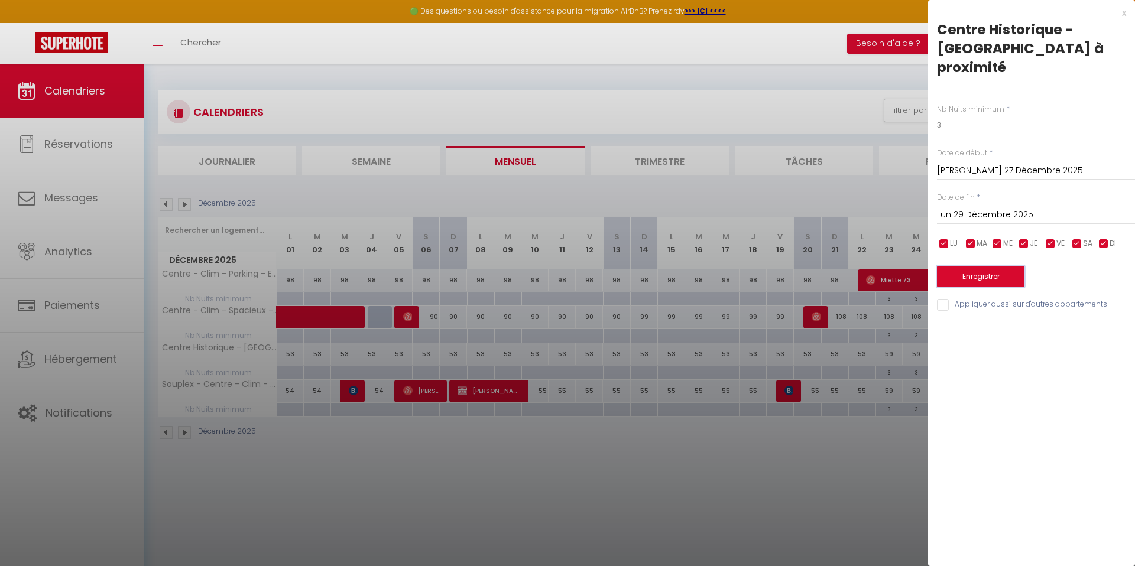
click at [966, 277] on button "Enregistrer" at bounding box center [980, 276] width 87 height 21
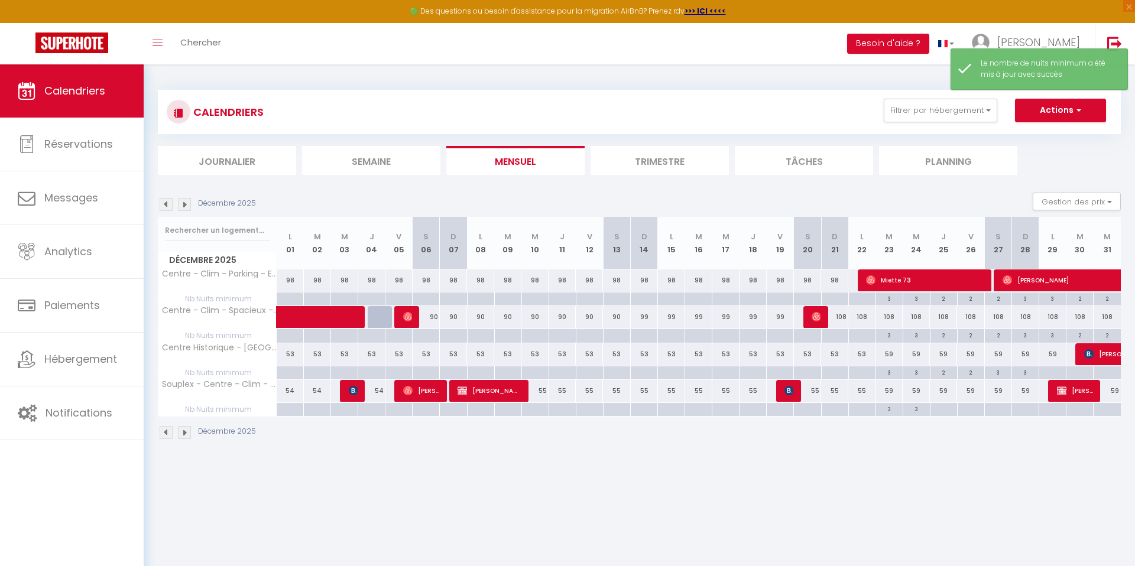
click at [1052, 373] on div at bounding box center [1052, 374] width 27 height 14
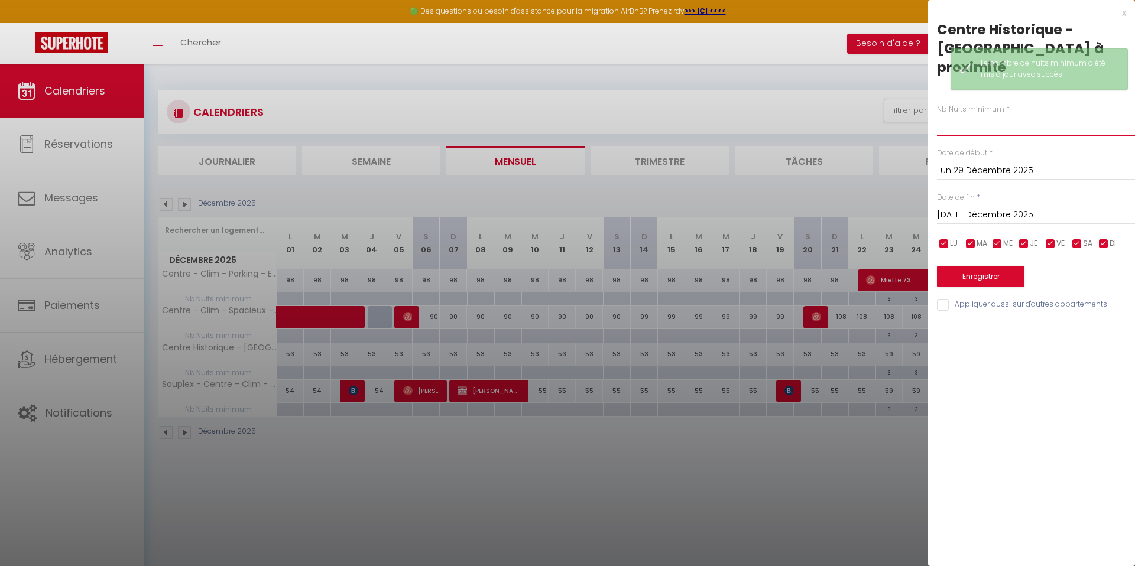
click at [957, 120] on input "text" at bounding box center [1036, 125] width 198 height 21
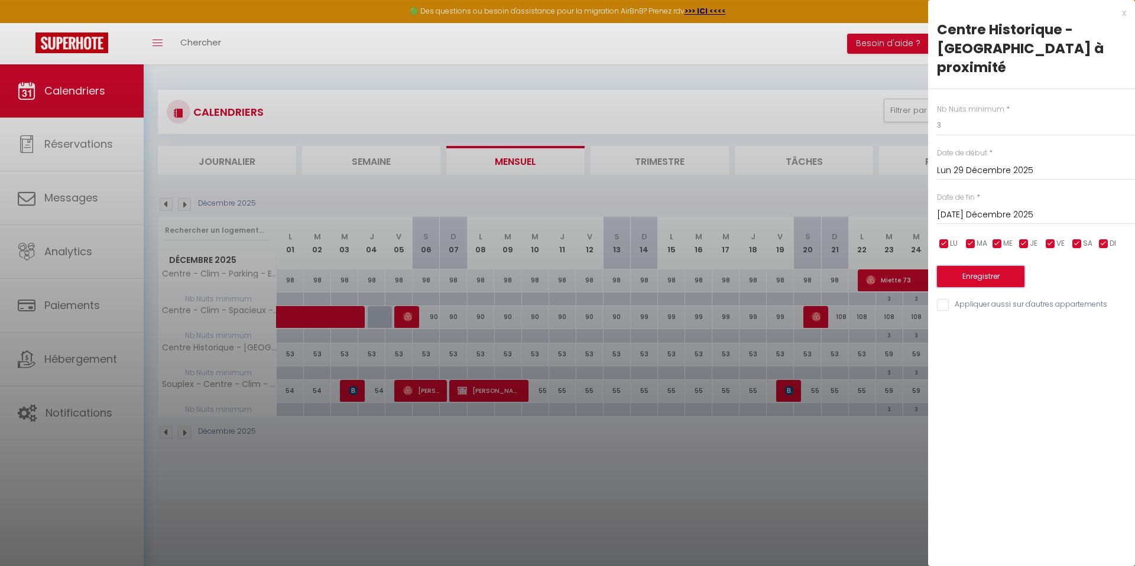
click at [980, 273] on button "Enregistrer" at bounding box center [980, 276] width 87 height 21
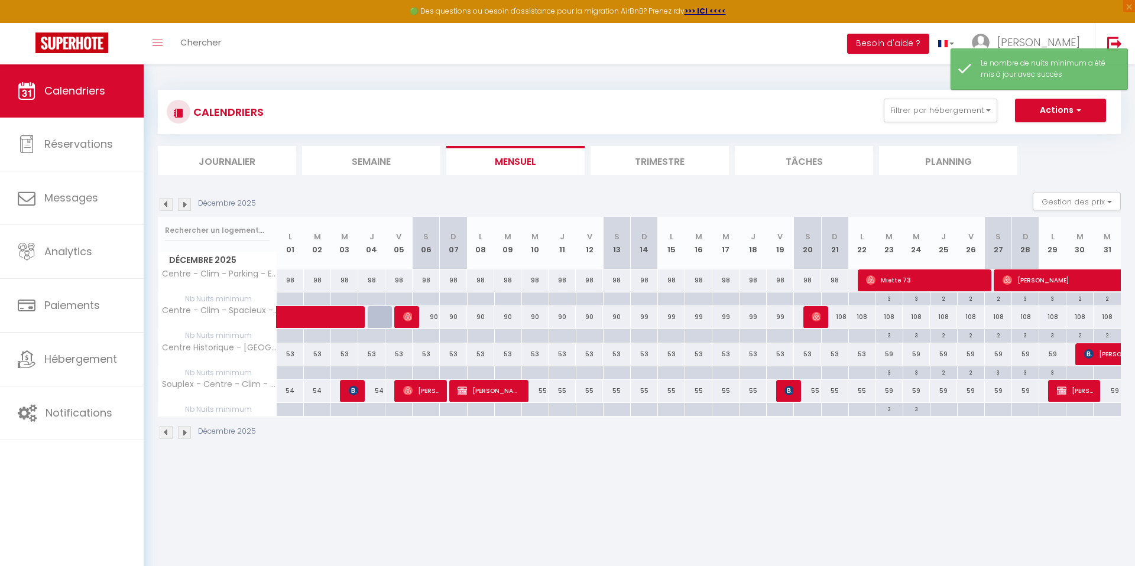
click at [1074, 374] on div at bounding box center [1079, 374] width 27 height 14
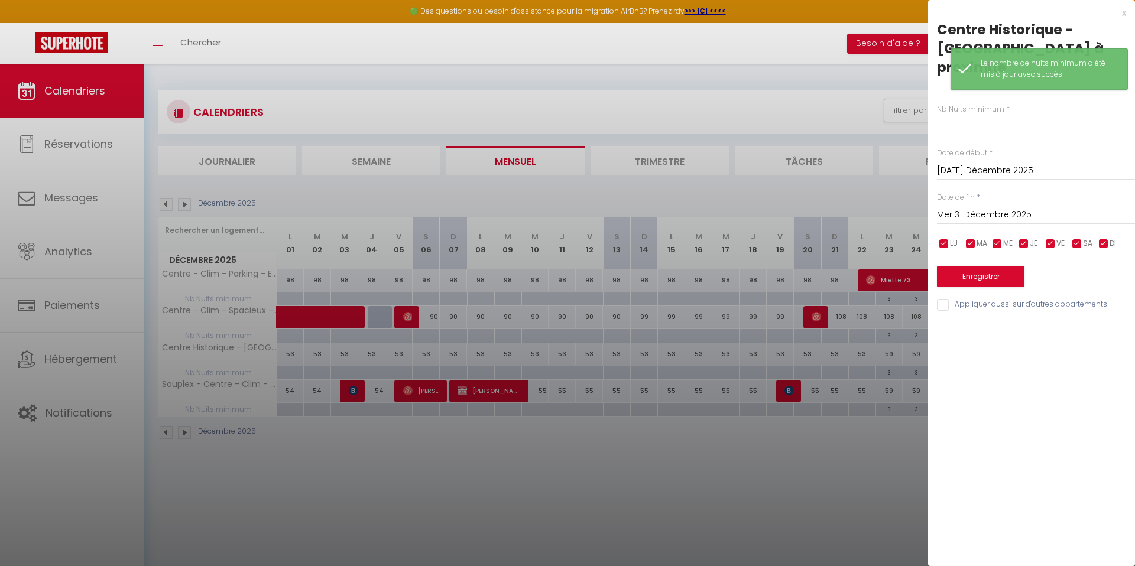
click at [993, 138] on div "Nb Nuits minimum * Date de début * Mar 30 Décembre 2025 < Déc 2025 > Dim Lun Ma…" at bounding box center [1031, 200] width 207 height 223
click at [973, 121] on input "text" at bounding box center [1036, 125] width 198 height 21
click at [997, 205] on div "Mer 31 Décembre 2025 < Déc 2025 > Dim Lun Mar Mer Jeu Ven Sam 1 2 3 4 5 6 7 8 9…" at bounding box center [1036, 213] width 198 height 21
click at [997, 215] on input "Mer 31 Décembre 2025" at bounding box center [1036, 215] width 198 height 15
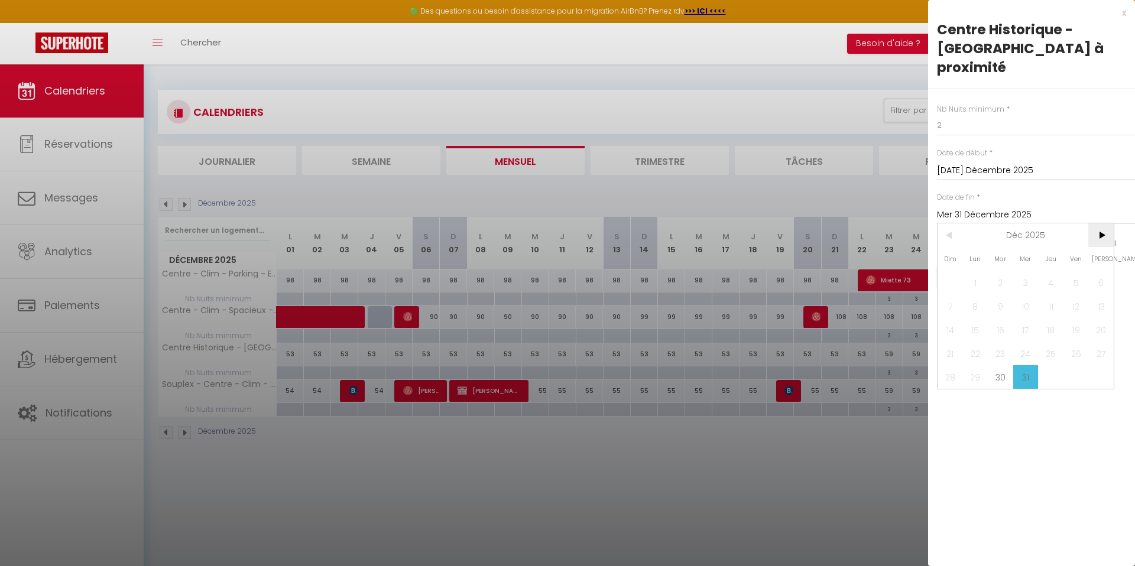
click at [1100, 241] on span ">" at bounding box center [1100, 235] width 25 height 24
click at [1049, 283] on span "1" at bounding box center [1050, 283] width 25 height 24
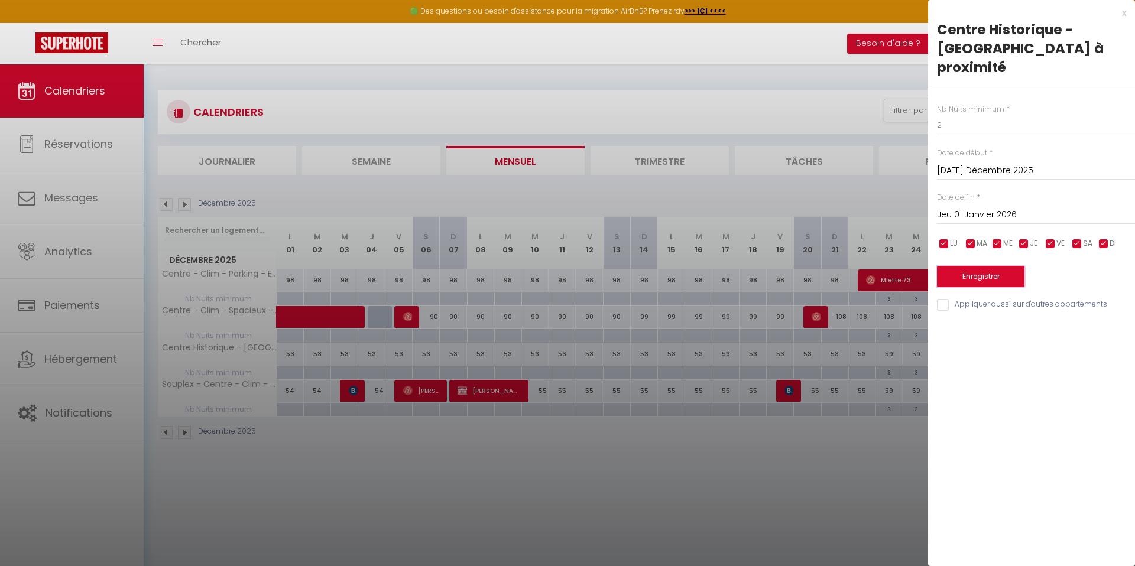
click at [984, 276] on button "Enregistrer" at bounding box center [980, 276] width 87 height 21
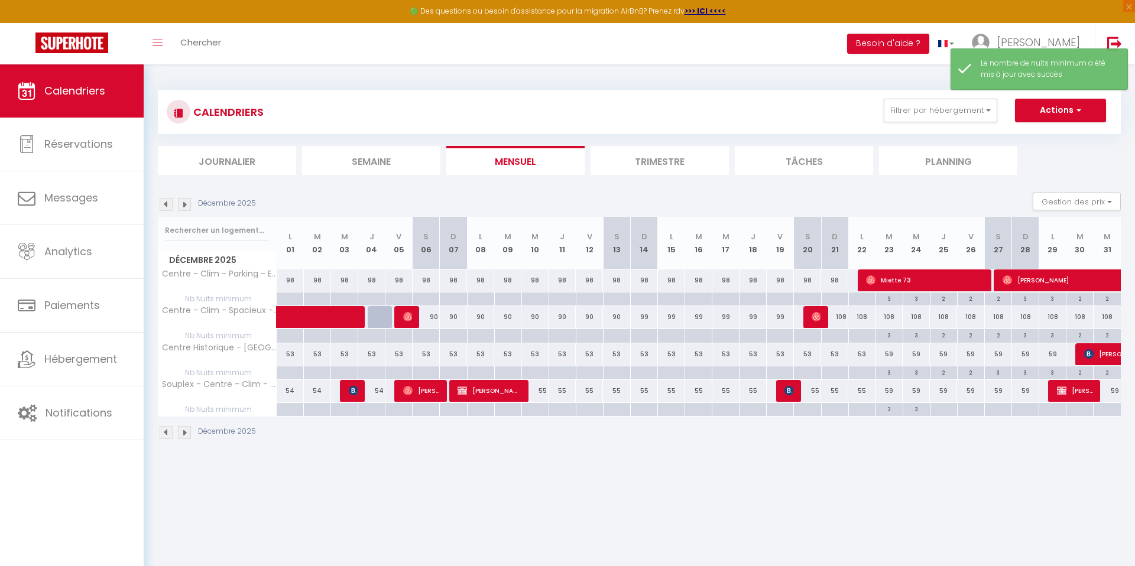
click at [946, 409] on div at bounding box center [943, 410] width 27 height 14
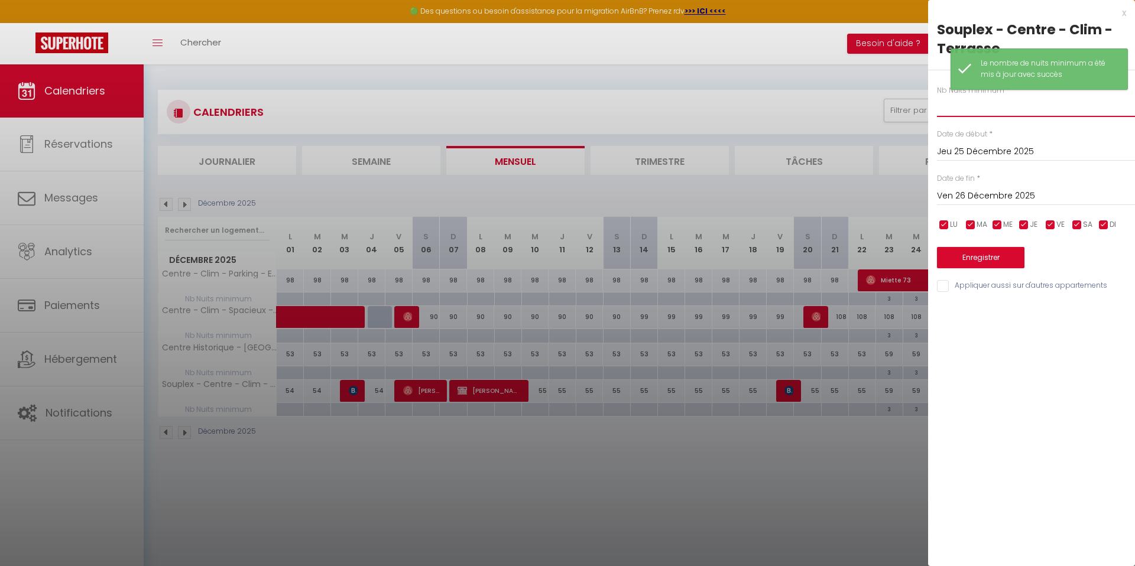
click at [954, 111] on input "text" at bounding box center [1036, 106] width 198 height 21
click at [979, 189] on input "Ven 26 Décembre 2025" at bounding box center [1036, 196] width 198 height 15
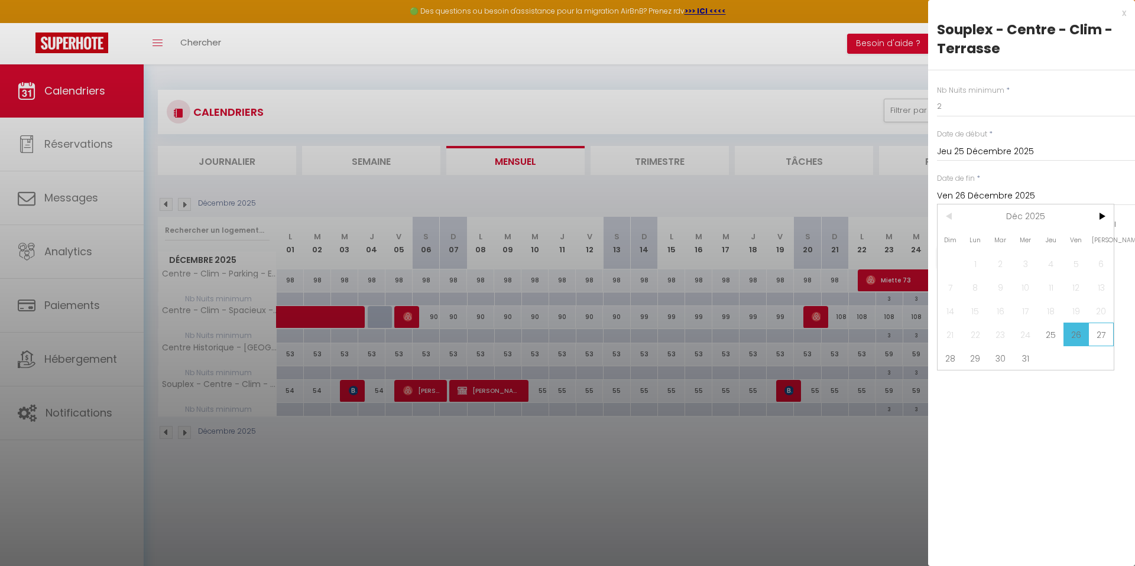
click at [1097, 334] on span "27" at bounding box center [1100, 335] width 25 height 24
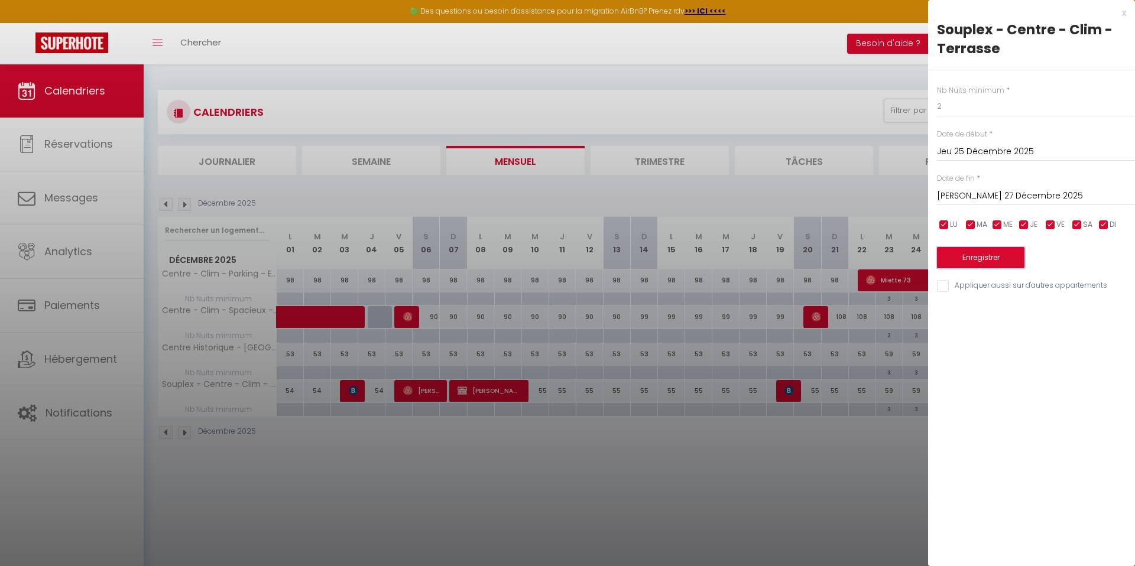
click at [997, 252] on button "Enregistrer" at bounding box center [980, 257] width 87 height 21
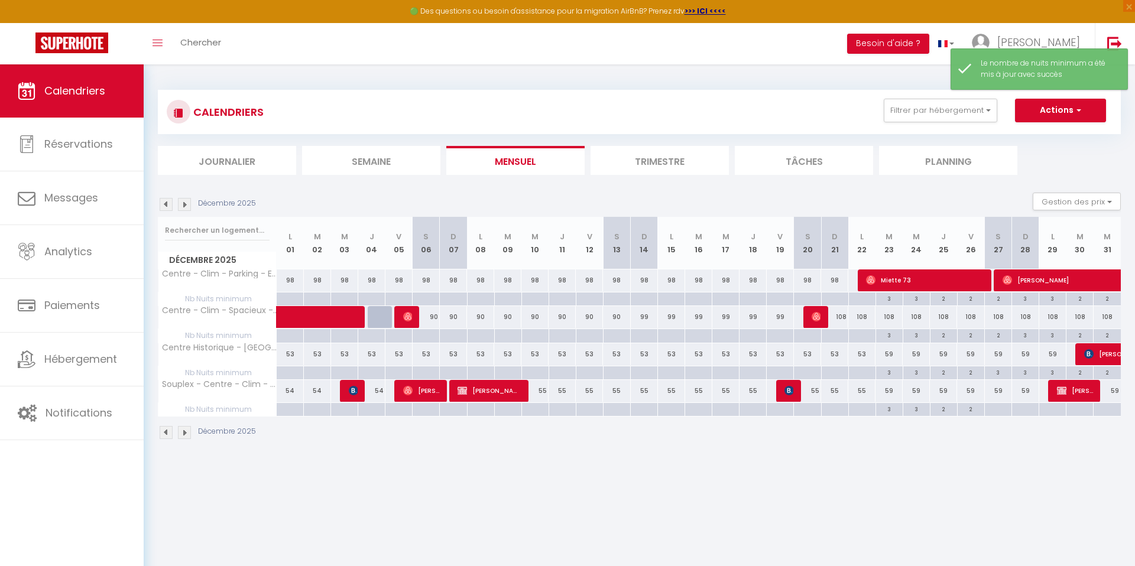
click at [999, 413] on div at bounding box center [997, 410] width 27 height 14
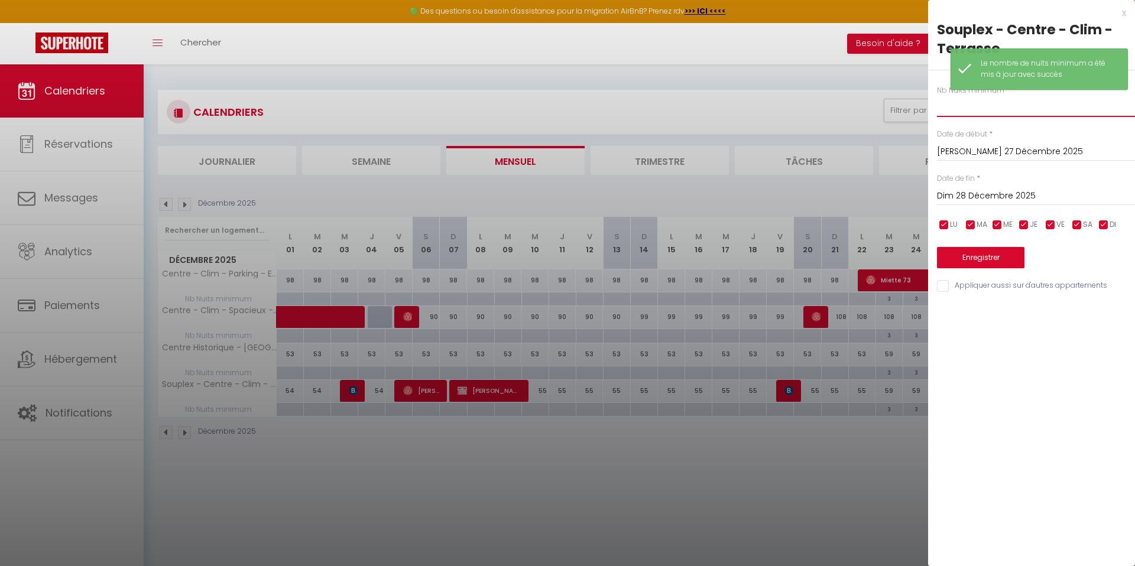
click at [956, 109] on input "text" at bounding box center [1036, 106] width 198 height 21
click at [996, 195] on input "Dim 28 Décembre 2025" at bounding box center [1036, 196] width 198 height 15
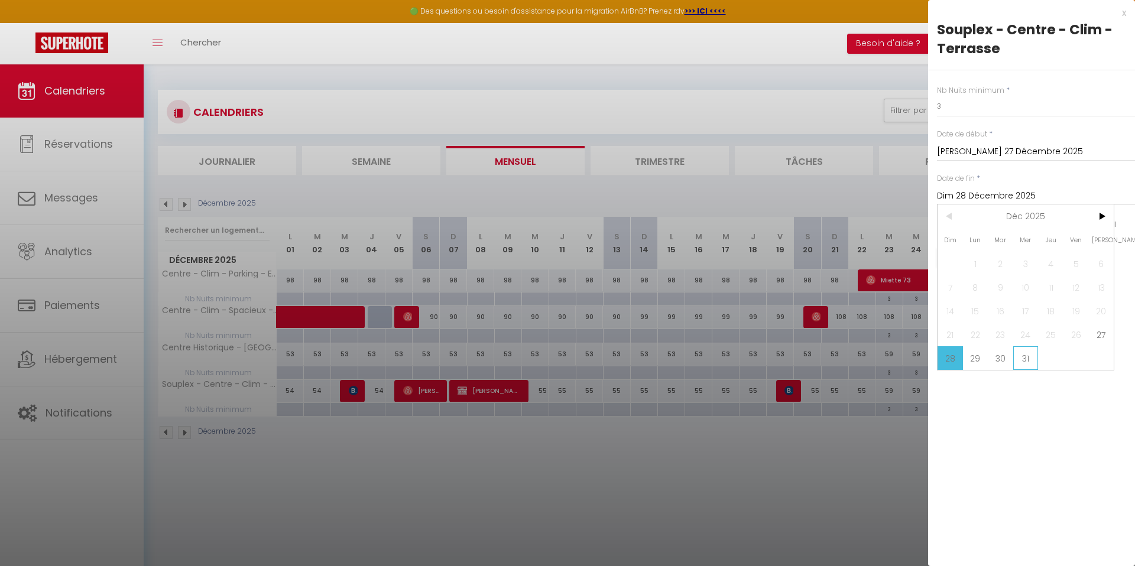
click at [1014, 358] on span "31" at bounding box center [1025, 358] width 25 height 24
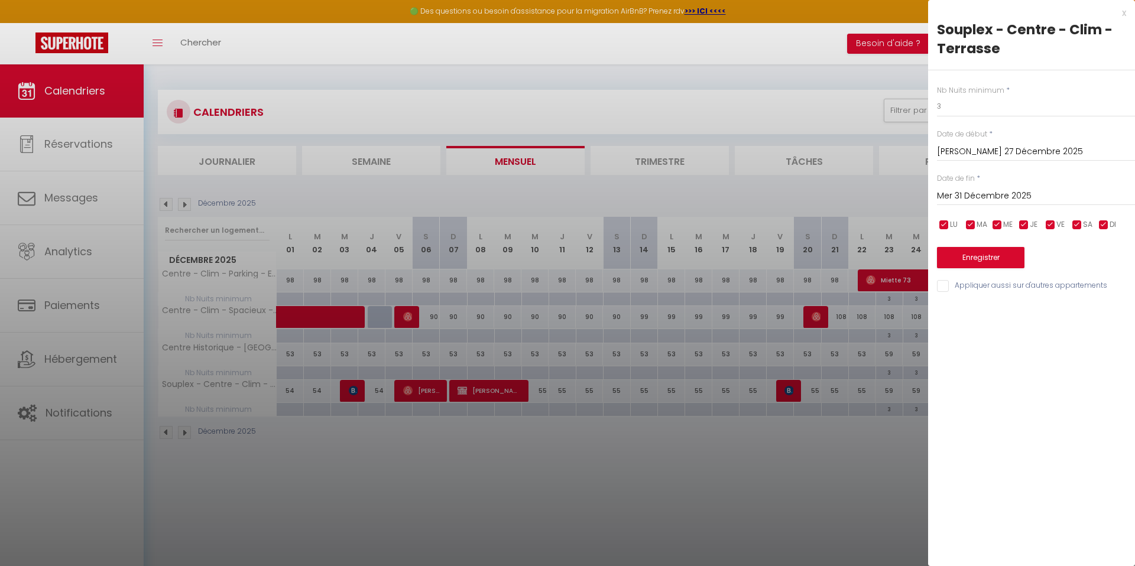
click at [977, 198] on input "Mer 31 Décembre 2025" at bounding box center [1036, 196] width 198 height 15
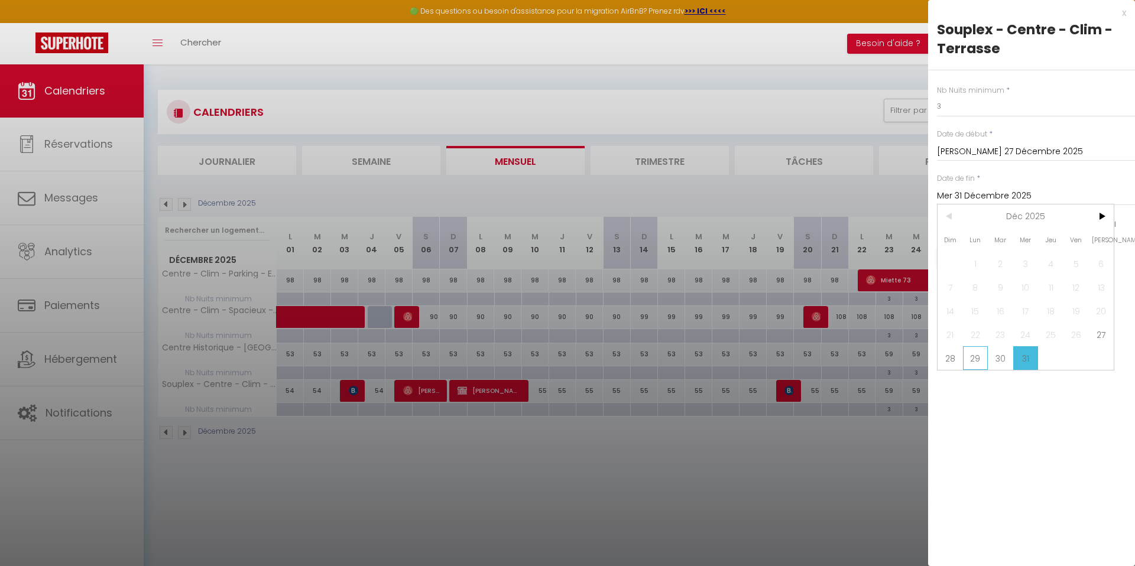
click at [976, 359] on span "29" at bounding box center [975, 358] width 25 height 24
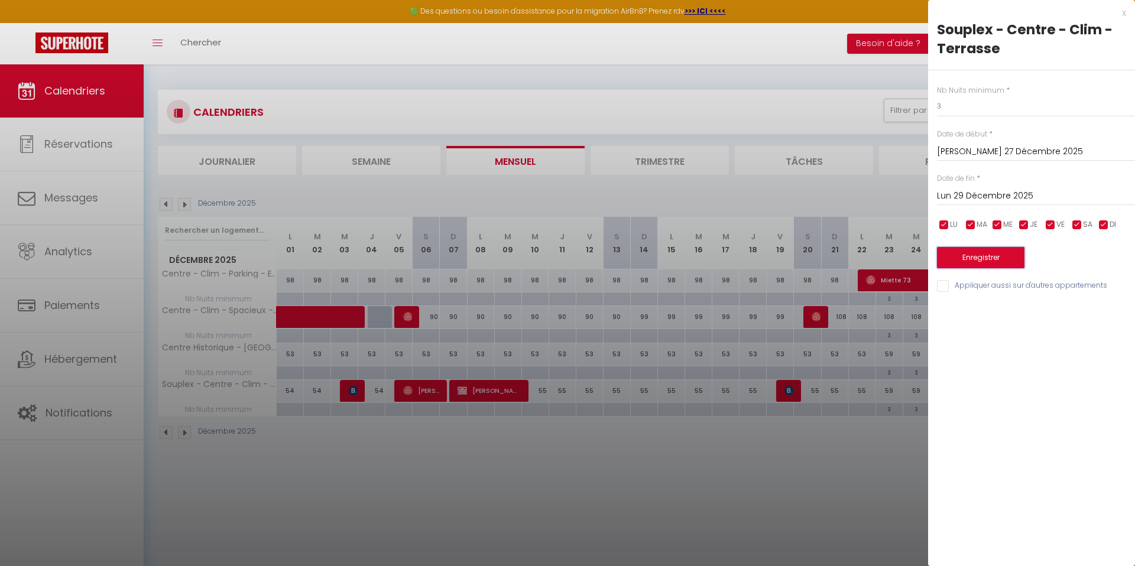
click at [981, 256] on button "Enregistrer" at bounding box center [980, 257] width 87 height 21
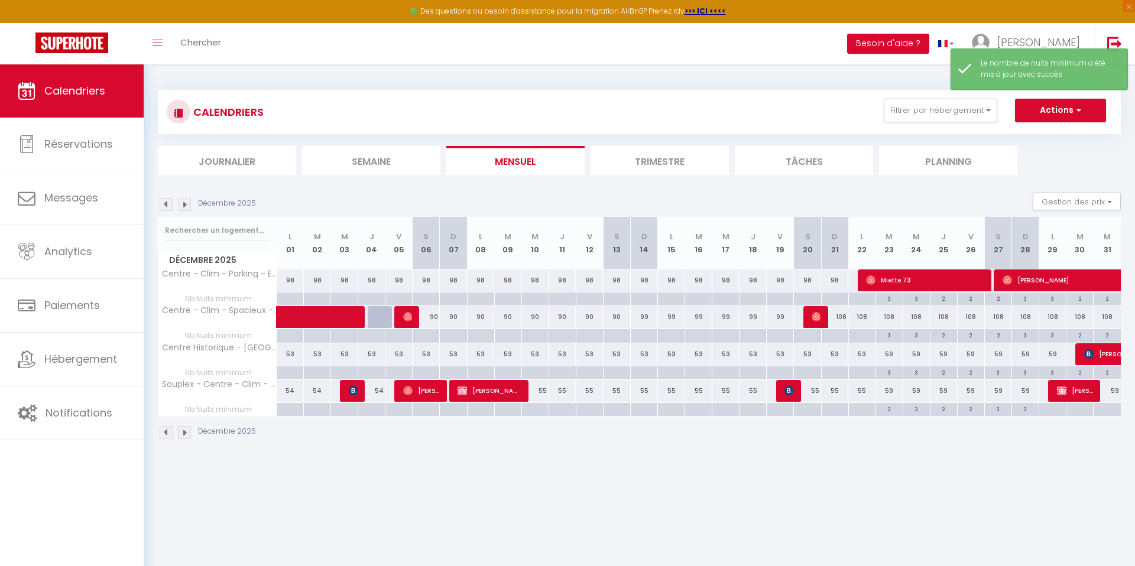
click at [1046, 409] on div at bounding box center [1052, 410] width 27 height 14
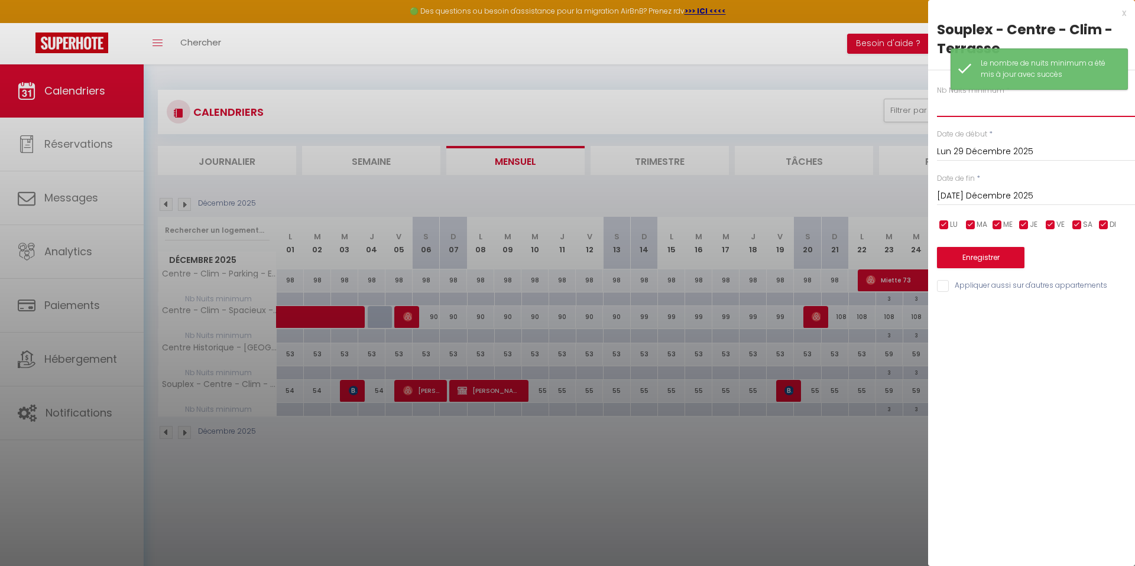
click at [957, 111] on input "text" at bounding box center [1036, 106] width 198 height 21
click at [971, 256] on button "Enregistrer" at bounding box center [980, 257] width 87 height 21
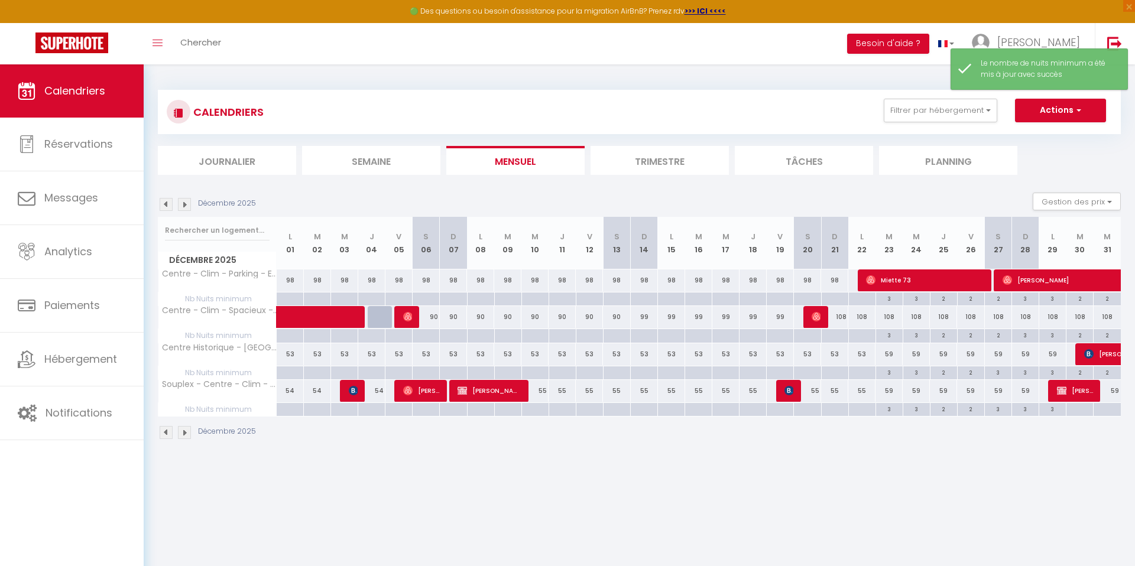
click at [1082, 410] on div at bounding box center [1079, 410] width 27 height 14
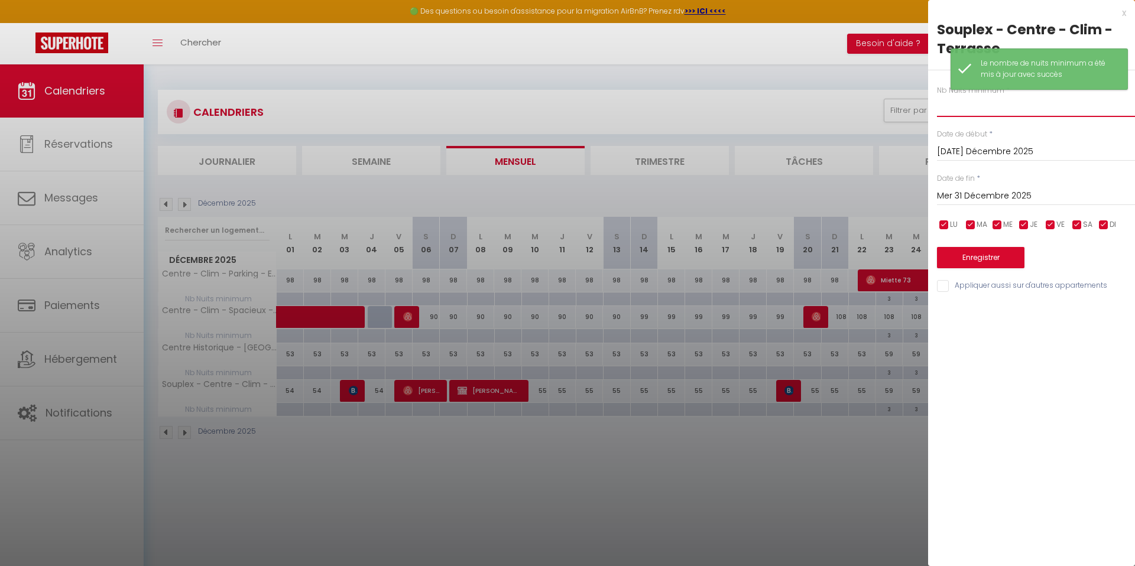
click at [955, 115] on input "text" at bounding box center [1036, 106] width 198 height 21
click at [969, 192] on input "Mer 31 Décembre 2025" at bounding box center [1036, 196] width 198 height 15
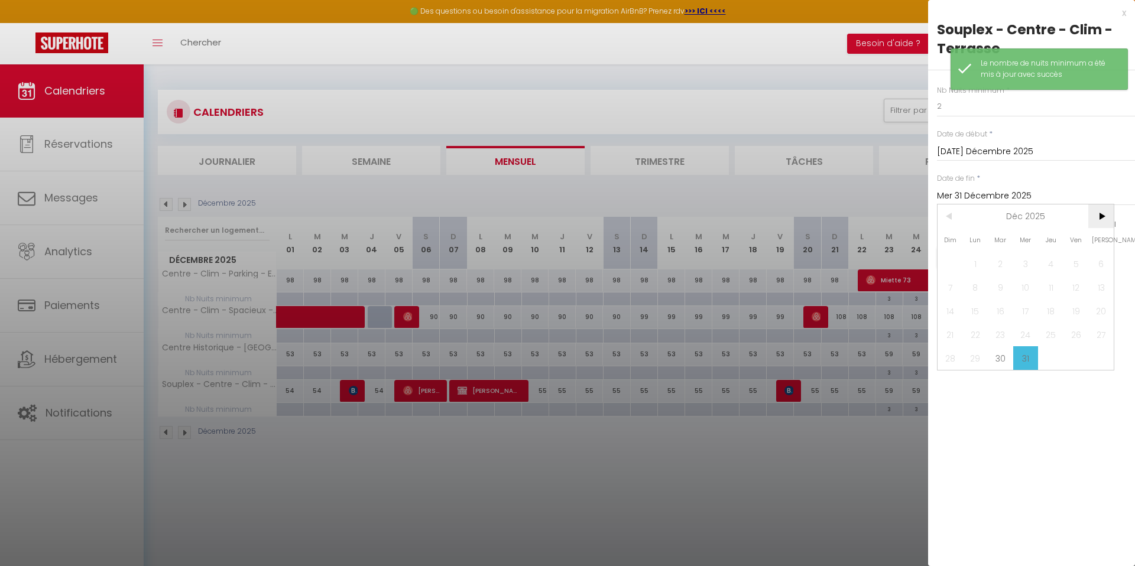
click at [1104, 217] on span ">" at bounding box center [1100, 217] width 25 height 24
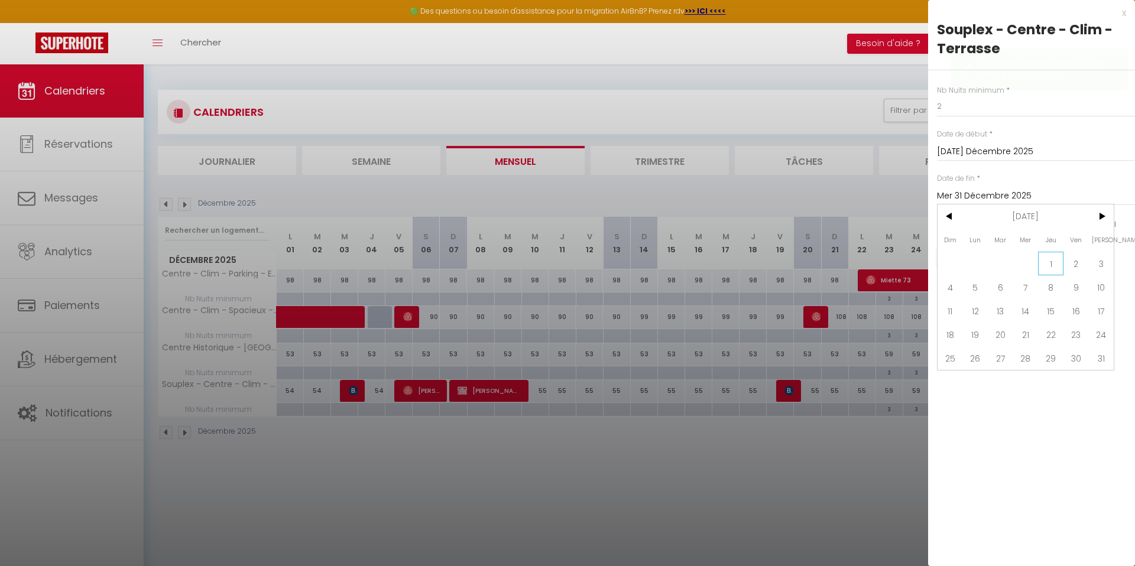
click at [1046, 266] on span "1" at bounding box center [1050, 264] width 25 height 24
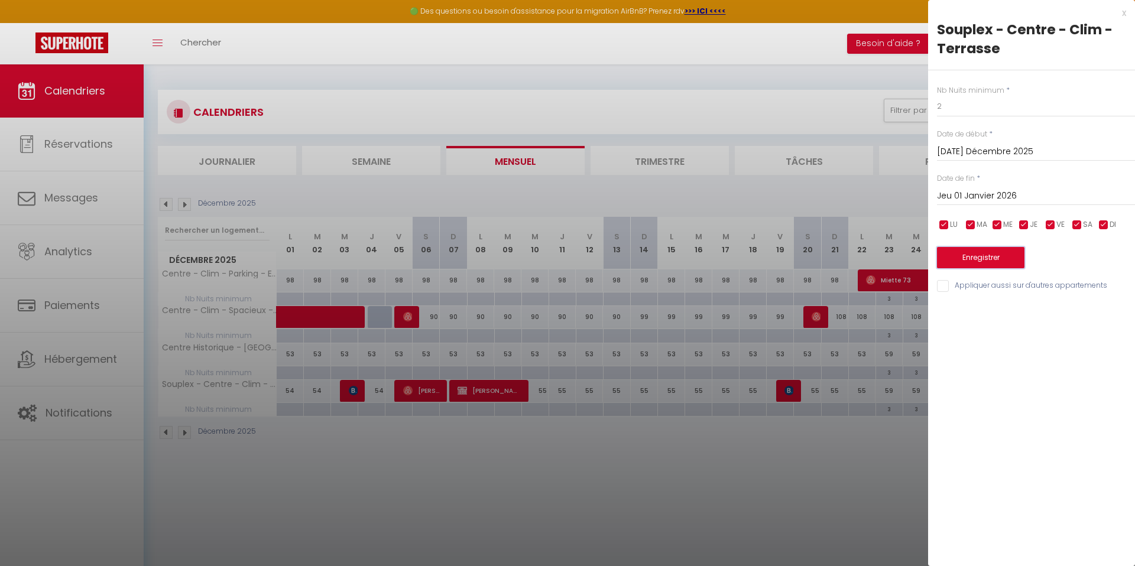
click at [999, 259] on button "Enregistrer" at bounding box center [980, 257] width 87 height 21
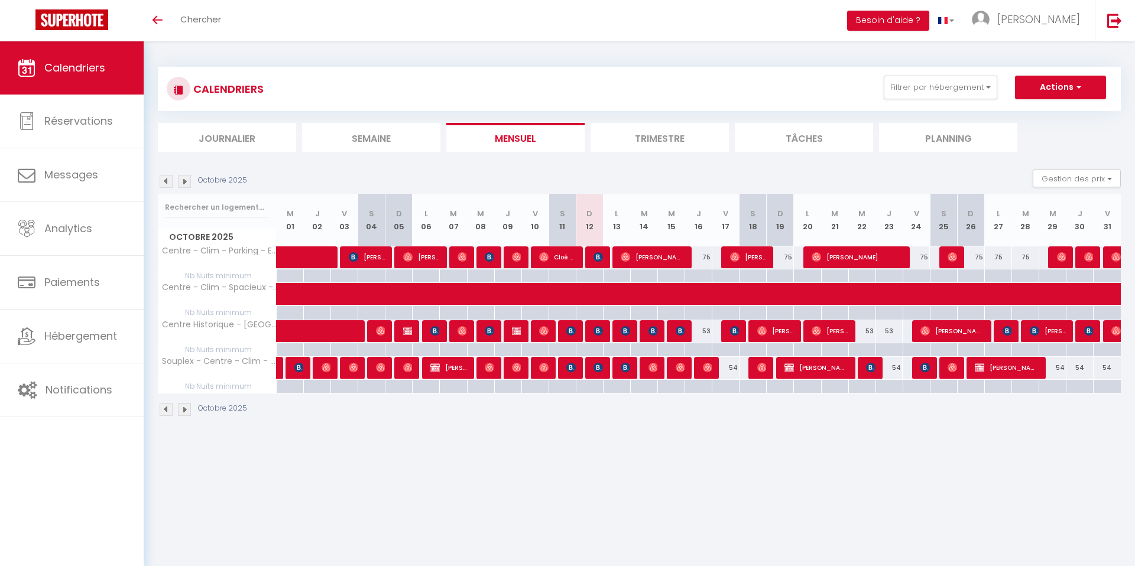
click at [186, 187] on img at bounding box center [184, 181] width 13 height 13
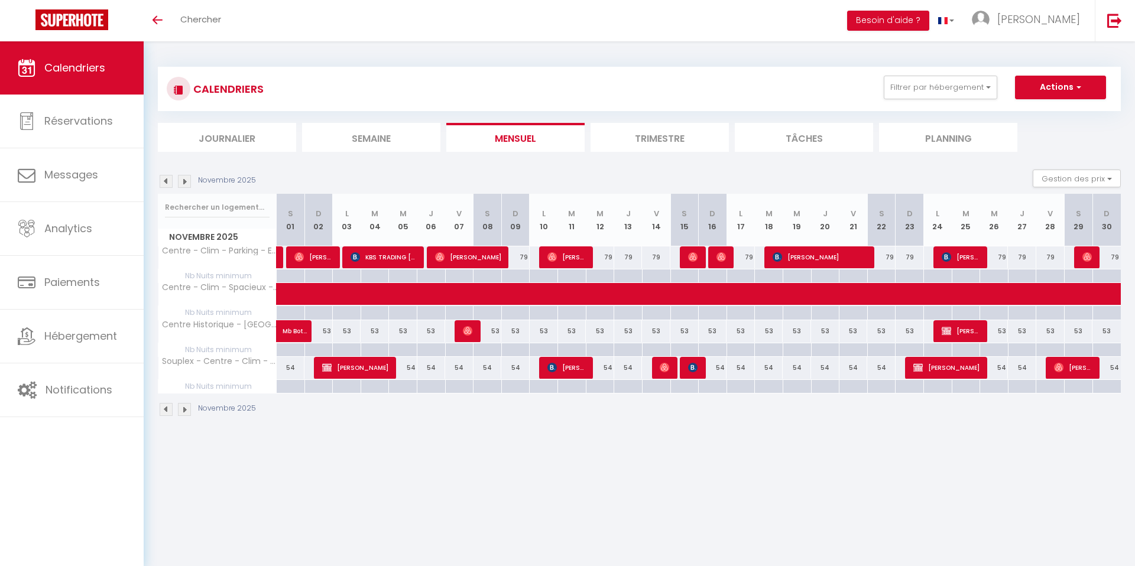
click at [186, 187] on img at bounding box center [184, 181] width 13 height 13
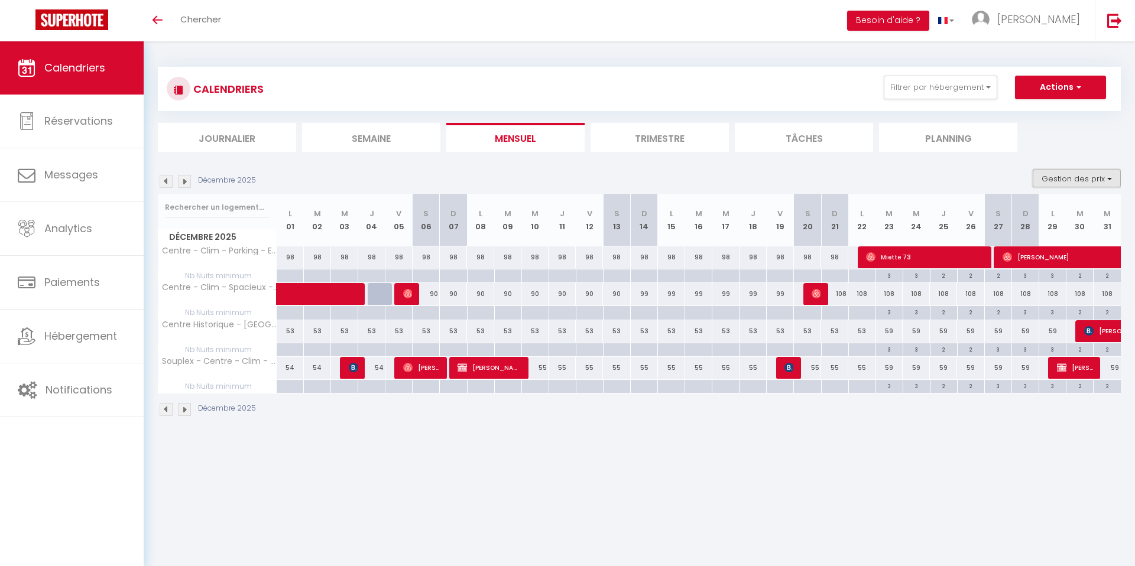
click at [1074, 187] on button "Gestion des prix" at bounding box center [1077, 179] width 88 height 18
click at [1073, 187] on button "Gestion des prix" at bounding box center [1077, 179] width 88 height 18
click at [1000, 388] on div "3" at bounding box center [998, 385] width 27 height 11
type input "3"
type input "[PERSON_NAME] 27 Décembre 2025"
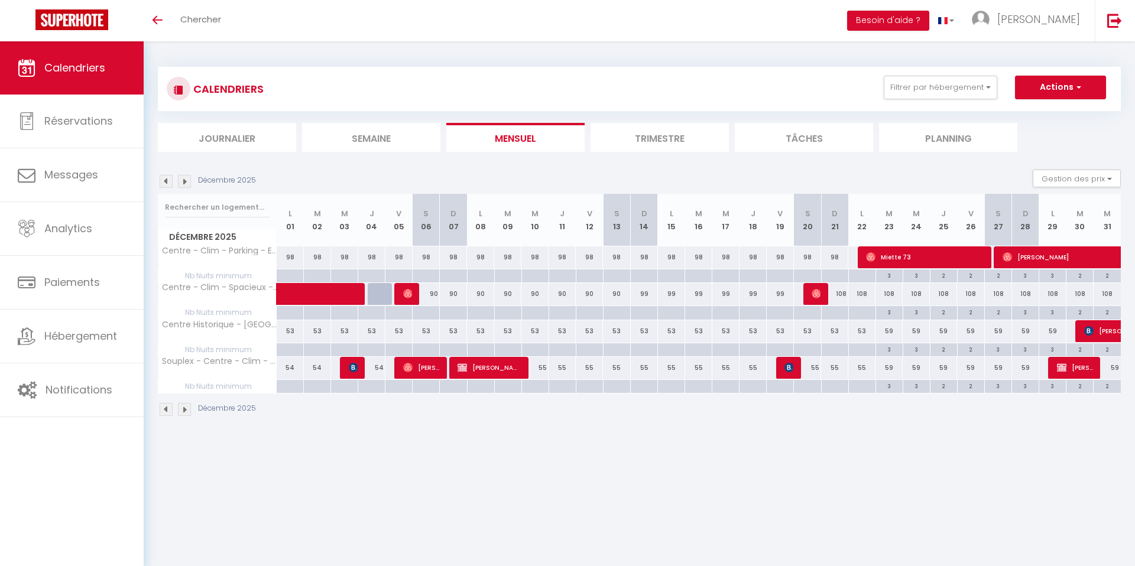
type input "Dim 28 Décembre 2025"
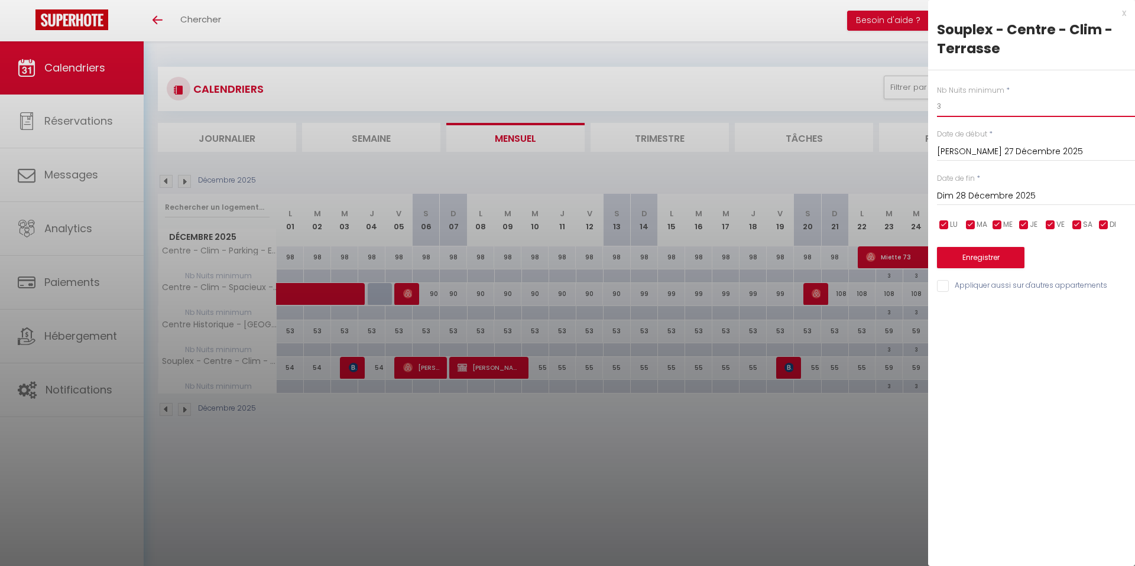
click at [951, 108] on input "3" at bounding box center [1036, 106] width 198 height 21
type input "2"
click at [984, 259] on button "Enregistrer" at bounding box center [980, 257] width 87 height 21
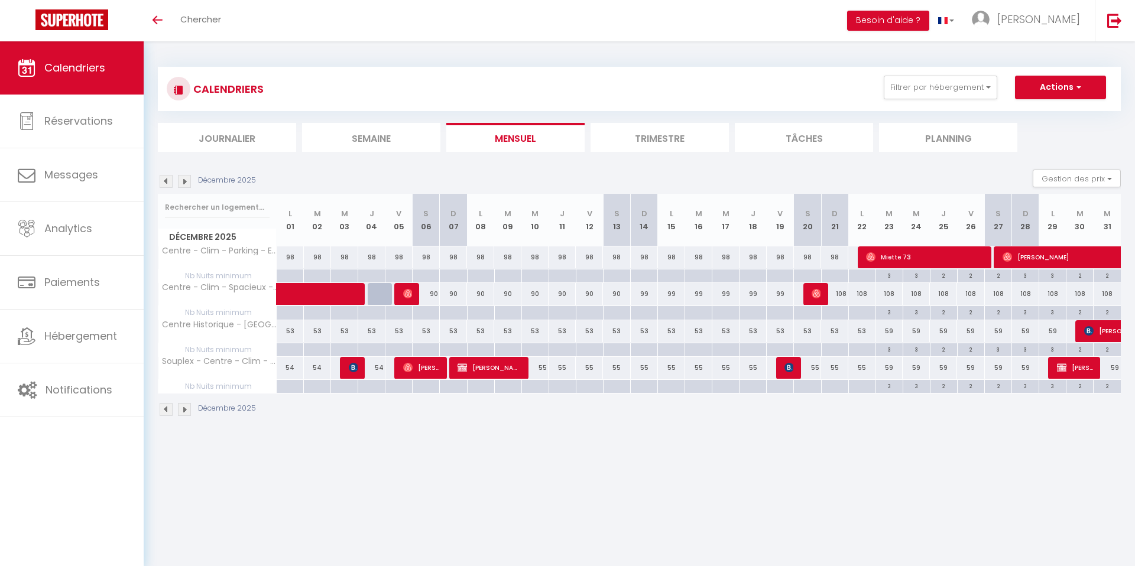
click at [1025, 385] on div "3" at bounding box center [1025, 385] width 27 height 11
type input "3"
type input "Dim 28 Décembre 2025"
type input "Lun 29 Décembre 2025"
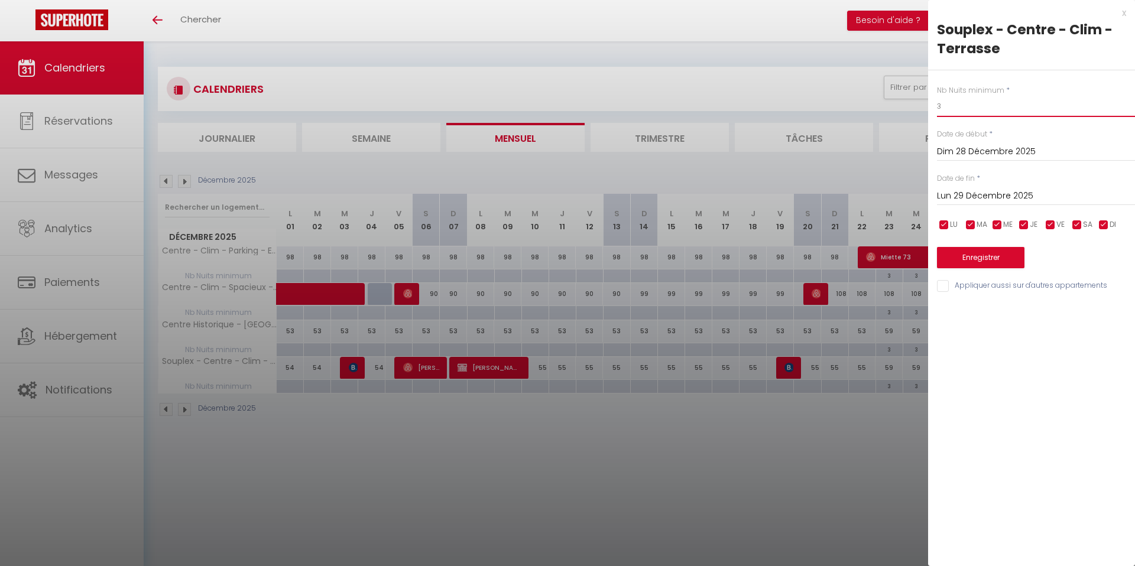
click at [945, 108] on input "3" at bounding box center [1036, 106] width 198 height 21
type input "2"
click at [970, 258] on button "Enregistrer" at bounding box center [980, 257] width 87 height 21
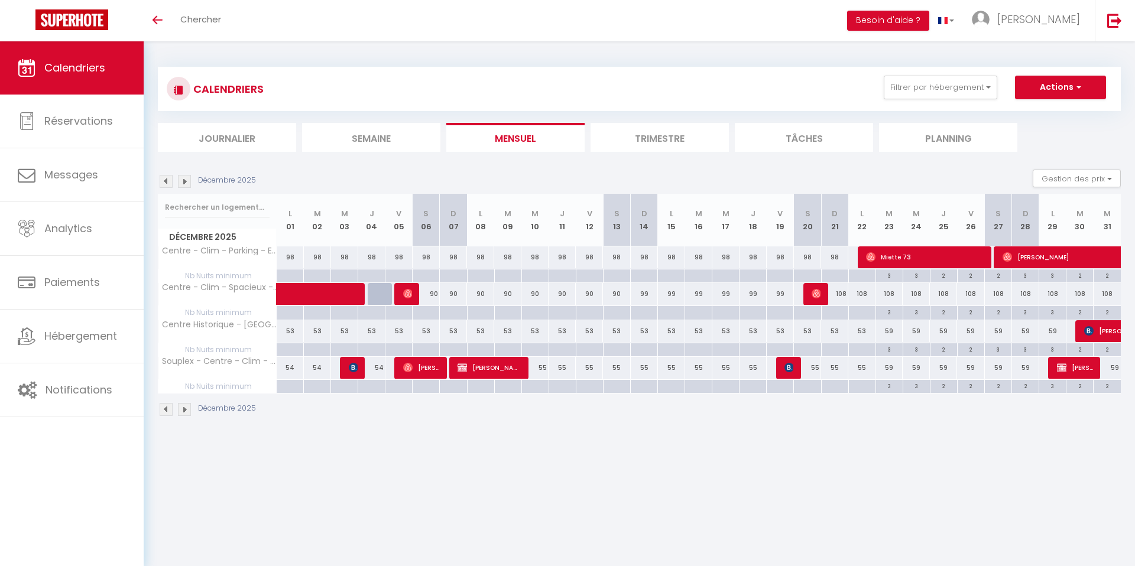
click at [1029, 347] on div "3" at bounding box center [1025, 348] width 27 height 11
type input "3"
type input "Dim 28 Décembre 2025"
type input "Lun 29 Décembre 2025"
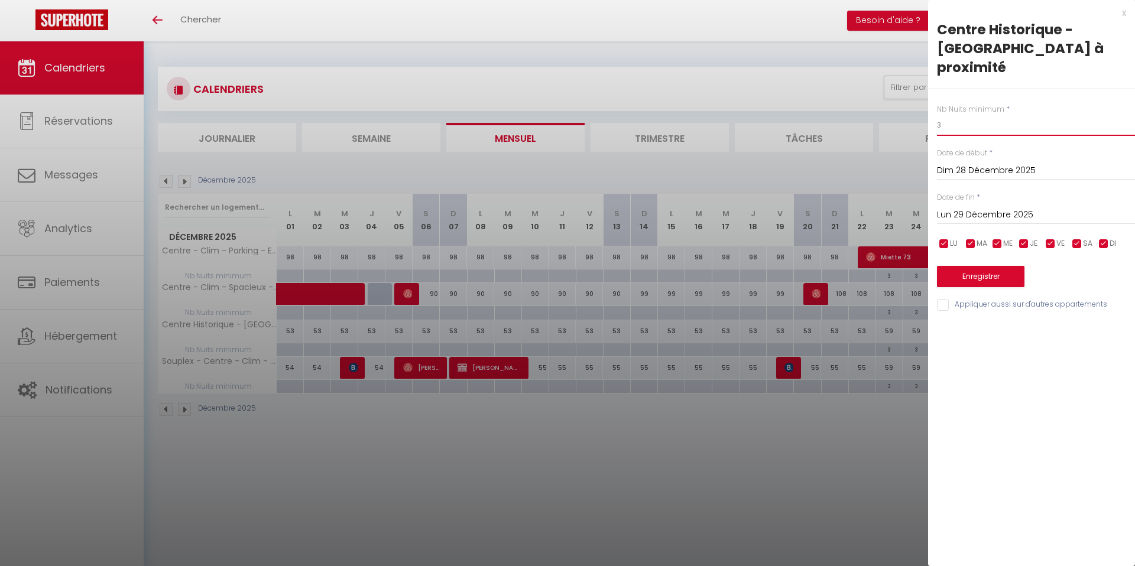
click at [959, 124] on input "3" at bounding box center [1036, 125] width 198 height 21
type input "2"
click at [983, 275] on button "Enregistrer" at bounding box center [980, 276] width 87 height 21
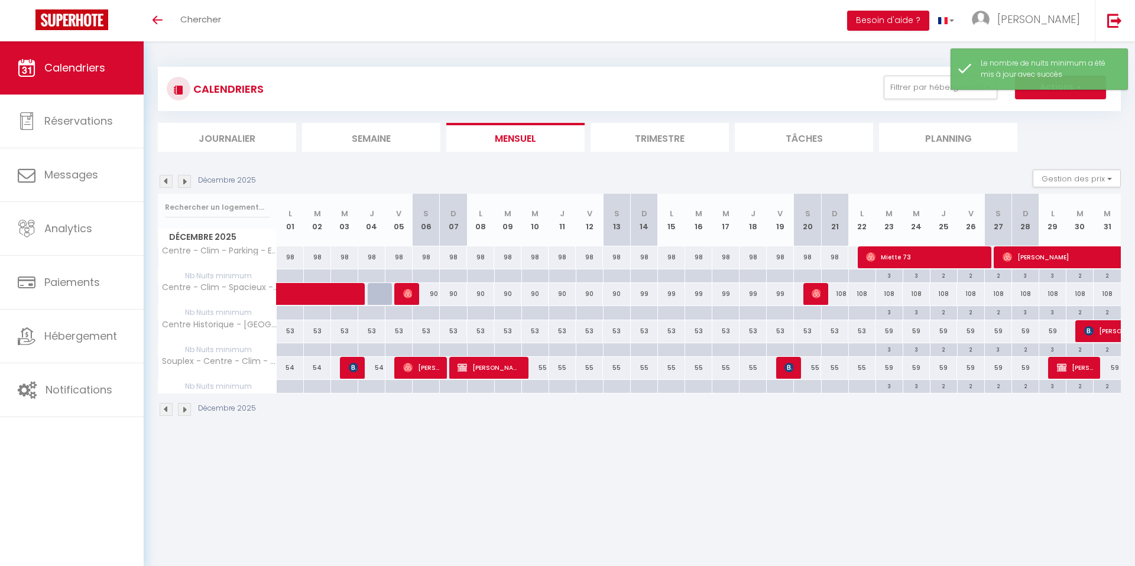
click at [1051, 351] on div "3" at bounding box center [1052, 348] width 27 height 11
type input "3"
type input "Lun 29 Décembre 2025"
type input "Mar 30 Décembre 2025"
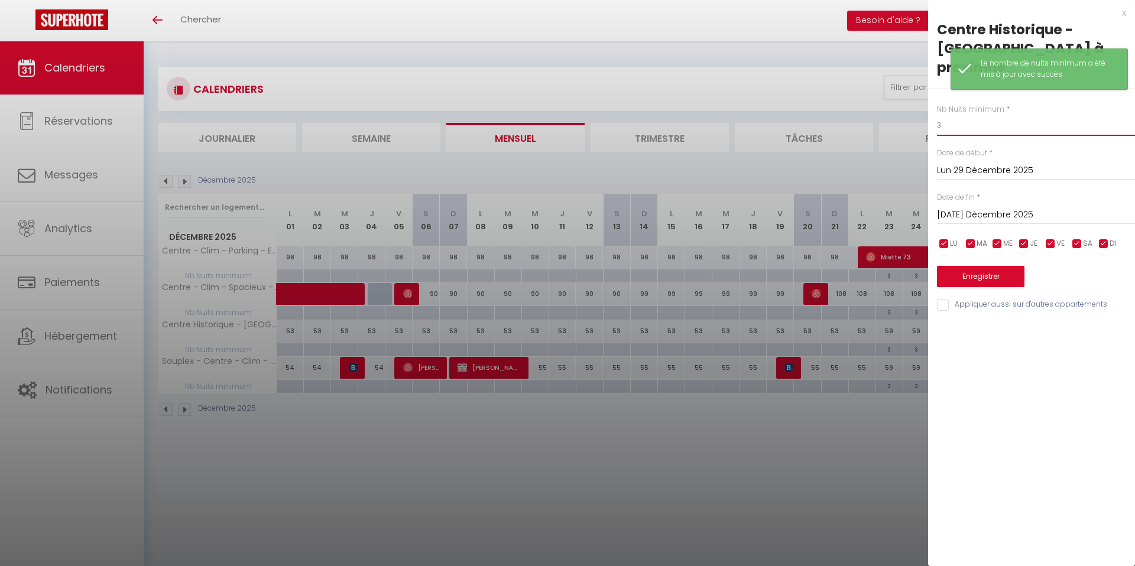
click at [956, 126] on input "3" at bounding box center [1036, 125] width 198 height 21
type input "2"
click at [993, 269] on button "Enregistrer" at bounding box center [980, 276] width 87 height 21
